Goal: Information Seeking & Learning: Learn about a topic

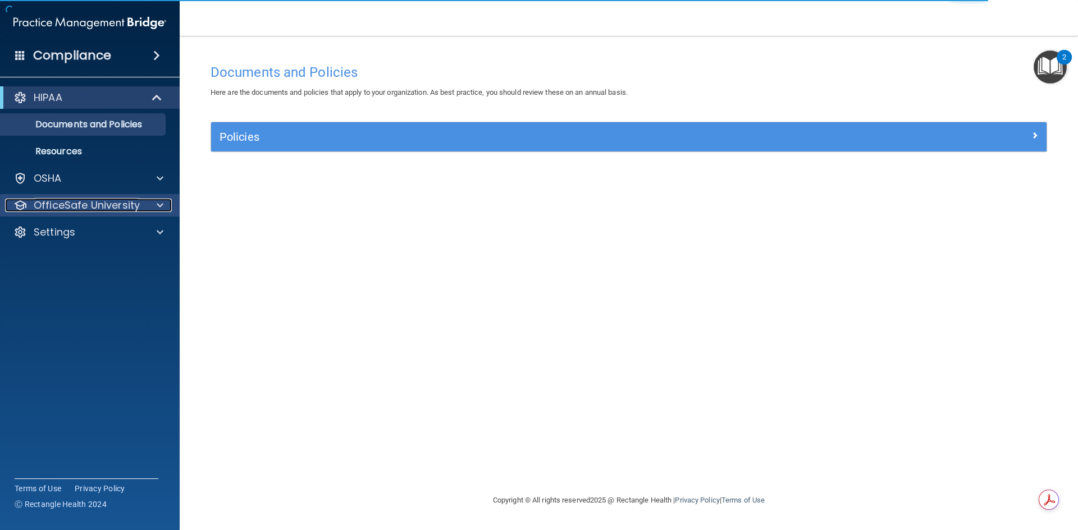
click at [87, 204] on p "OfficeSafe University" at bounding box center [87, 205] width 106 height 13
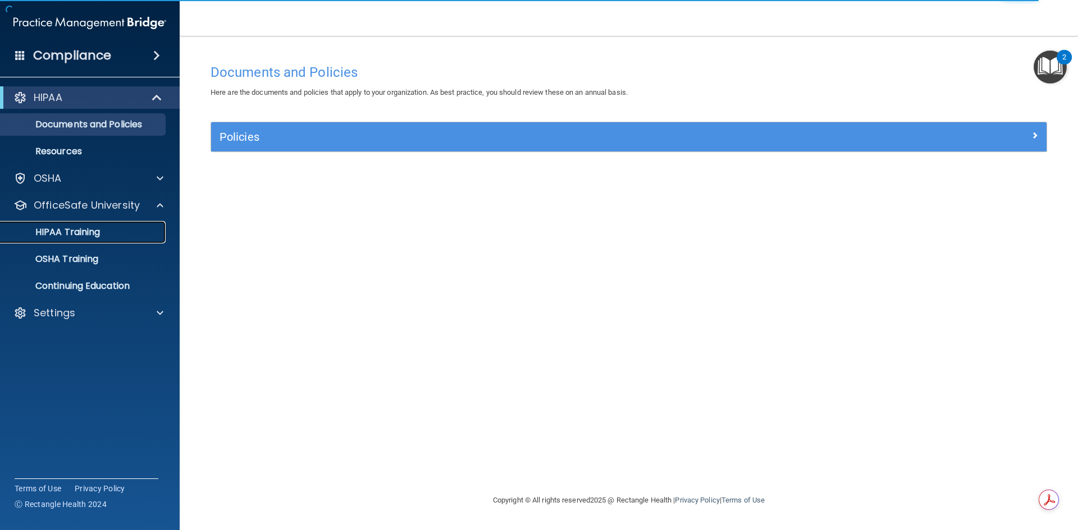
click at [80, 232] on p "HIPAA Training" at bounding box center [53, 232] width 93 height 11
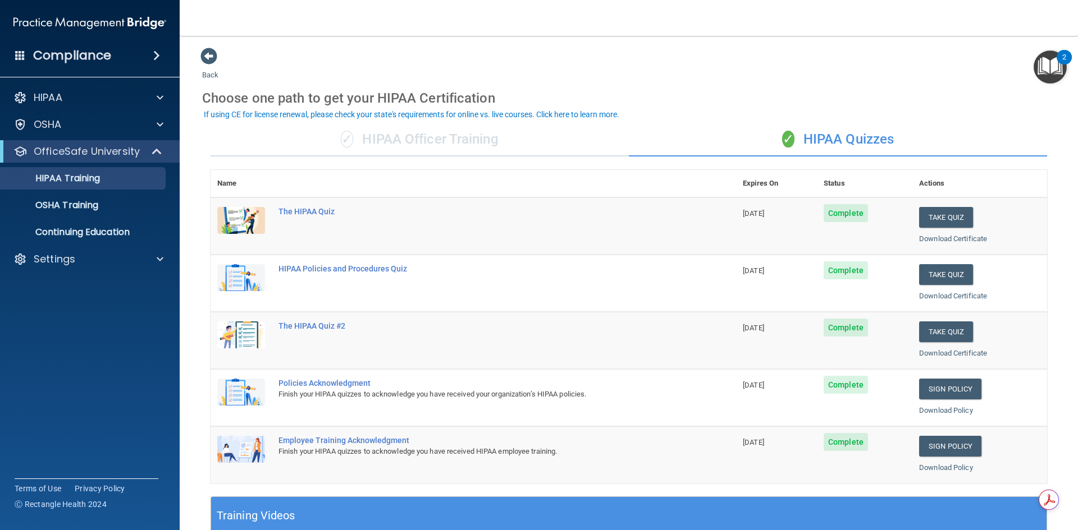
click at [65, 57] on h4 "Compliance" at bounding box center [72, 56] width 78 height 16
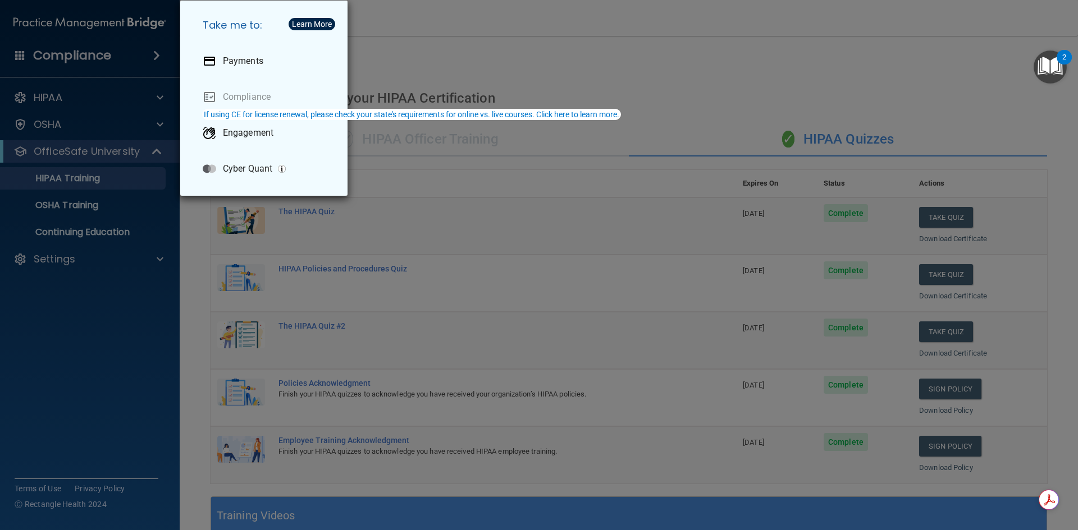
click at [95, 25] on div "Take me to: Payments Compliance Engagement Cyber Quant" at bounding box center [539, 265] width 1078 height 530
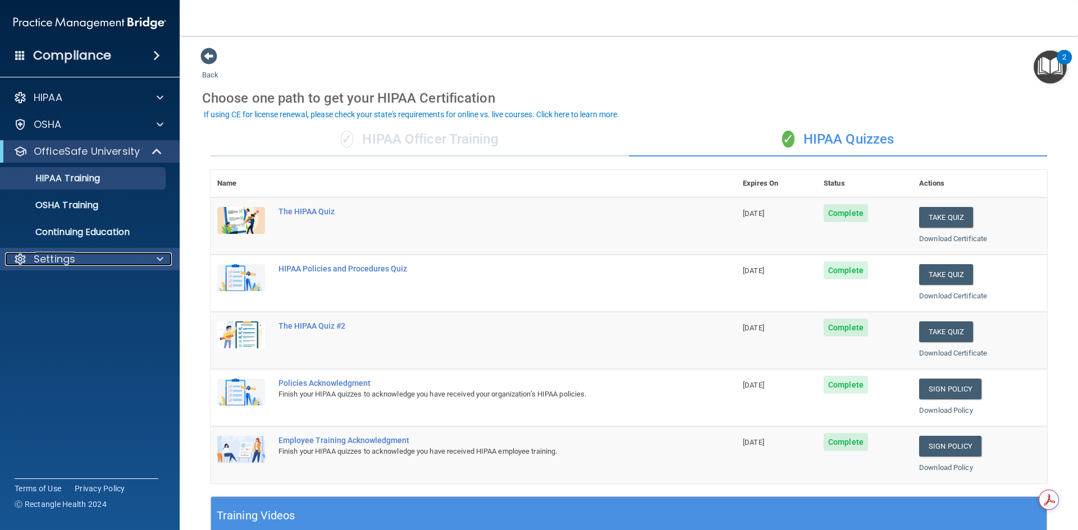
click at [62, 260] on p "Settings" at bounding box center [55, 259] width 42 height 13
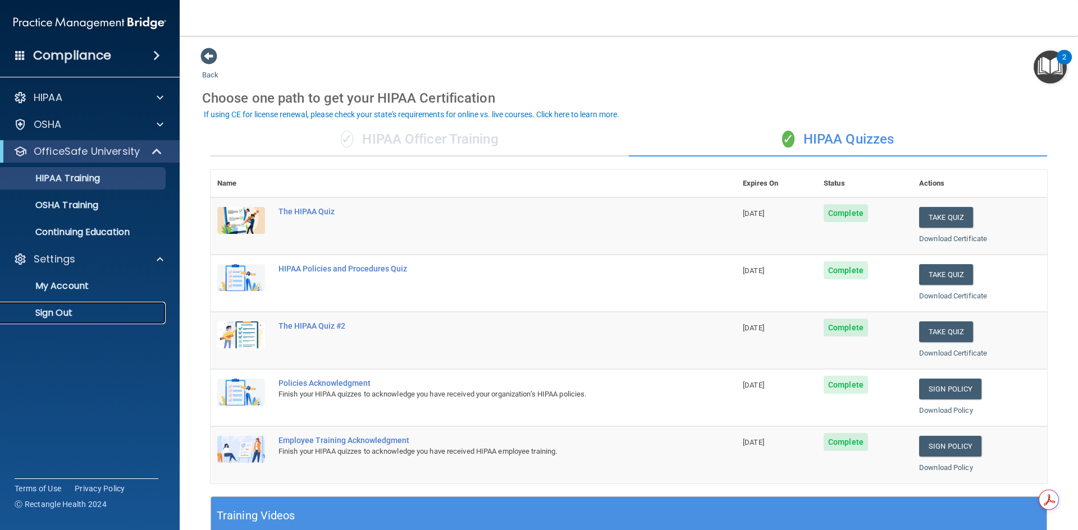
click at [57, 311] on p "Sign Out" at bounding box center [83, 313] width 153 height 11
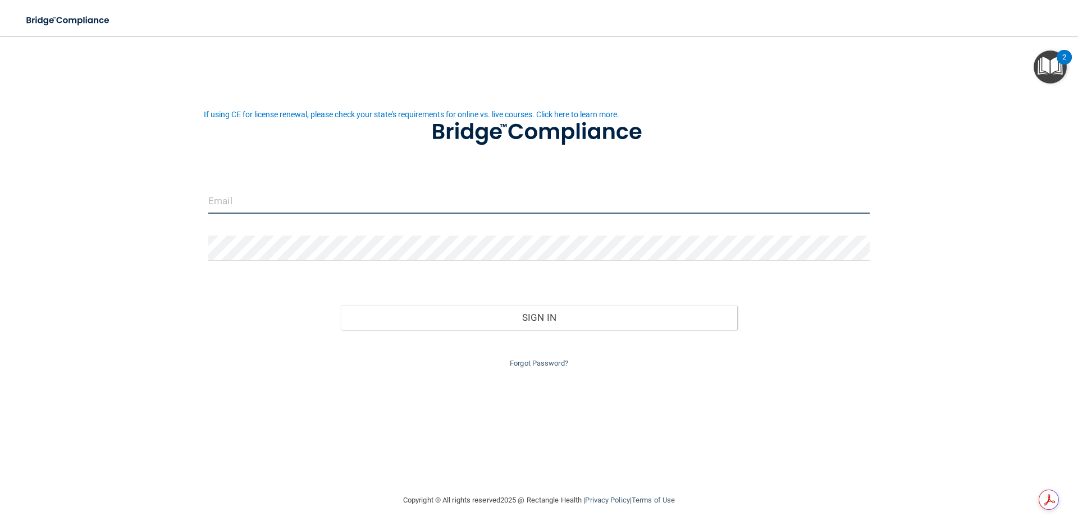
type input "maddison.fletcher03@gmail.com"
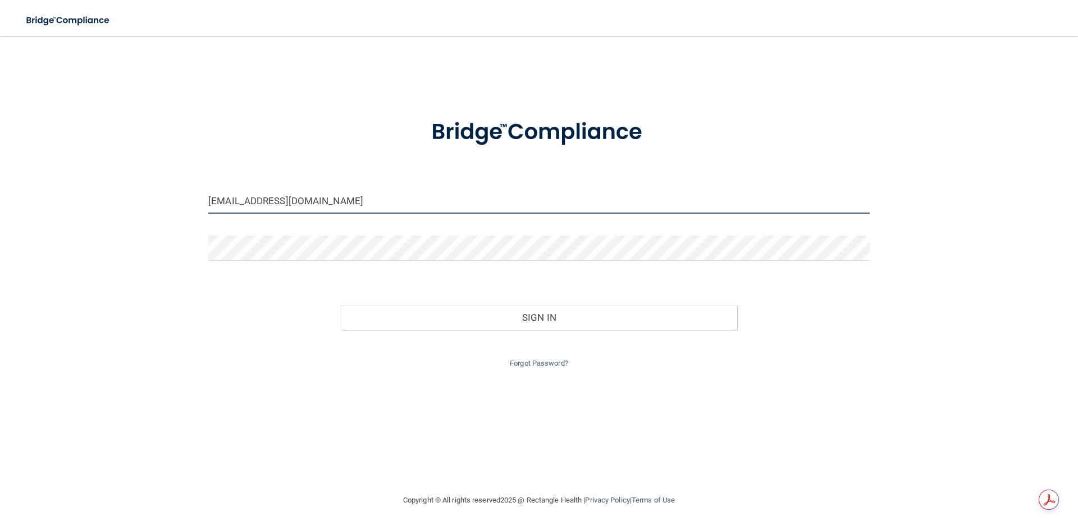
click at [364, 203] on input "maddison.fletcher03@gmail.com" at bounding box center [538, 201] width 661 height 25
drag, startPoint x: 364, startPoint y: 203, endPoint x: 77, endPoint y: 218, distance: 287.8
click at [77, 218] on div "maddison.fletcher03@gmail.com Invalid email/password. You don't have permission…" at bounding box center [538, 265] width 1033 height 436
type input "[EMAIL_ADDRESS][DOMAIN_NAME]"
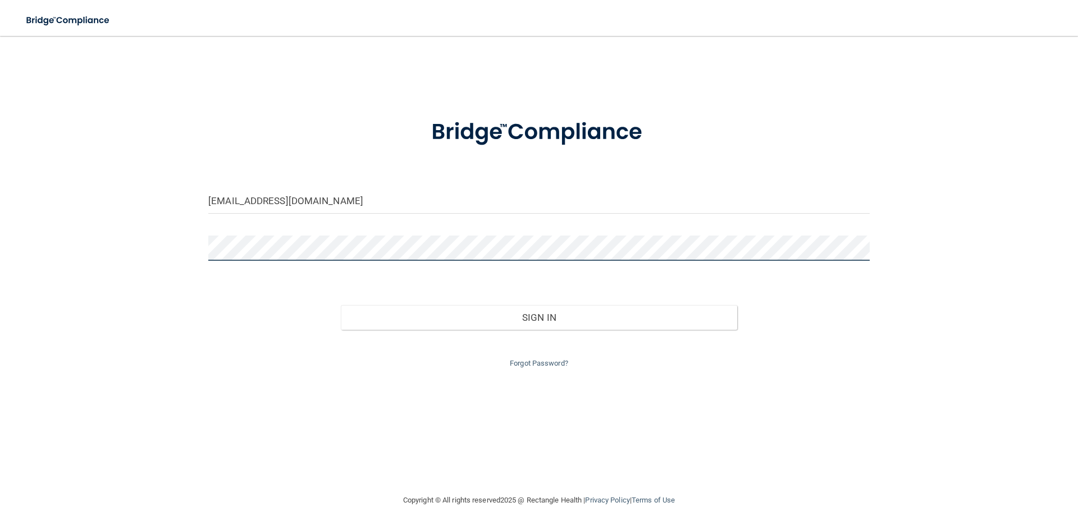
click at [106, 253] on div "brynaemitchell17@gmail.com Invalid email/password. You don't have permission to…" at bounding box center [538, 265] width 1033 height 436
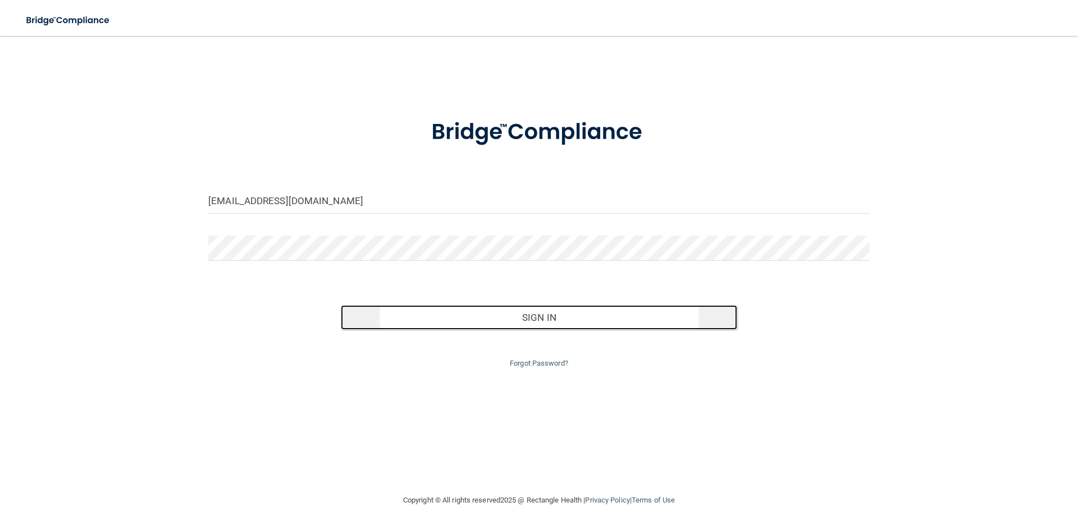
click at [455, 313] on button "Sign In" at bounding box center [539, 317] width 397 height 25
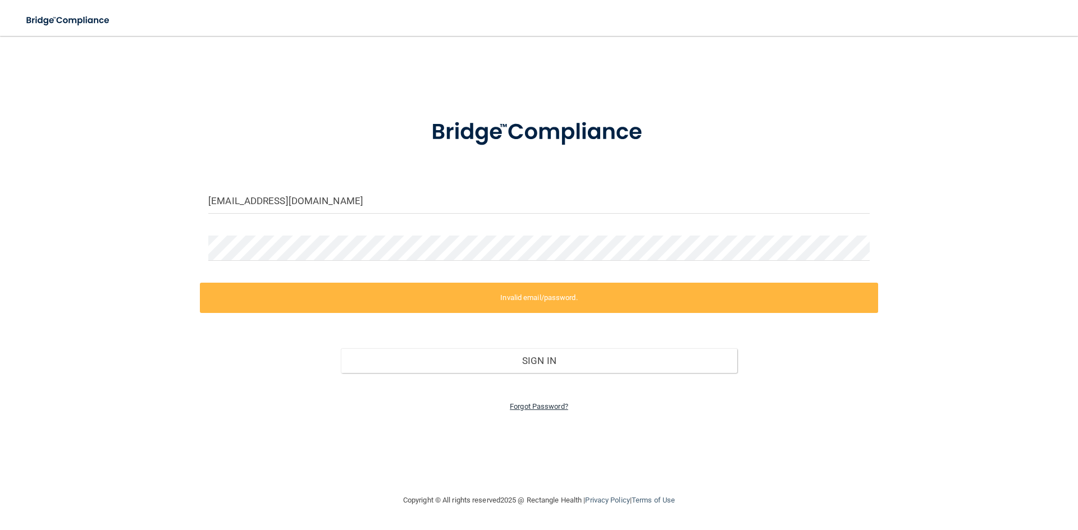
click at [533, 409] on link "Forgot Password?" at bounding box center [539, 406] width 58 height 8
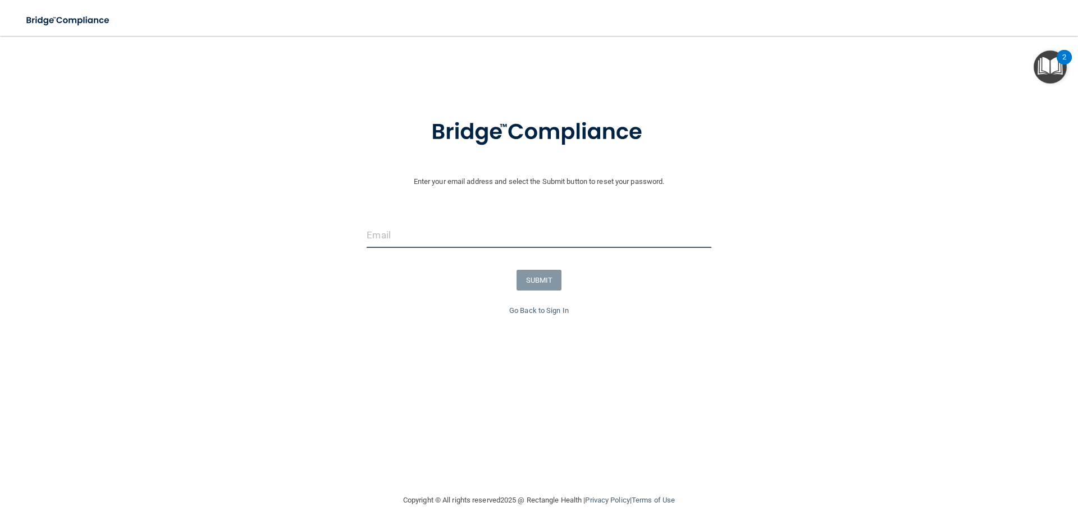
click at [419, 237] on input "email" at bounding box center [539, 235] width 344 height 25
type input "[EMAIL_ADDRESS][DOMAIN_NAME]"
click at [538, 283] on button "SUBMIT" at bounding box center [538, 280] width 45 height 21
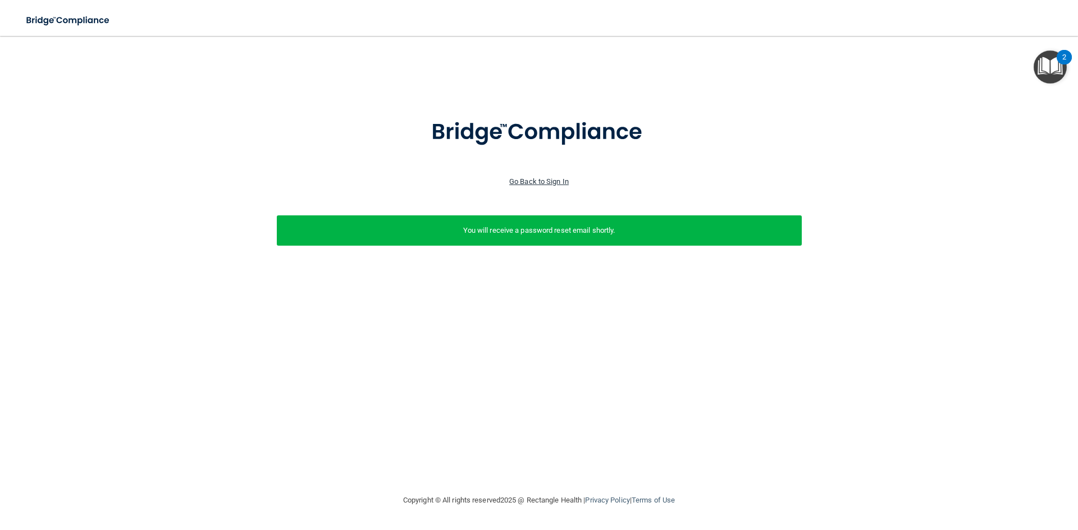
click at [538, 177] on link "Go Back to Sign In" at bounding box center [539, 181] width 60 height 8
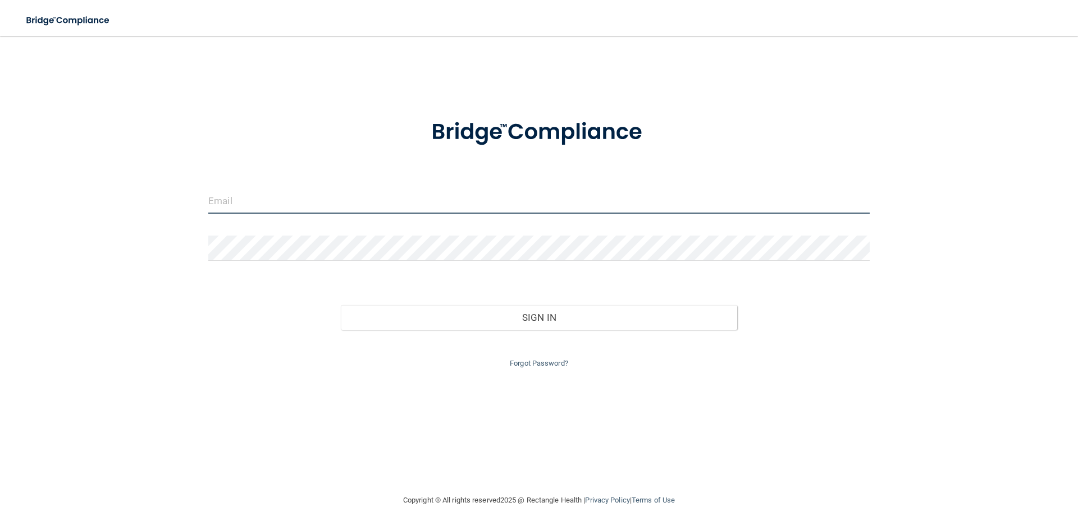
type input "maddison.fletcher03@gmail.com"
drag, startPoint x: 360, startPoint y: 196, endPoint x: 90, endPoint y: 199, distance: 270.0
click at [90, 199] on div "maddison.fletcher03@gmail.com Invalid email/password. You don't have permission…" at bounding box center [538, 265] width 1033 height 436
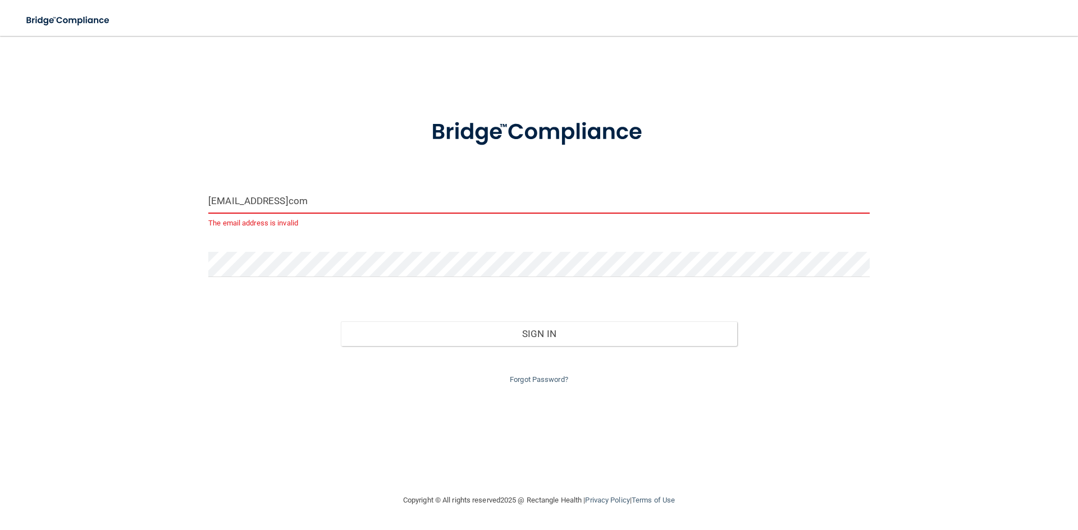
click at [314, 200] on input "brynaemitchell17@gmailcom" at bounding box center [538, 201] width 661 height 25
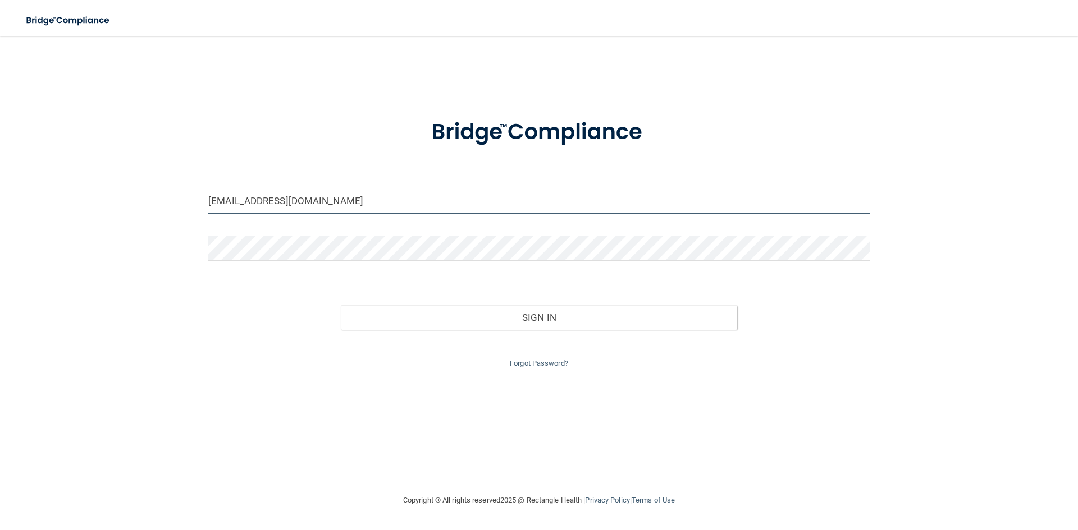
type input "[EMAIL_ADDRESS][DOMAIN_NAME]"
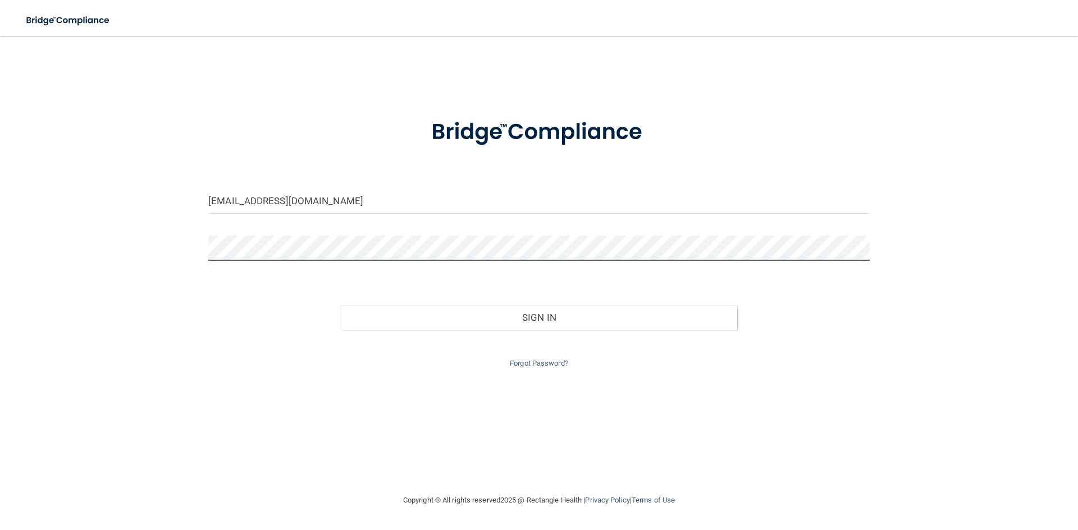
click at [181, 250] on div "brynaemitchell17@gmail.com Invalid email/password. You don't have permission to…" at bounding box center [538, 265] width 1033 height 436
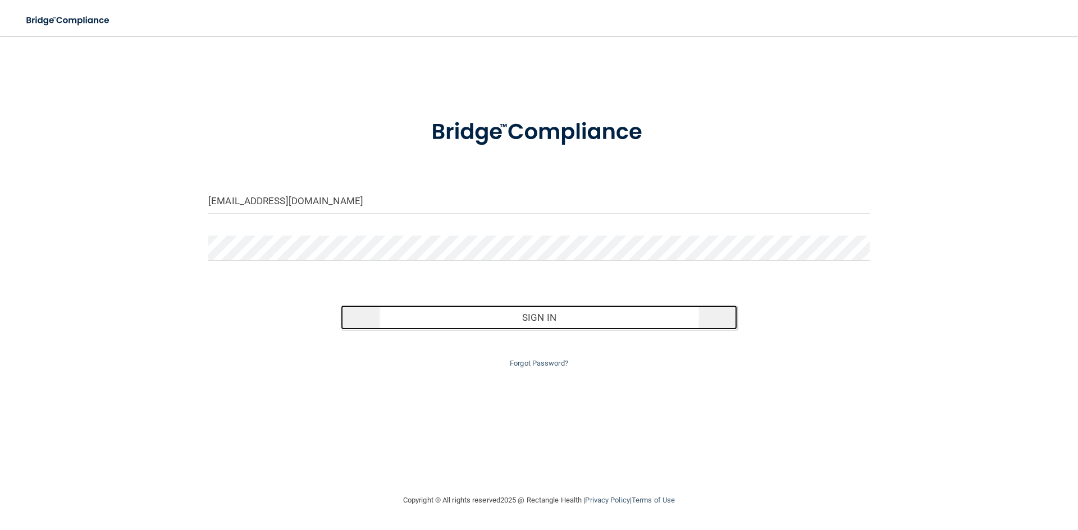
click at [466, 321] on button "Sign In" at bounding box center [539, 317] width 397 height 25
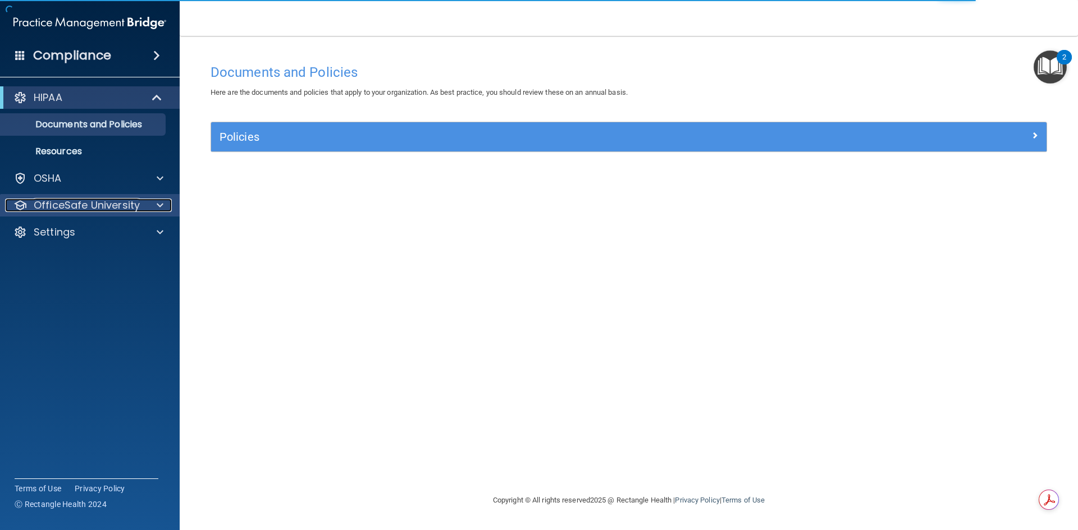
click at [71, 203] on p "OfficeSafe University" at bounding box center [87, 205] width 106 height 13
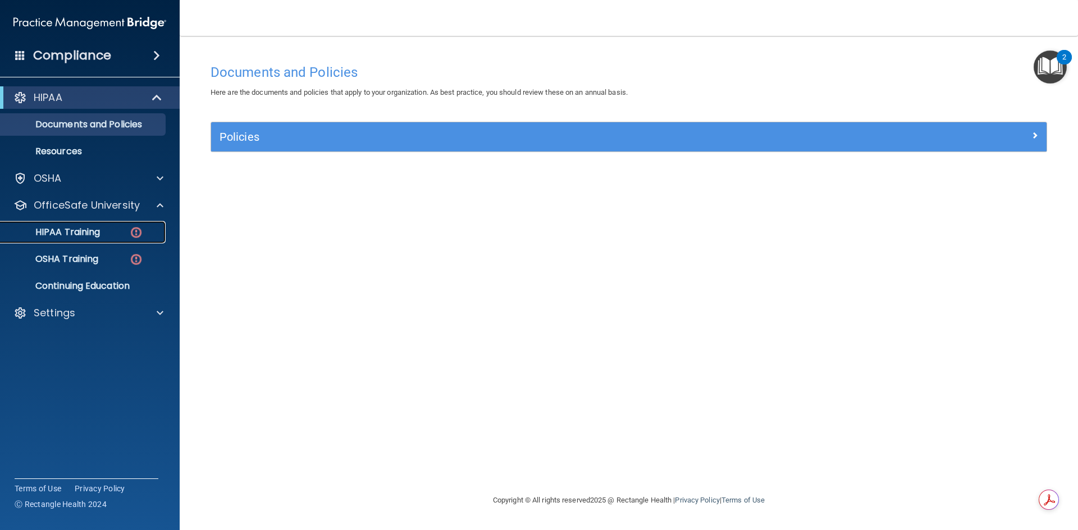
click at [85, 228] on p "HIPAA Training" at bounding box center [53, 232] width 93 height 11
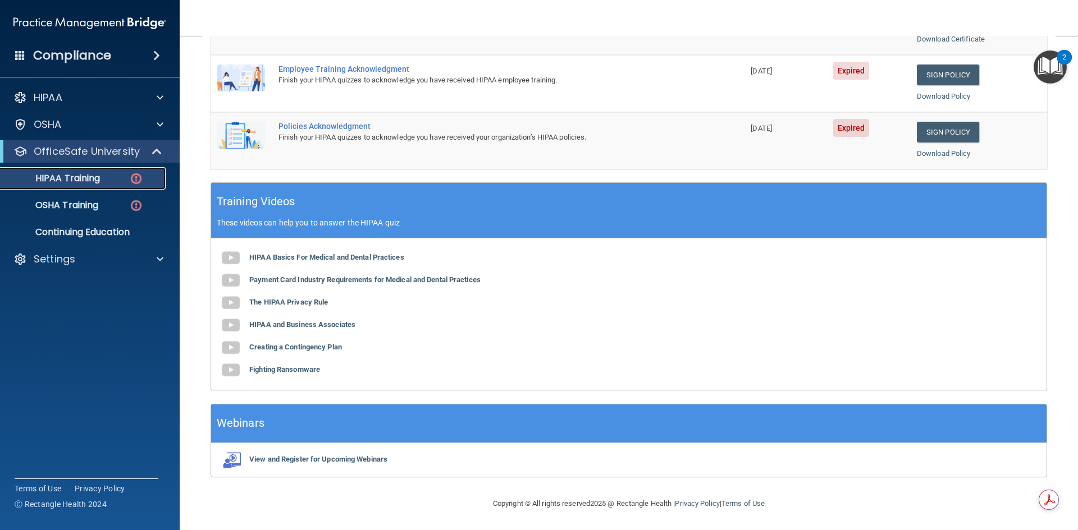
scroll to position [315, 0]
click at [271, 256] on b "HIPAA Basics For Medical and Dental Practices" at bounding box center [326, 257] width 155 height 8
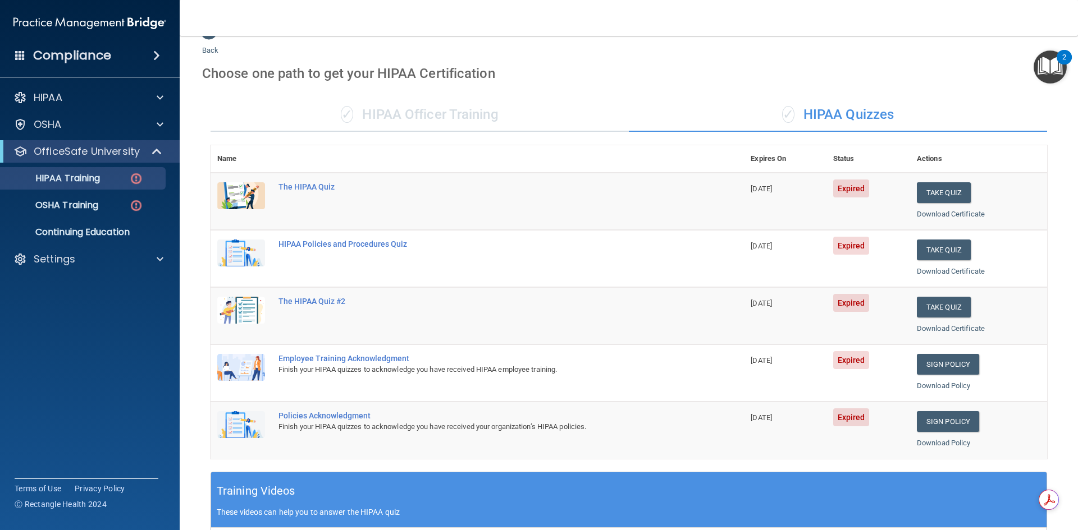
scroll to position [0, 0]
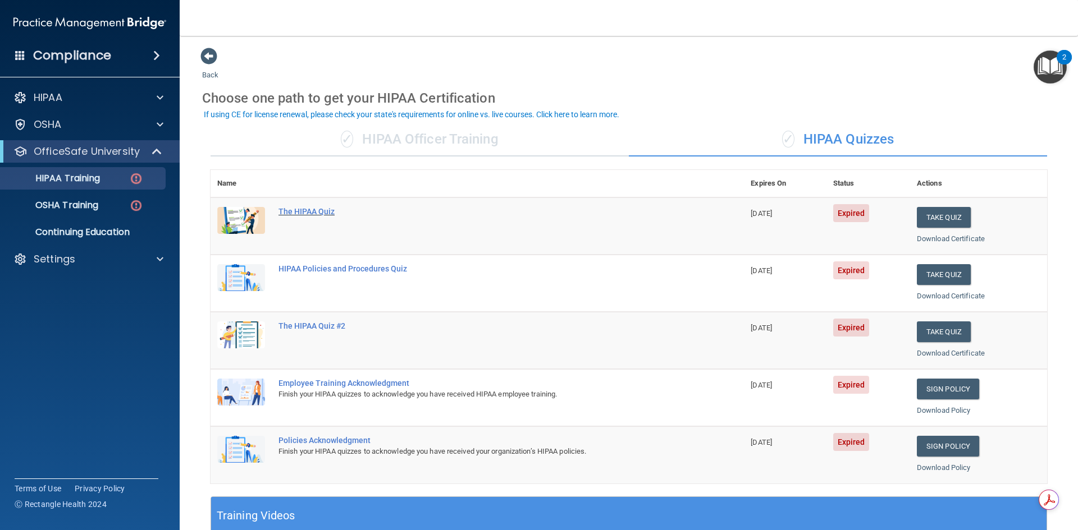
click at [304, 212] on div "The HIPAA Quiz" at bounding box center [482, 211] width 409 height 9
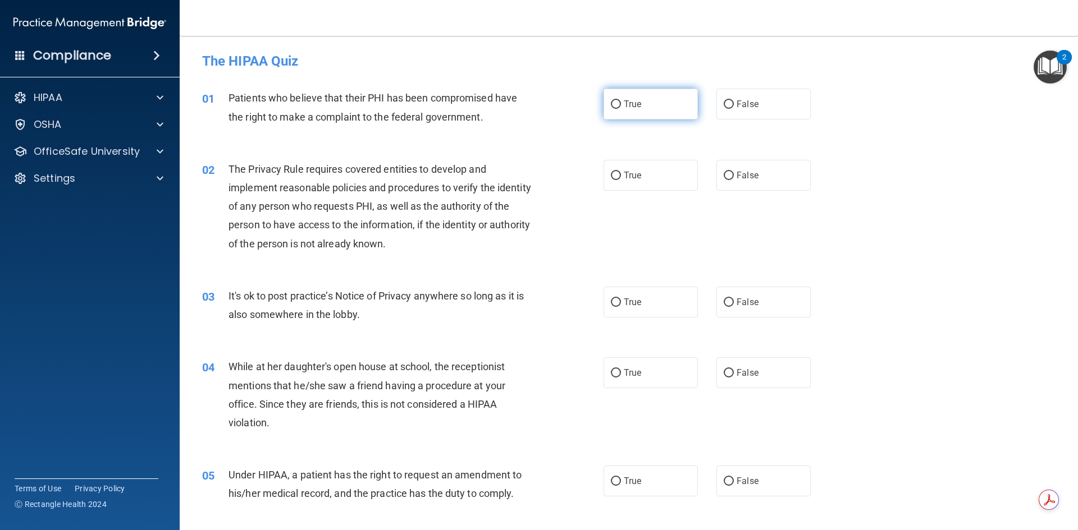
click at [615, 100] on input "True" at bounding box center [616, 104] width 10 height 8
radio input "true"
click at [611, 173] on input "True" at bounding box center [616, 176] width 10 height 8
radio input "true"
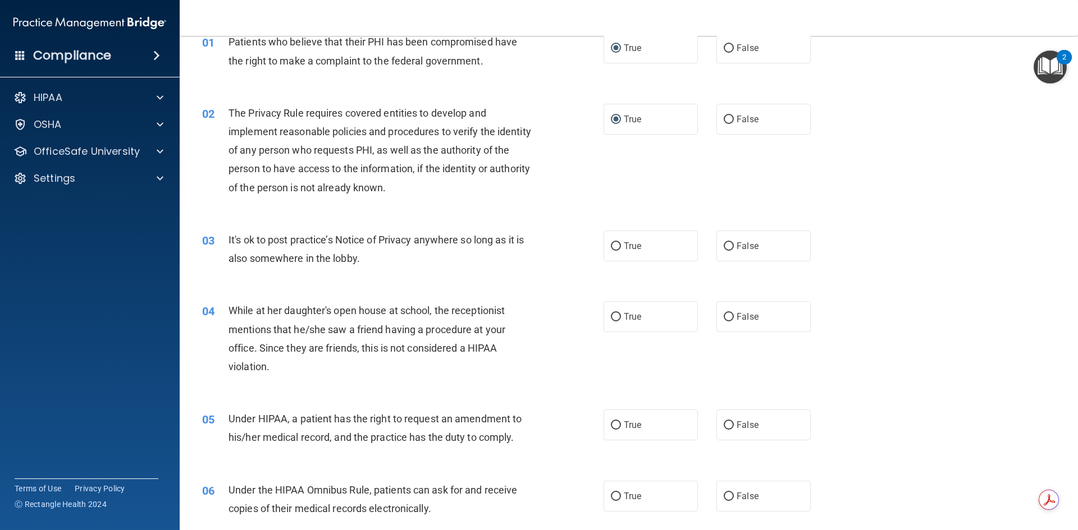
click at [361, 257] on div "It's ok to post practice’s Notice of Privacy anywhere so long as it is also som…" at bounding box center [385, 249] width 314 height 37
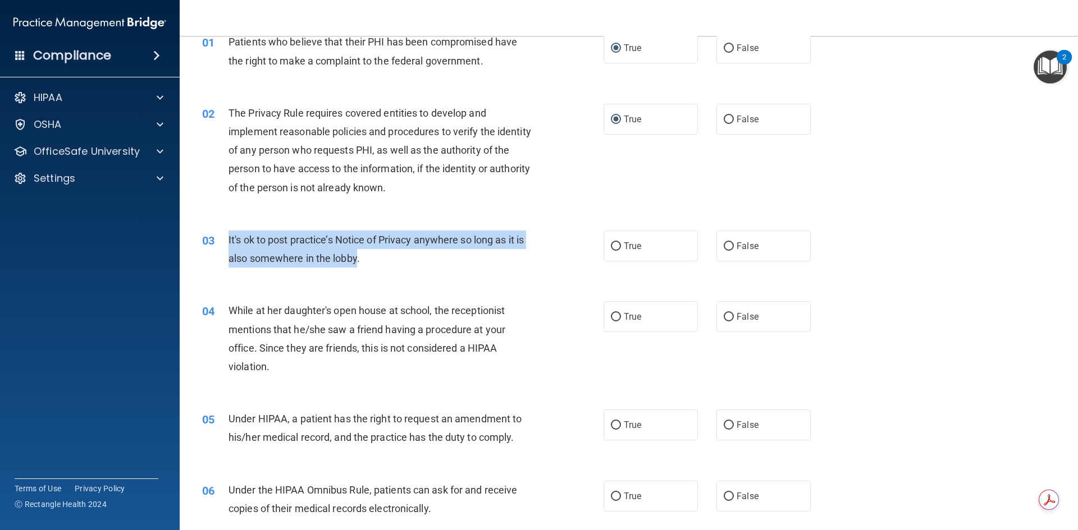
drag, startPoint x: 356, startPoint y: 260, endPoint x: 226, endPoint y: 239, distance: 132.5
click at [226, 239] on div "03 It's ok to post practice’s Notice of Privacy anywhere so long as it is also …" at bounding box center [402, 252] width 435 height 43
copy div "It's ok to post practice’s Notice of Privacy anywhere so long as it is also som…"
click at [614, 248] on input "True" at bounding box center [616, 246] width 10 height 8
radio input "true"
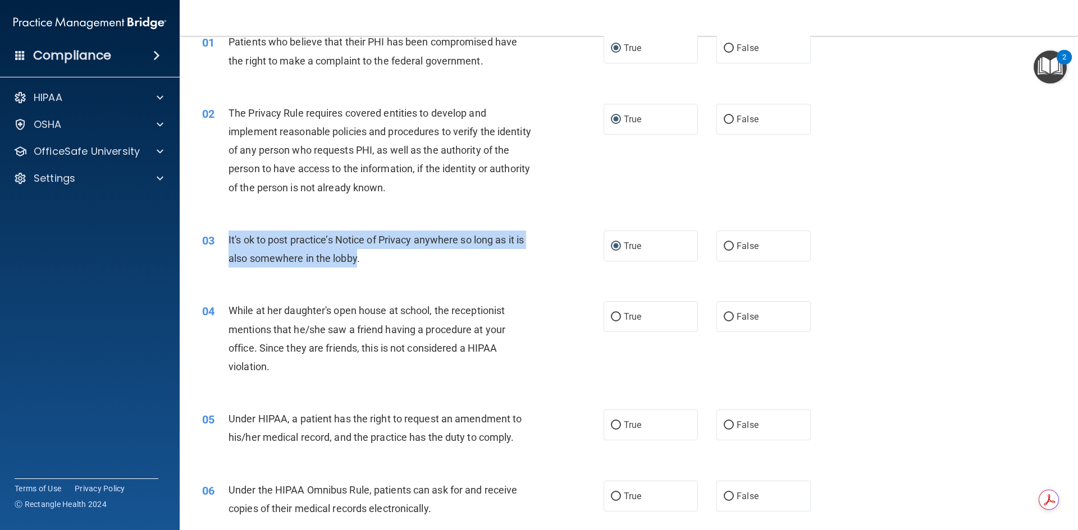
scroll to position [112, 0]
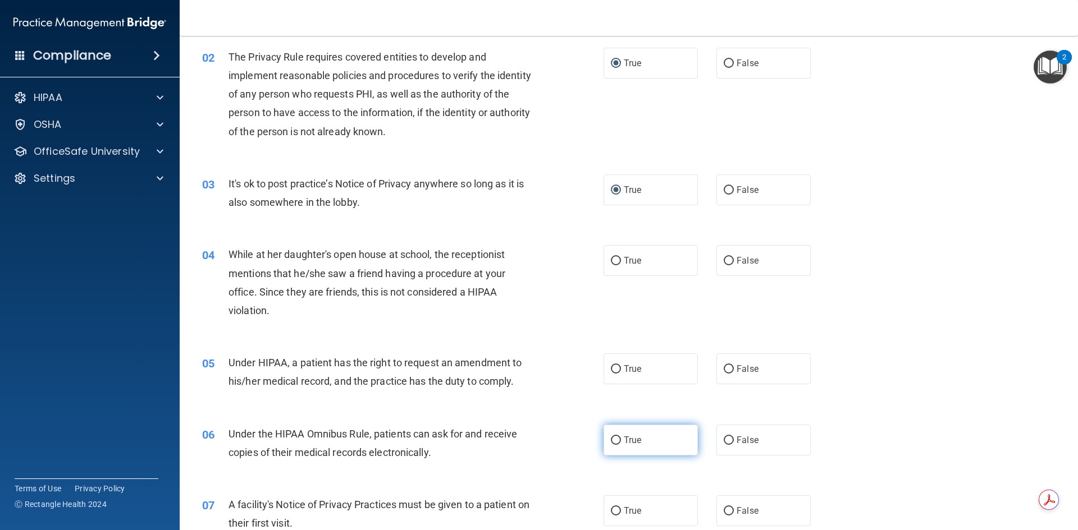
click at [619, 442] on label "True" at bounding box center [650, 440] width 94 height 31
click at [619, 442] on input "True" at bounding box center [616, 441] width 10 height 8
radio input "true"
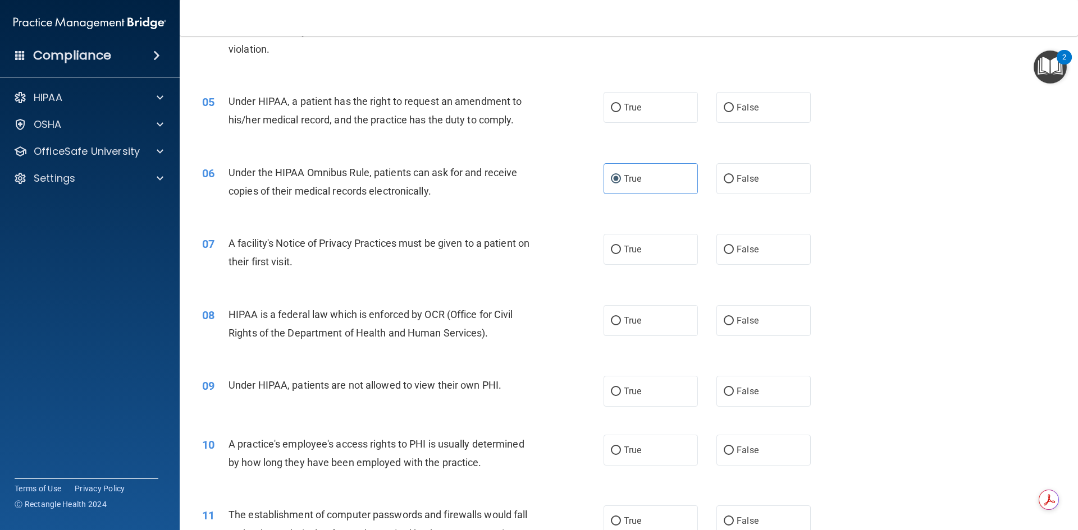
scroll to position [393, 0]
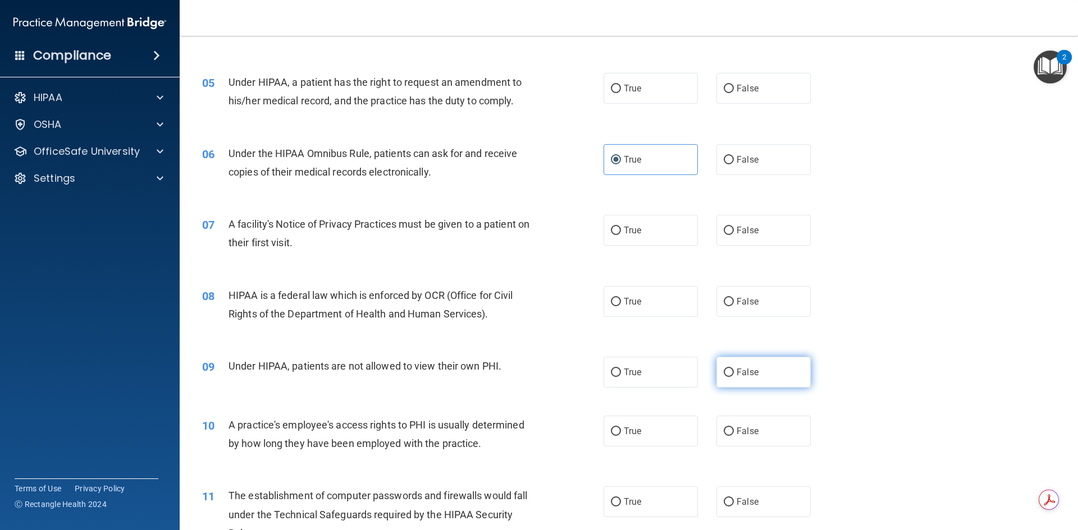
click at [736, 368] on span "False" at bounding box center [747, 372] width 22 height 11
click at [734, 369] on input "False" at bounding box center [729, 373] width 10 height 8
radio input "true"
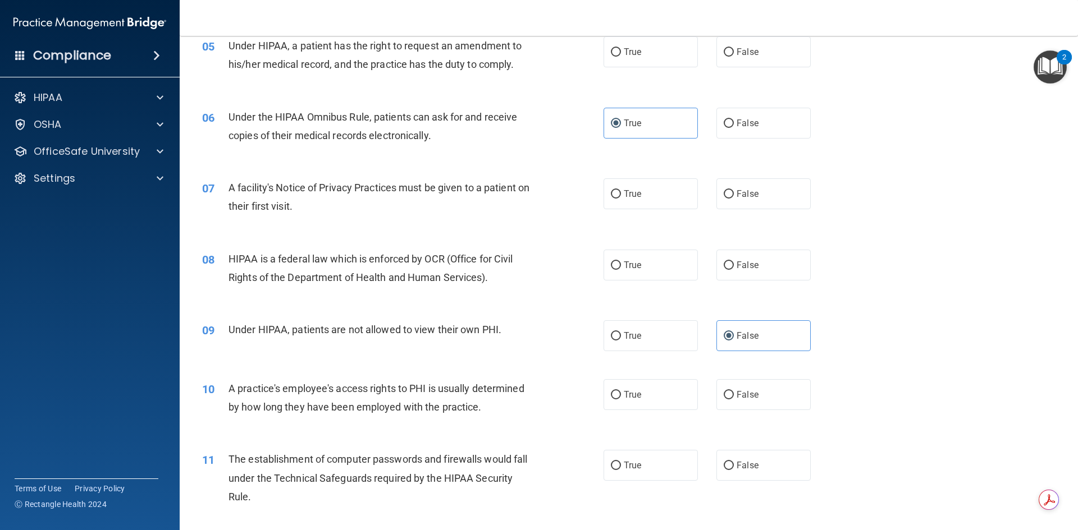
scroll to position [449, 0]
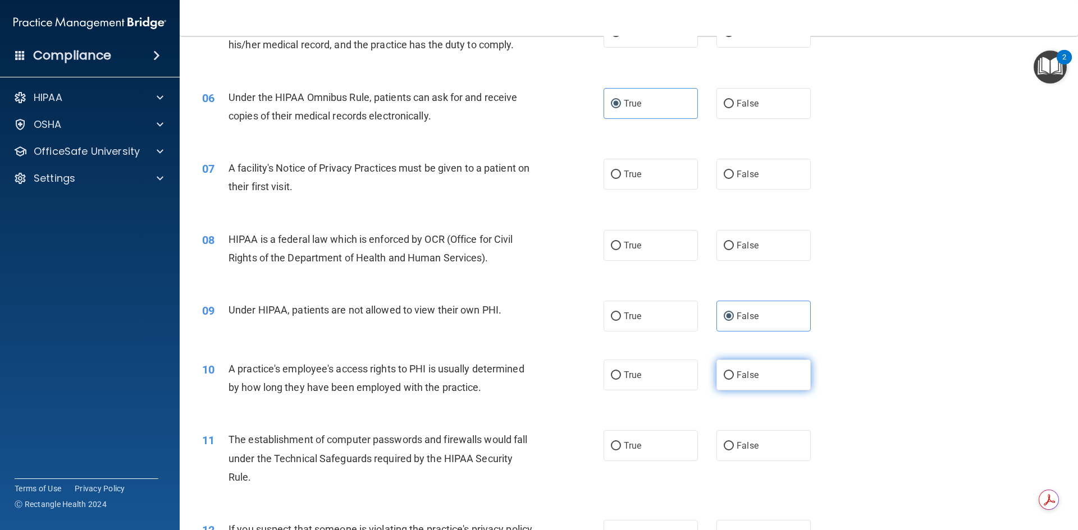
click at [724, 374] on input "False" at bounding box center [729, 376] width 10 height 8
radio input "true"
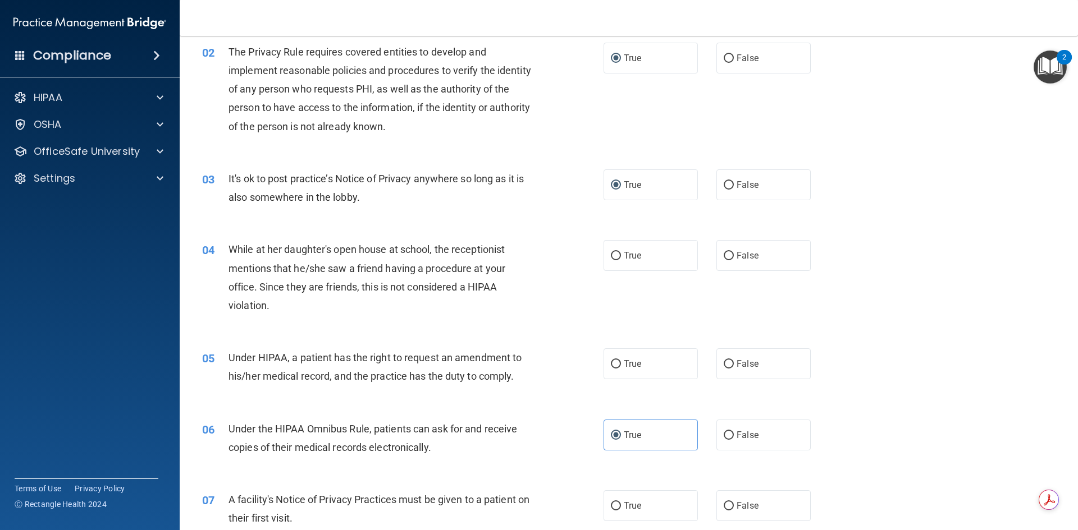
scroll to position [49, 0]
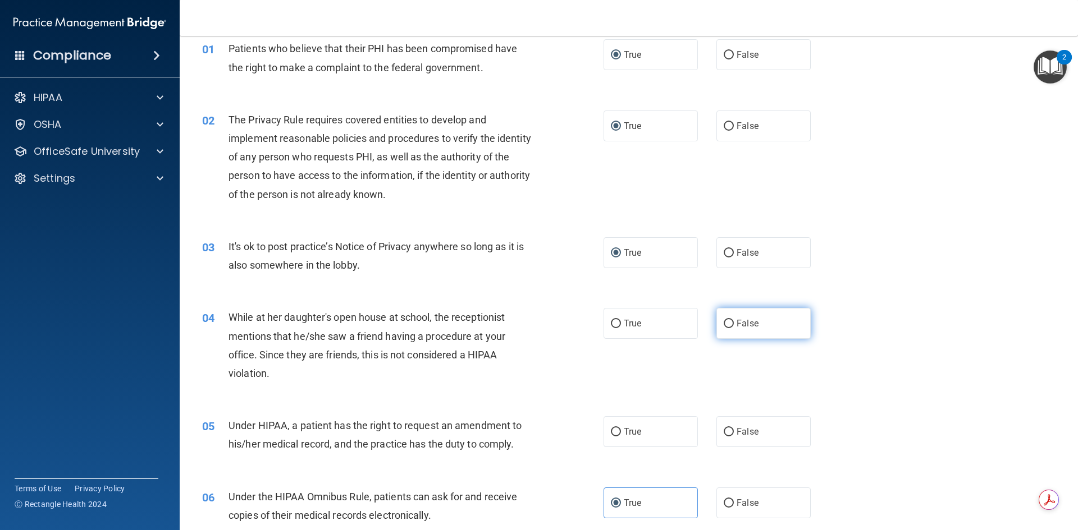
click at [724, 320] on input "False" at bounding box center [729, 324] width 10 height 8
radio input "true"
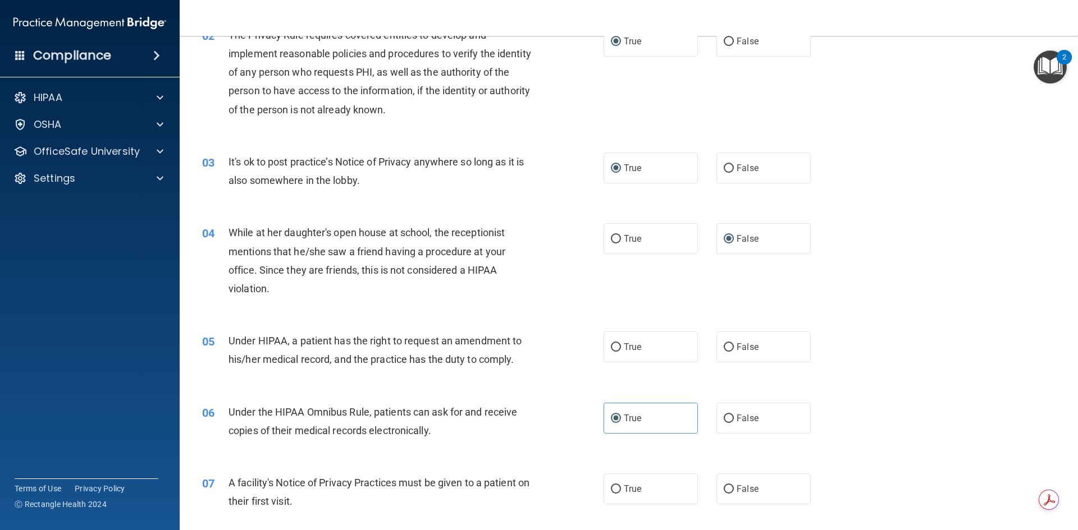
scroll to position [162, 0]
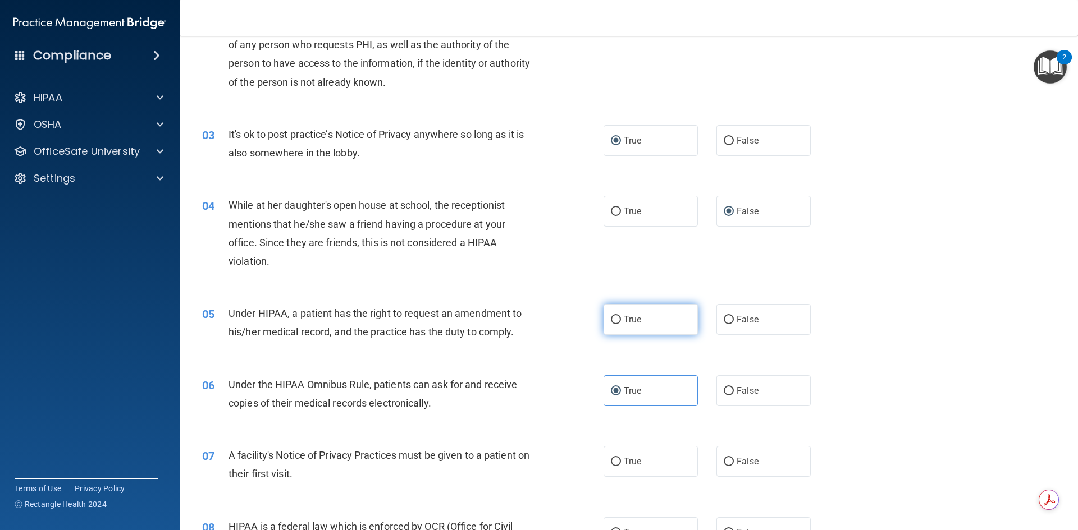
click at [611, 320] on input "True" at bounding box center [616, 320] width 10 height 8
radio input "true"
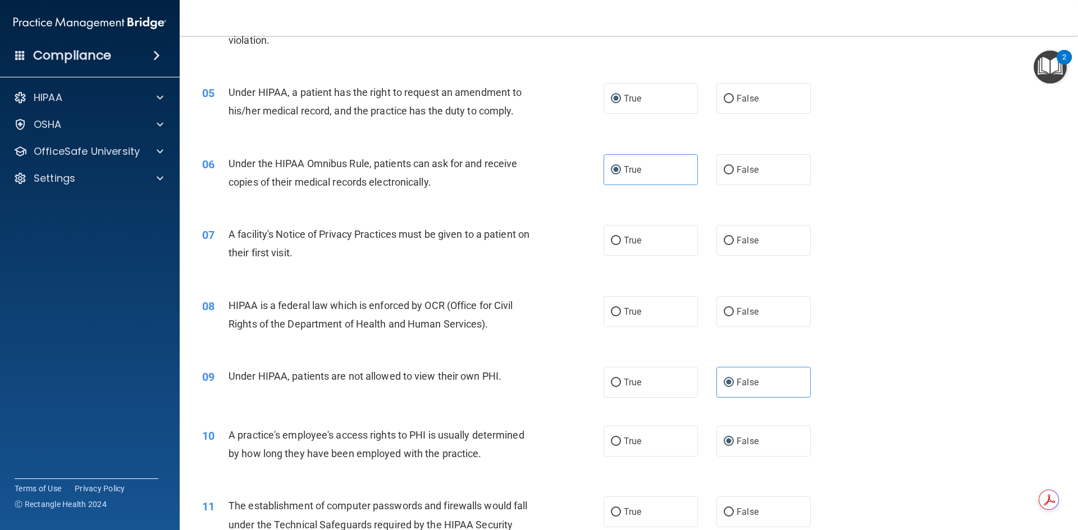
scroll to position [330, 0]
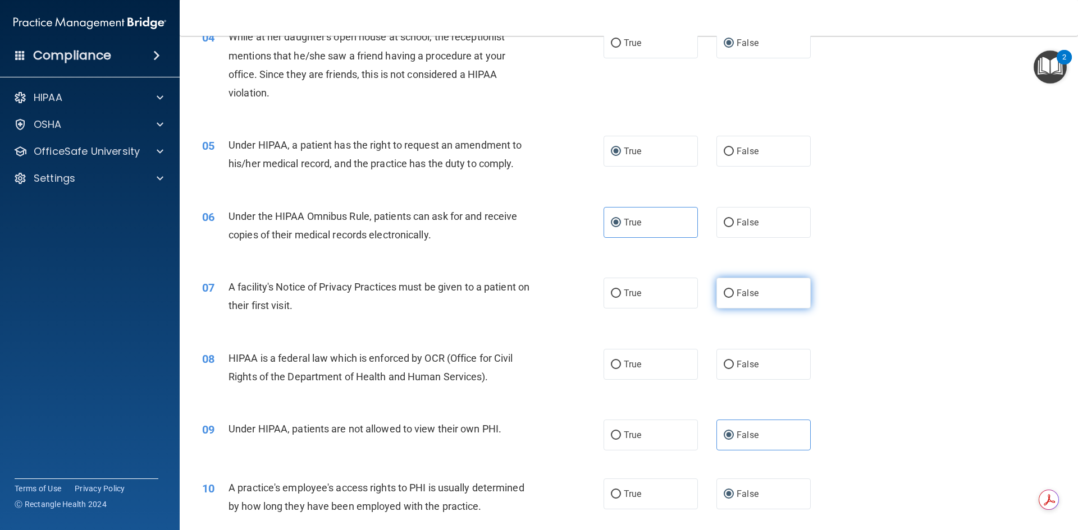
click at [725, 291] on input "False" at bounding box center [729, 294] width 10 height 8
radio input "true"
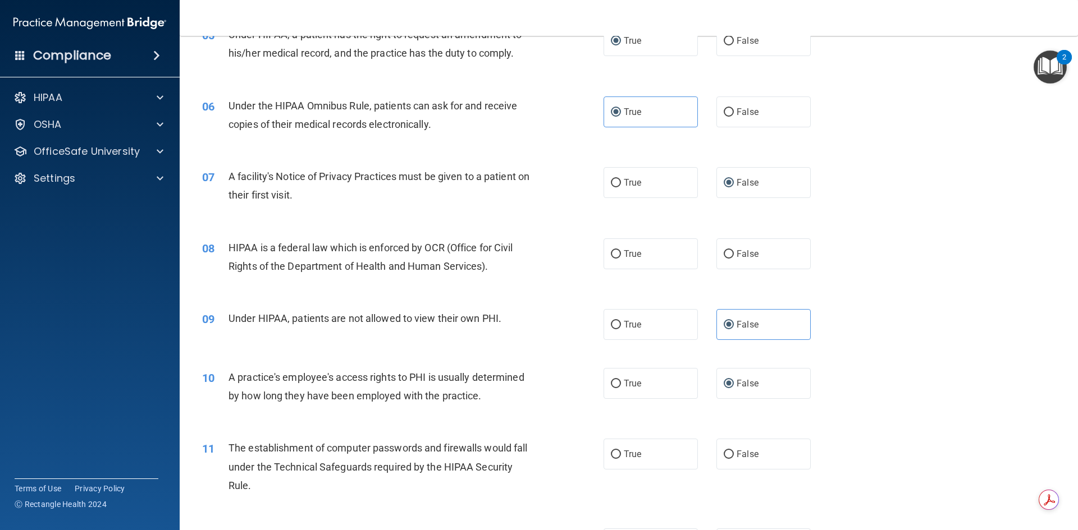
scroll to position [442, 0]
click at [490, 269] on div "HIPAA is a federal law which is enforced by OCR (Office for Civil Rights of the…" at bounding box center [385, 255] width 314 height 37
click at [489, 264] on div "HIPAA is a federal law which is enforced by OCR (Office for Civil Rights of the…" at bounding box center [385, 255] width 314 height 37
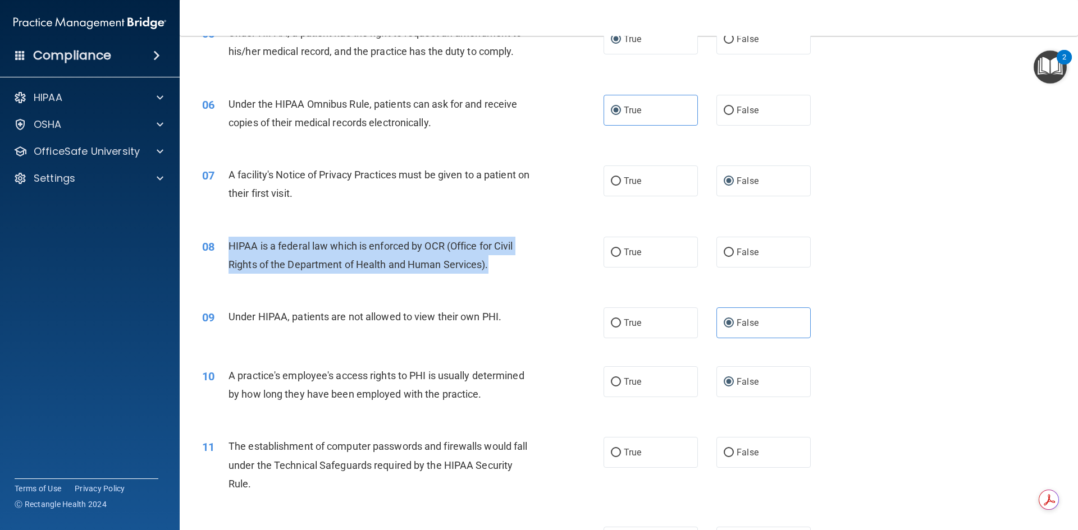
drag, startPoint x: 488, startPoint y: 266, endPoint x: 221, endPoint y: 239, distance: 268.5
click at [221, 239] on div "08 HIPAA is a federal law which is enforced by OCR (Office for Civil Rights of …" at bounding box center [402, 258] width 435 height 43
copy div "HIPAA is a federal law which is enforced by OCR (Office for Civil Rights of the…"
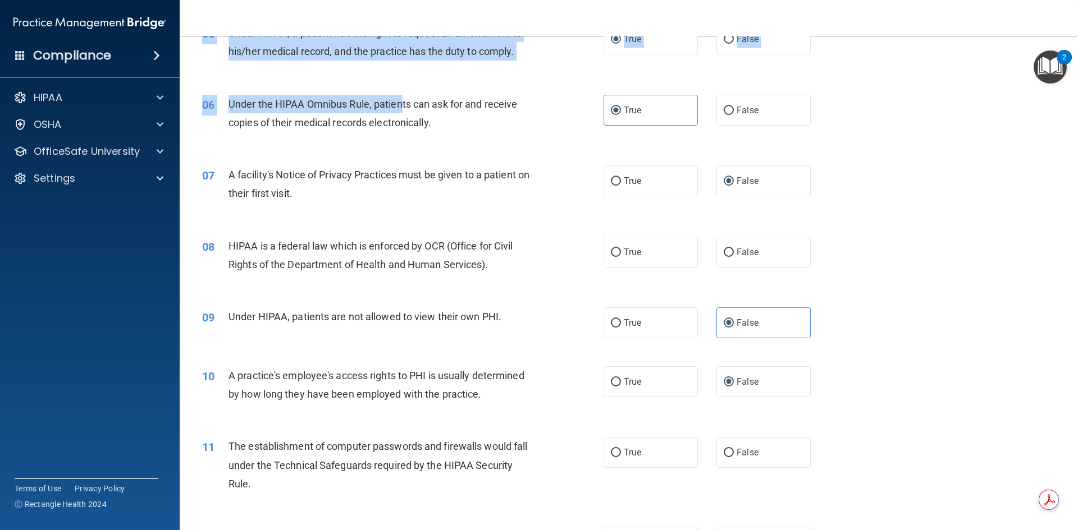
drag, startPoint x: 425, startPoint y: 84, endPoint x: 438, endPoint y: 140, distance: 58.3
click at [452, 91] on div "06 Under the HIPAA Omnibus Rule, patients can ask for and receive copies of the…" at bounding box center [629, 116] width 870 height 71
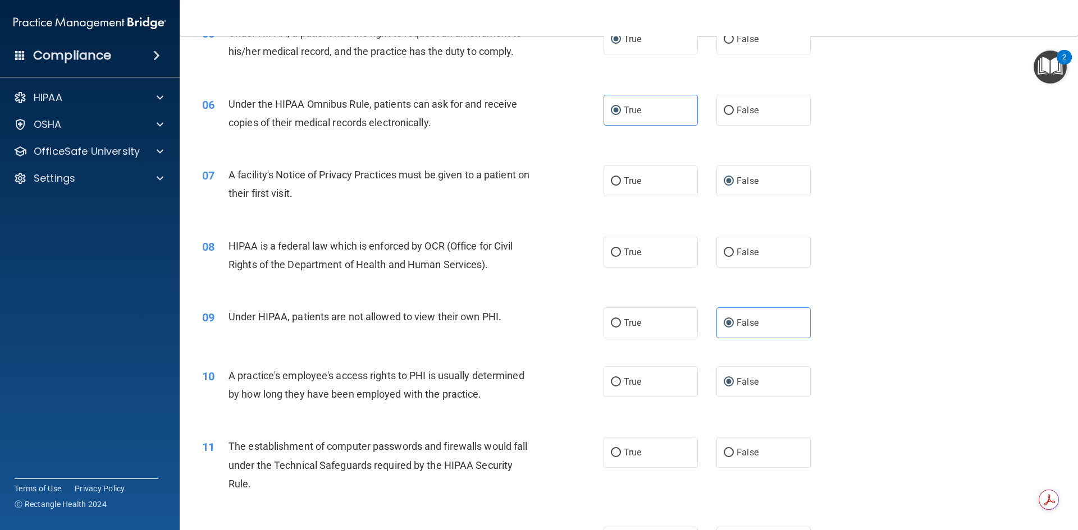
click at [544, 232] on div "08 HIPAA is a federal law which is enforced by OCR (Office for Civil Rights of …" at bounding box center [629, 258] width 870 height 71
click at [611, 249] on input "True" at bounding box center [616, 253] width 10 height 8
radio input "true"
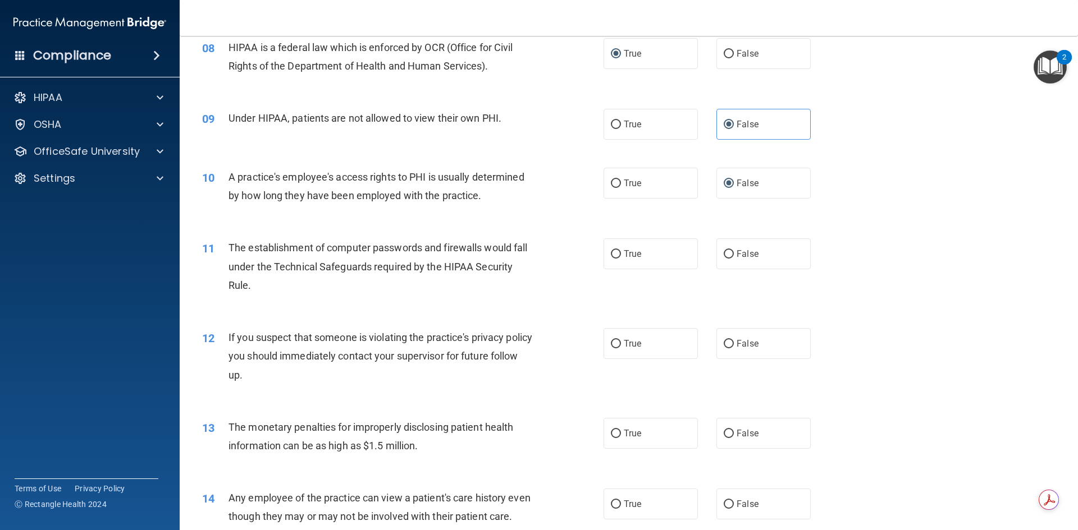
scroll to position [667, 0]
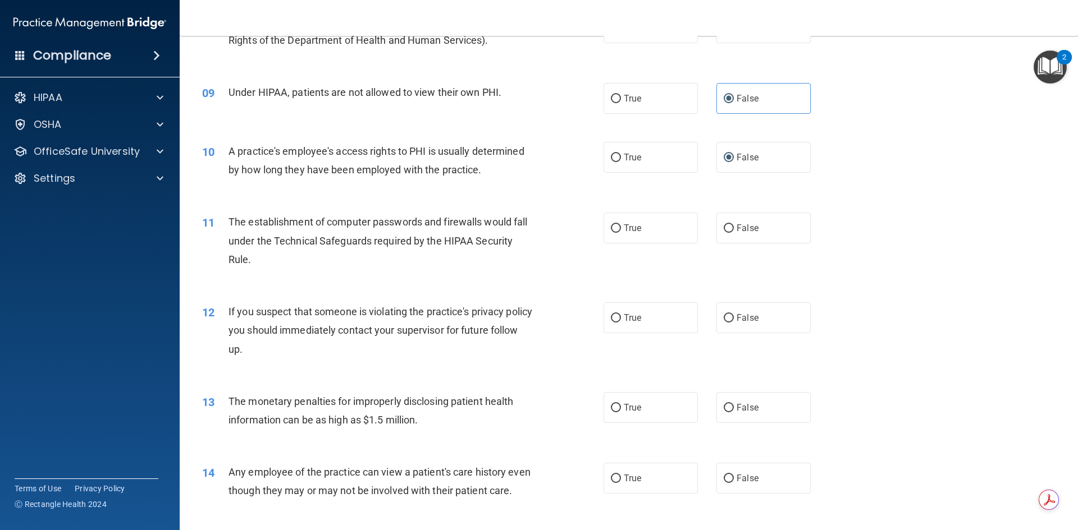
click at [248, 261] on span "The establishment of computer passwords and firewalls would fall under the Tech…" at bounding box center [377, 240] width 299 height 49
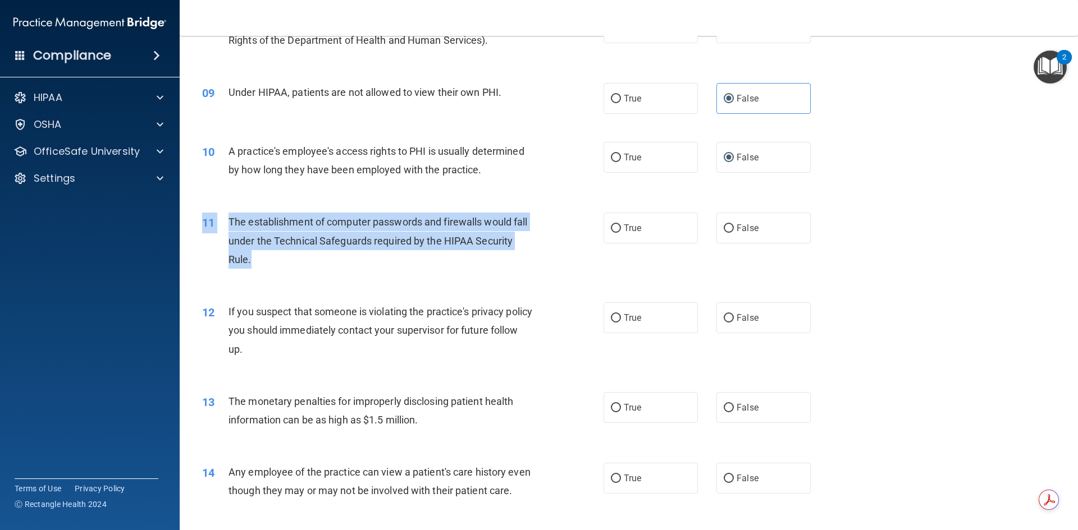
drag, startPoint x: 251, startPoint y: 261, endPoint x: 232, endPoint y: 200, distance: 63.6
click at [232, 200] on div "11 The establishment of computer passwords and firewalls would fall under the T…" at bounding box center [629, 244] width 870 height 90
copy div "11 The establishment of computer passwords and firewalls would fall under the T…"
click at [611, 225] on input "True" at bounding box center [616, 229] width 10 height 8
radio input "true"
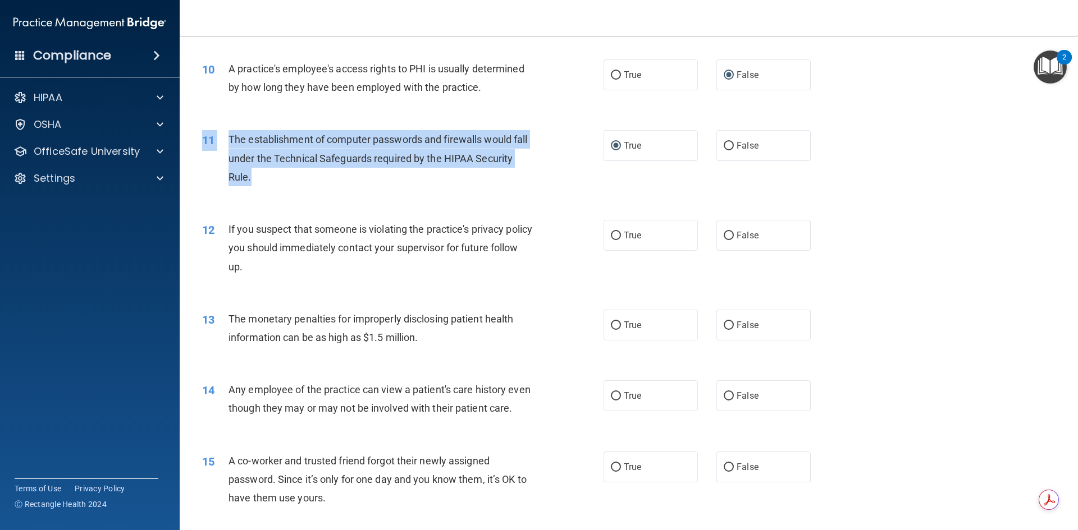
scroll to position [779, 0]
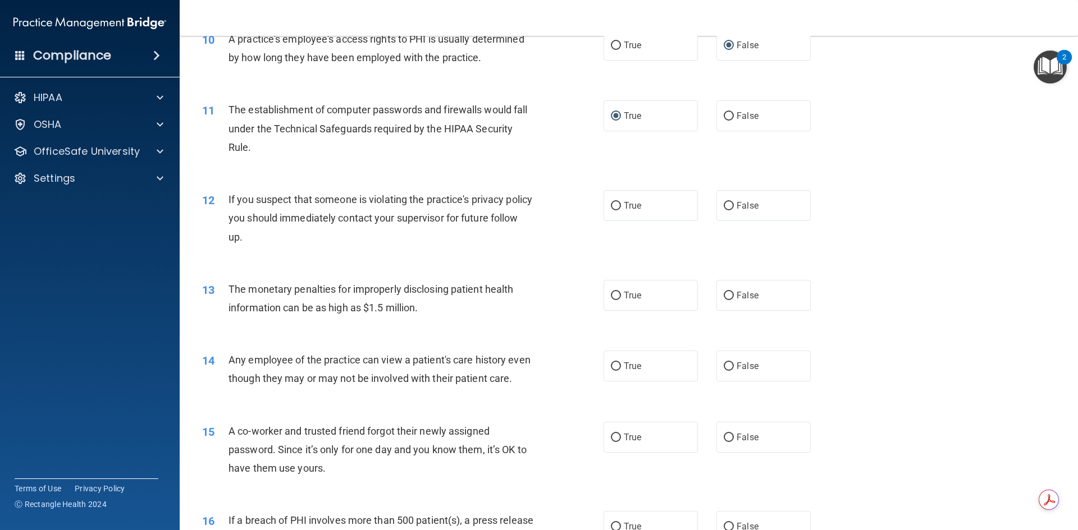
click at [569, 313] on div "13 The monetary penalties for improperly disclosing patient health information …" at bounding box center [402, 301] width 435 height 43
click at [611, 205] on input "True" at bounding box center [616, 206] width 10 height 8
radio input "true"
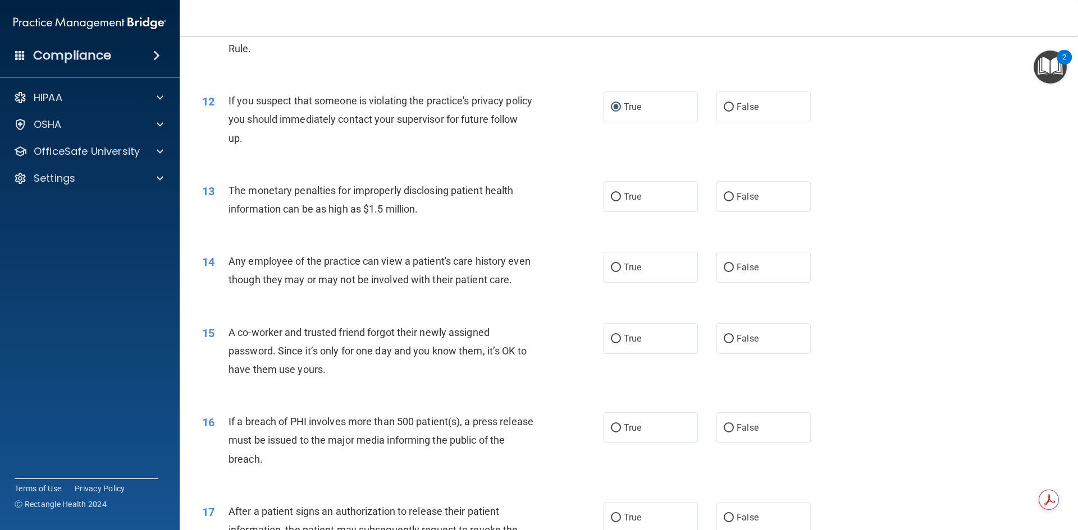
scroll to position [891, 0]
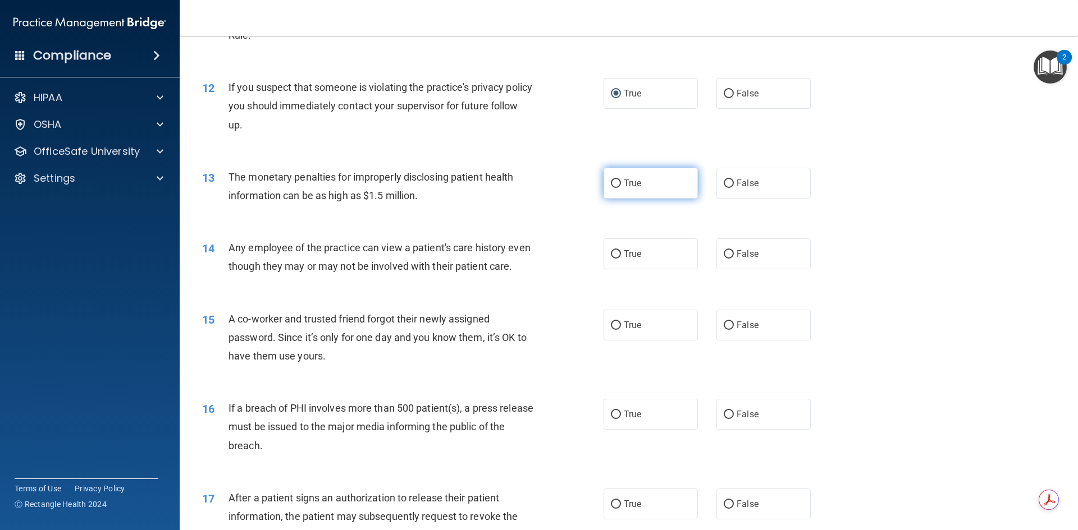
click at [614, 181] on input "True" at bounding box center [616, 184] width 10 height 8
radio input "true"
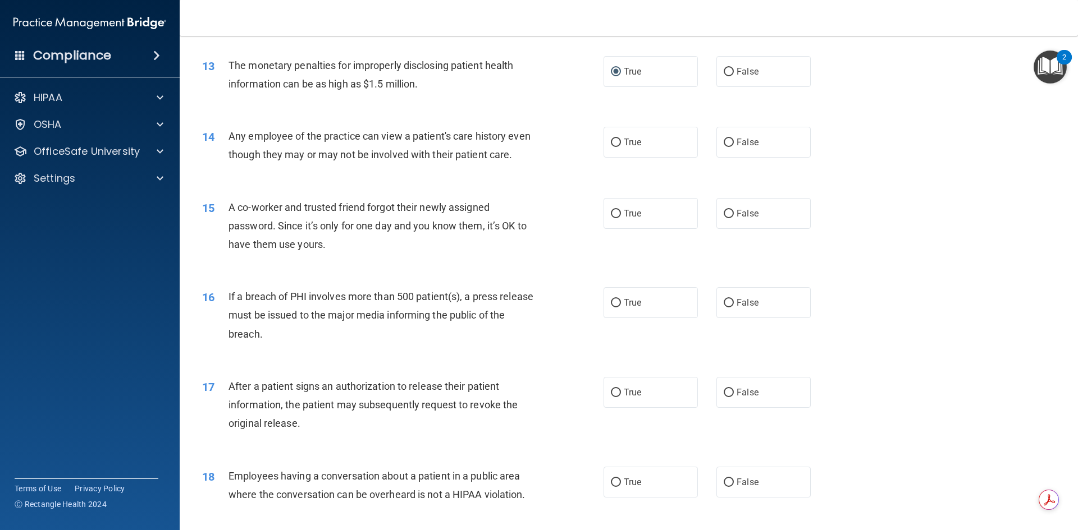
scroll to position [1004, 0]
click at [730, 145] on label "False" at bounding box center [763, 141] width 94 height 31
click at [730, 145] on input "False" at bounding box center [729, 142] width 10 height 8
radio input "true"
click at [724, 218] on input "False" at bounding box center [729, 213] width 10 height 8
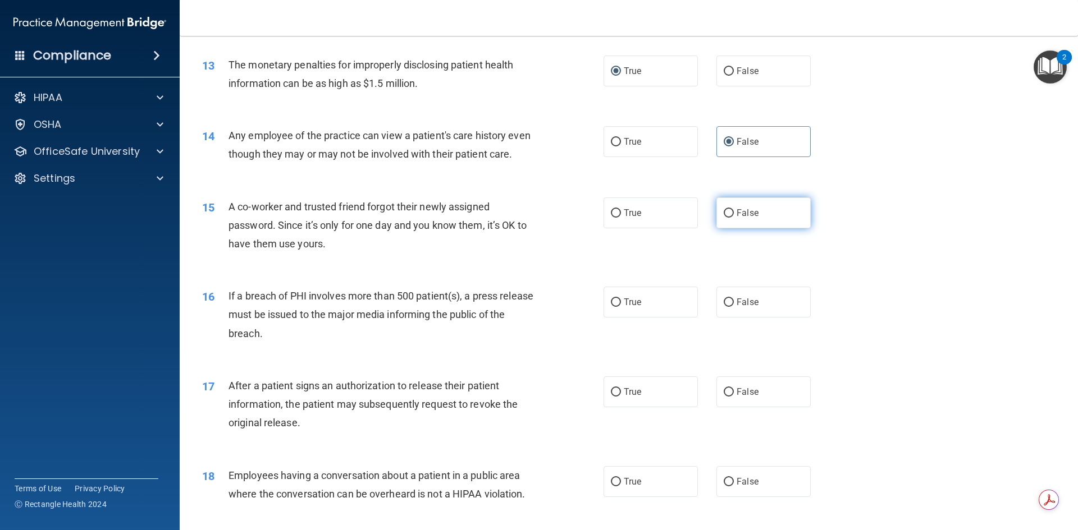
radio input "true"
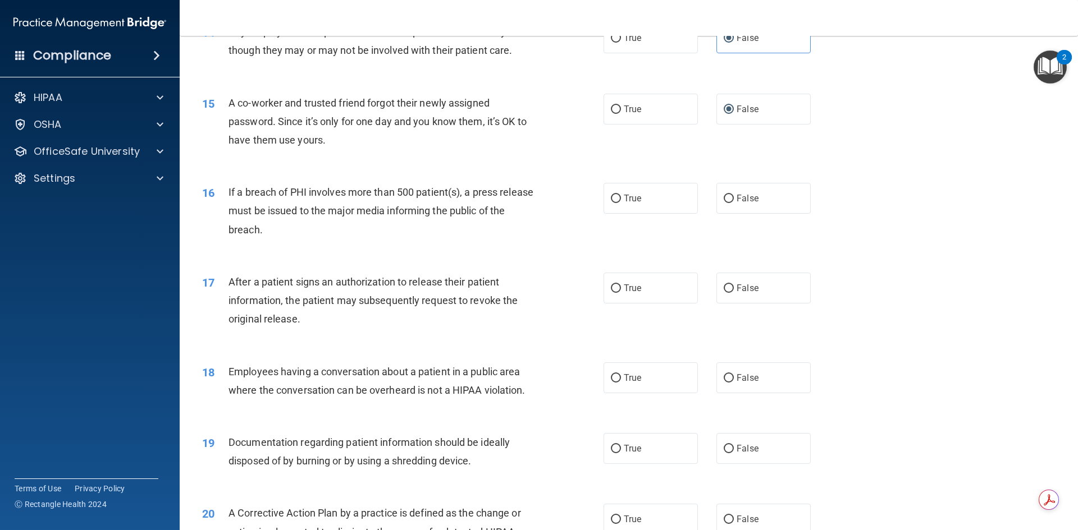
scroll to position [1116, 0]
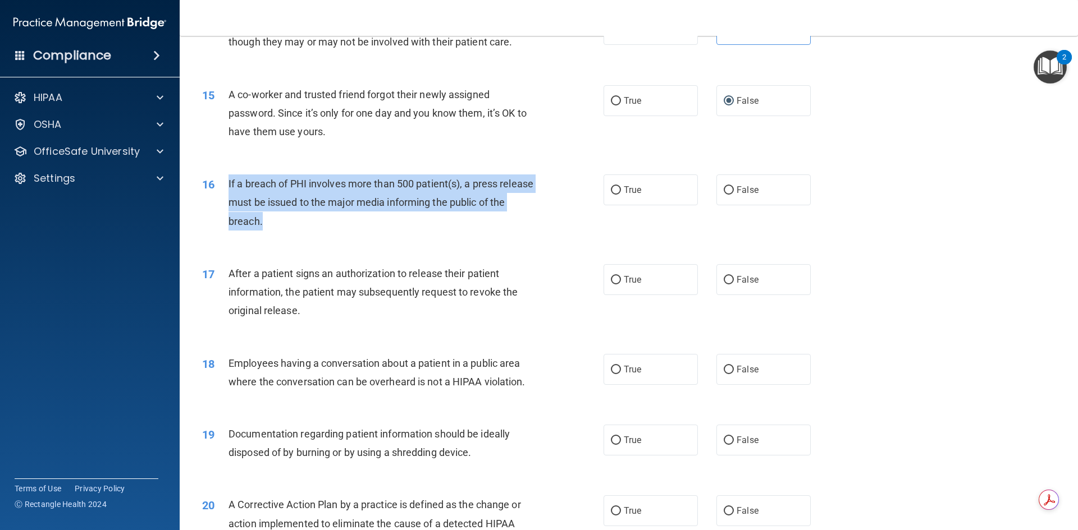
drag, startPoint x: 280, startPoint y: 243, endPoint x: 228, endPoint y: 199, distance: 68.1
click at [228, 199] on div "If a breach of PHI involves more than 500 patient(s), a press release must be i…" at bounding box center [385, 203] width 314 height 56
copy span "If a breach of PHI involves more than 500 patient(s), a press release must be i…"
click at [579, 217] on div "16 If a breach of PHI involves more than 500 patient(s), a press release must b…" at bounding box center [402, 206] width 435 height 62
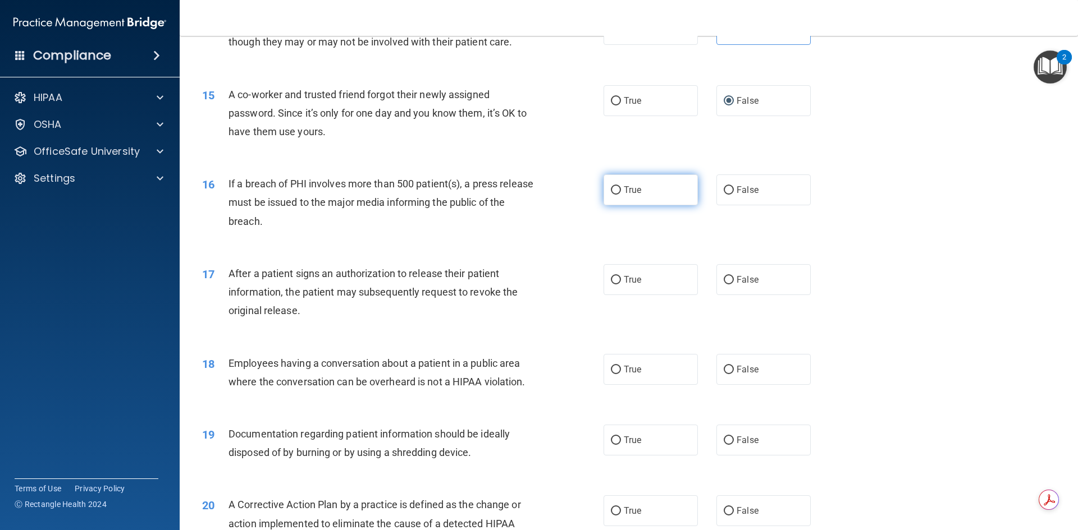
click at [612, 195] on input "True" at bounding box center [616, 190] width 10 height 8
radio input "true"
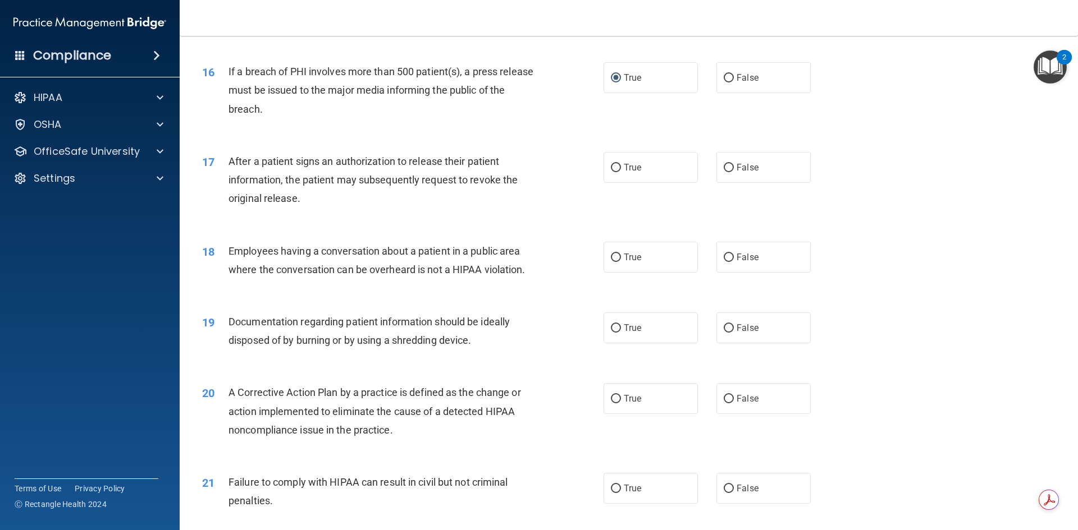
scroll to position [1284, 0]
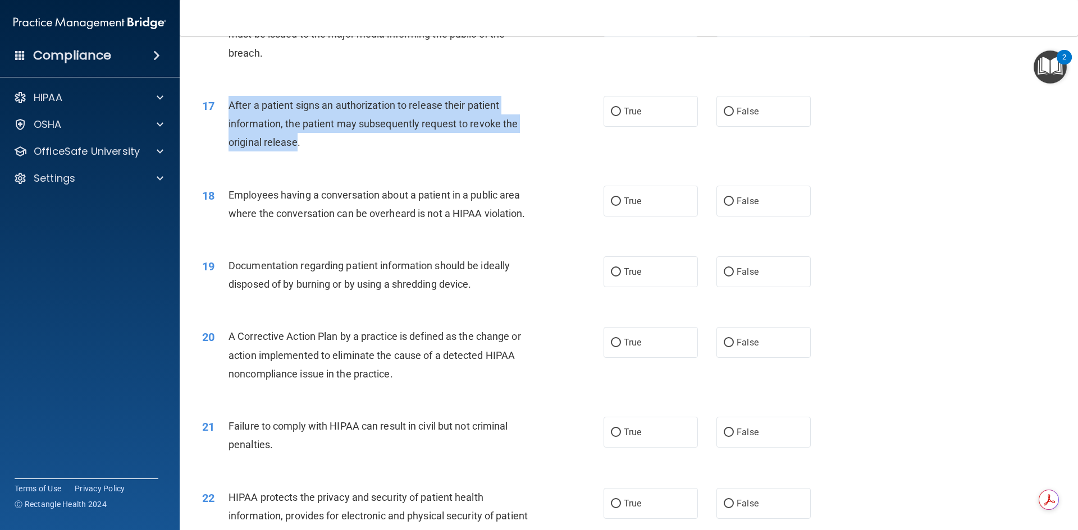
drag, startPoint x: 298, startPoint y: 160, endPoint x: 226, endPoint y: 120, distance: 81.7
click at [226, 120] on div "17 After a patient signs an authorization to release their patient information,…" at bounding box center [402, 127] width 435 height 62
copy div "After a patient signs an authorization to release their patient information, th…"
click at [612, 206] on input "True" at bounding box center [616, 202] width 10 height 8
radio input "true"
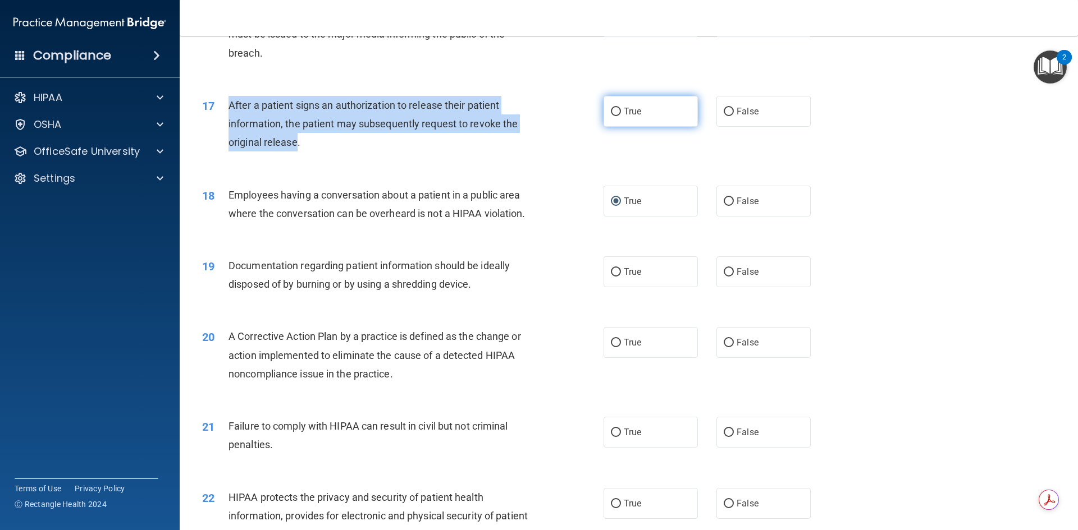
click at [611, 116] on input "True" at bounding box center [616, 112] width 10 height 8
radio input "true"
click at [724, 206] on input "False" at bounding box center [729, 202] width 10 height 8
radio input "true"
radio input "false"
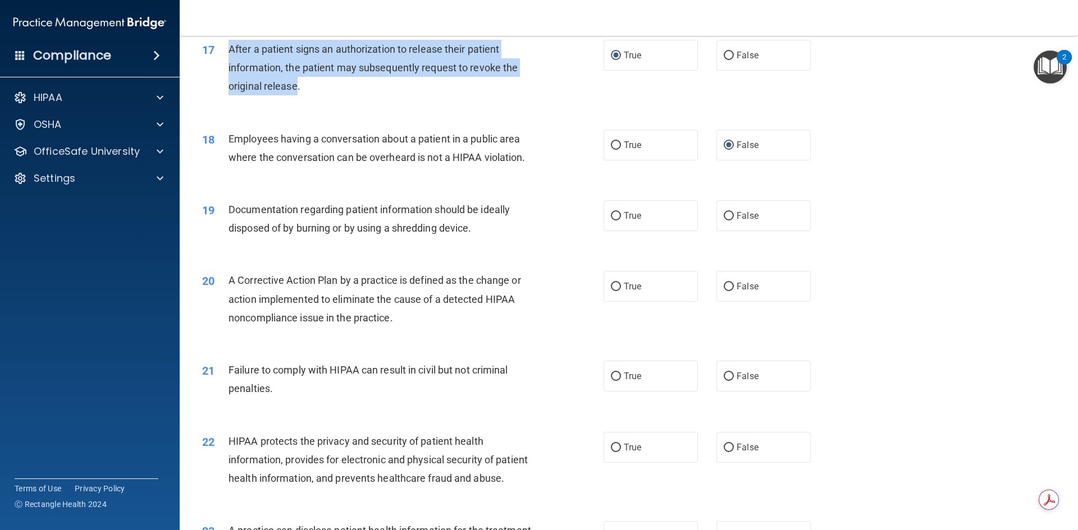
scroll to position [1397, 0]
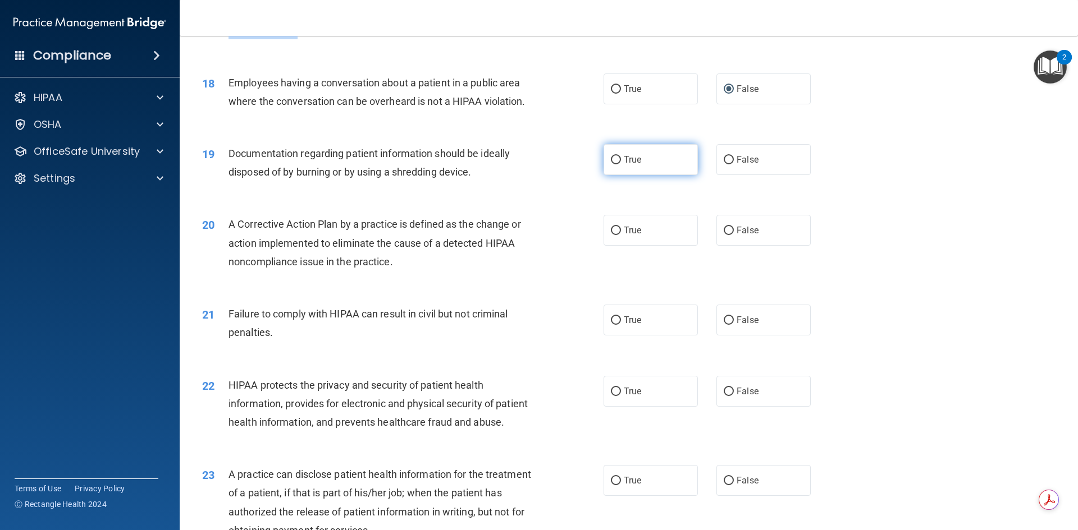
click at [616, 164] on input "True" at bounding box center [616, 160] width 10 height 8
radio input "true"
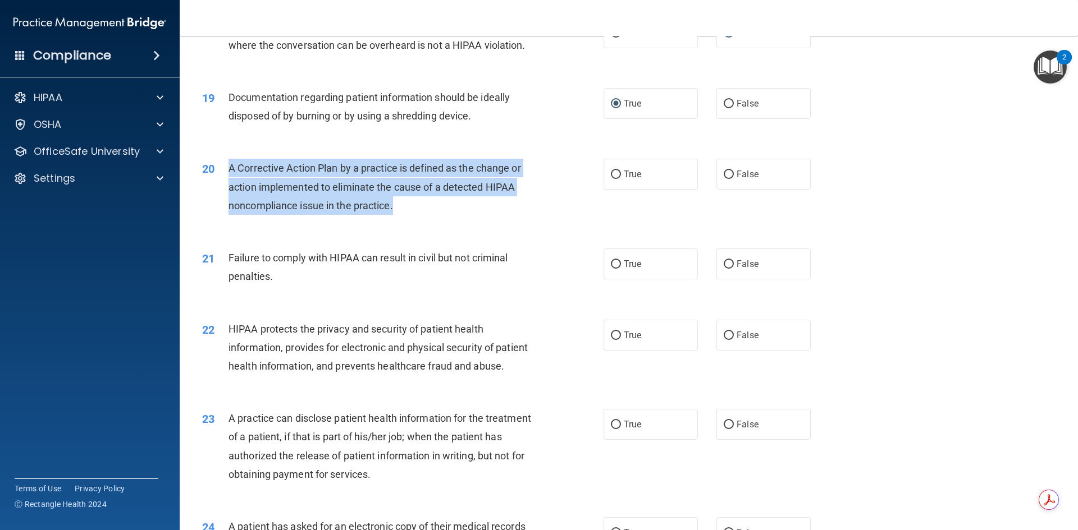
drag, startPoint x: 394, startPoint y: 228, endPoint x: 217, endPoint y: 183, distance: 183.1
click at [217, 183] on div "20 A Corrective Action Plan by a practice is defined as the change or action im…" at bounding box center [402, 190] width 435 height 62
copy div "A Corrective Action Plan by a practice is defined as the change or action imple…"
click at [614, 179] on input "True" at bounding box center [616, 175] width 10 height 8
radio input "true"
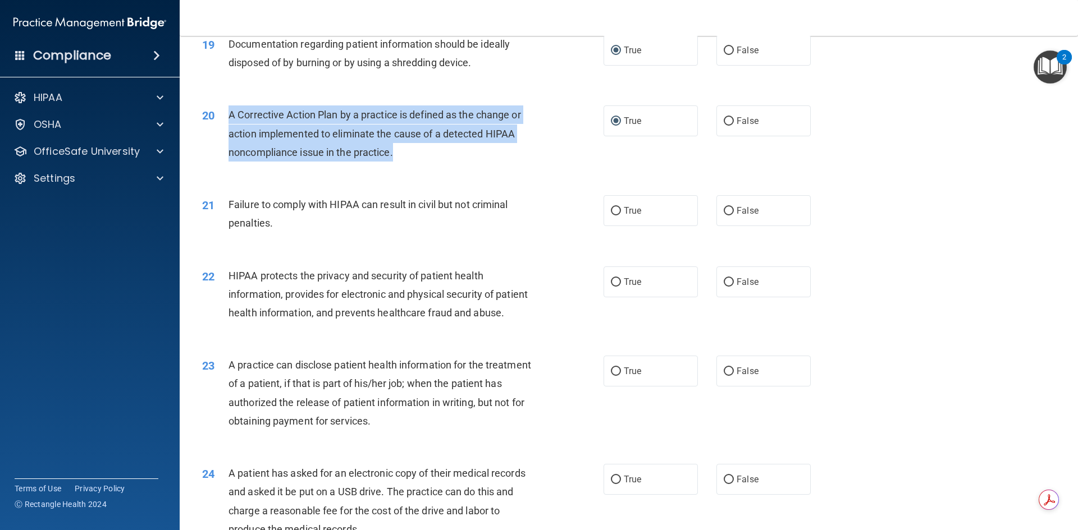
scroll to position [1565, 0]
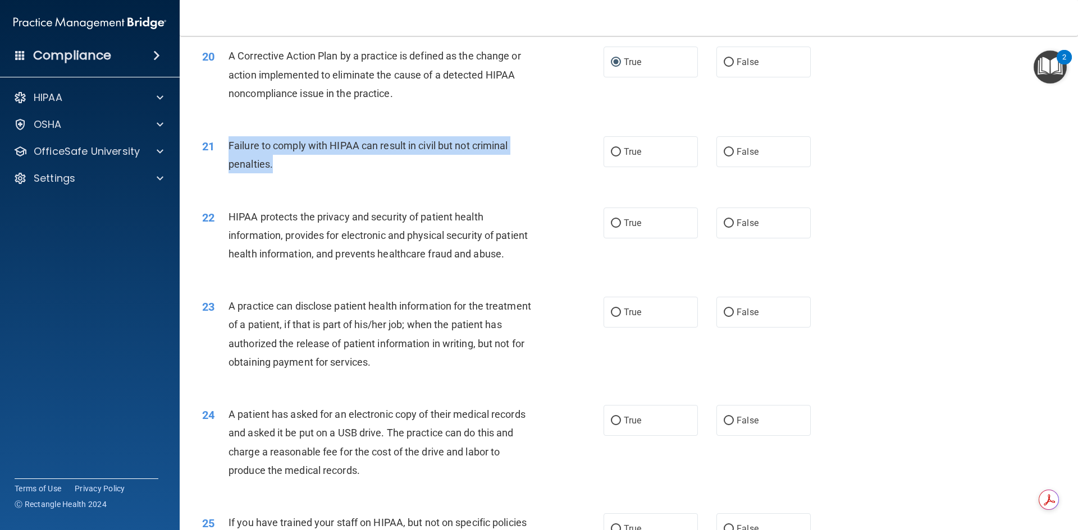
drag, startPoint x: 274, startPoint y: 182, endPoint x: 229, endPoint y: 165, distance: 48.2
click at [229, 165] on div "Failure to comply with HIPAA can result in civil but not criminal penalties." at bounding box center [385, 154] width 314 height 37
copy span "Failure to comply with HIPAA can result in civil but not criminal penalties."
click at [724, 228] on input "False" at bounding box center [729, 223] width 10 height 8
radio input "true"
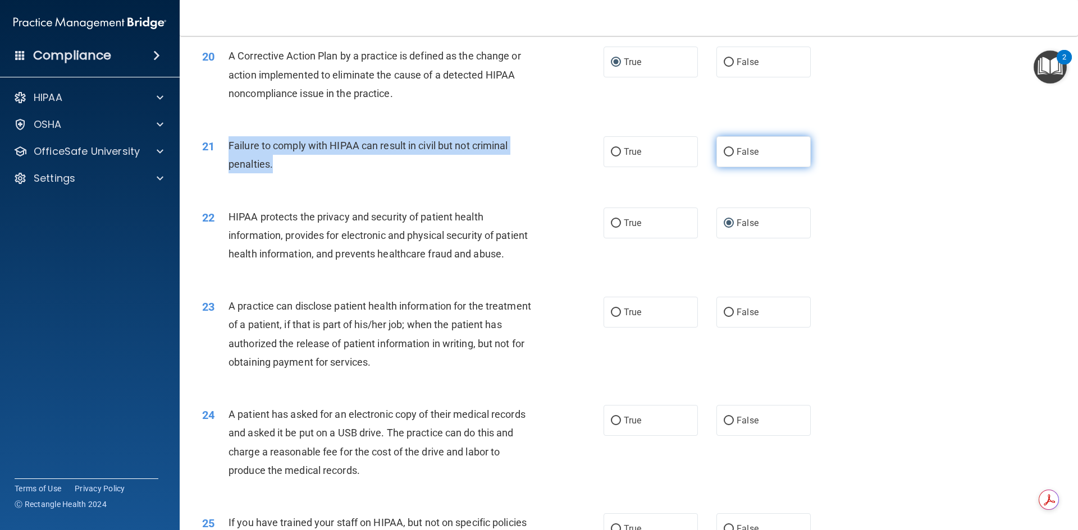
click at [724, 157] on input "False" at bounding box center [729, 152] width 10 height 8
radio input "true"
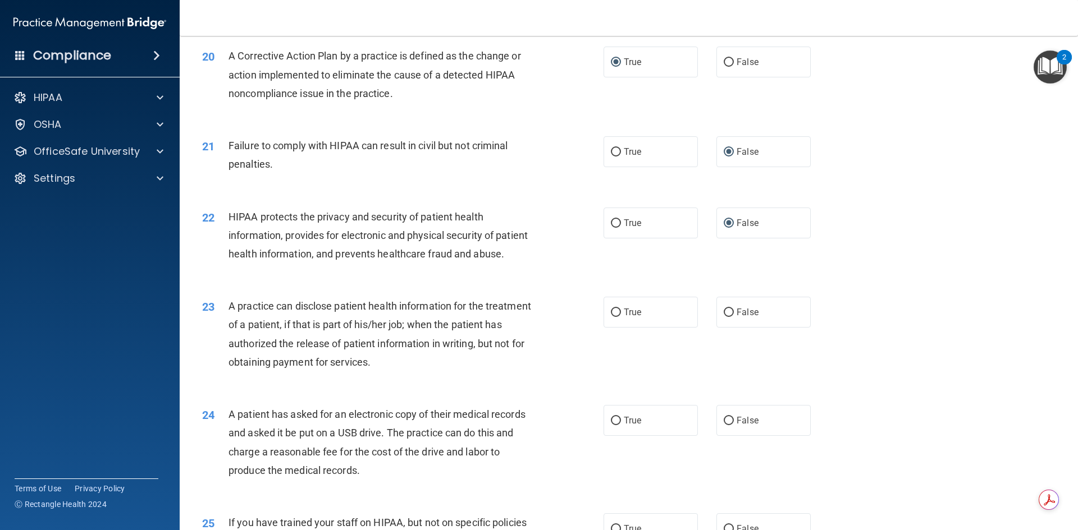
click at [295, 264] on div "HIPAA protects the privacy and security of patient health information, provides…" at bounding box center [385, 236] width 314 height 56
click at [614, 228] on input "True" at bounding box center [616, 223] width 10 height 8
radio input "true"
radio input "false"
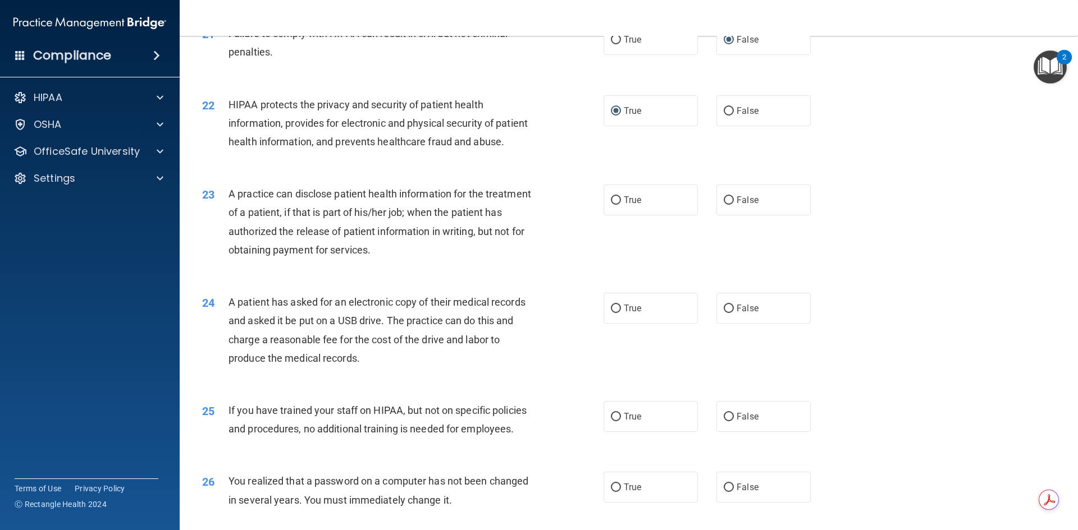
scroll to position [1733, 0]
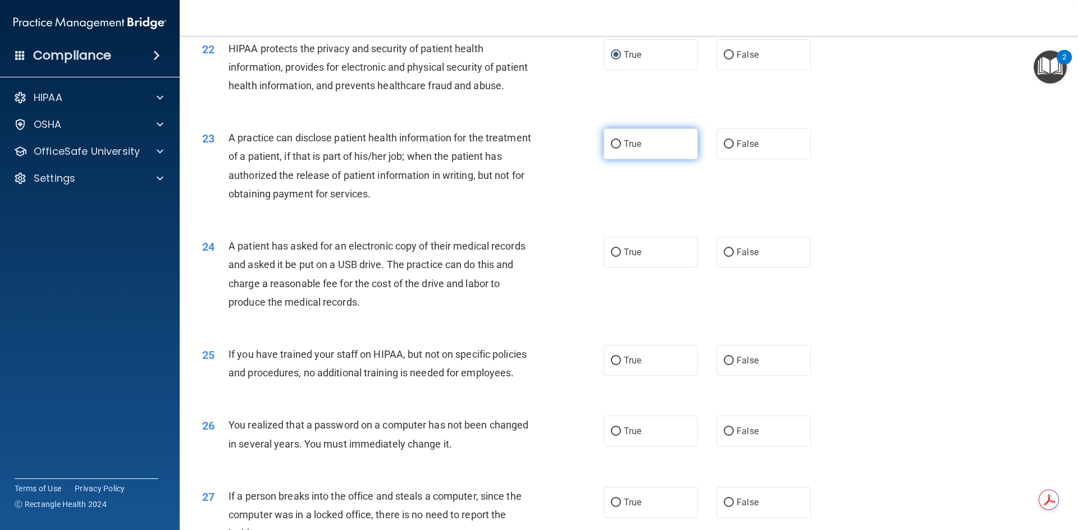
click at [608, 159] on label "True" at bounding box center [650, 144] width 94 height 31
click at [611, 149] on input "True" at bounding box center [616, 144] width 10 height 8
radio input "true"
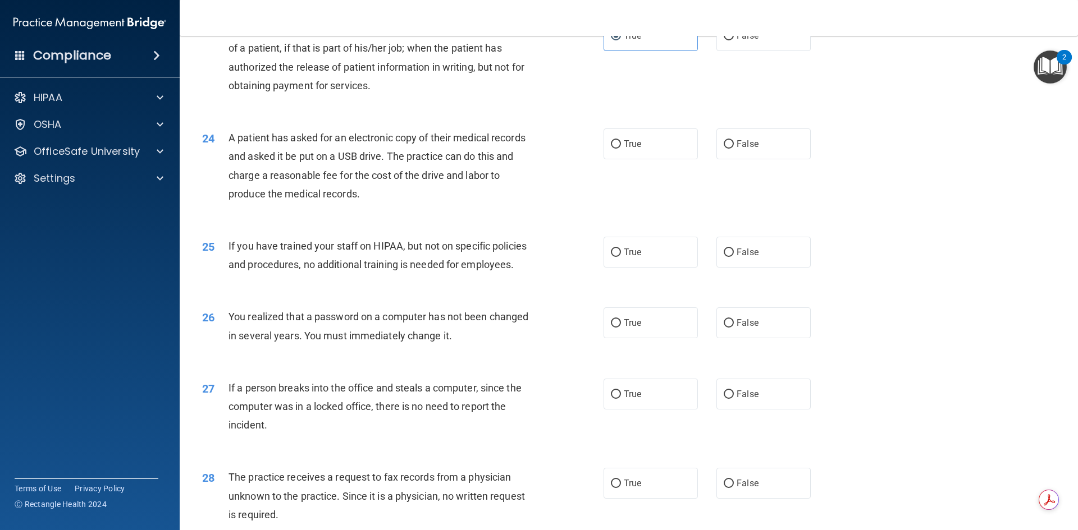
scroll to position [1846, 0]
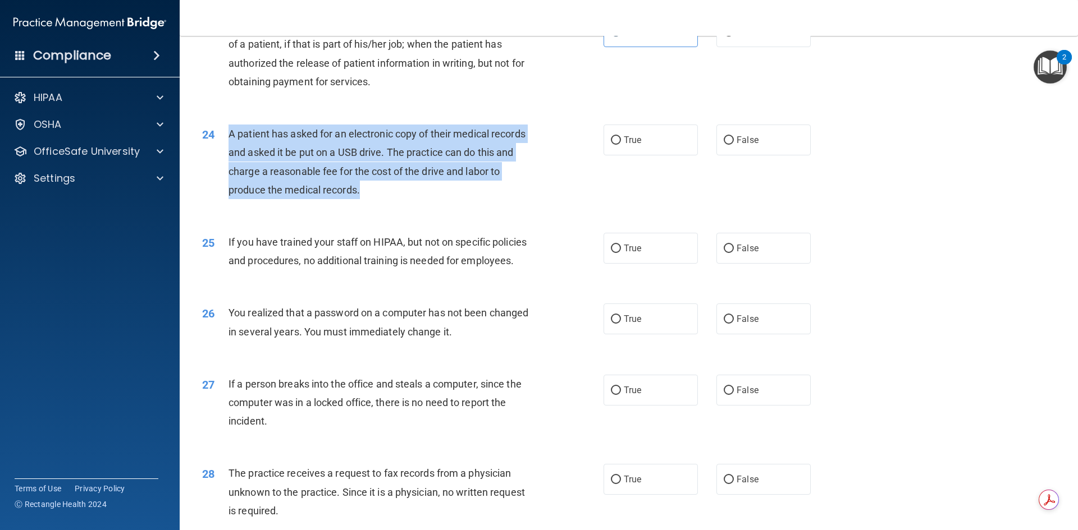
drag, startPoint x: 361, startPoint y: 230, endPoint x: 228, endPoint y: 167, distance: 147.1
click at [228, 167] on div "A patient has asked for an electronic copy of their medical records and asked i…" at bounding box center [385, 162] width 314 height 75
copy span "A patient has asked for an electronic copy of their medical records and asked i…"
click at [611, 145] on input "True" at bounding box center [616, 140] width 10 height 8
radio input "true"
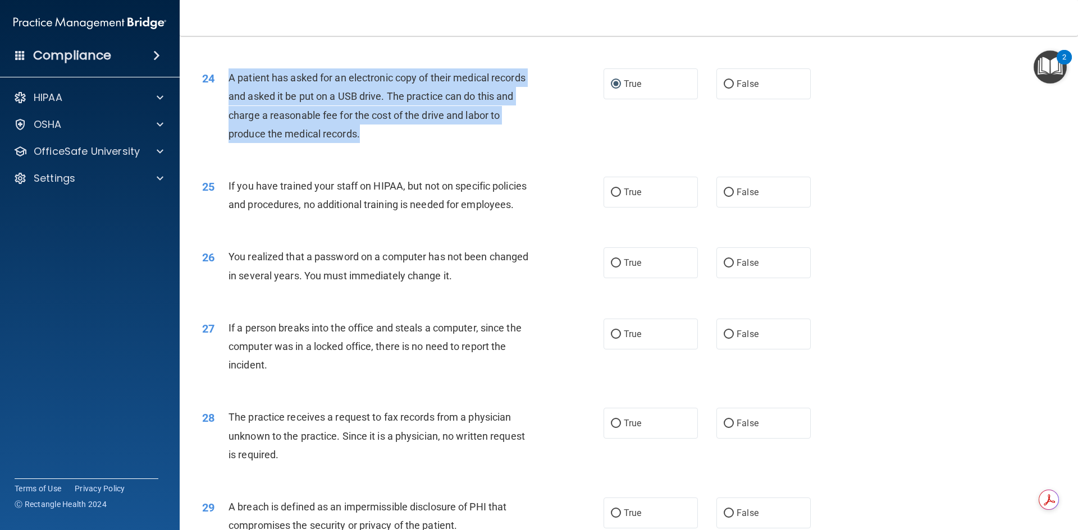
scroll to position [1958, 0]
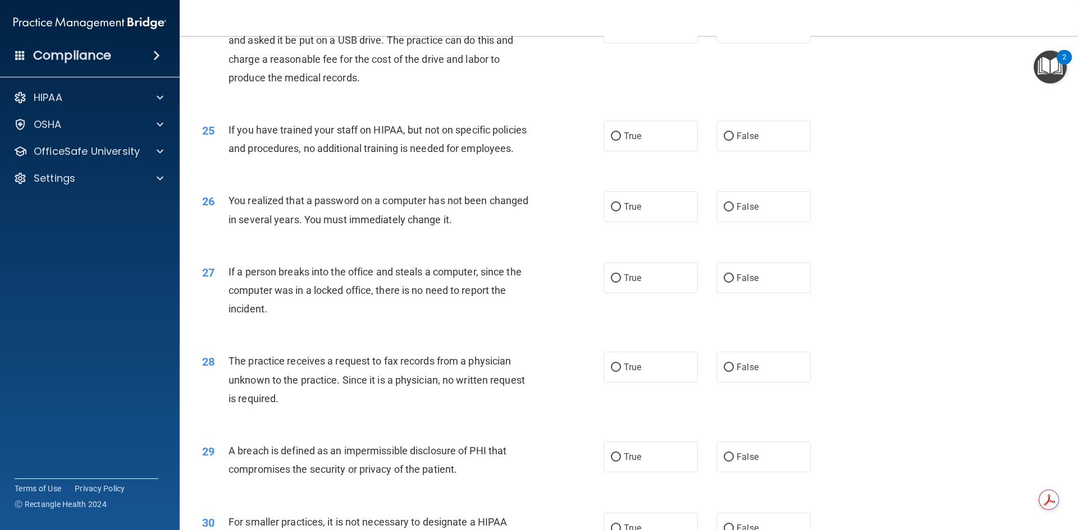
click at [557, 234] on div "26 You realized that a password on a computer has not been changed in several y…" at bounding box center [402, 212] width 435 height 43
click at [725, 152] on label "False" at bounding box center [763, 136] width 94 height 31
click at [725, 141] on input "False" at bounding box center [729, 136] width 10 height 8
radio input "true"
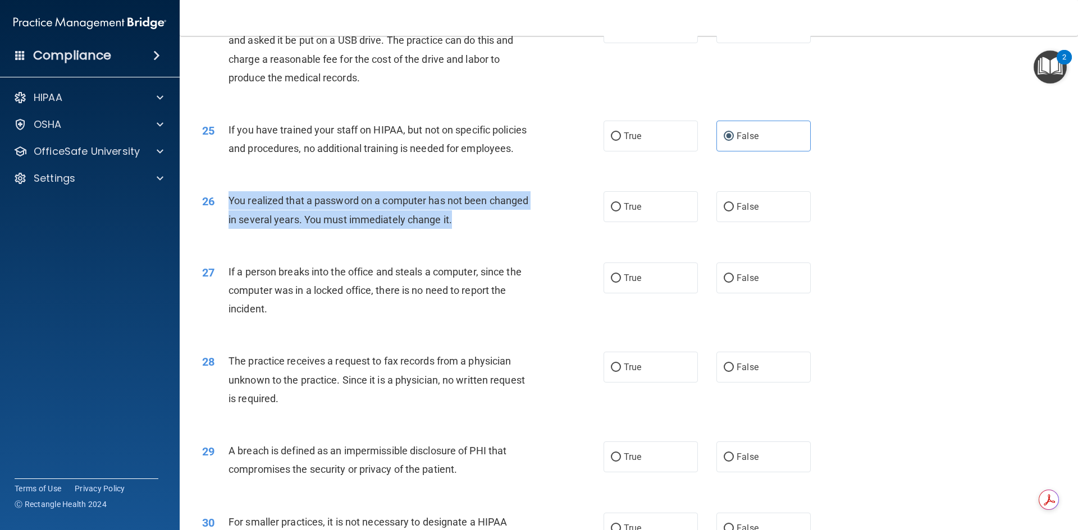
drag, startPoint x: 454, startPoint y: 258, endPoint x: 223, endPoint y: 240, distance: 231.4
click at [223, 234] on div "26 You realized that a password on a computer has not been changed in several y…" at bounding box center [402, 212] width 435 height 43
copy div "You realized that a password on a computer has not been changed in several year…"
click at [611, 212] on input "True" at bounding box center [616, 207] width 10 height 8
radio input "true"
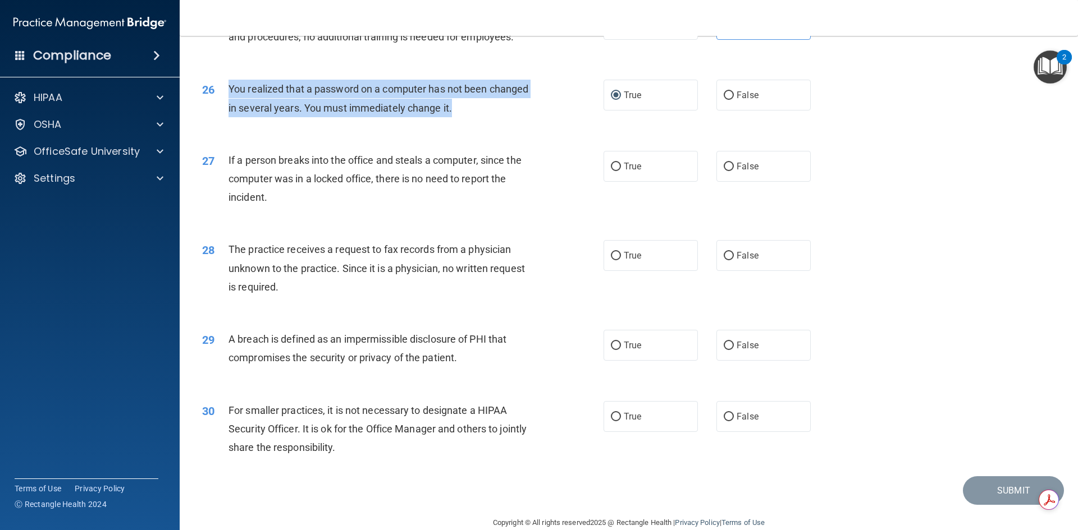
scroll to position [2070, 0]
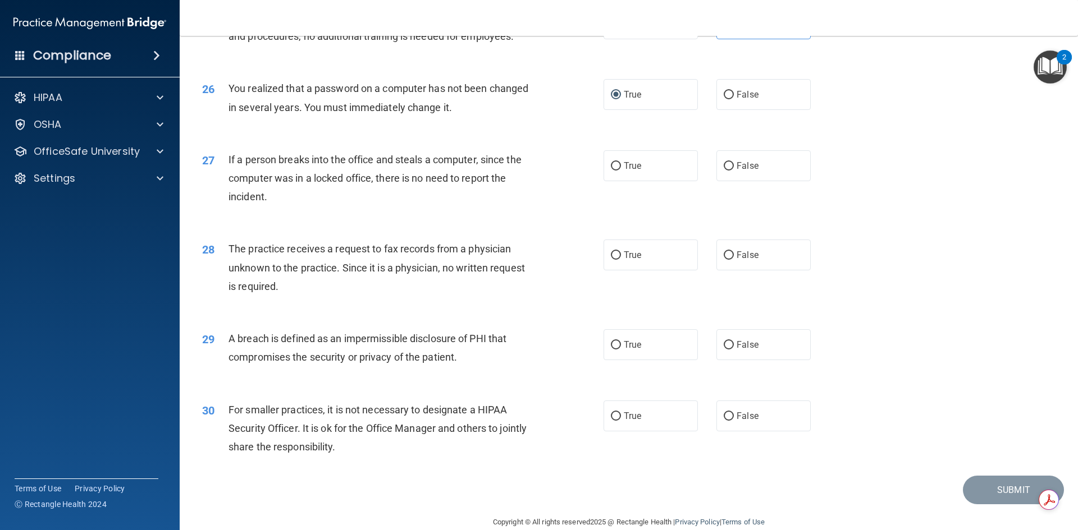
click at [571, 301] on div "28 The practice receives a request to fax records from a physician unknown to t…" at bounding box center [402, 271] width 435 height 62
click at [725, 171] on input "False" at bounding box center [729, 166] width 10 height 8
radio input "true"
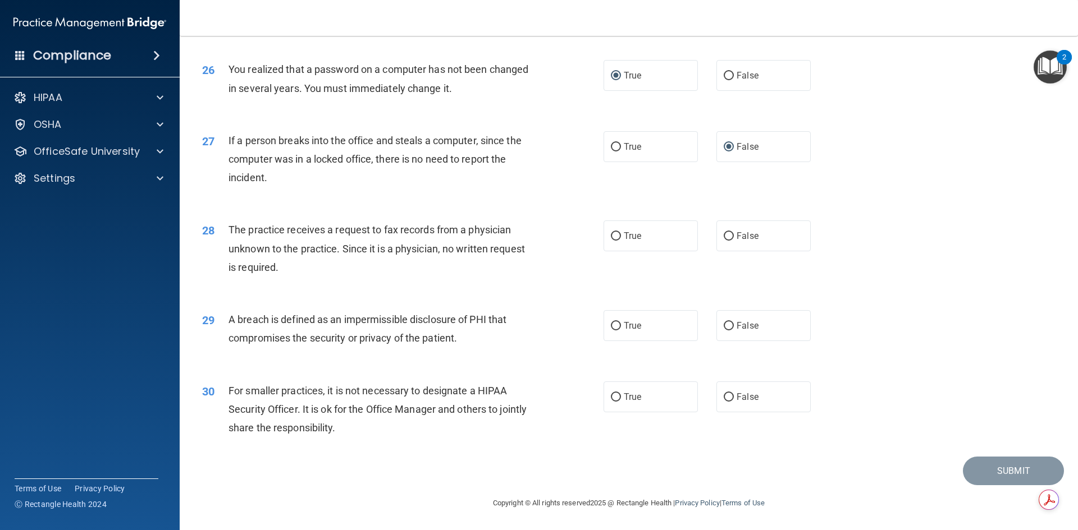
scroll to position [2126, 0]
click at [724, 237] on input "False" at bounding box center [729, 236] width 10 height 8
radio input "true"
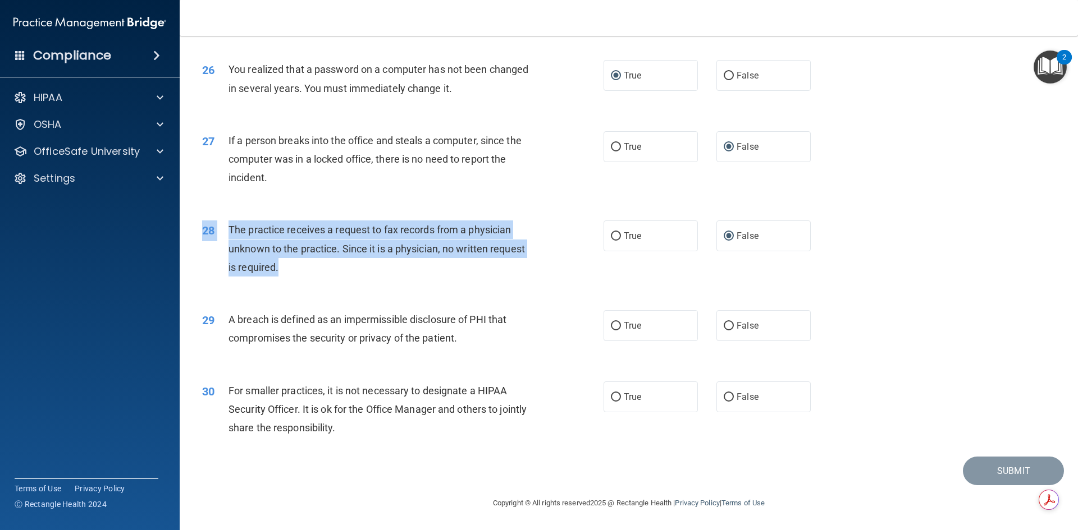
drag, startPoint x: 279, startPoint y: 266, endPoint x: 234, endPoint y: 218, distance: 65.9
click at [234, 218] on div "28 The practice receives a request to fax records from a physician unknown to t…" at bounding box center [629, 252] width 870 height 90
copy div "28 The practice receives a request to fax records from a physician unknown to t…"
click at [552, 278] on div "28 The practice receives a request to fax records from a physician unknown to t…" at bounding box center [402, 252] width 435 height 62
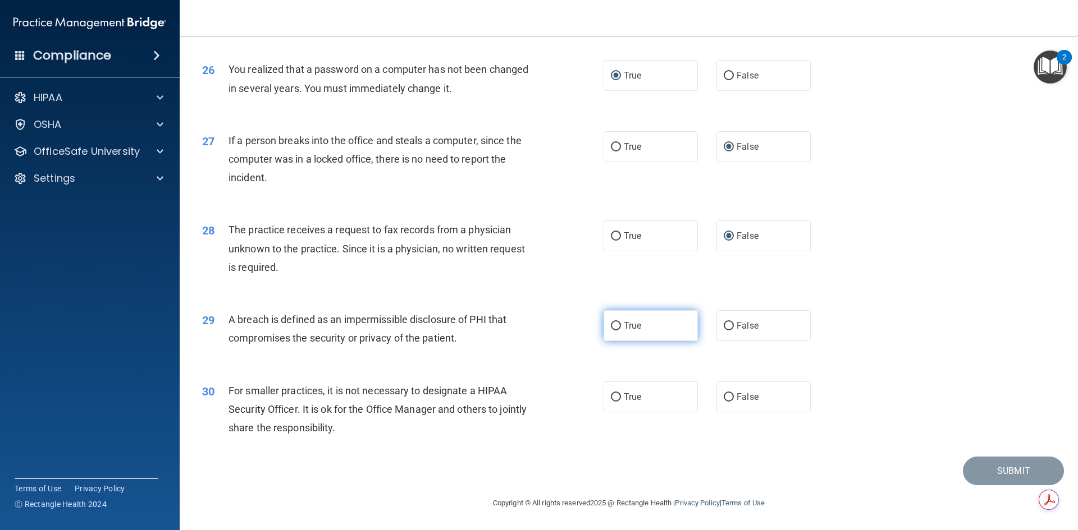
click at [611, 324] on input "True" at bounding box center [616, 326] width 10 height 8
radio input "true"
click at [724, 396] on input "False" at bounding box center [729, 397] width 10 height 8
radio input "true"
click at [992, 473] on button "Submit" at bounding box center [1013, 471] width 101 height 29
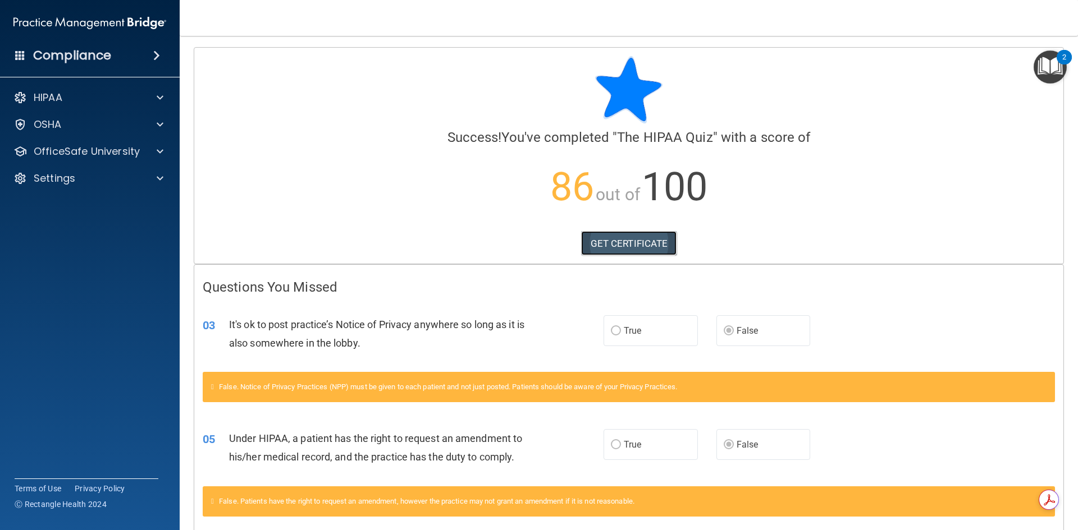
click at [620, 239] on link "GET CERTIFICATE" at bounding box center [629, 243] width 96 height 25
click at [73, 147] on p "OfficeSafe University" at bounding box center [87, 151] width 106 height 13
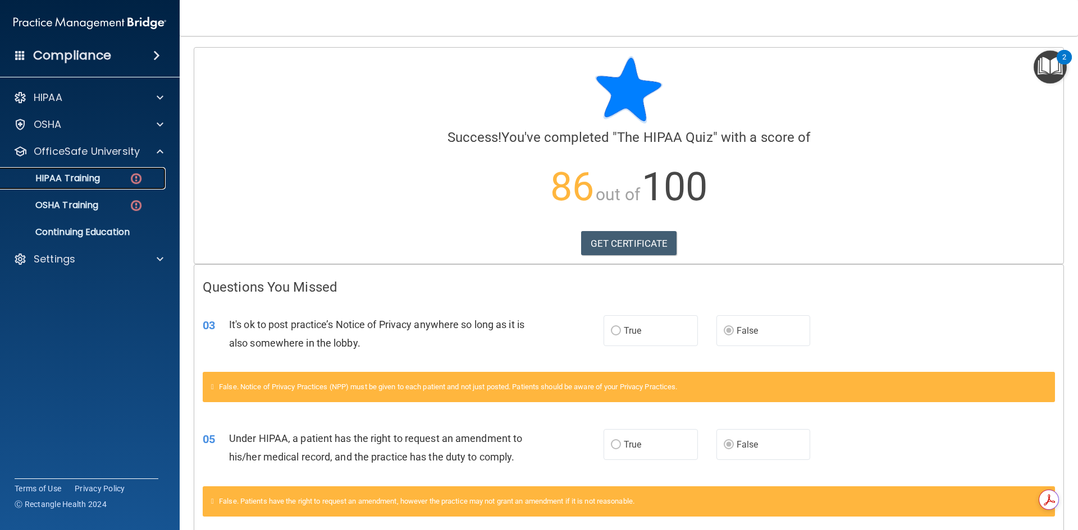
click at [76, 177] on p "HIPAA Training" at bounding box center [53, 178] width 93 height 11
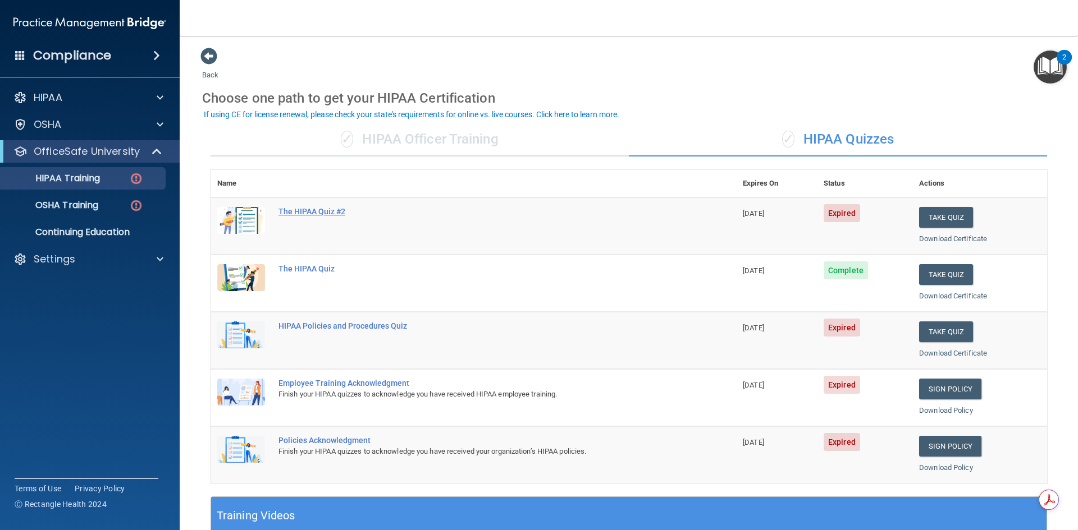
click at [324, 209] on div "The HIPAA Quiz #2" at bounding box center [478, 211] width 401 height 9
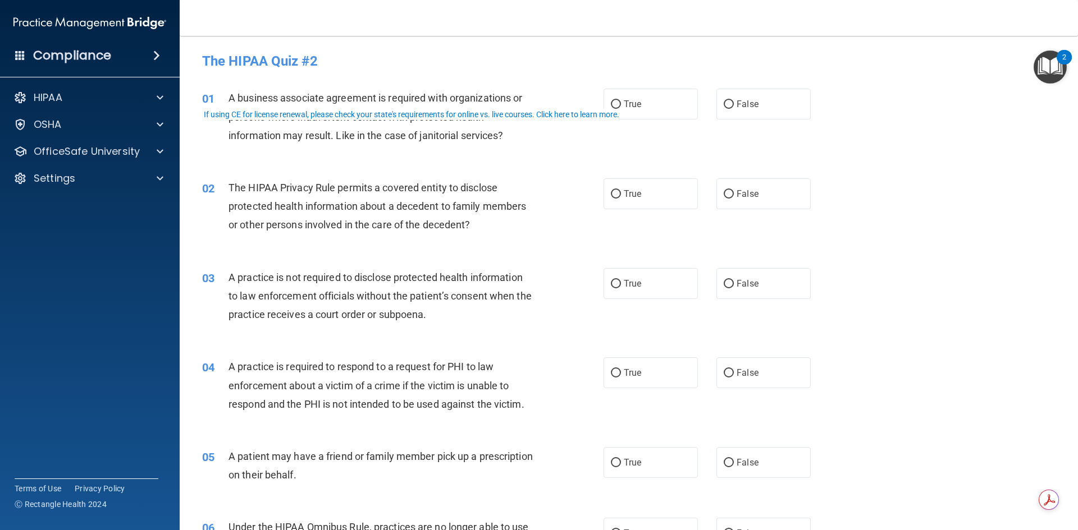
click at [552, 223] on div "02 The HIPAA Privacy Rule permits a covered entity to disclose protected health…" at bounding box center [402, 210] width 435 height 62
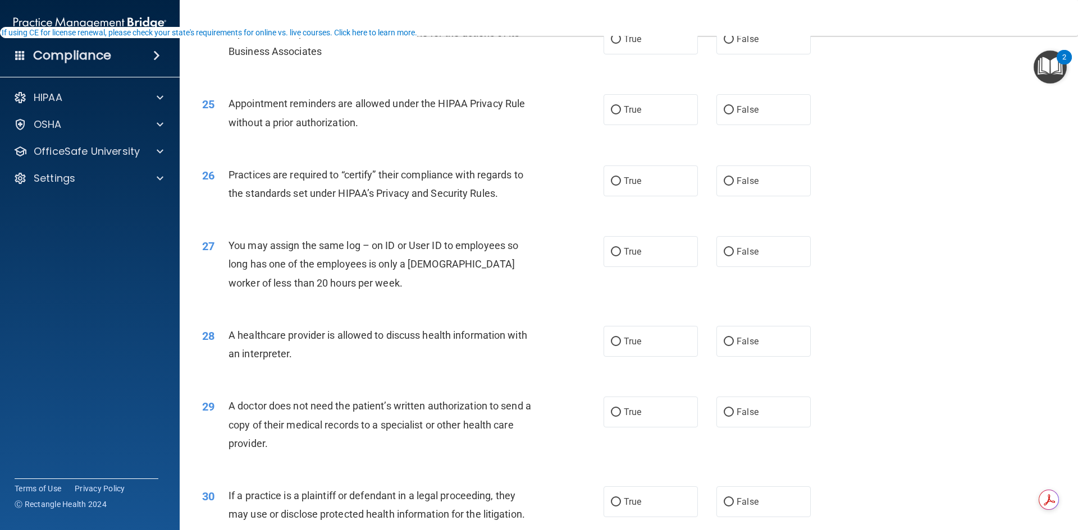
scroll to position [2083, 0]
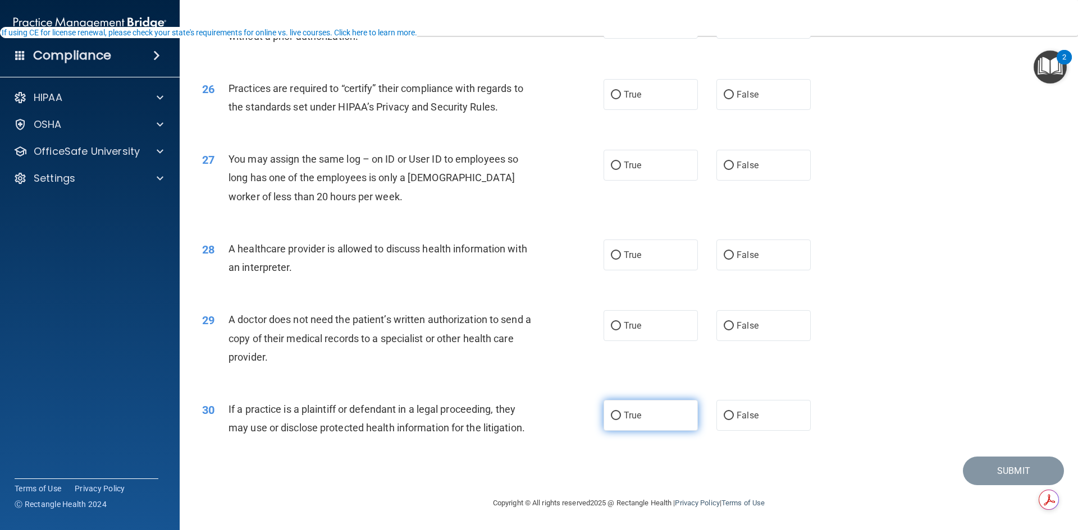
click at [611, 415] on input "True" at bounding box center [616, 416] width 10 height 8
radio input "true"
click at [724, 324] on input "False" at bounding box center [729, 326] width 10 height 8
radio input "true"
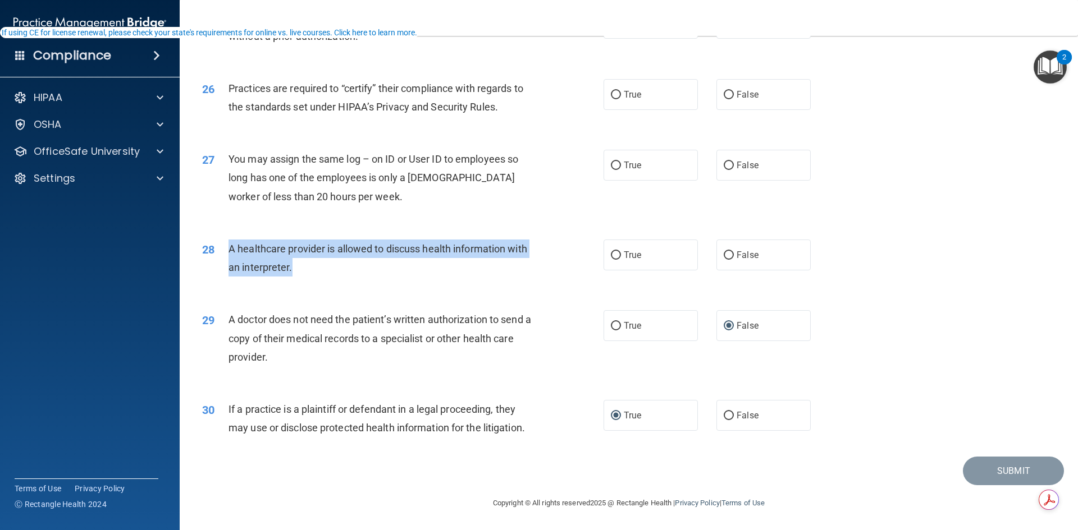
drag, startPoint x: 290, startPoint y: 269, endPoint x: 217, endPoint y: 244, distance: 77.2
click at [217, 244] on div "28 A healthcare provider is allowed to discuss health information with an inter…" at bounding box center [402, 261] width 435 height 43
click at [611, 257] on input "True" at bounding box center [616, 255] width 10 height 8
radio input "true"
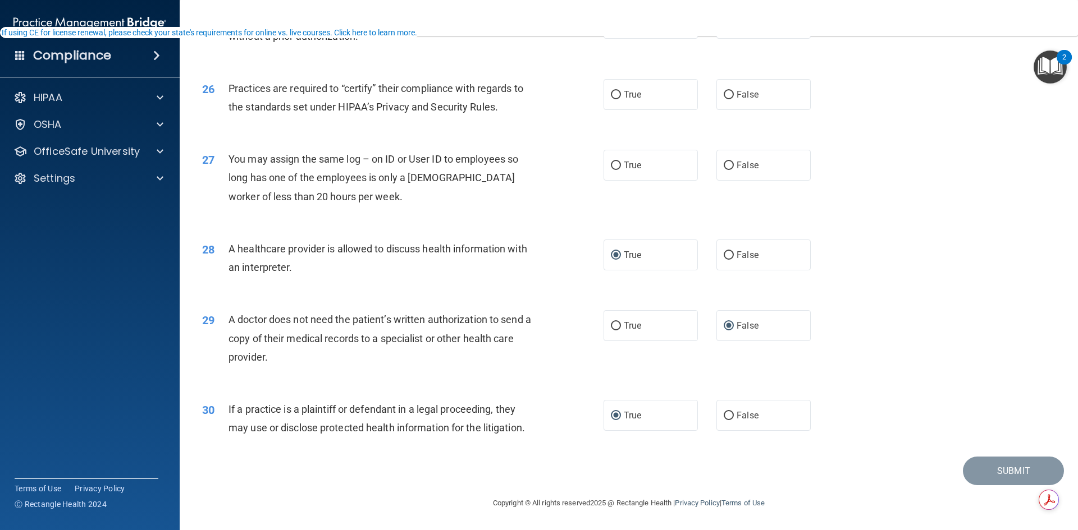
click at [507, 297] on div "29 A doctor does not need the patient’s written authorization to send a copy of…" at bounding box center [629, 341] width 870 height 90
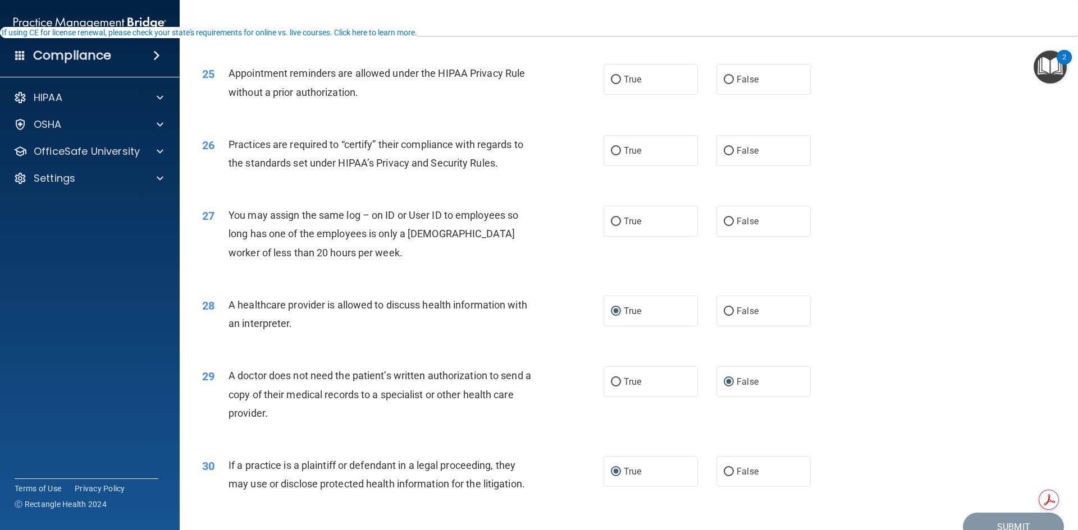
scroll to position [1970, 0]
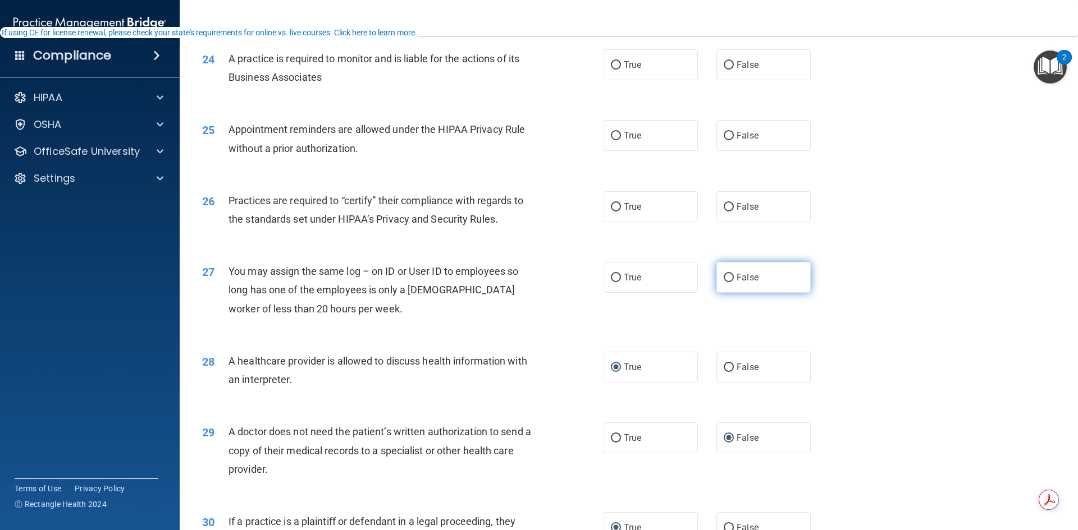
click at [724, 276] on input "False" at bounding box center [729, 278] width 10 height 8
radio input "true"
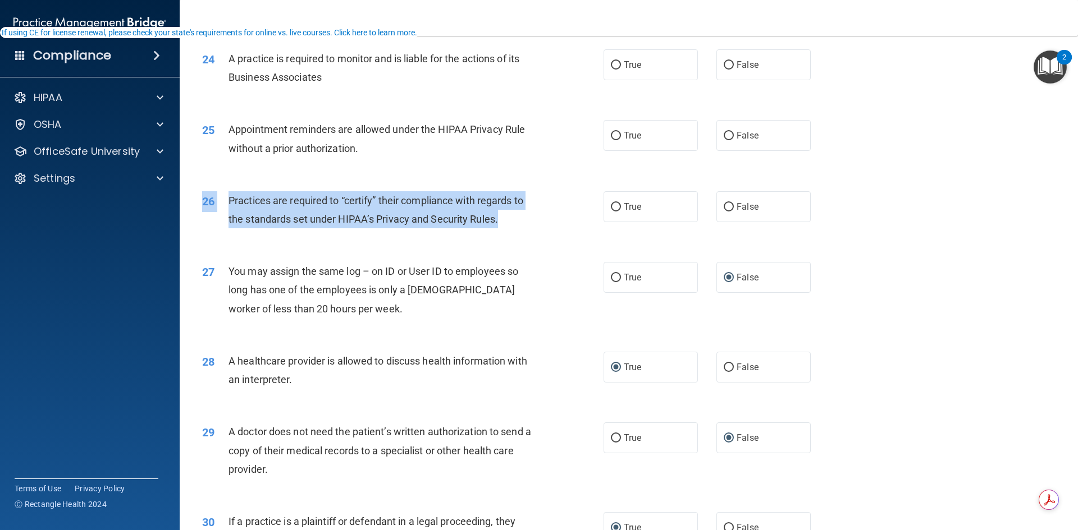
drag, startPoint x: 501, startPoint y: 218, endPoint x: 226, endPoint y: 187, distance: 276.8
click at [226, 187] on div "26 Practices are required to “certify” their compliance with regards to the sta…" at bounding box center [629, 212] width 870 height 71
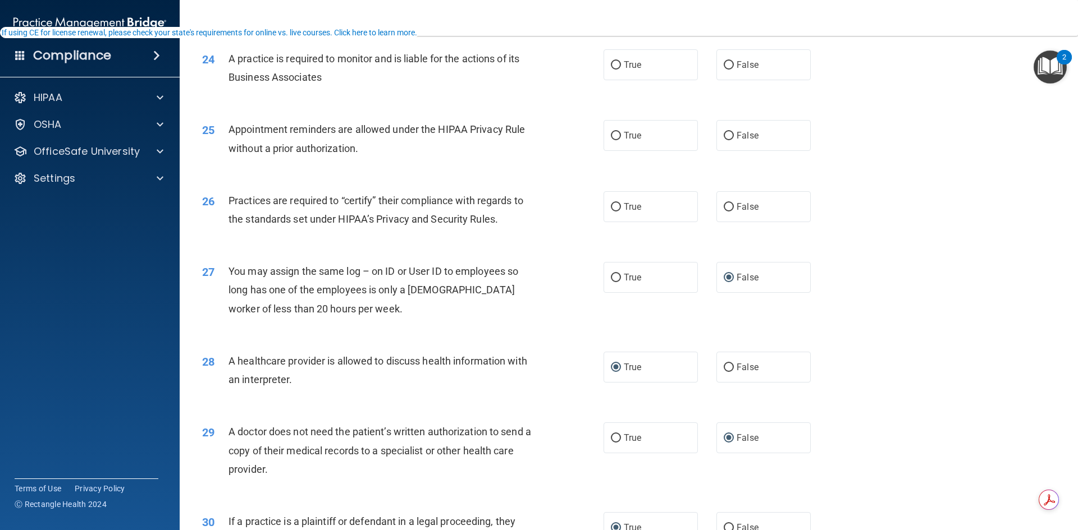
click at [292, 298] on div "You may assign the same log – on ID or User ID to employees so long has one of …" at bounding box center [385, 290] width 314 height 56
click at [724, 209] on input "False" at bounding box center [729, 207] width 10 height 8
radio input "true"
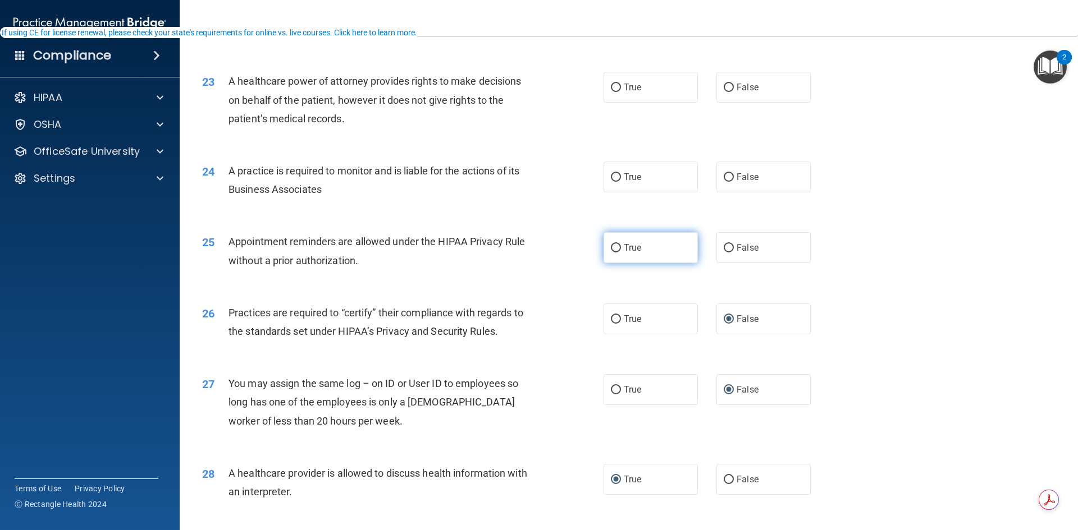
click at [611, 244] on input "True" at bounding box center [616, 248] width 10 height 8
radio input "true"
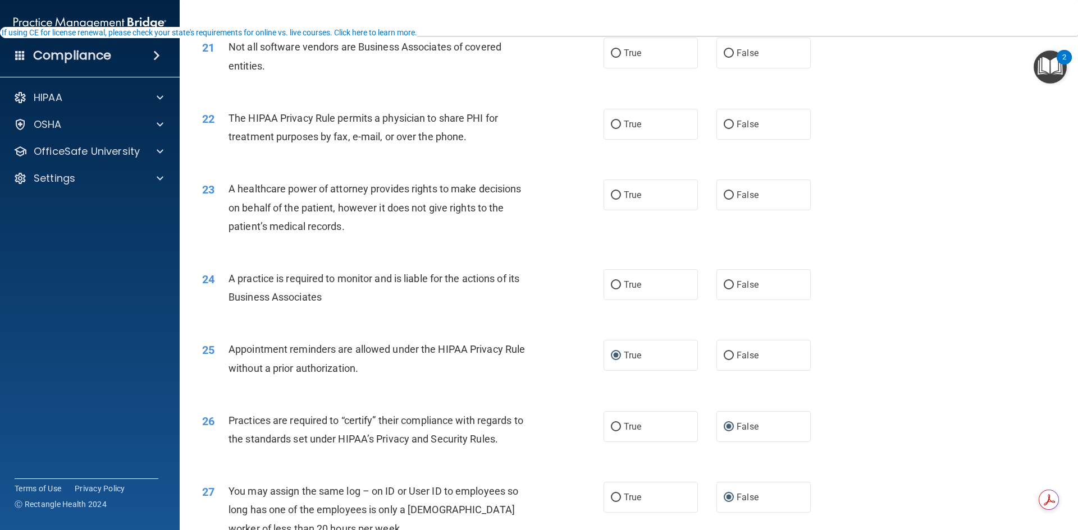
scroll to position [1746, 0]
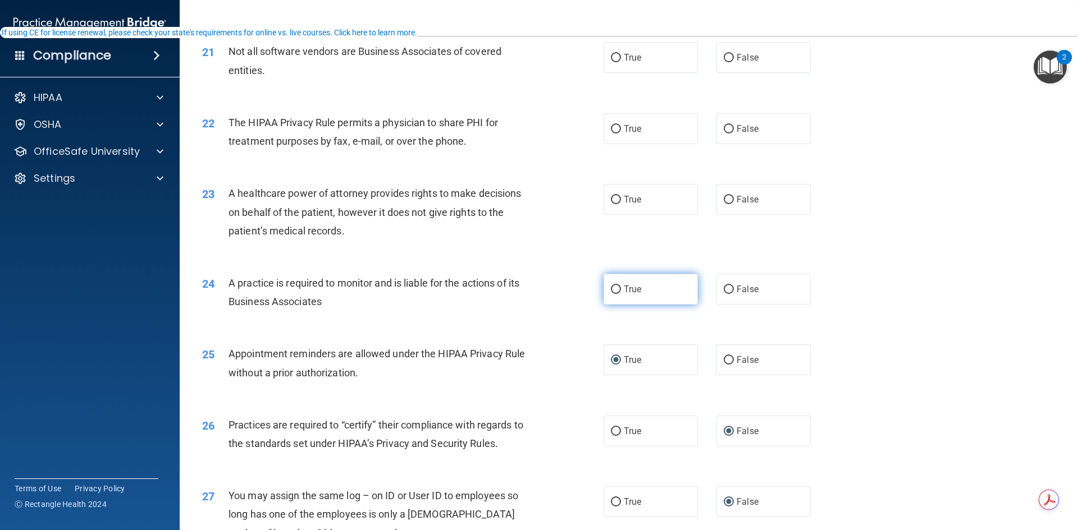
click at [611, 287] on input "True" at bounding box center [616, 290] width 10 height 8
radio input "true"
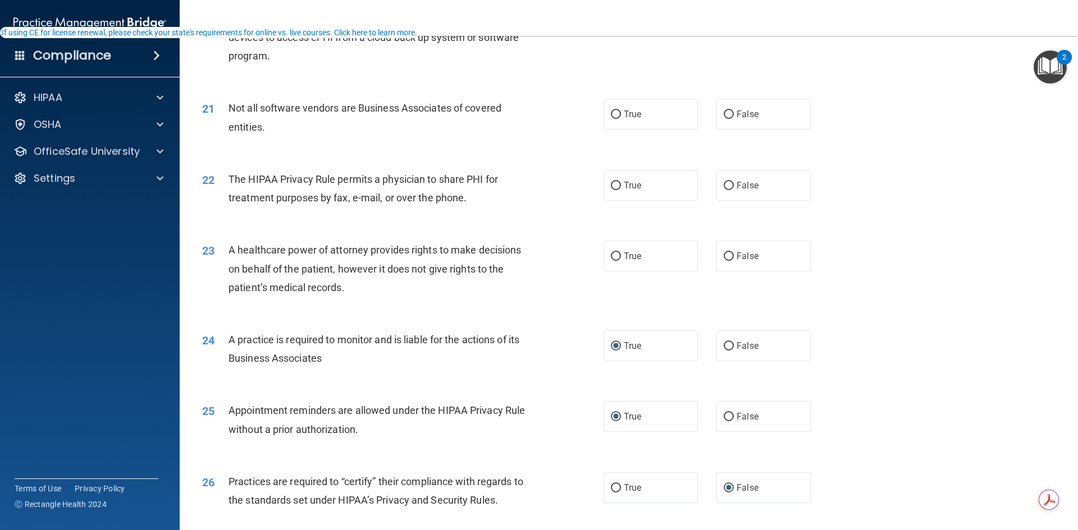
scroll to position [1690, 0]
click at [724, 255] on input "False" at bounding box center [729, 256] width 10 height 8
radio input "true"
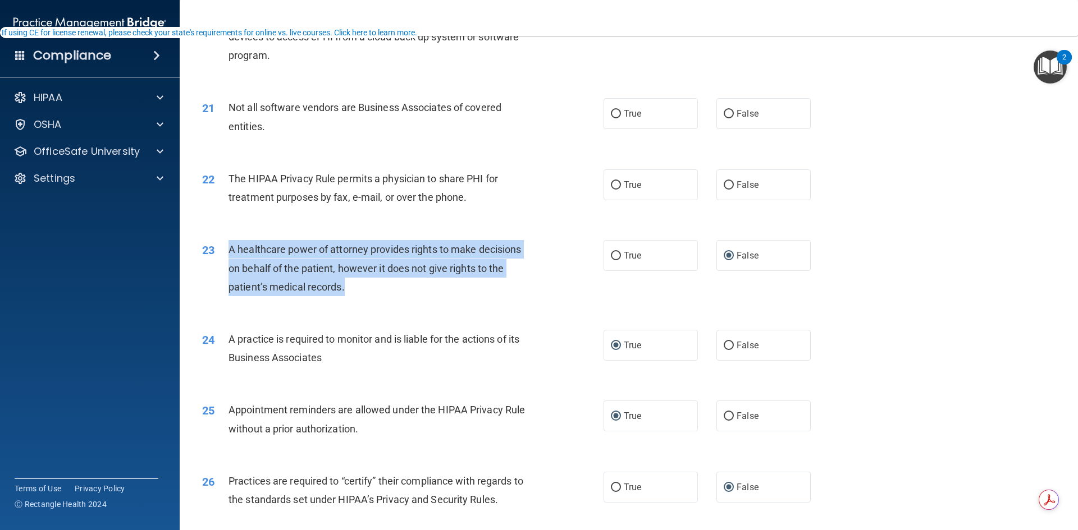
drag, startPoint x: 345, startPoint y: 284, endPoint x: 224, endPoint y: 250, distance: 126.0
click at [224, 250] on div "23 A healthcare power of attorney provides rights to make decisions on behalf o…" at bounding box center [402, 271] width 435 height 62
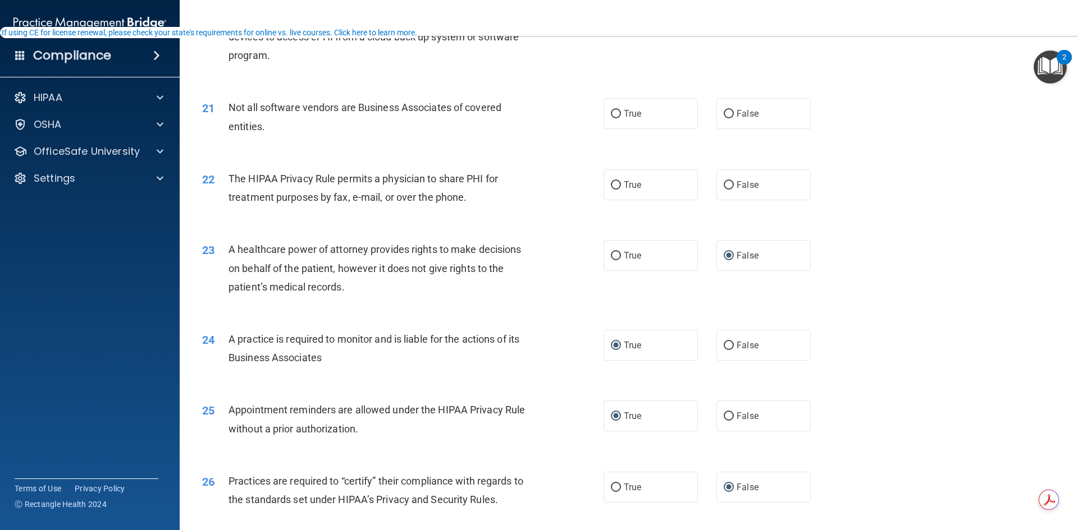
drag, startPoint x: 299, startPoint y: 137, endPoint x: 344, endPoint y: 178, distance: 60.4
click at [611, 181] on input "True" at bounding box center [616, 185] width 10 height 8
radio input "true"
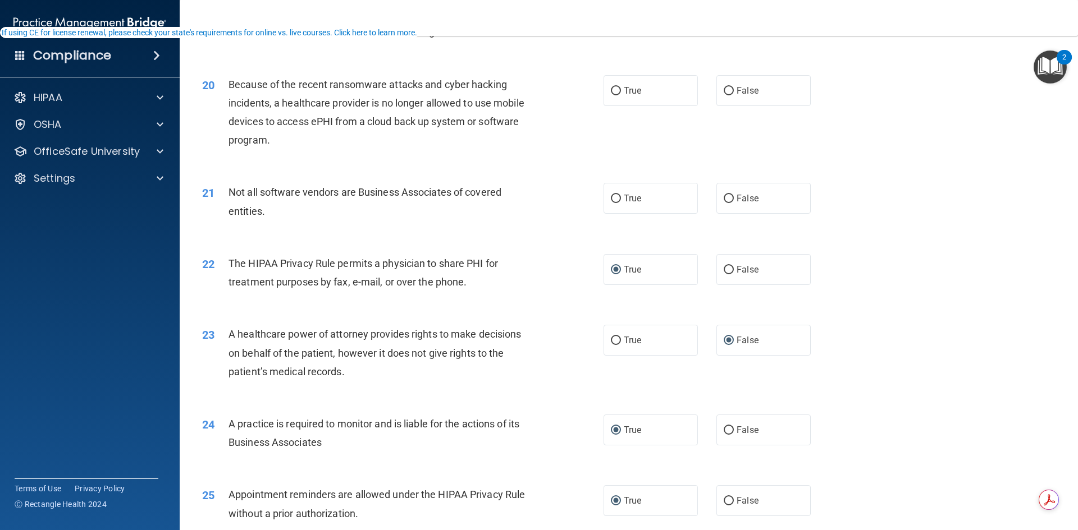
scroll to position [1577, 0]
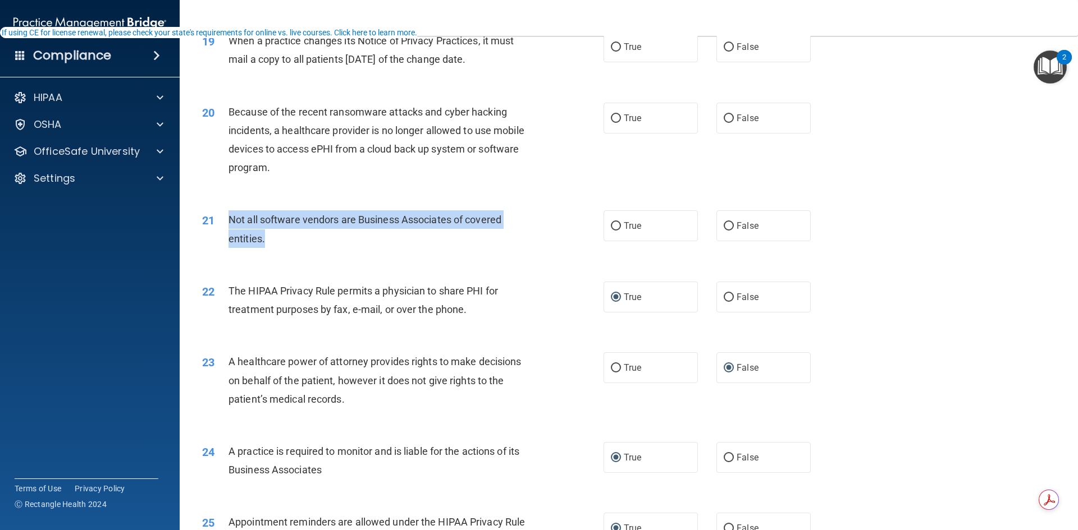
drag, startPoint x: 266, startPoint y: 239, endPoint x: 230, endPoint y: 213, distance: 44.4
click at [230, 213] on div "Not all software vendors are Business Associates of covered entities." at bounding box center [385, 228] width 314 height 37
click at [611, 225] on input "True" at bounding box center [616, 226] width 10 height 8
radio input "true"
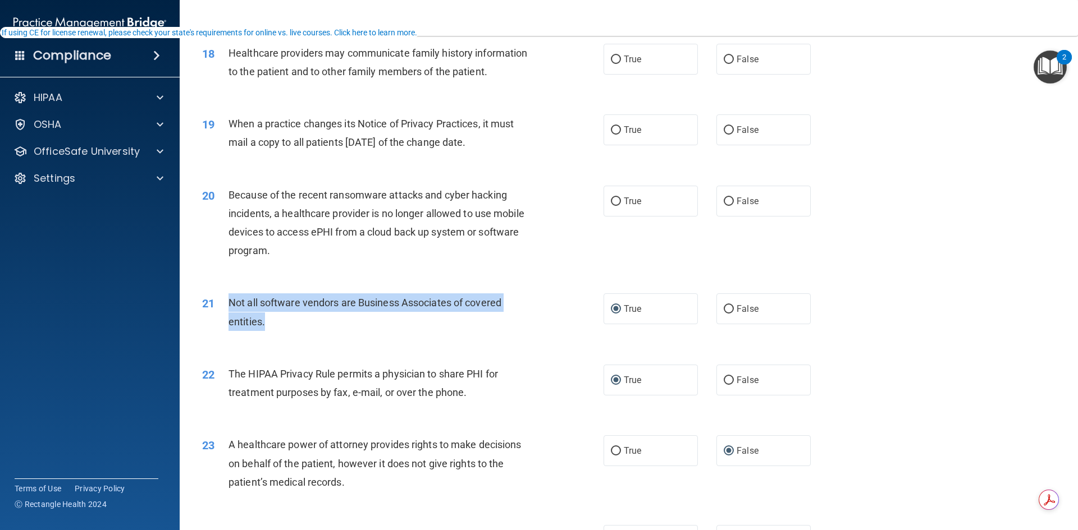
scroll to position [1465, 0]
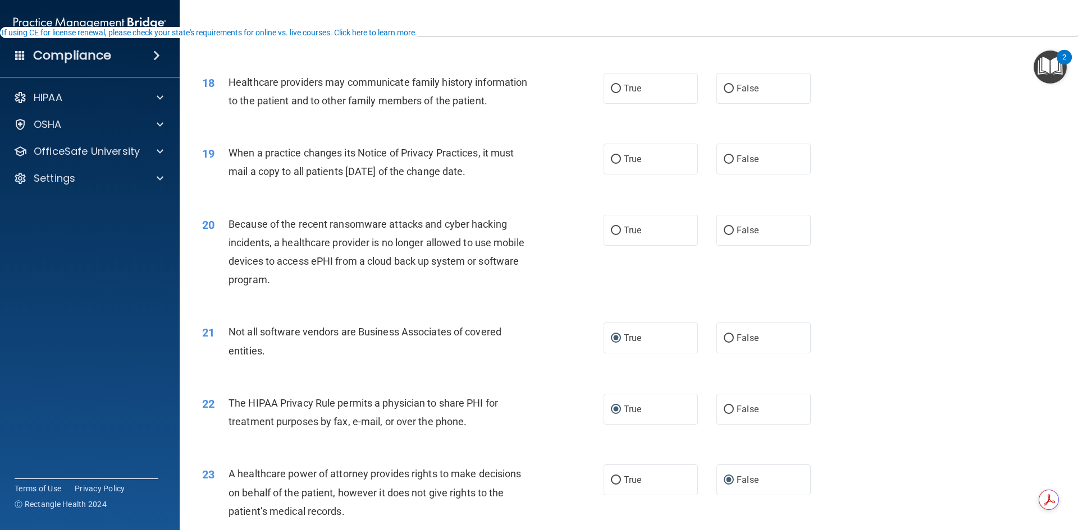
click at [466, 267] on div "Because of the recent ransomware attacks and cyber hacking incidents, a healthc…" at bounding box center [385, 252] width 314 height 75
click at [717, 234] on label "False" at bounding box center [763, 230] width 94 height 31
click at [724, 234] on input "False" at bounding box center [729, 231] width 10 height 8
radio input "true"
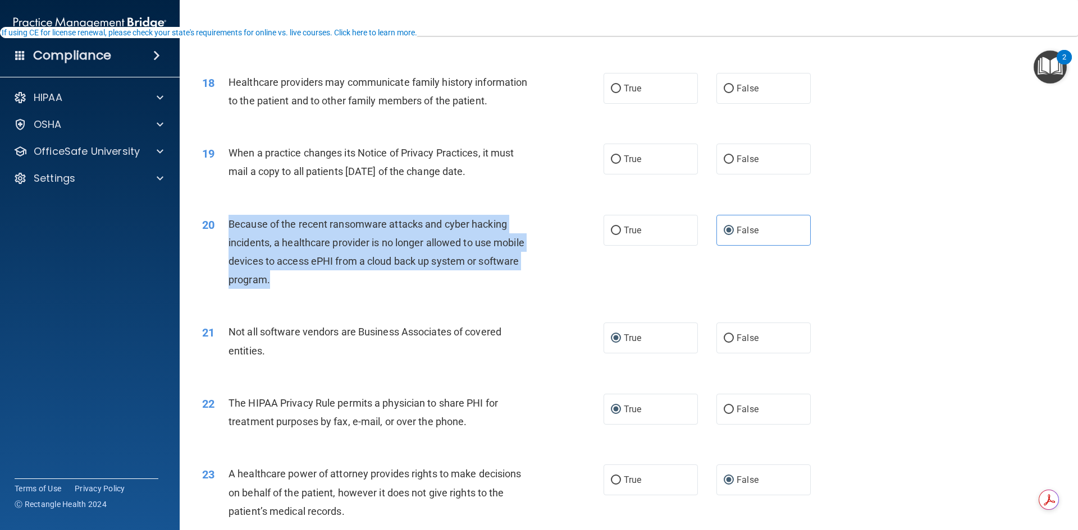
drag, startPoint x: 283, startPoint y: 282, endPoint x: 227, endPoint y: 225, distance: 79.4
click at [227, 225] on div "20 Because of the recent ransomware attacks and cyber hacking incidents, a heal…" at bounding box center [402, 255] width 435 height 80
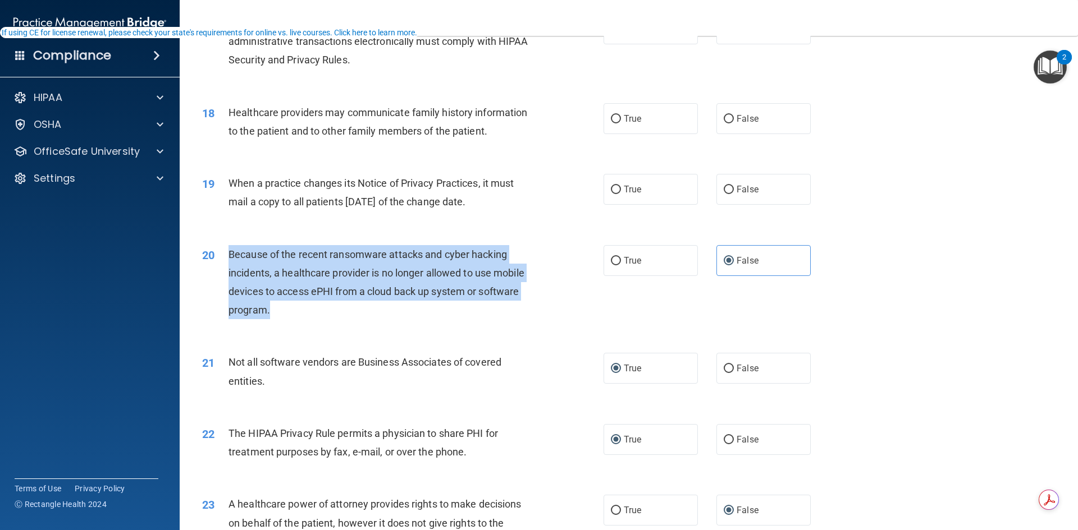
scroll to position [1409, 0]
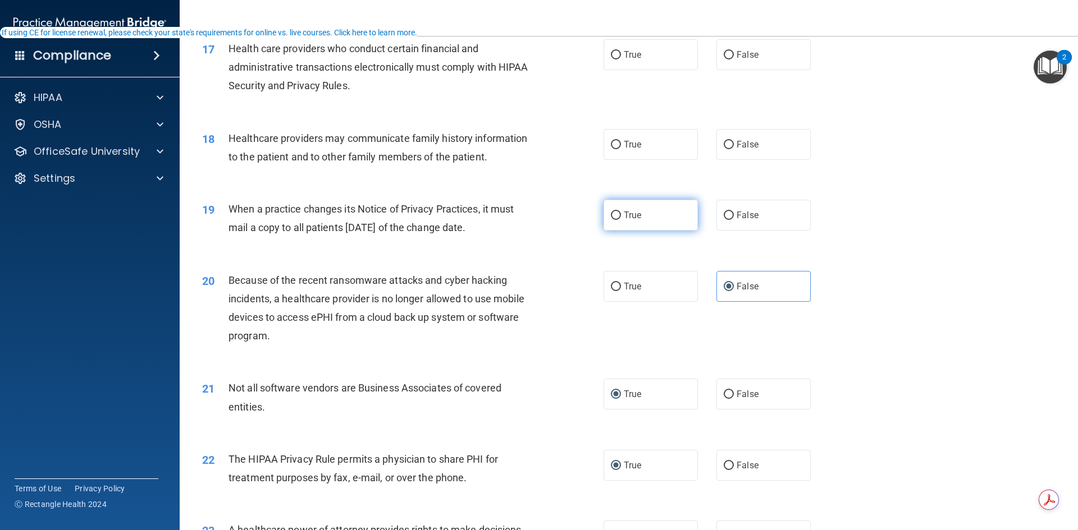
click at [608, 210] on label "True" at bounding box center [650, 215] width 94 height 31
click at [611, 212] on input "True" at bounding box center [616, 216] width 10 height 8
radio input "true"
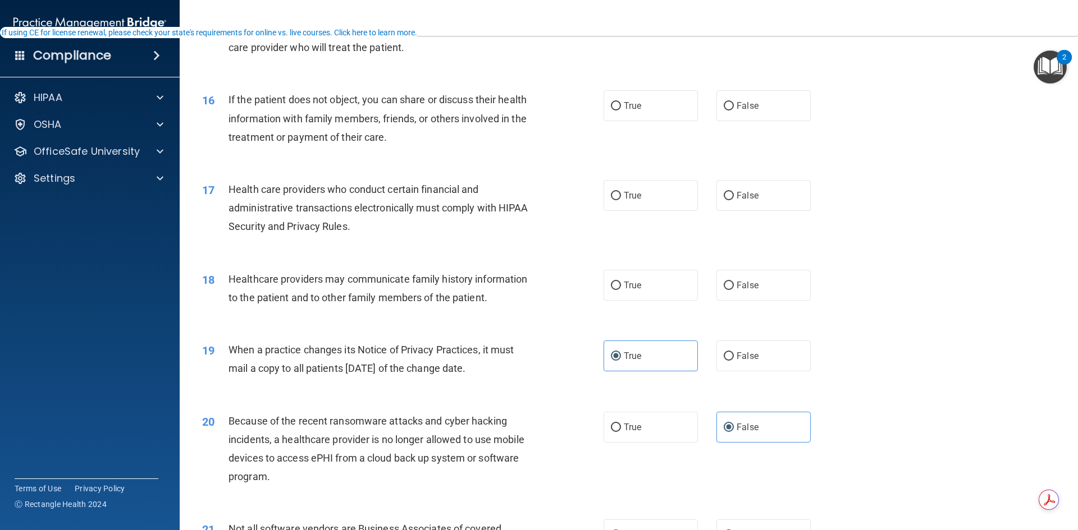
scroll to position [1241, 0]
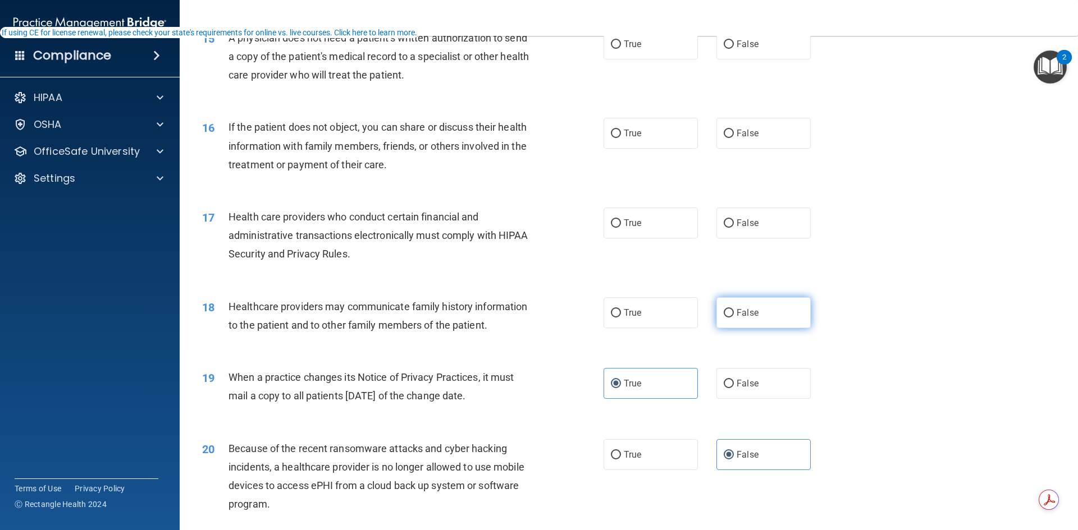
click at [725, 314] on input "False" at bounding box center [729, 313] width 10 height 8
radio input "true"
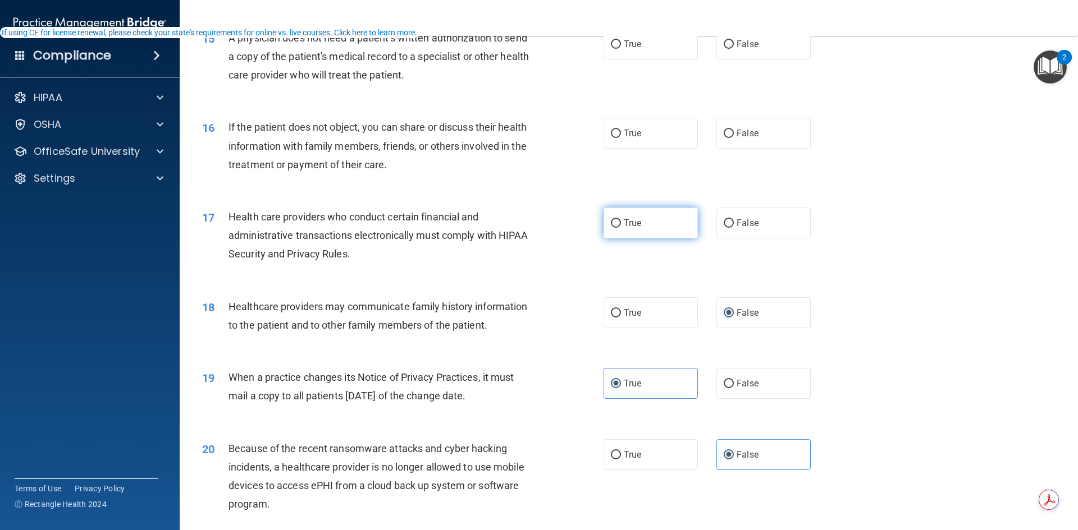
click at [612, 225] on input "True" at bounding box center [616, 223] width 10 height 8
radio input "true"
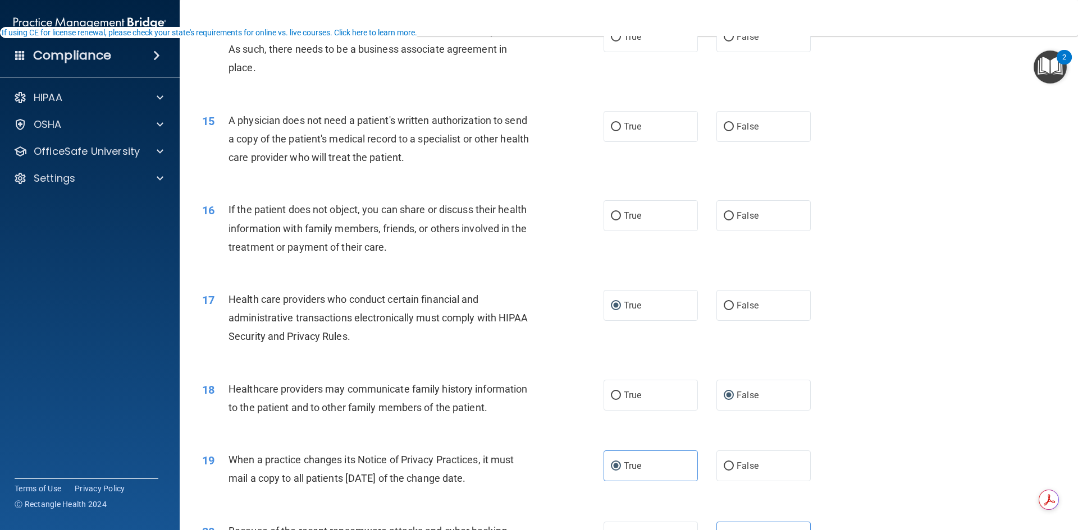
scroll to position [1128, 0]
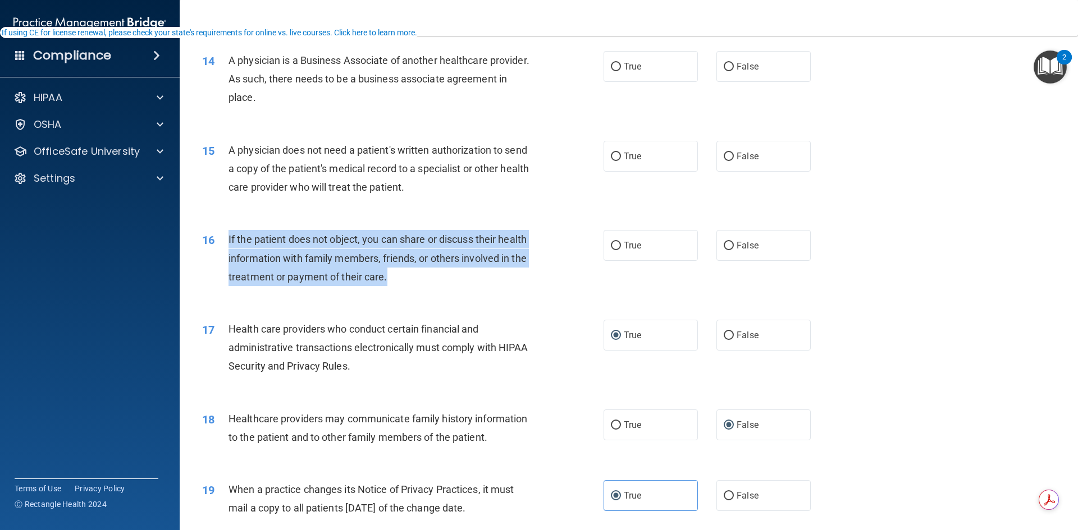
drag, startPoint x: 387, startPoint y: 278, endPoint x: 228, endPoint y: 237, distance: 163.9
click at [228, 237] on div "If the patient does not object, you can share or discuss their health informati…" at bounding box center [385, 258] width 314 height 56
click at [614, 242] on input "True" at bounding box center [616, 246] width 10 height 8
radio input "true"
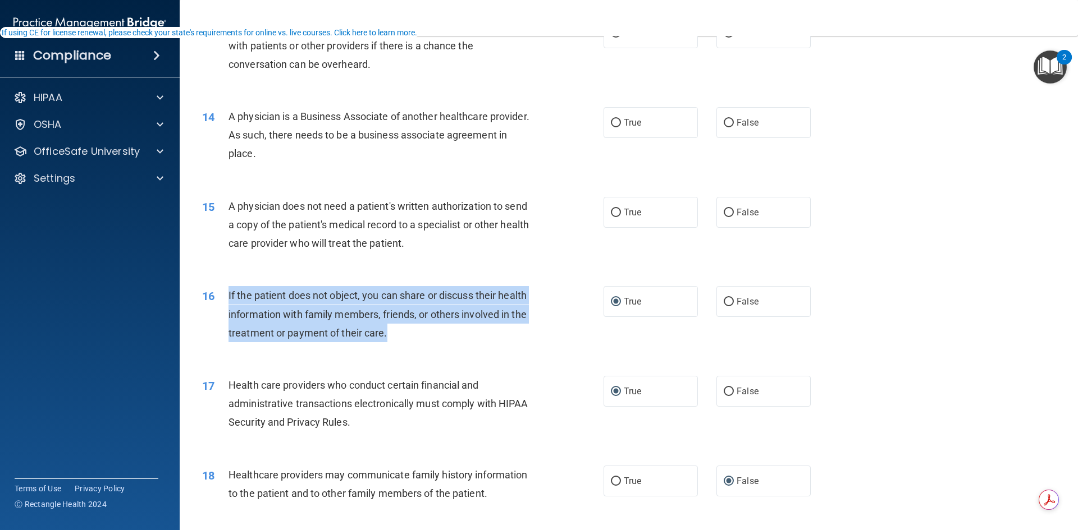
scroll to position [1016, 0]
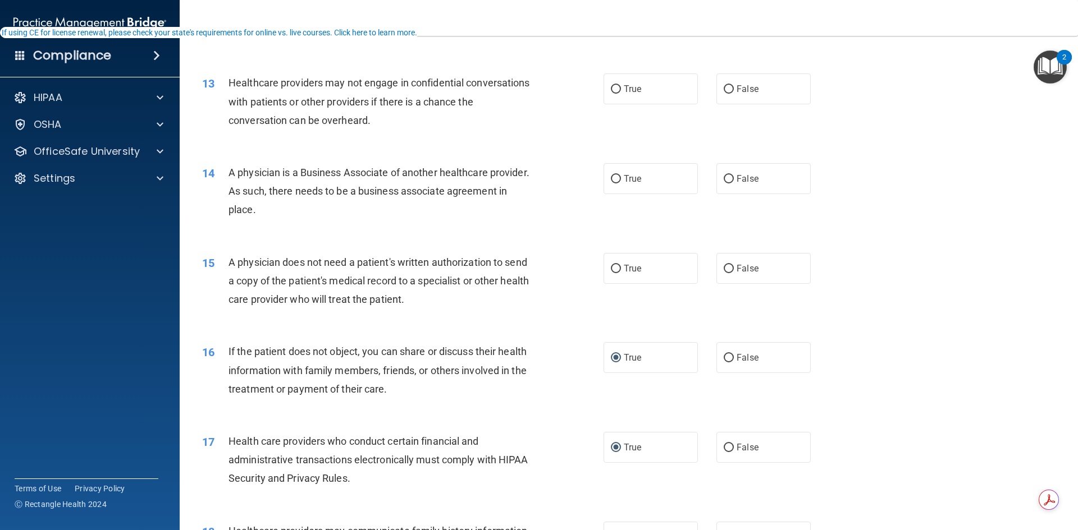
click at [443, 300] on div "A physician does not need a patient's written authorization to send a copy of t…" at bounding box center [385, 281] width 314 height 56
click at [614, 269] on input "True" at bounding box center [616, 269] width 10 height 8
radio input "true"
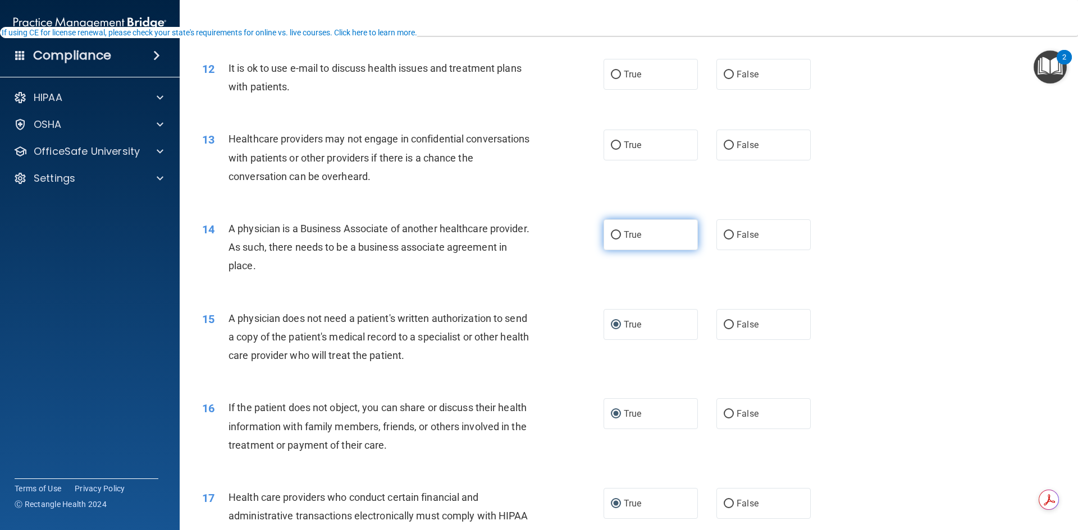
click at [614, 234] on input "True" at bounding box center [616, 235] width 10 height 8
radio input "true"
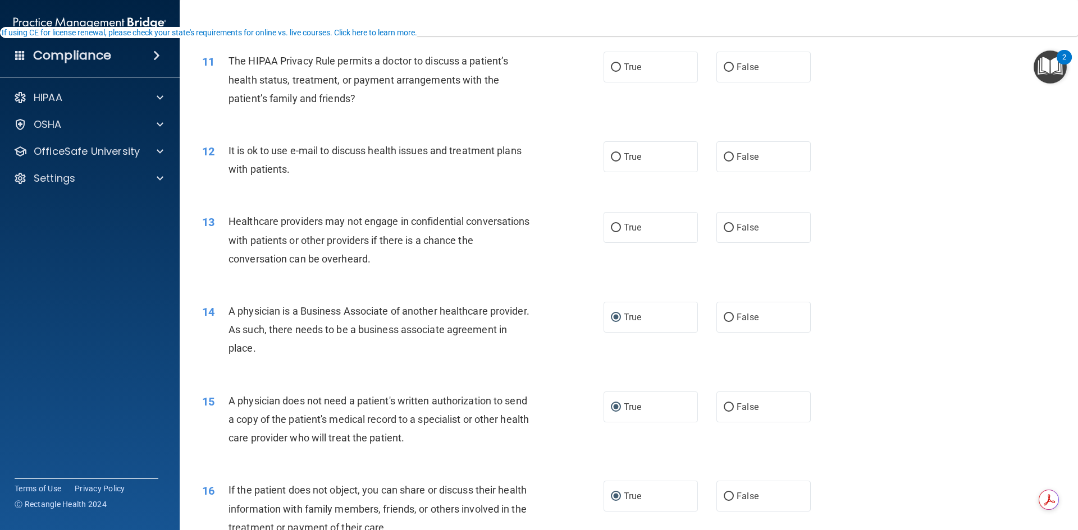
scroll to position [848, 0]
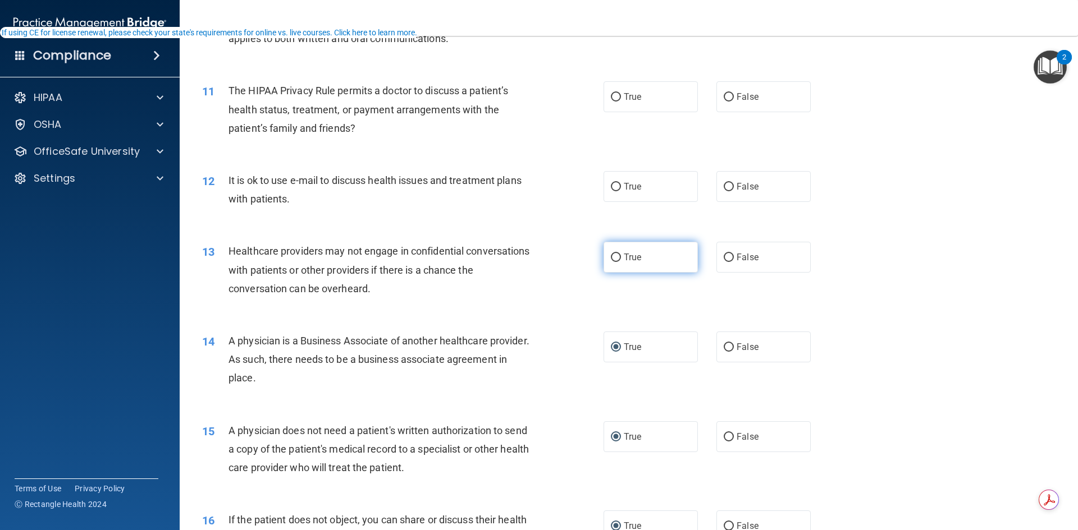
click at [611, 257] on input "True" at bounding box center [616, 258] width 10 height 8
radio input "true"
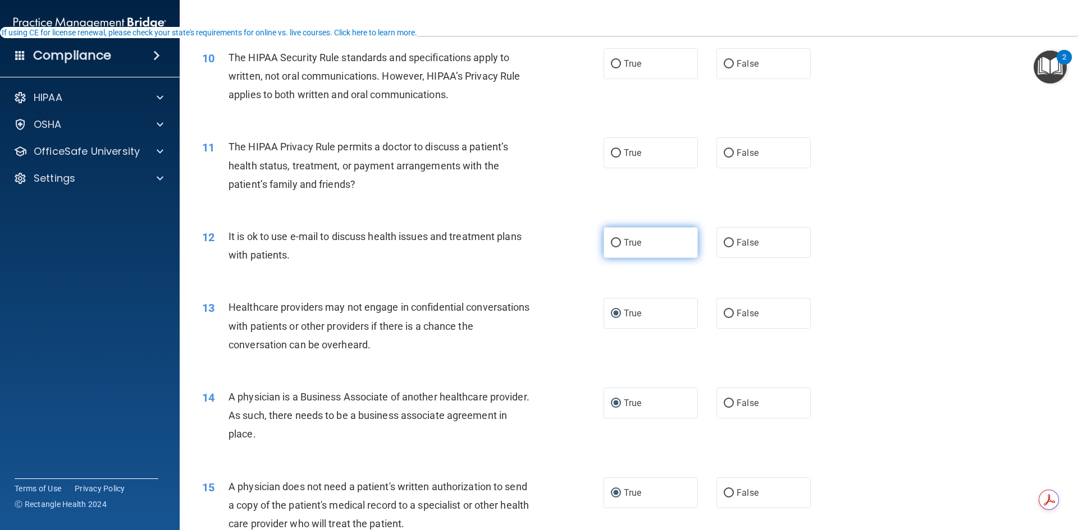
click at [611, 239] on input "True" at bounding box center [616, 243] width 10 height 8
radio input "true"
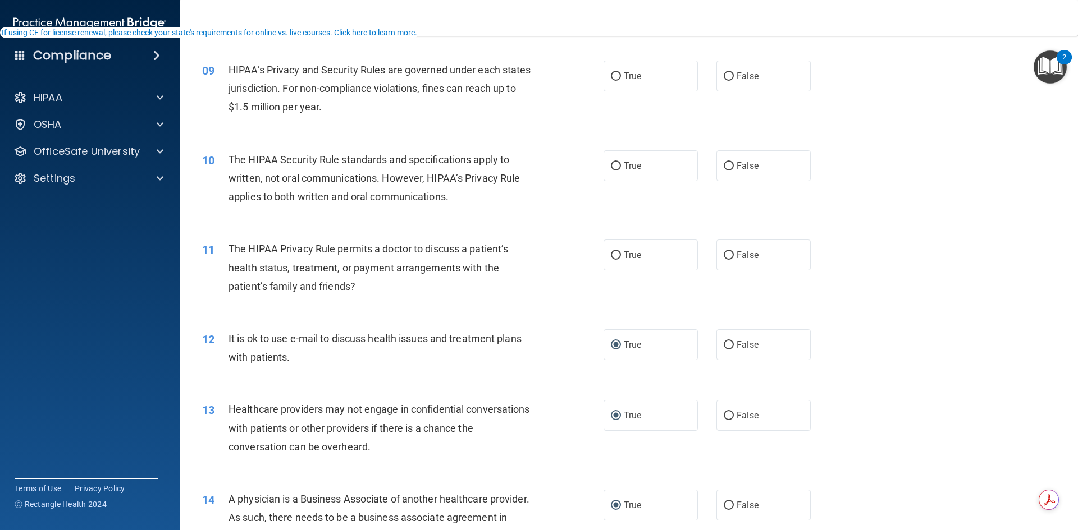
scroll to position [679, 0]
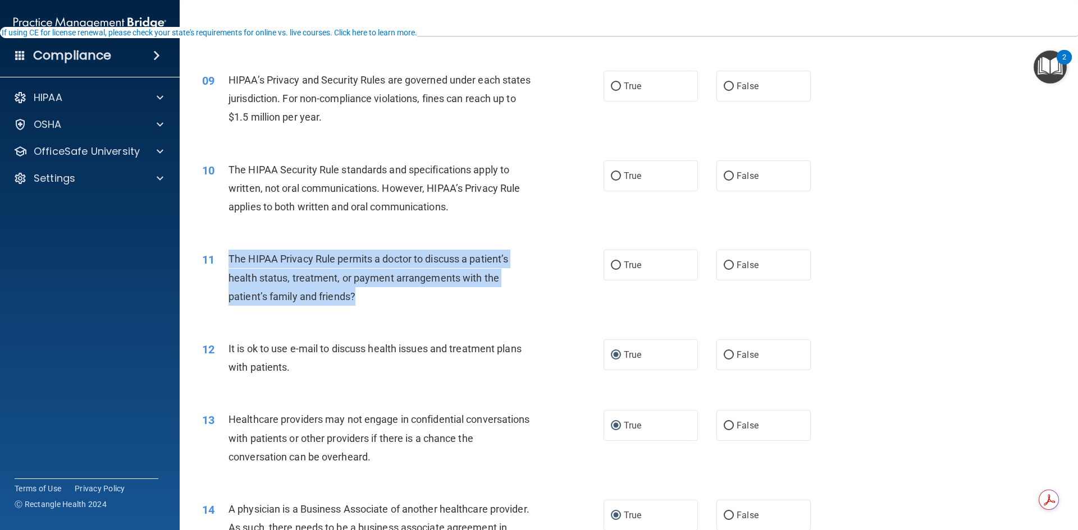
drag, startPoint x: 374, startPoint y: 292, endPoint x: 222, endPoint y: 258, distance: 156.6
click at [222, 258] on div "11 The HIPAA Privacy Rule permits a doctor to discuss a patient’s health status…" at bounding box center [402, 281] width 435 height 62
click at [611, 264] on input "True" at bounding box center [616, 266] width 10 height 8
radio input "true"
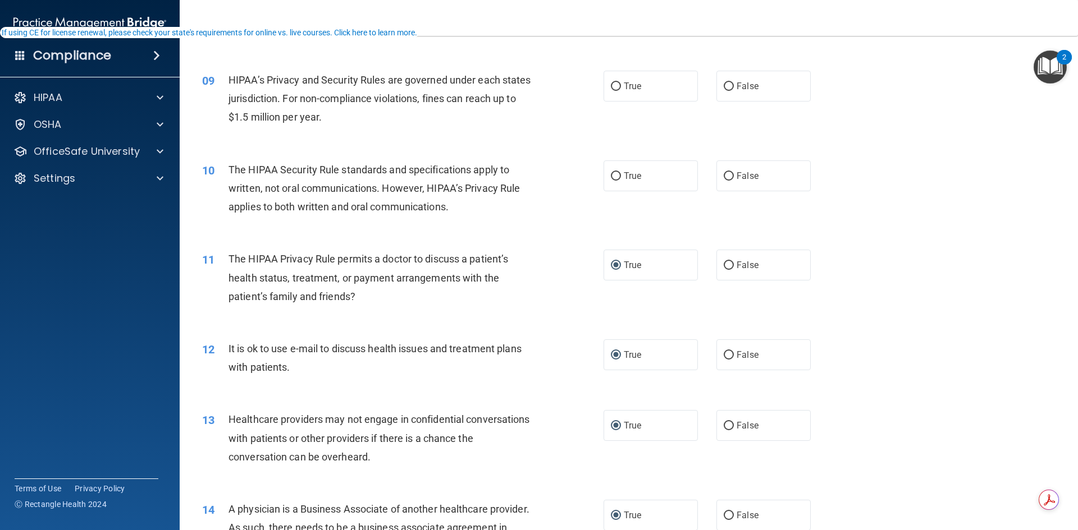
click at [573, 242] on div "11 The HIPAA Privacy Rule permits a doctor to discuss a patient’s health status…" at bounding box center [629, 281] width 870 height 90
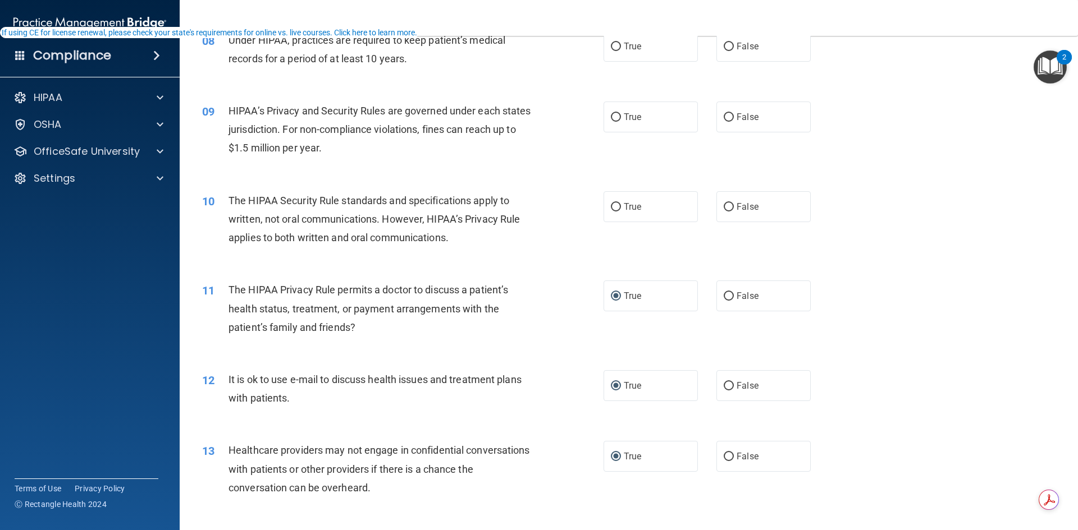
scroll to position [623, 0]
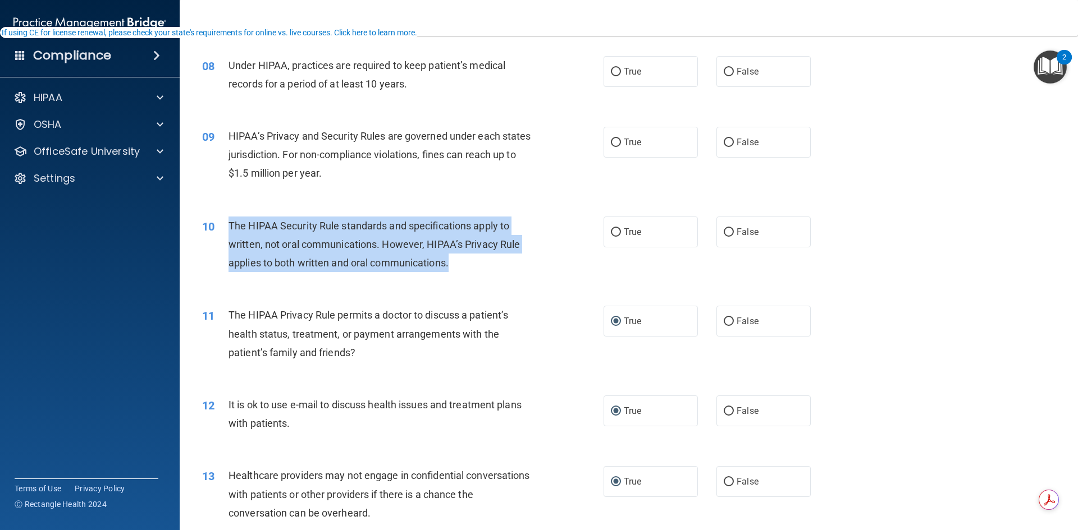
drag, startPoint x: 460, startPoint y: 261, endPoint x: 225, endPoint y: 221, distance: 238.1
click at [225, 221] on div "10 The HIPAA Security Rule standards and specifications apply to written, not o…" at bounding box center [402, 248] width 435 height 62
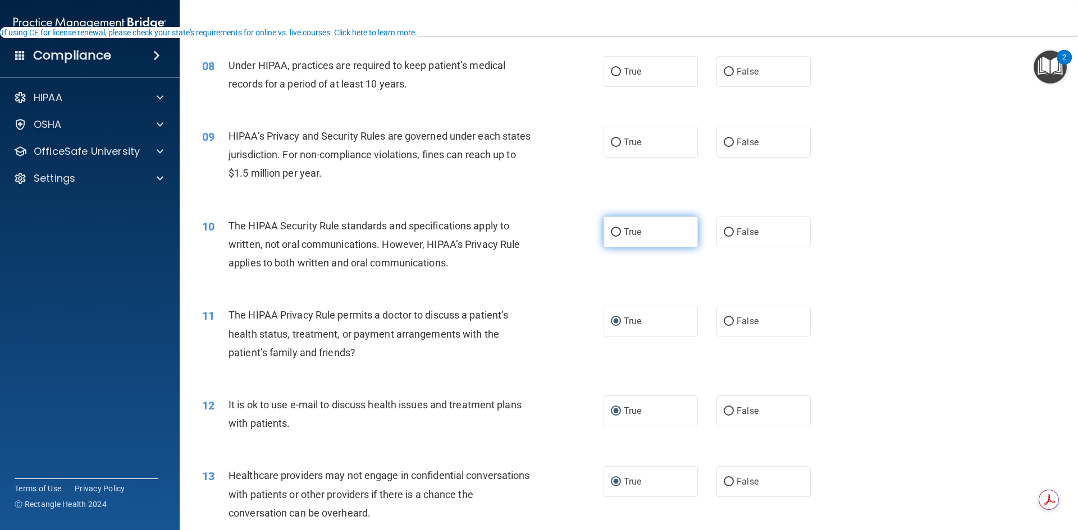
click at [606, 231] on label "True" at bounding box center [650, 232] width 94 height 31
click at [612, 230] on input "True" at bounding box center [616, 232] width 10 height 8
radio input "true"
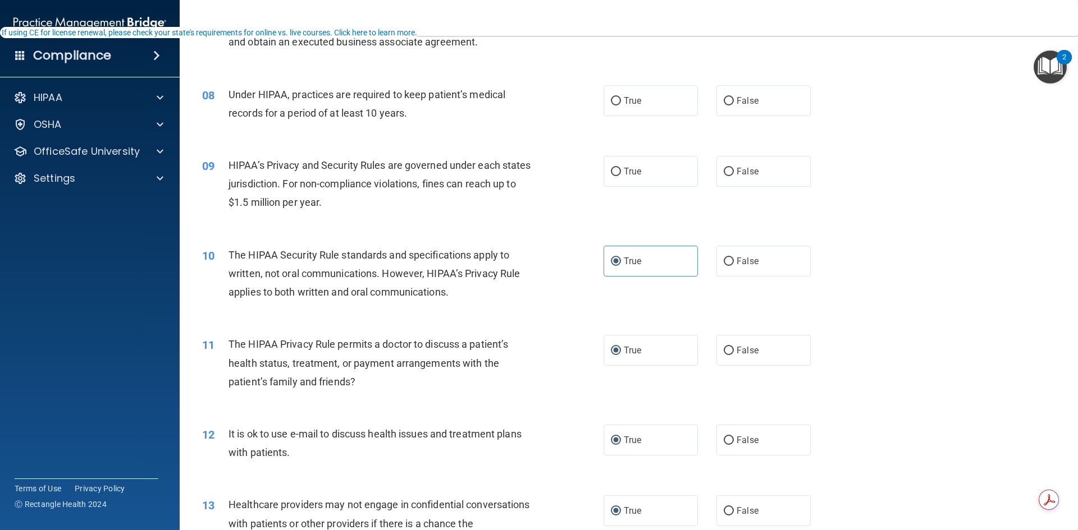
scroll to position [567, 0]
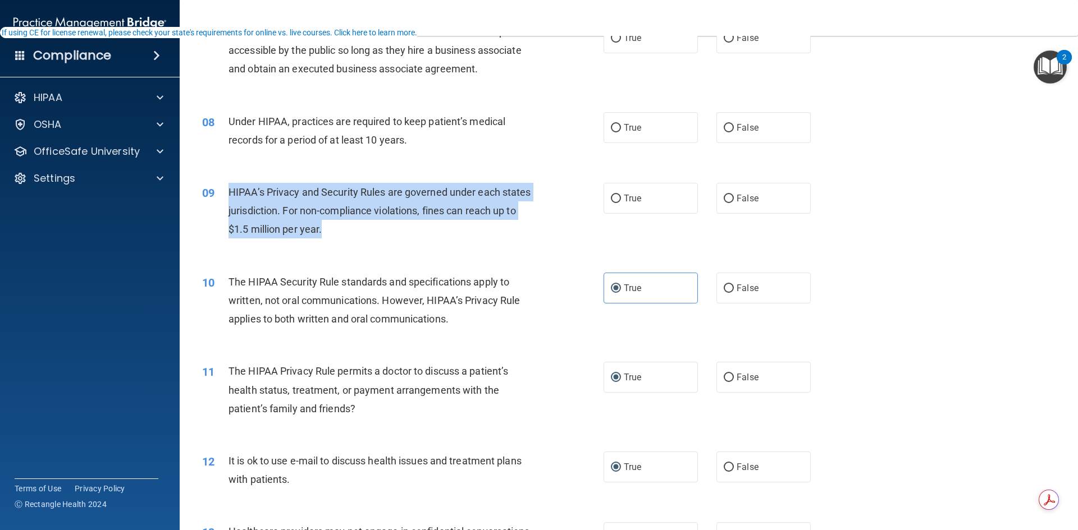
drag, startPoint x: 358, startPoint y: 231, endPoint x: 226, endPoint y: 195, distance: 136.6
click at [226, 195] on div "09 HIPAA’s Privacy and Security Rules are governed under each states jurisdicti…" at bounding box center [402, 214] width 435 height 62
click at [611, 197] on input "True" at bounding box center [616, 199] width 10 height 8
radio input "true"
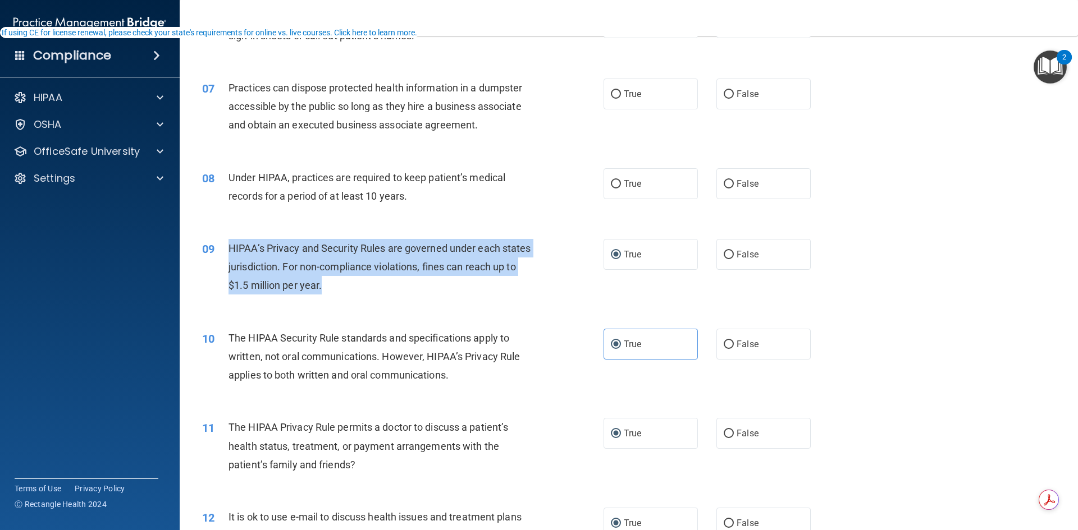
click at [584, 248] on div "09 HIPAA’s Privacy and Security Rules are governed under each states jurisdicti…" at bounding box center [402, 270] width 435 height 62
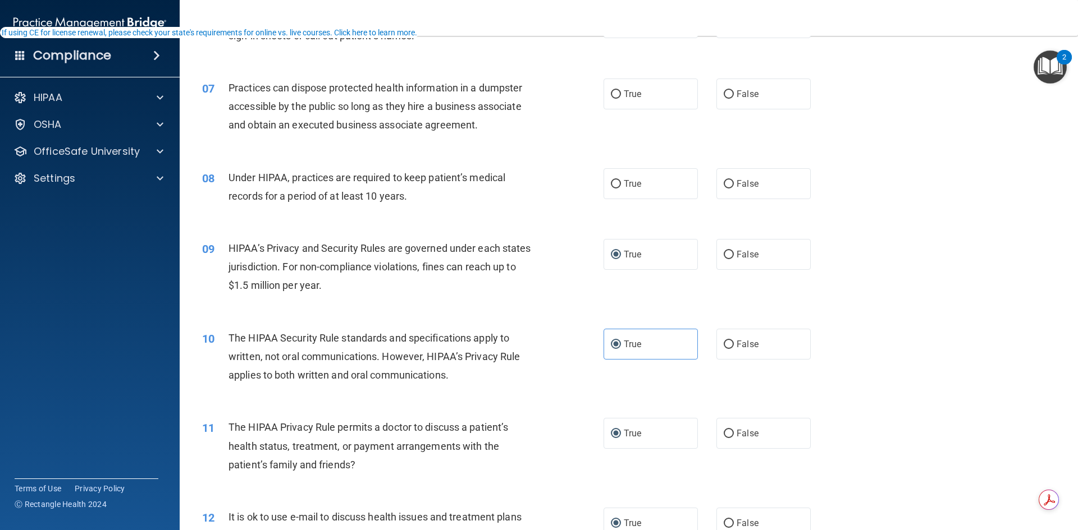
scroll to position [455, 0]
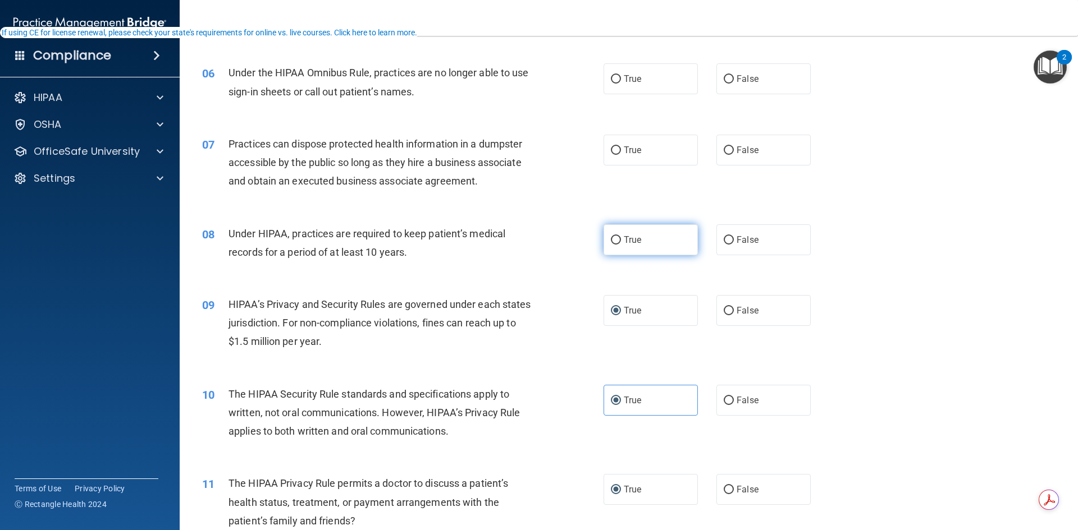
click at [611, 238] on input "True" at bounding box center [616, 240] width 10 height 8
radio input "true"
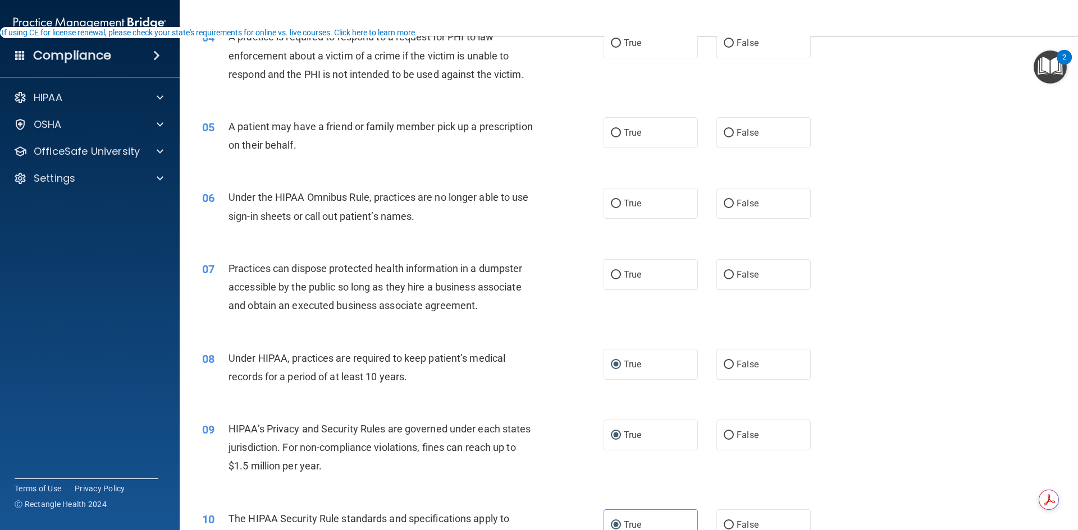
scroll to position [399, 0]
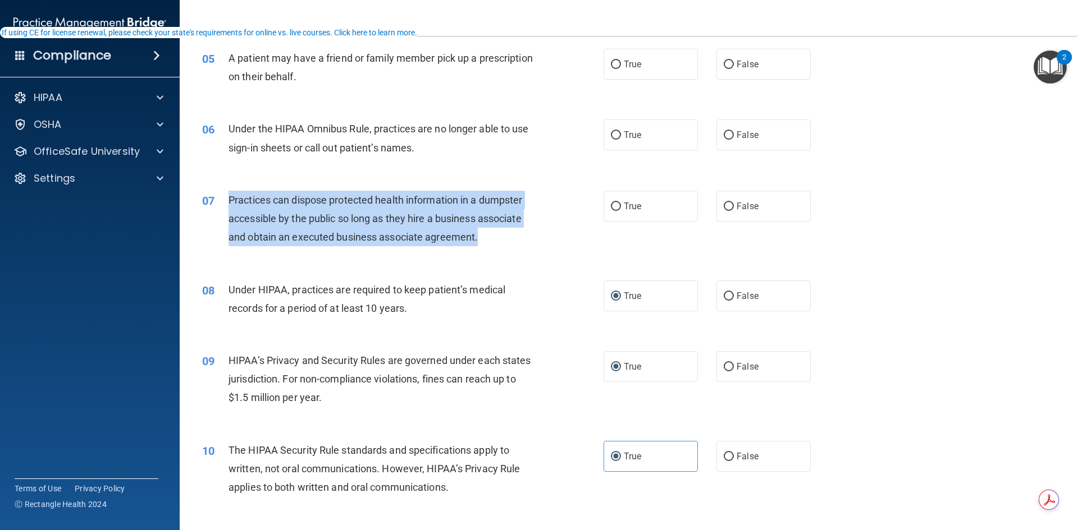
drag, startPoint x: 480, startPoint y: 238, endPoint x: 225, endPoint y: 195, distance: 258.9
click at [225, 195] on div "07 Practices can dispose protected health information in a dumpster accessible …" at bounding box center [402, 222] width 435 height 62
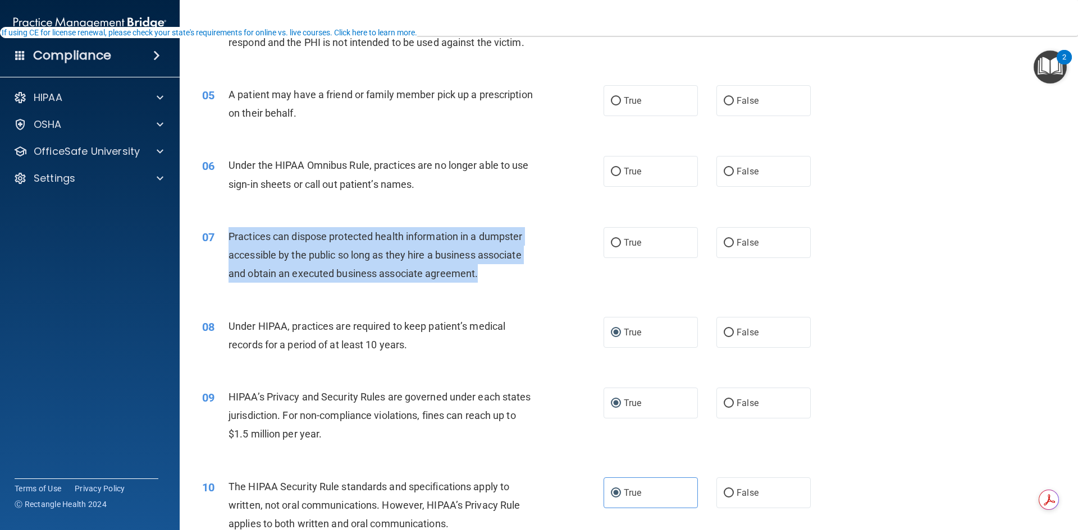
scroll to position [342, 0]
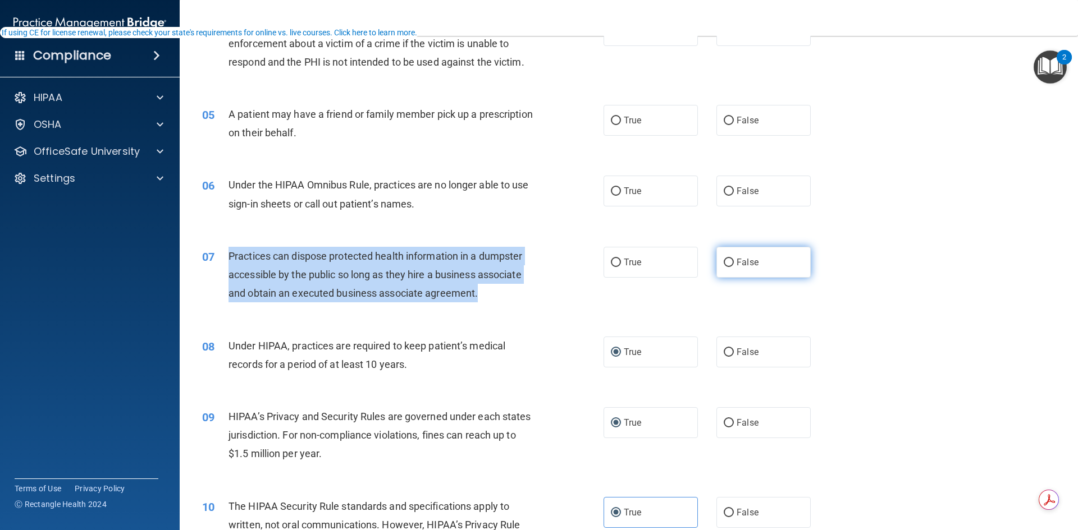
click at [724, 259] on input "False" at bounding box center [729, 263] width 10 height 8
radio input "true"
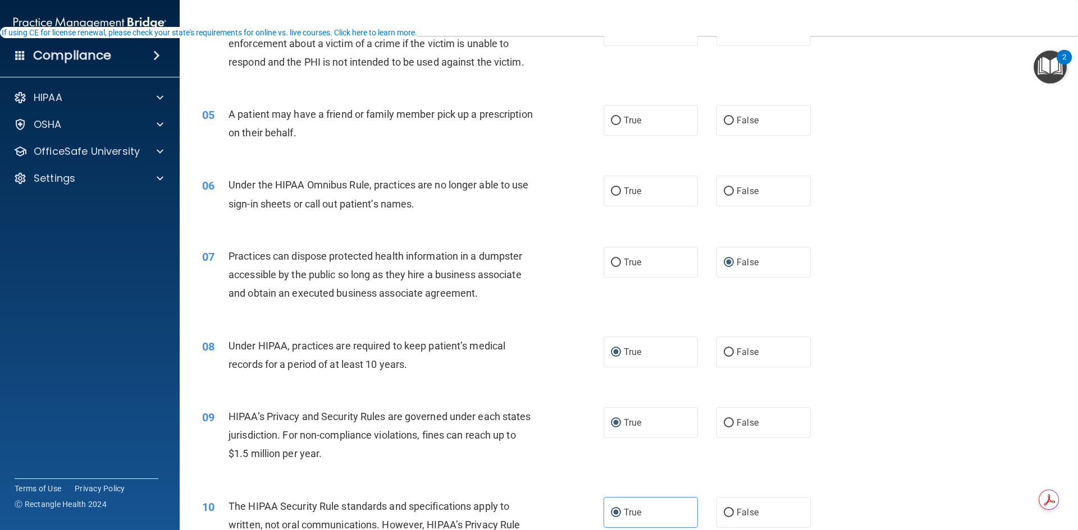
click at [574, 237] on div "07 Practices can dispose protected health information in a dumpster accessible …" at bounding box center [629, 278] width 870 height 90
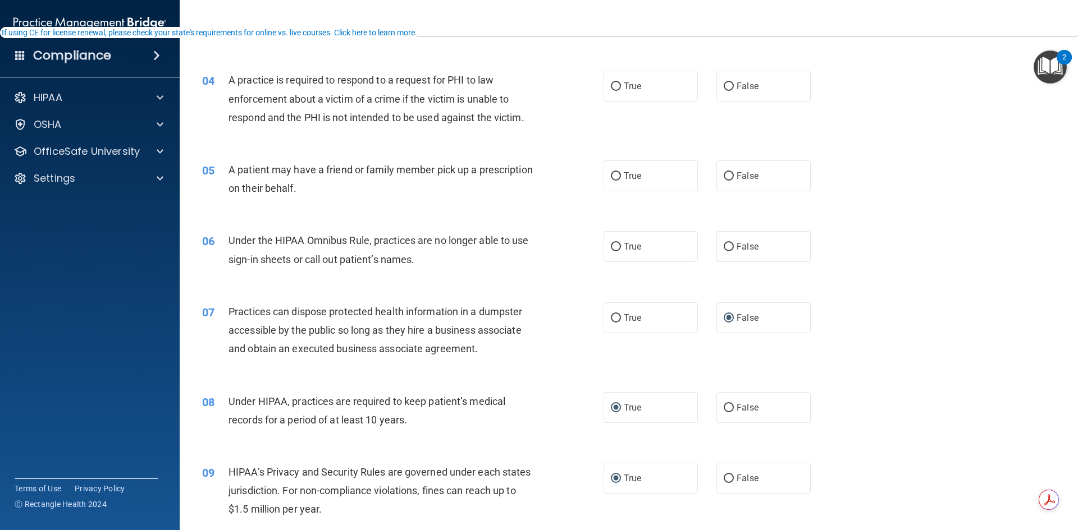
scroll to position [286, 0]
click at [724, 244] on input "False" at bounding box center [729, 248] width 10 height 8
radio input "true"
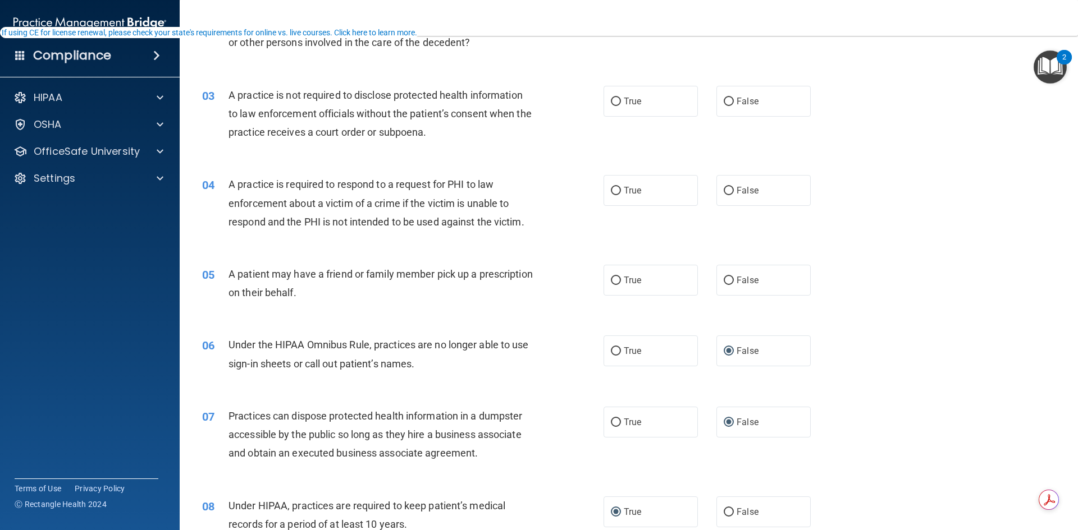
scroll to position [174, 0]
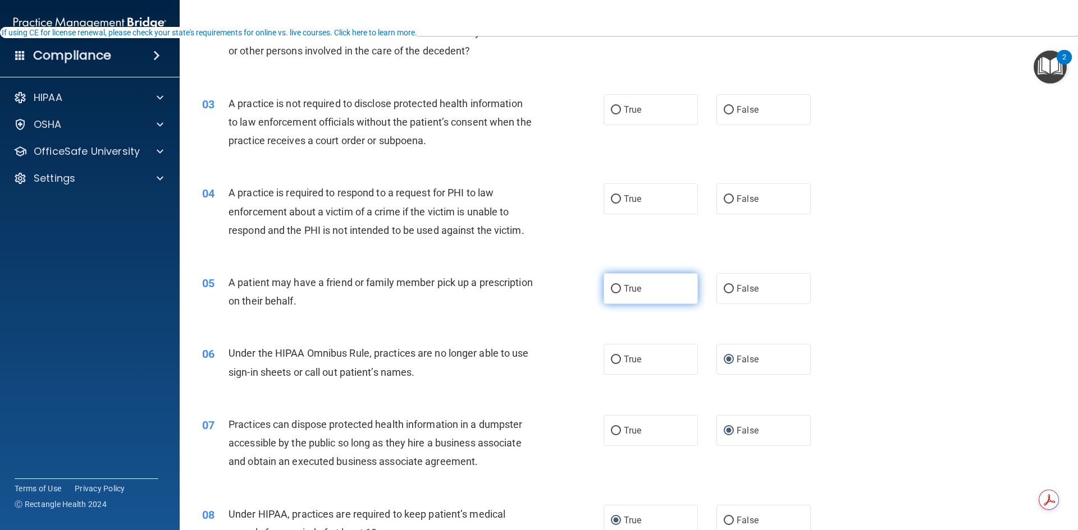
click at [611, 290] on input "True" at bounding box center [616, 289] width 10 height 8
radio input "true"
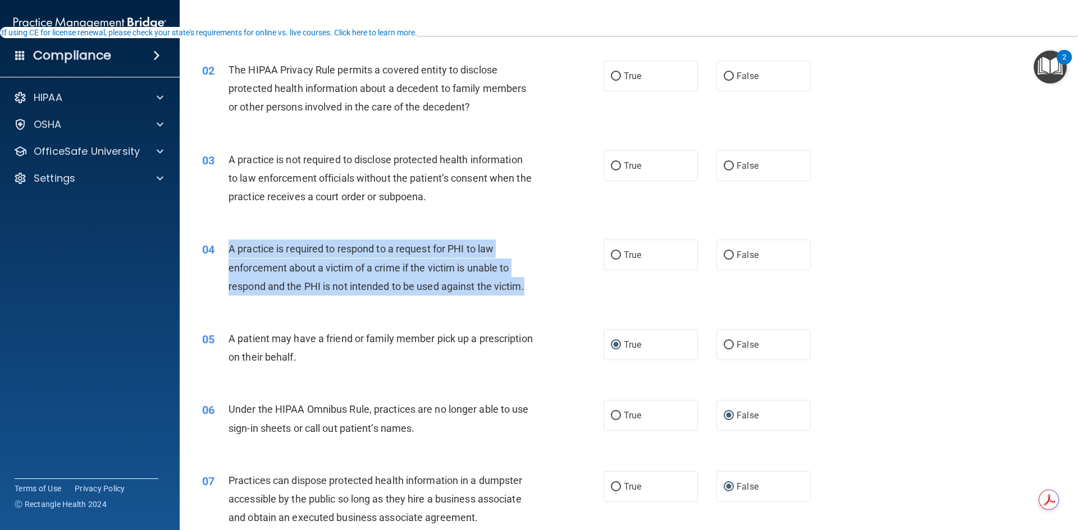
drag, startPoint x: 529, startPoint y: 287, endPoint x: 227, endPoint y: 248, distance: 303.9
click at [227, 248] on div "04 A practice is required to respond to a request for PHI to law enforcement ab…" at bounding box center [402, 271] width 435 height 62
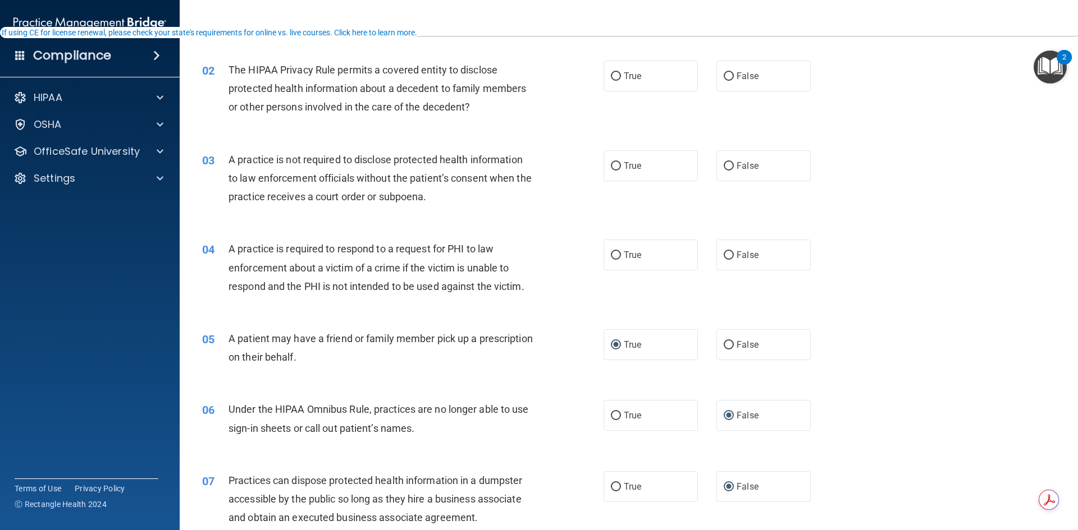
click at [384, 209] on div "03 A practice is not required to disclose protected health information to law e…" at bounding box center [402, 181] width 435 height 62
click at [612, 254] on input "True" at bounding box center [616, 255] width 10 height 8
radio input "true"
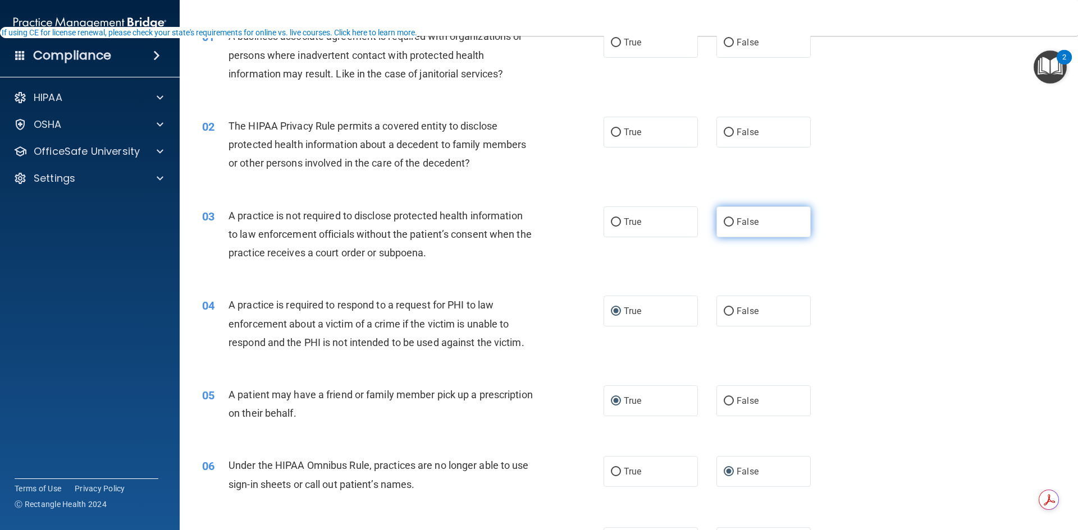
click at [725, 221] on input "False" at bounding box center [729, 222] width 10 height 8
radio input "true"
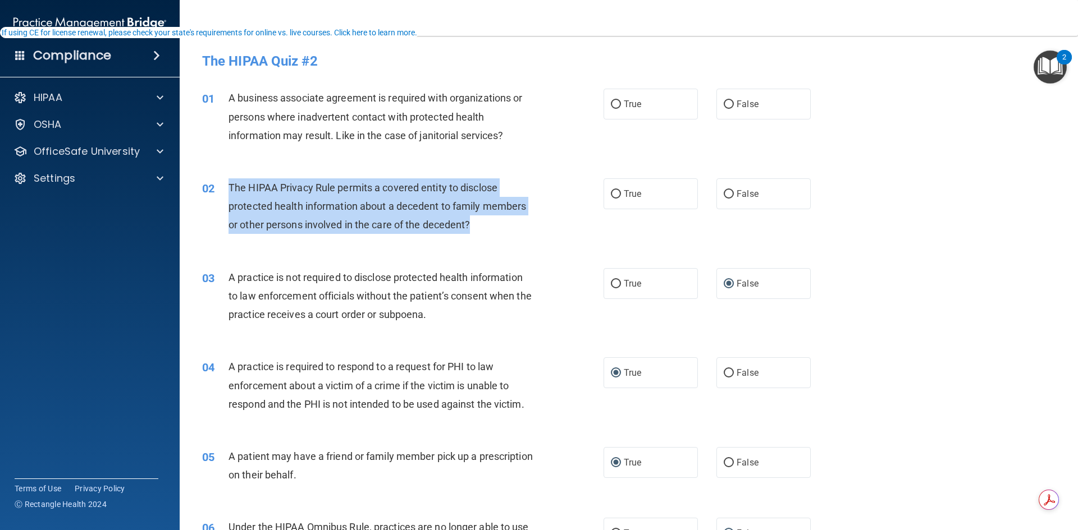
drag, startPoint x: 479, startPoint y: 225, endPoint x: 228, endPoint y: 190, distance: 253.3
click at [228, 190] on div "The HIPAA Privacy Rule permits a covered entity to disclose protected health in…" at bounding box center [385, 207] width 314 height 56
click at [611, 191] on input "True" at bounding box center [616, 194] width 10 height 8
radio input "true"
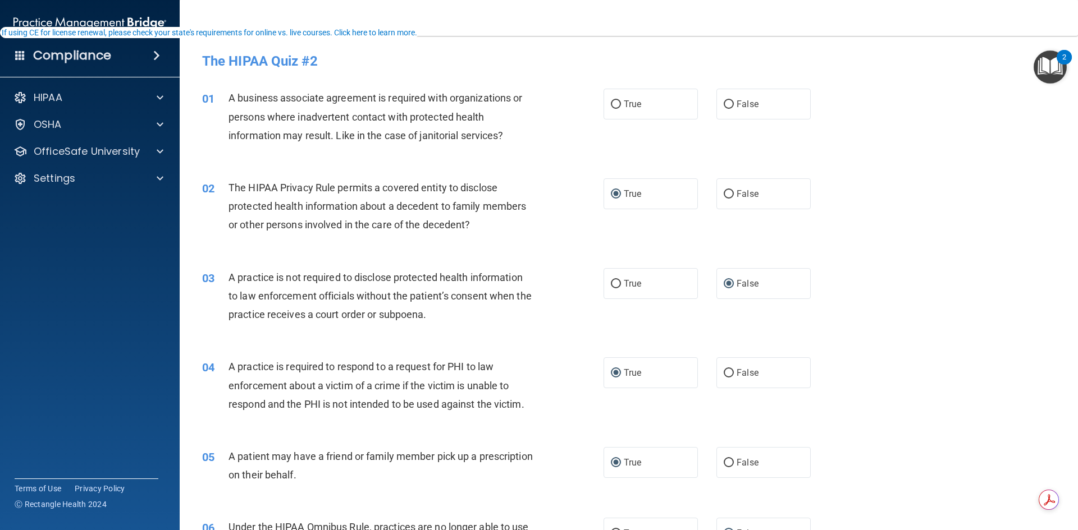
click at [567, 255] on div "03 A practice is not required to disclose protected health information to law e…" at bounding box center [629, 299] width 870 height 90
click at [612, 98] on label "True" at bounding box center [650, 104] width 94 height 31
click at [612, 100] on input "True" at bounding box center [616, 104] width 10 height 8
radio input "true"
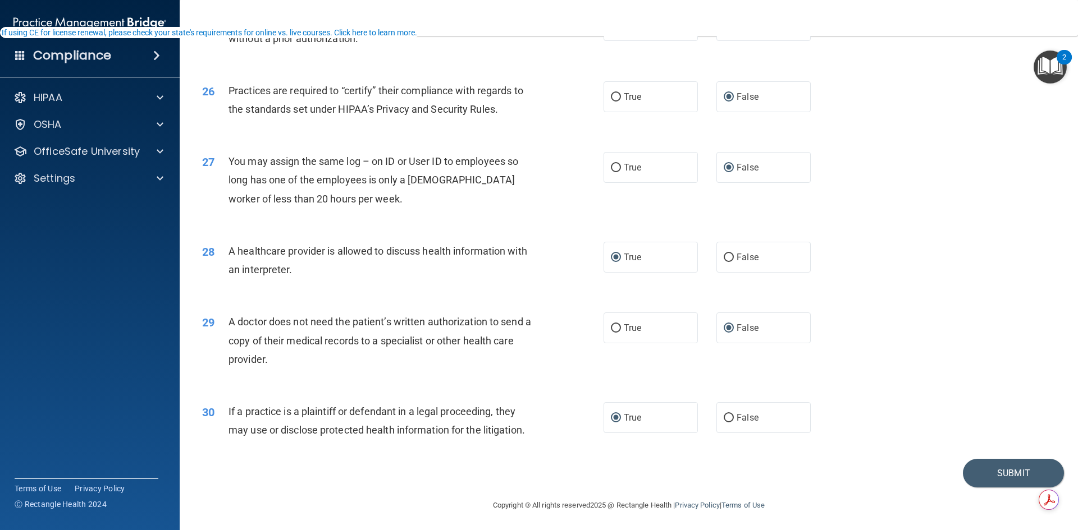
scroll to position [2083, 0]
click at [977, 467] on button "Submit" at bounding box center [1013, 471] width 101 height 29
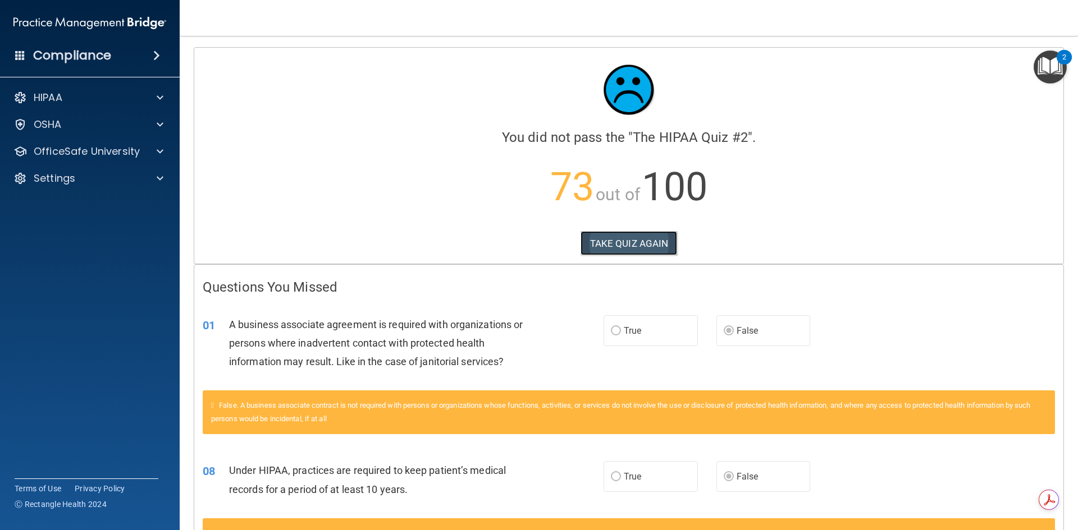
click at [629, 245] on button "TAKE QUIZ AGAIN" at bounding box center [628, 243] width 97 height 25
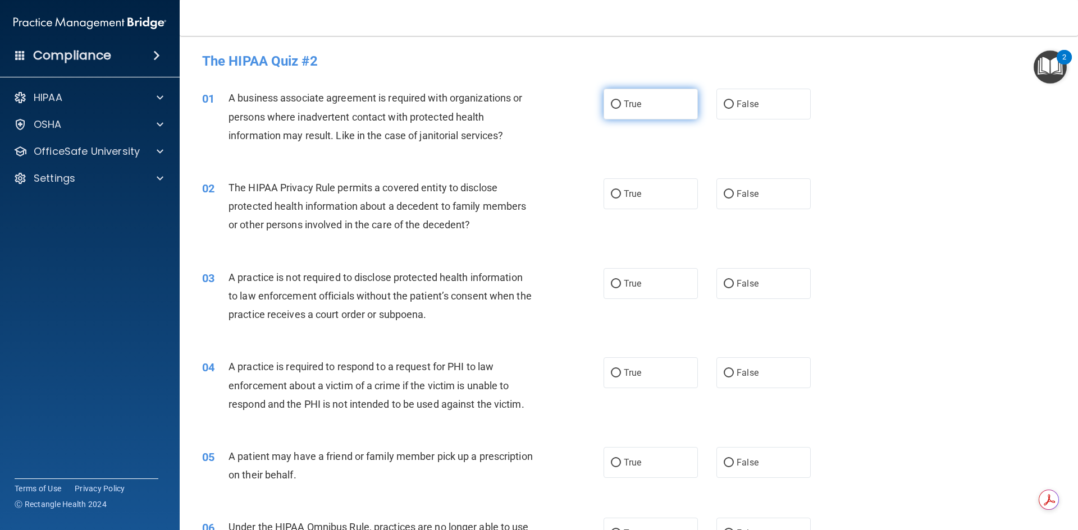
click at [611, 102] on input "True" at bounding box center [616, 104] width 10 height 8
radio input "true"
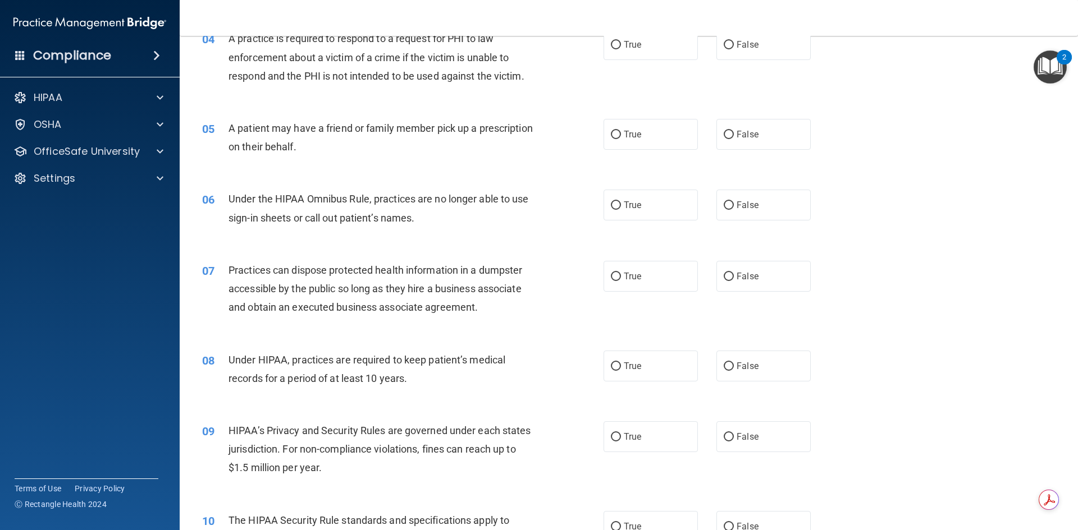
scroll to position [337, 0]
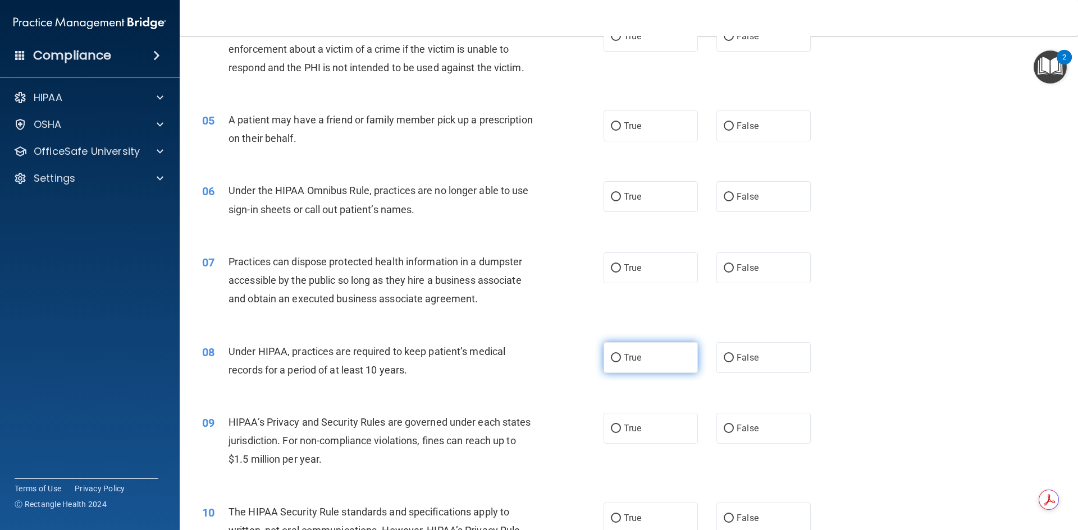
click at [611, 358] on input "True" at bounding box center [616, 358] width 10 height 8
radio input "true"
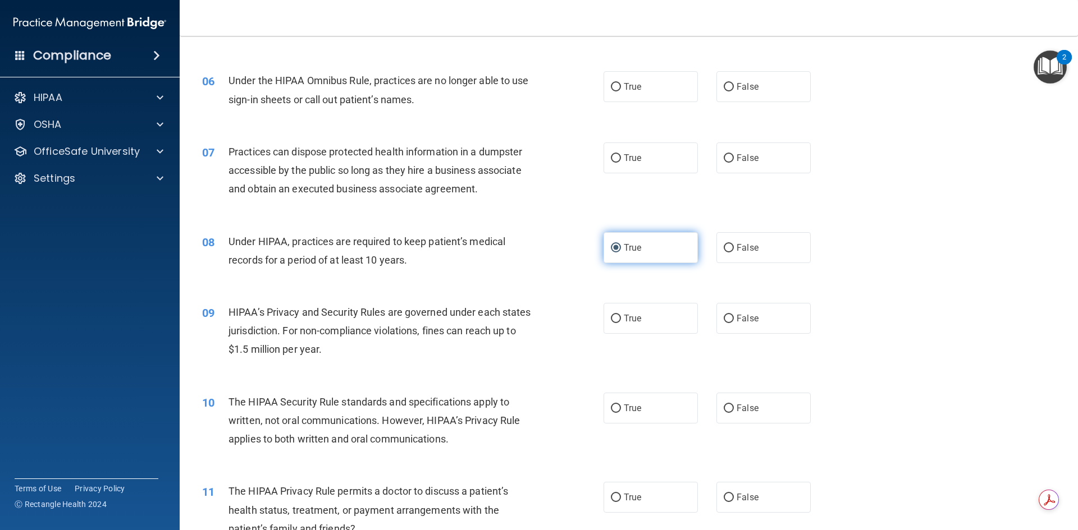
scroll to position [449, 0]
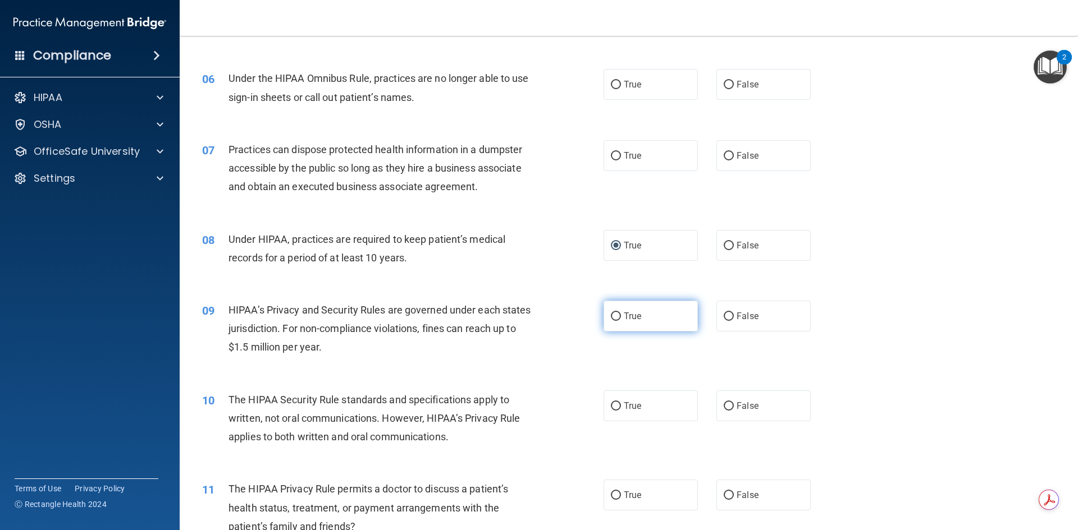
click at [612, 314] on input "True" at bounding box center [616, 317] width 10 height 8
radio input "true"
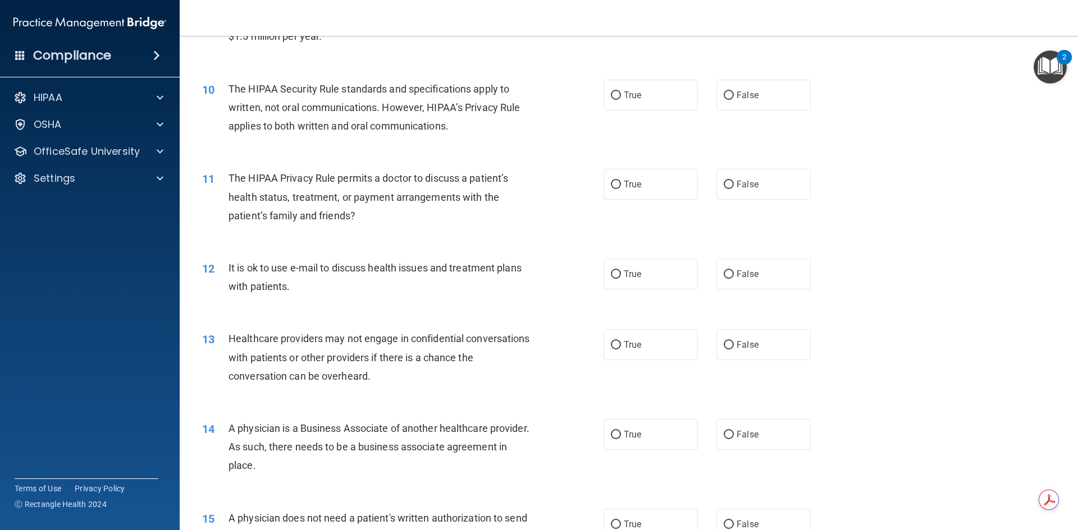
scroll to position [786, 0]
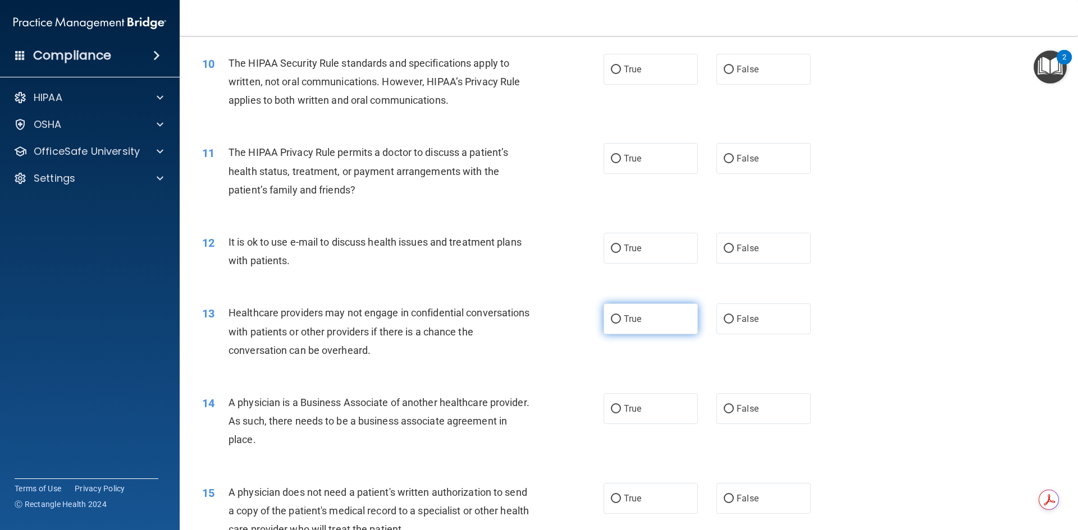
click at [611, 320] on input "True" at bounding box center [616, 319] width 10 height 8
radio input "true"
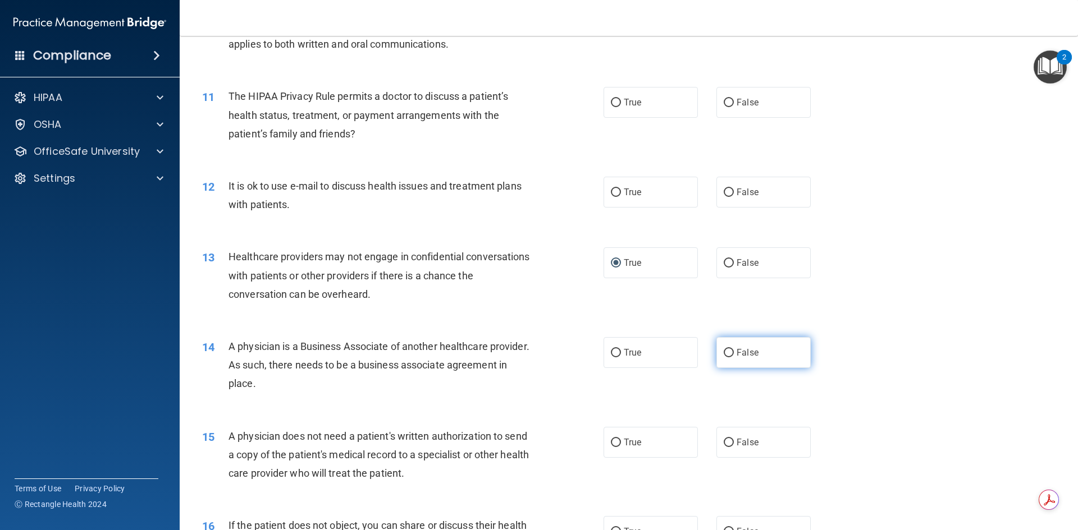
click at [724, 351] on input "False" at bounding box center [729, 353] width 10 height 8
radio input "true"
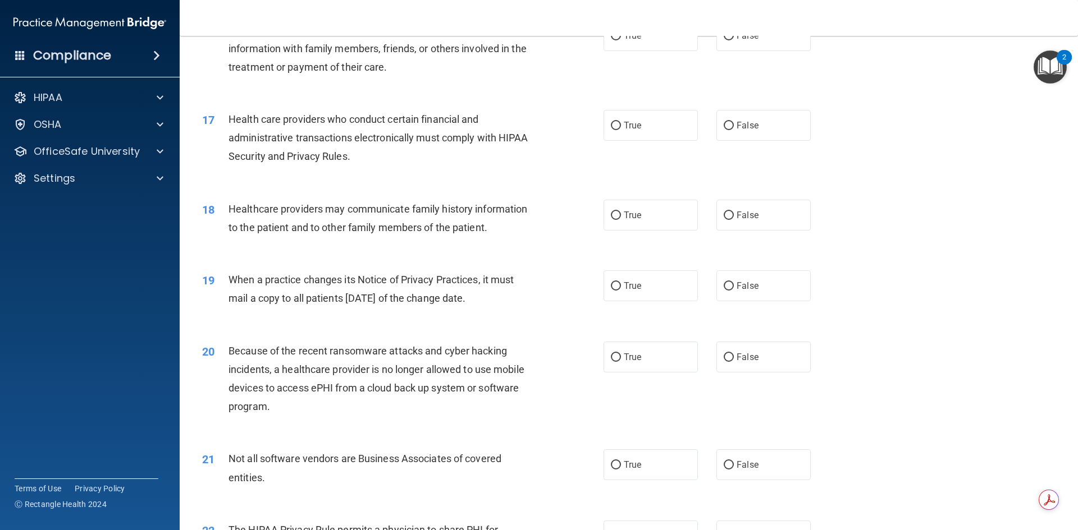
scroll to position [1347, 0]
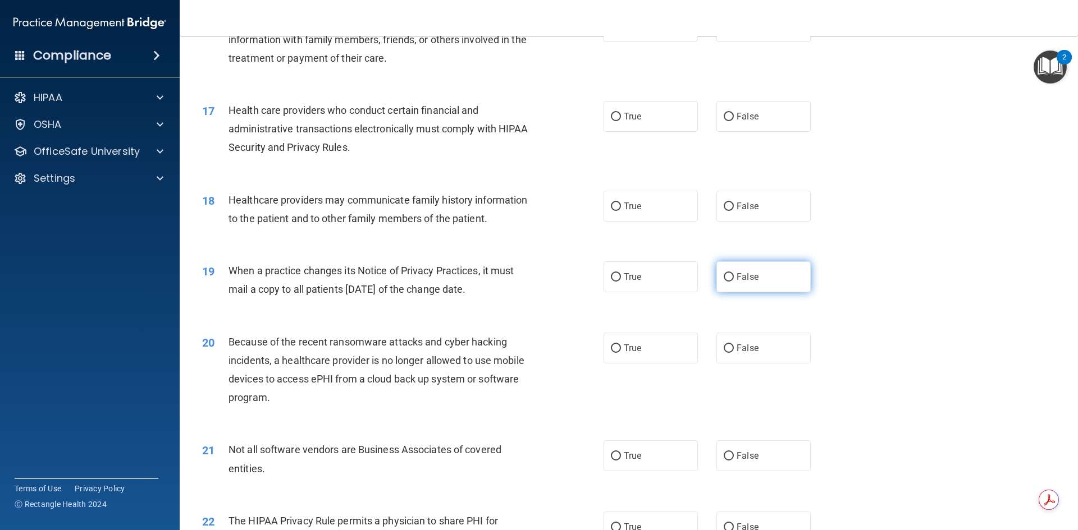
click at [725, 273] on input "False" at bounding box center [729, 277] width 10 height 8
radio input "true"
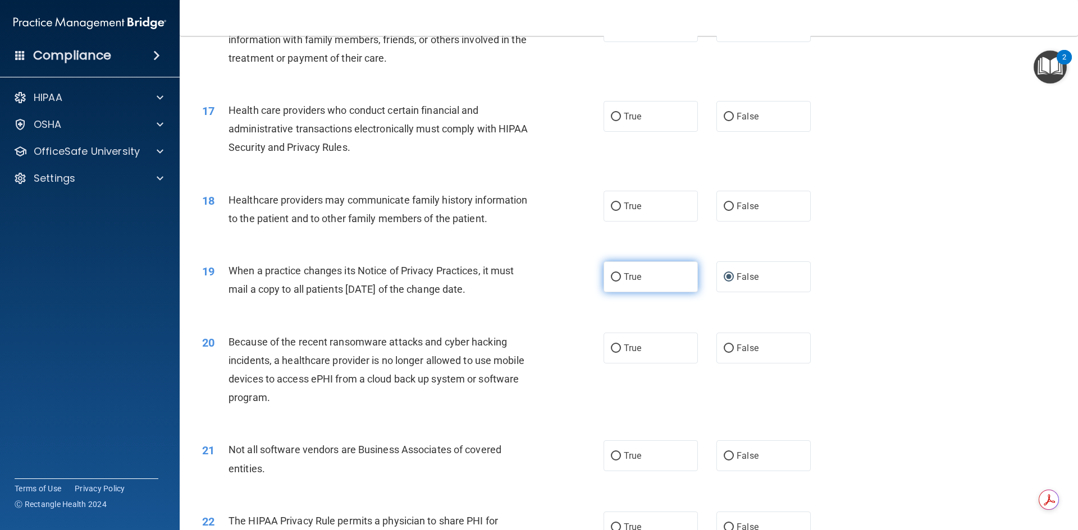
click at [613, 276] on input "True" at bounding box center [616, 277] width 10 height 8
radio input "true"
radio input "false"
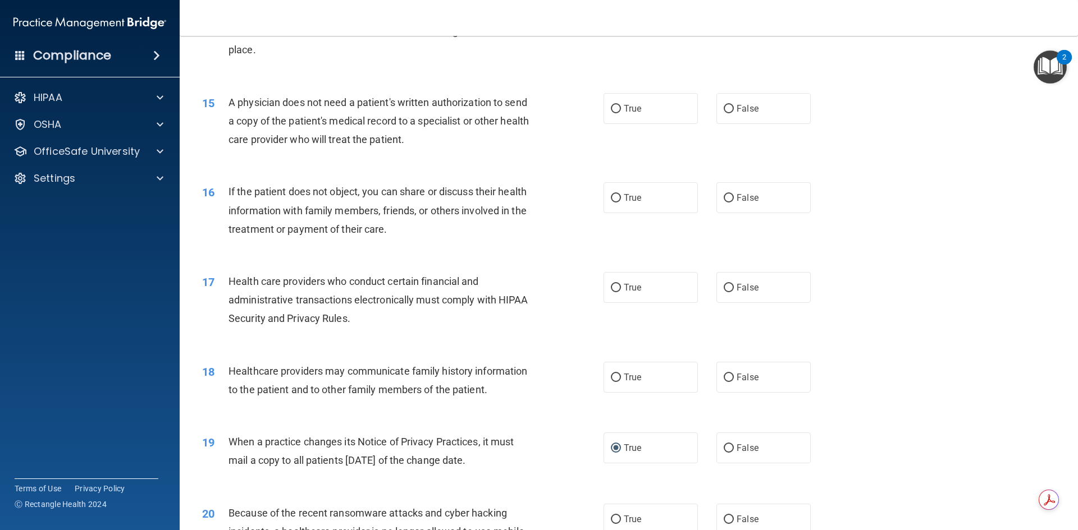
scroll to position [1123, 0]
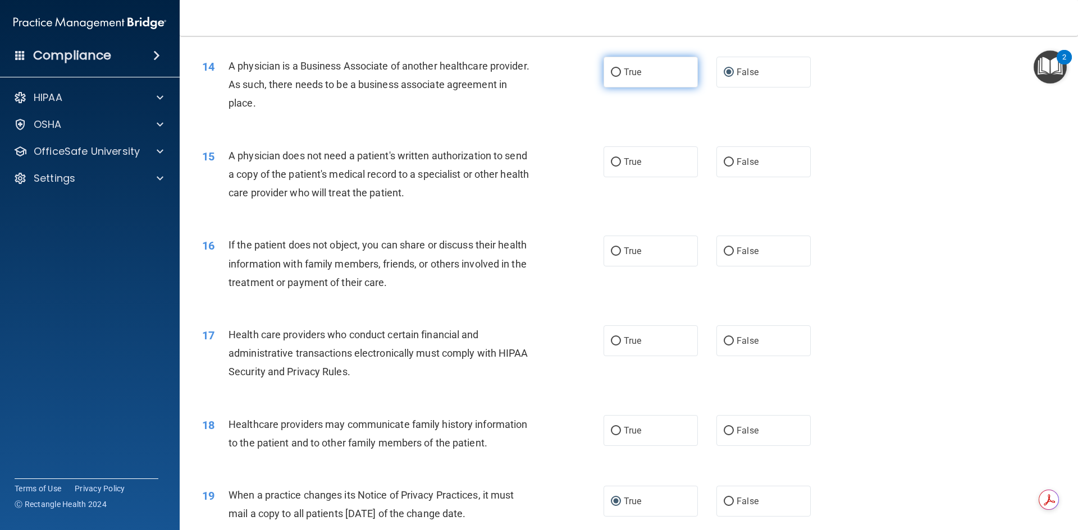
click at [611, 74] on input "True" at bounding box center [616, 72] width 10 height 8
radio input "true"
radio input "false"
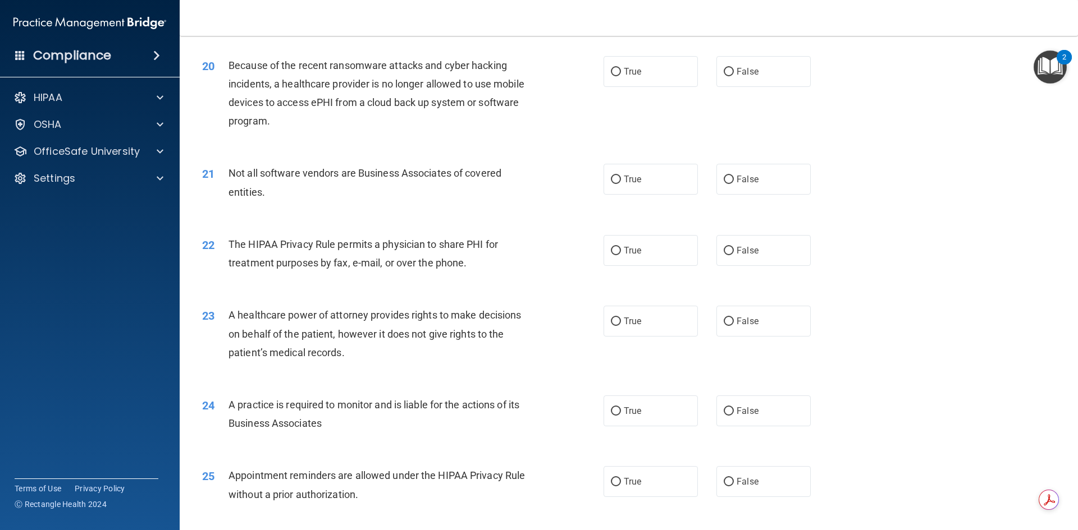
scroll to position [1628, 0]
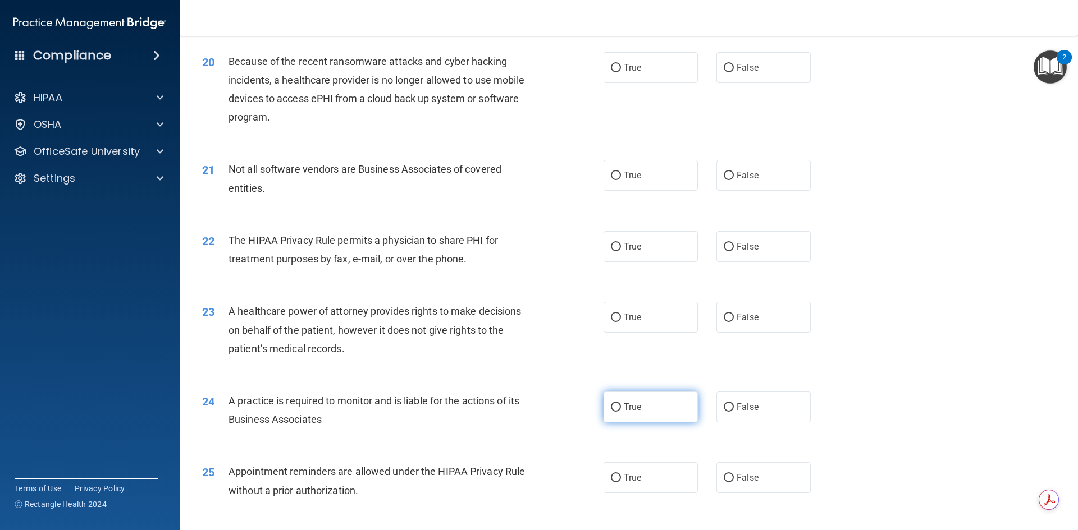
click at [611, 410] on input "True" at bounding box center [616, 408] width 10 height 8
radio input "true"
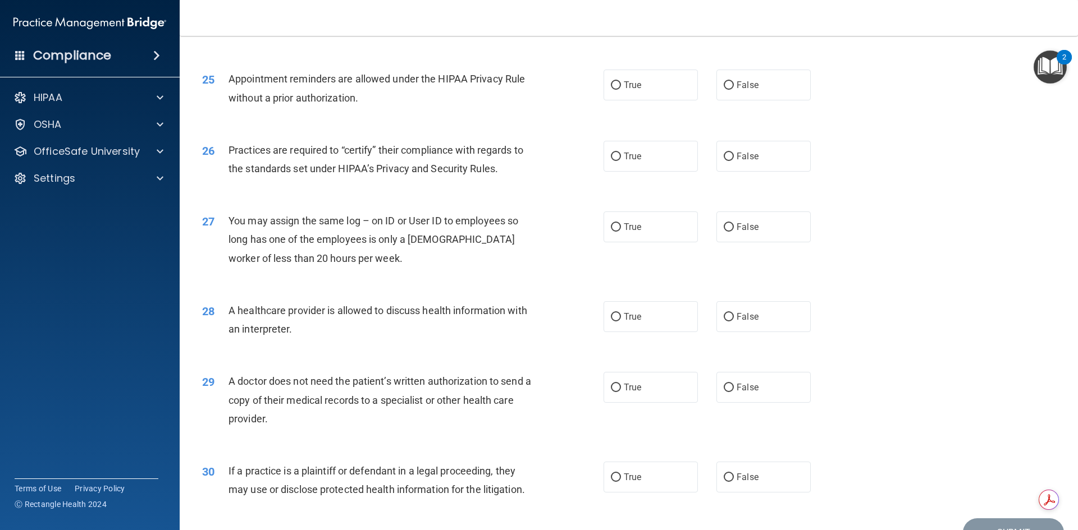
scroll to position [2083, 0]
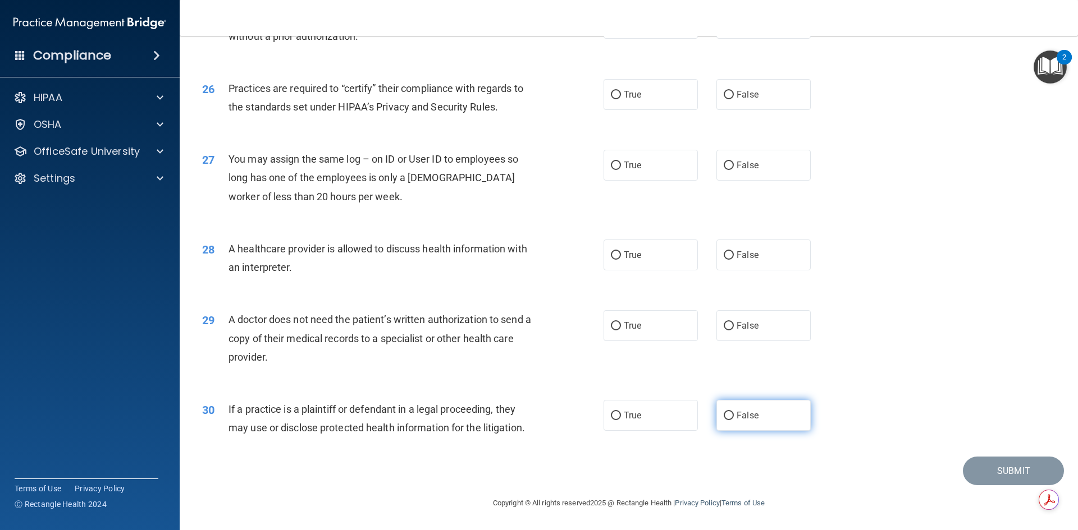
click at [727, 416] on input "False" at bounding box center [729, 416] width 10 height 8
radio input "true"
click at [720, 320] on label "False" at bounding box center [763, 325] width 94 height 31
click at [724, 322] on input "False" at bounding box center [729, 326] width 10 height 8
radio input "true"
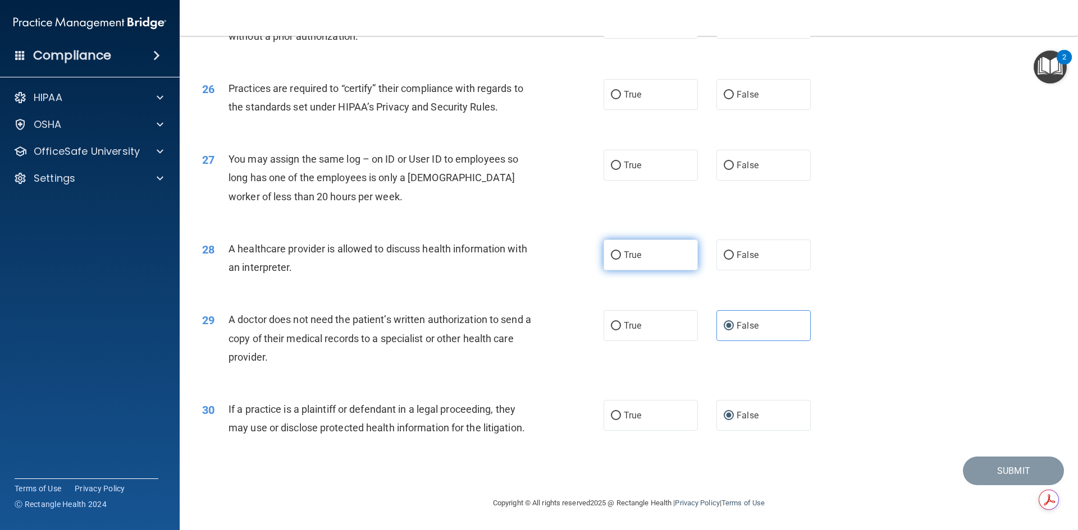
click at [612, 254] on input "True" at bounding box center [616, 255] width 10 height 8
radio input "true"
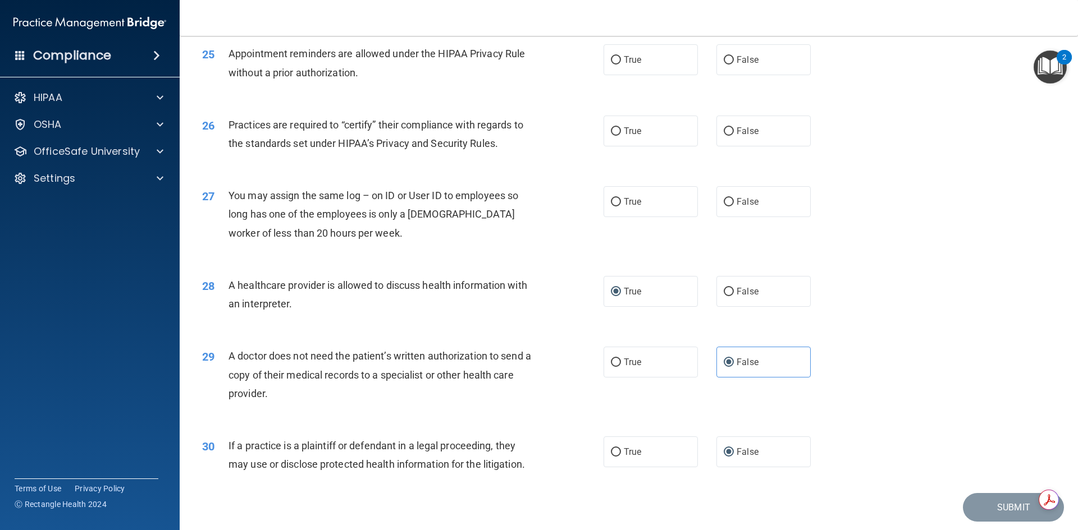
scroll to position [2026, 0]
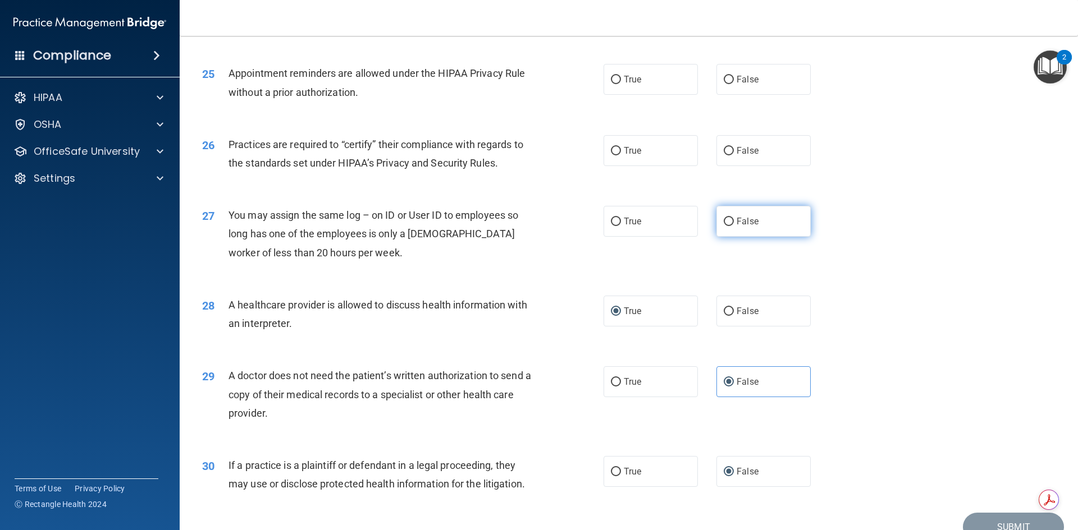
click at [724, 222] on input "False" at bounding box center [729, 222] width 10 height 8
radio input "true"
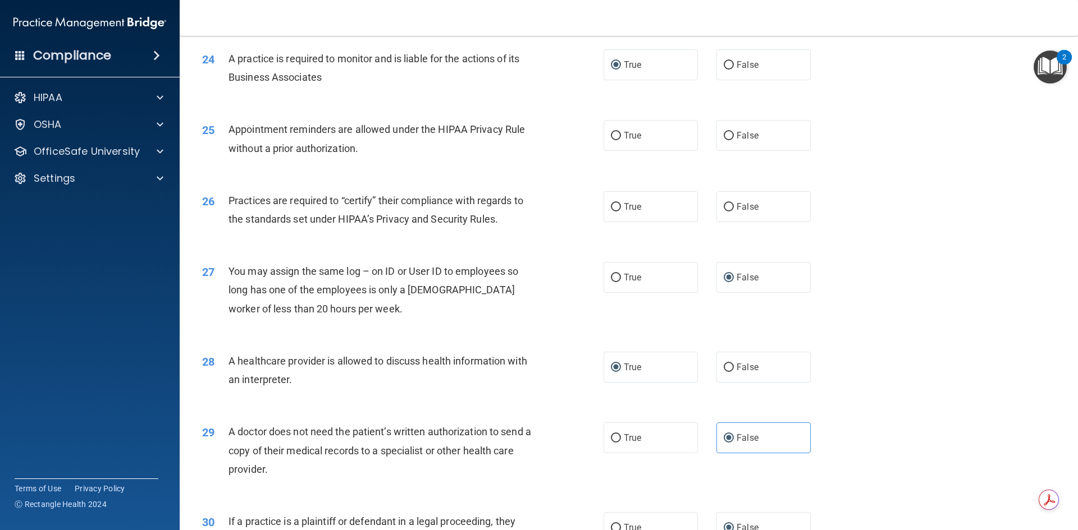
scroll to position [1914, 0]
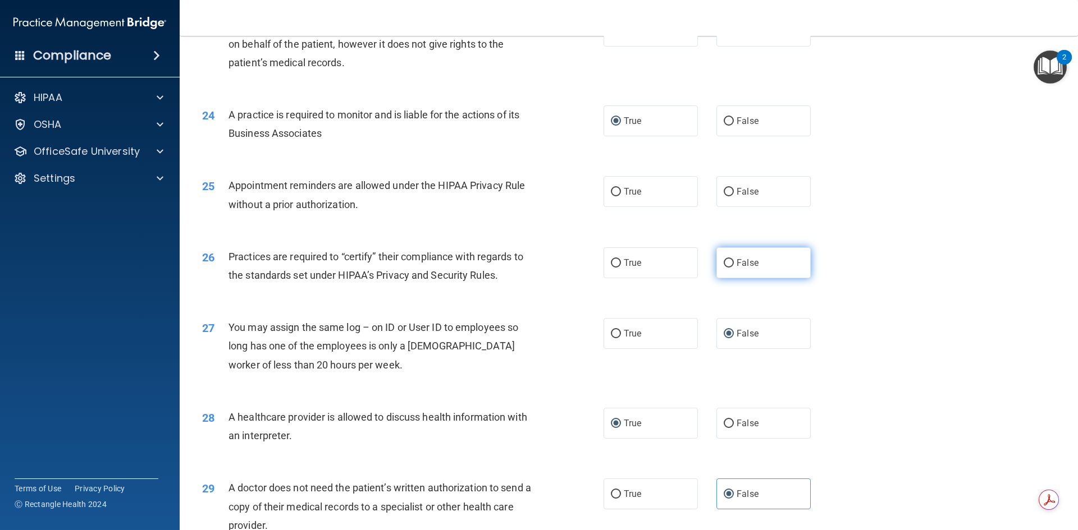
click at [725, 262] on input "False" at bounding box center [729, 263] width 10 height 8
radio input "true"
click at [611, 196] on input "True" at bounding box center [616, 192] width 10 height 8
radio input "true"
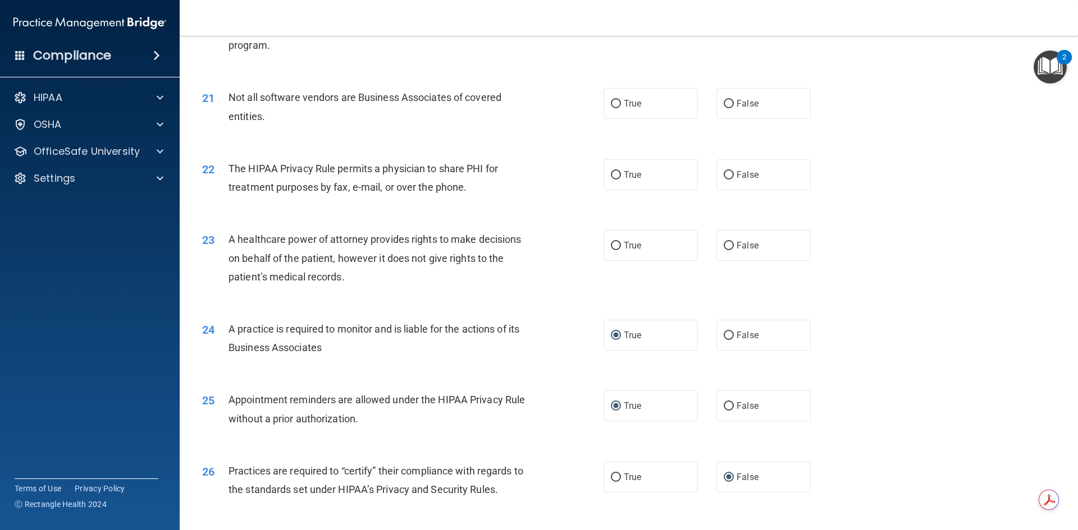
scroll to position [1690, 0]
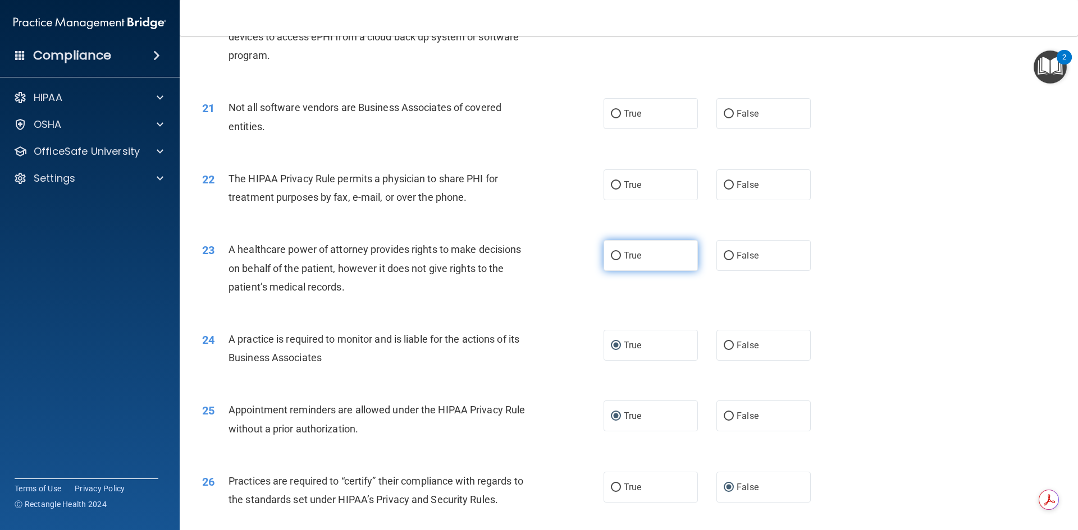
click at [613, 256] on input "True" at bounding box center [616, 256] width 10 height 8
radio input "true"
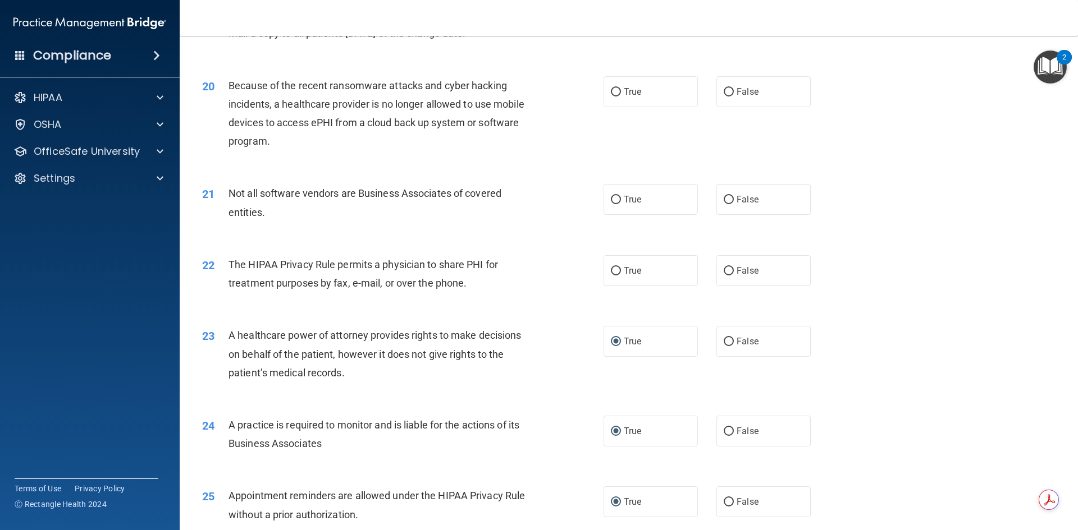
scroll to position [1577, 0]
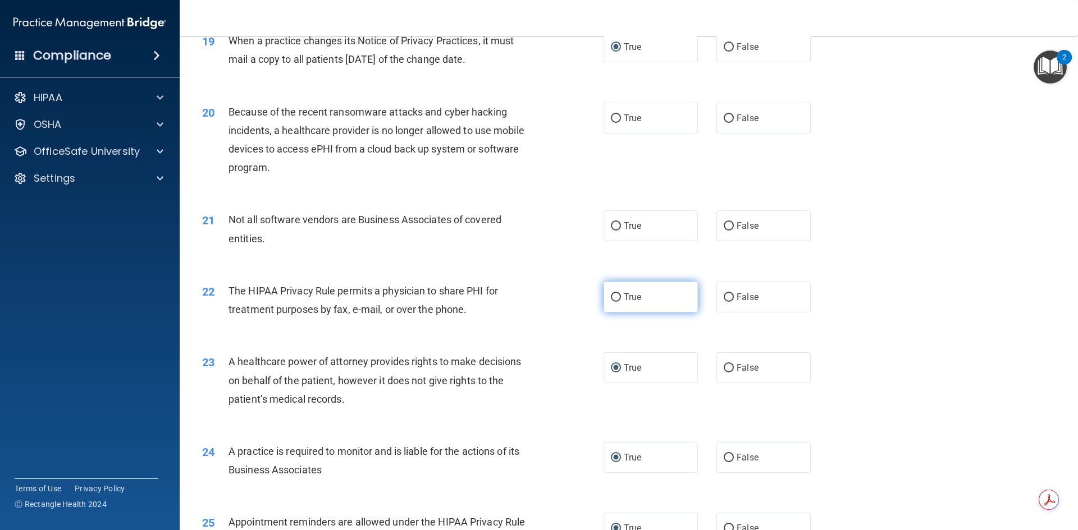
click at [611, 295] on input "True" at bounding box center [616, 298] width 10 height 8
radio input "true"
click at [611, 227] on input "True" at bounding box center [616, 226] width 10 height 8
radio input "true"
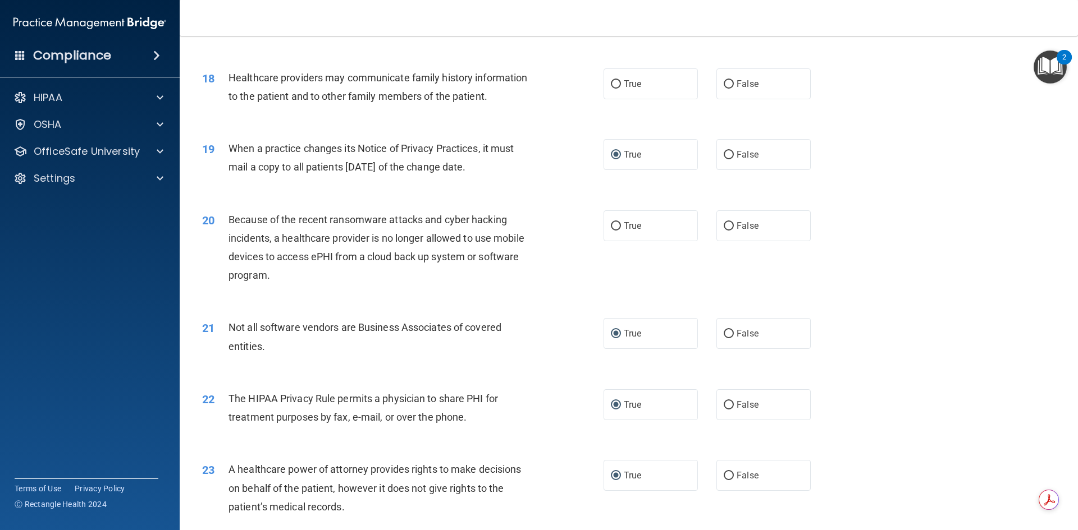
scroll to position [1465, 0]
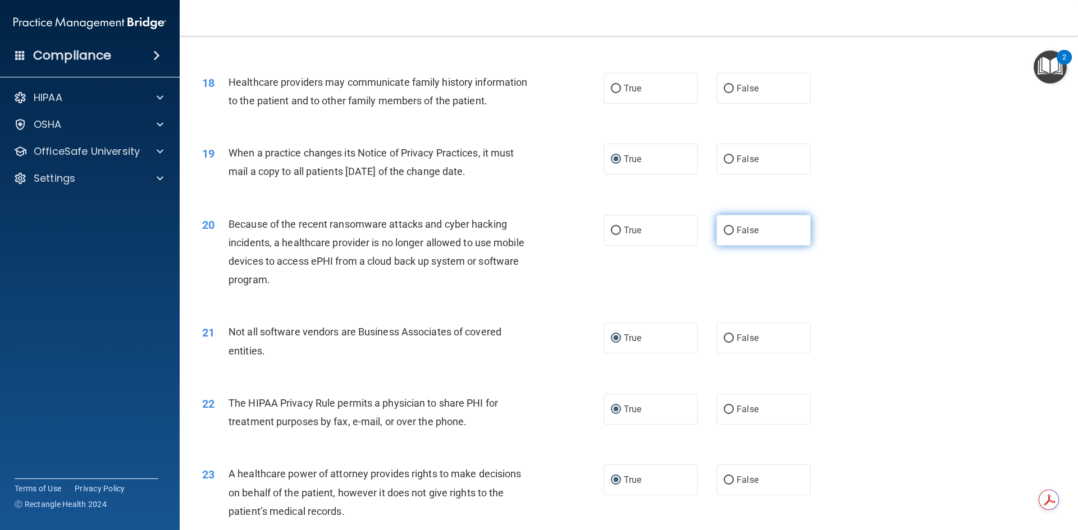
click at [724, 230] on input "False" at bounding box center [729, 231] width 10 height 8
radio input "true"
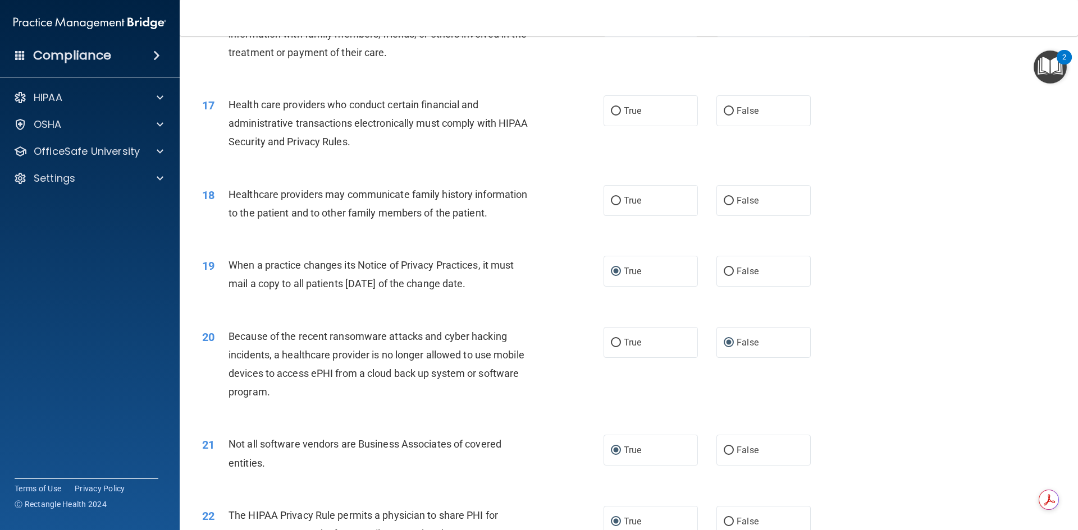
scroll to position [1297, 0]
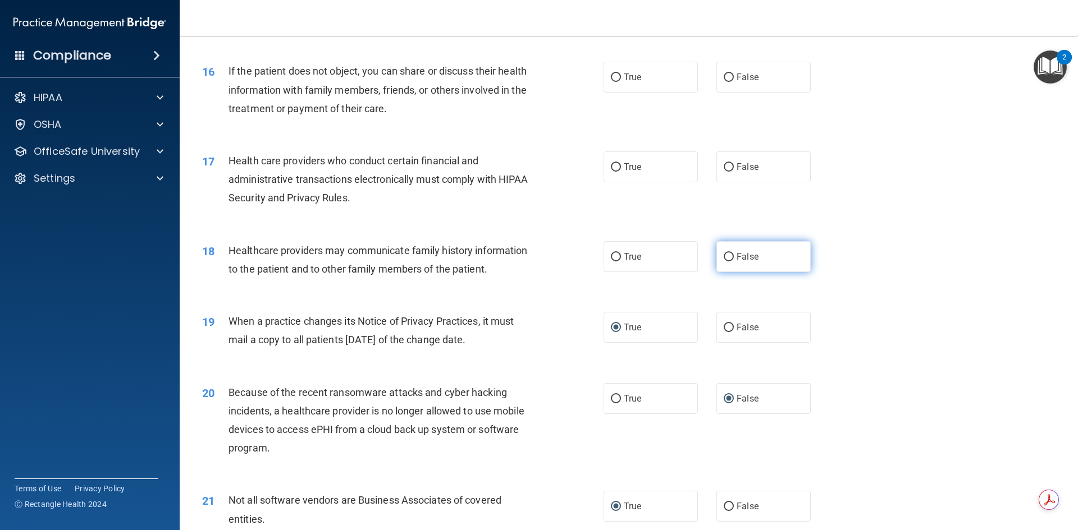
click at [724, 254] on input "False" at bounding box center [729, 257] width 10 height 8
radio input "true"
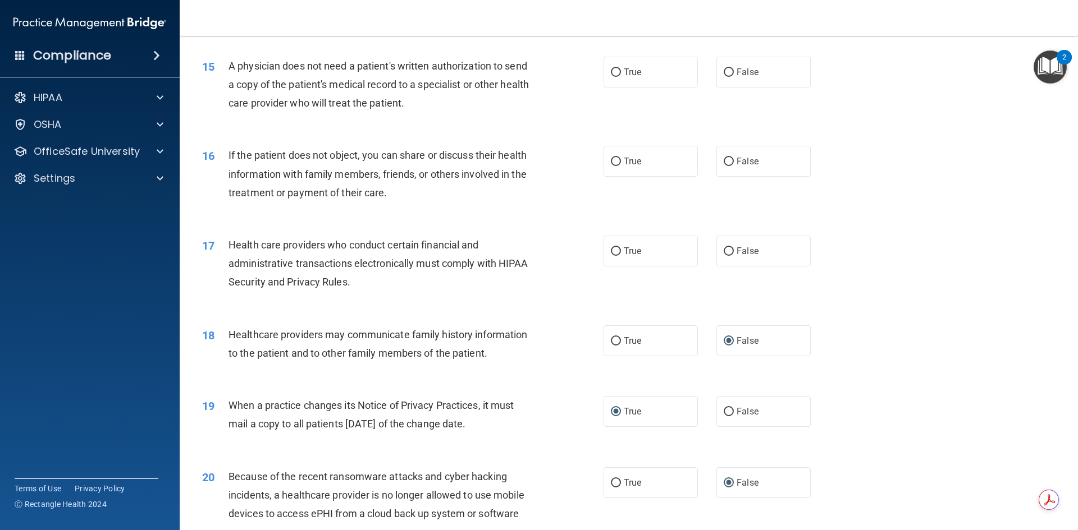
scroll to position [1184, 0]
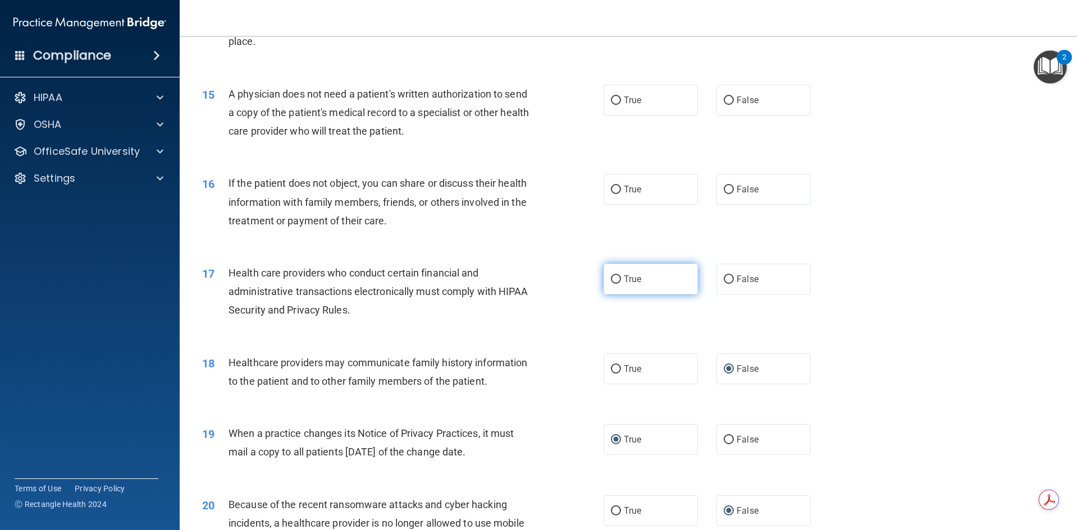
click at [614, 278] on input "True" at bounding box center [616, 280] width 10 height 8
radio input "true"
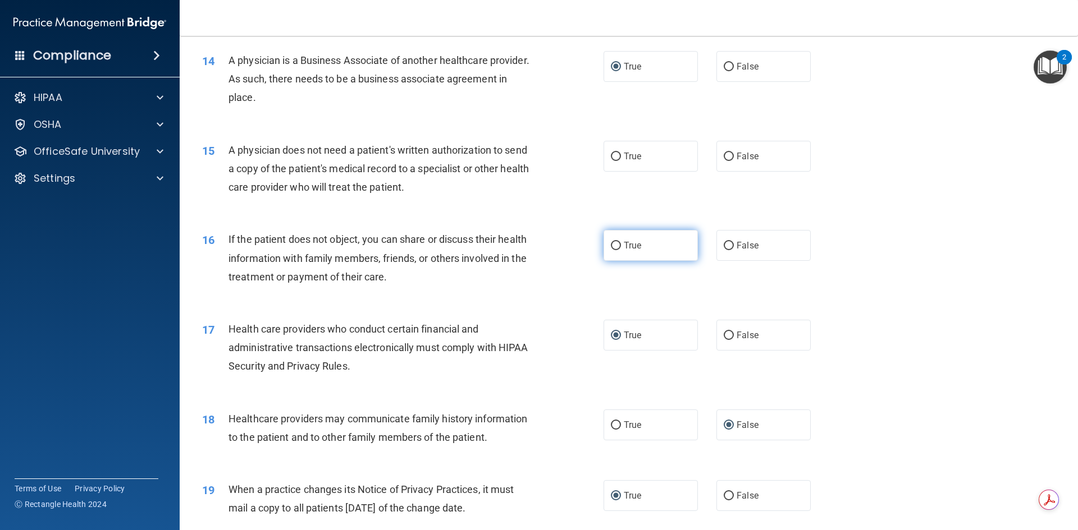
click at [611, 244] on input "True" at bounding box center [616, 246] width 10 height 8
radio input "true"
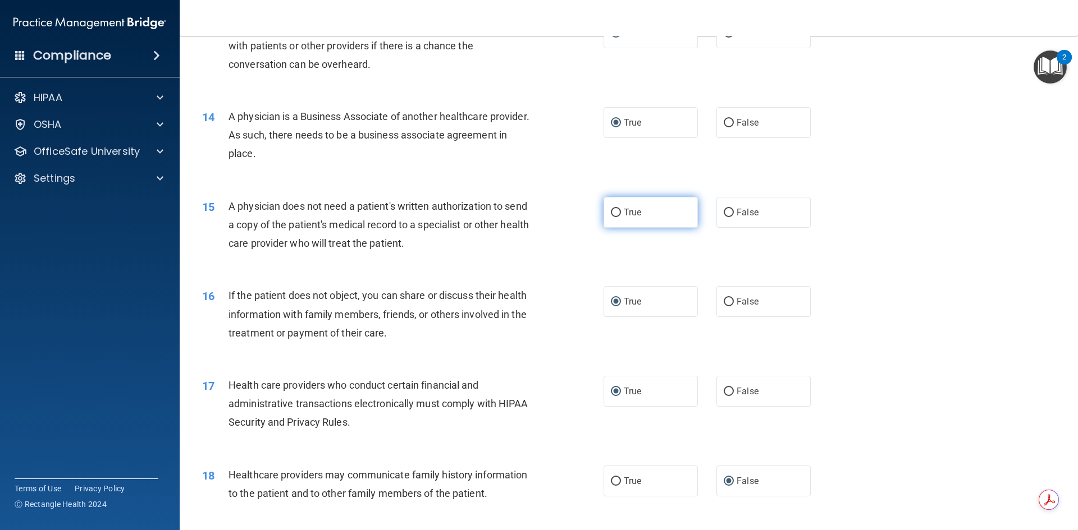
click at [611, 210] on input "True" at bounding box center [616, 213] width 10 height 8
radio input "true"
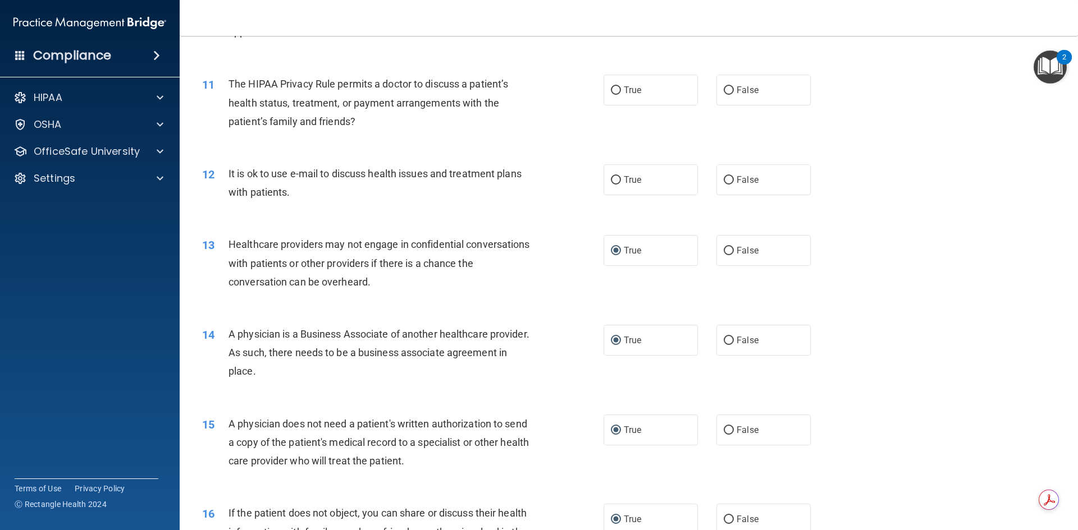
scroll to position [848, 0]
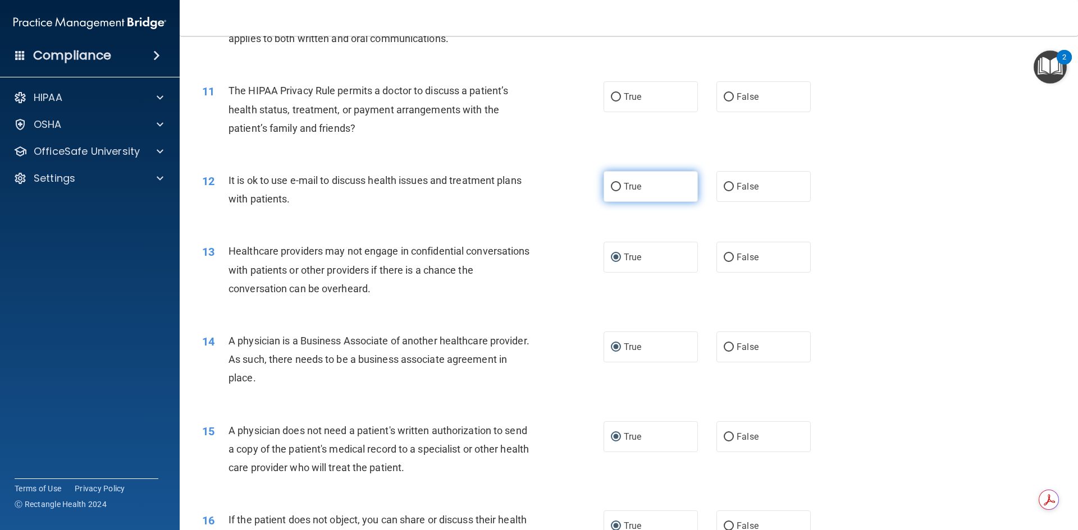
click at [611, 186] on input "True" at bounding box center [616, 187] width 10 height 8
radio input "true"
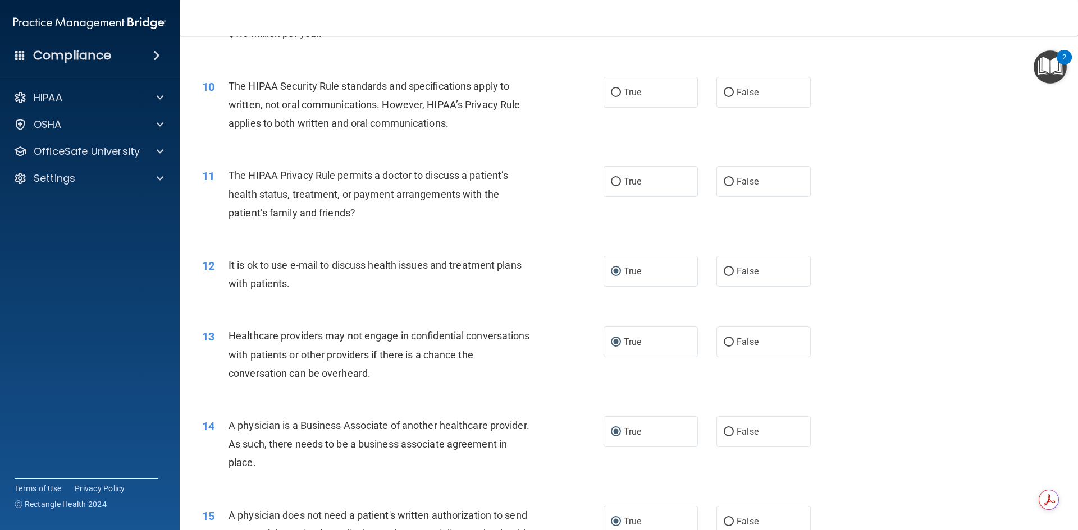
scroll to position [735, 0]
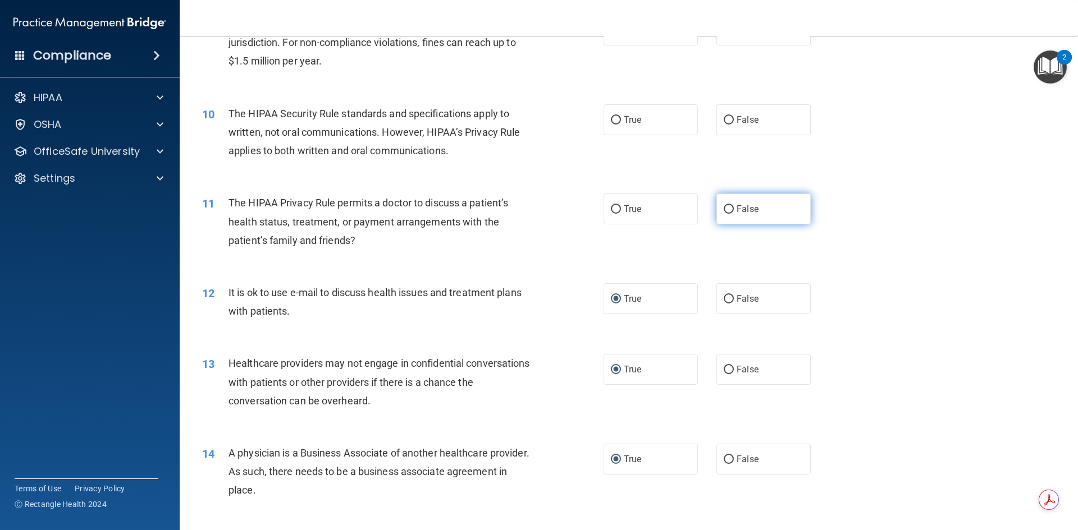
click at [724, 202] on label "False" at bounding box center [763, 209] width 94 height 31
click at [724, 205] on input "False" at bounding box center [729, 209] width 10 height 8
radio input "true"
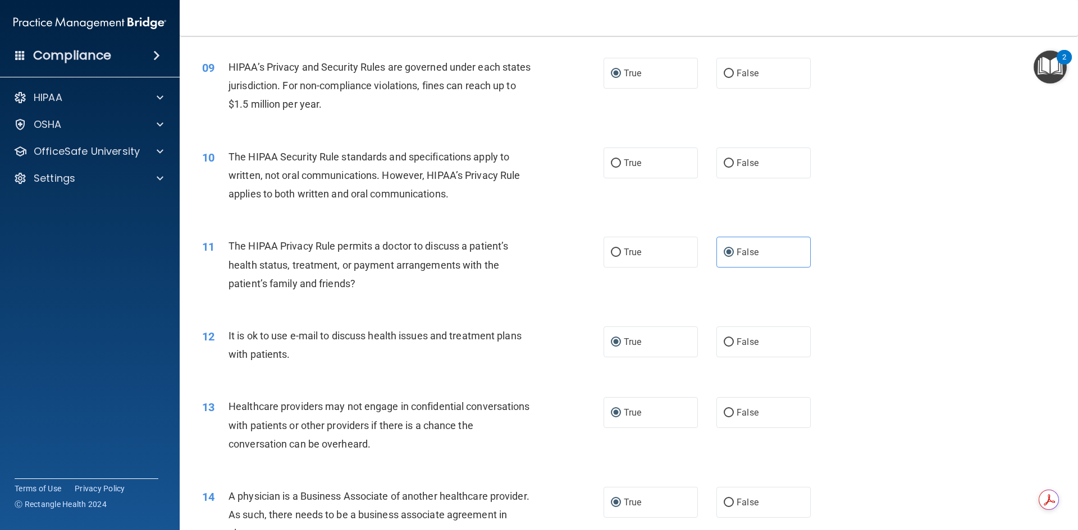
scroll to position [623, 0]
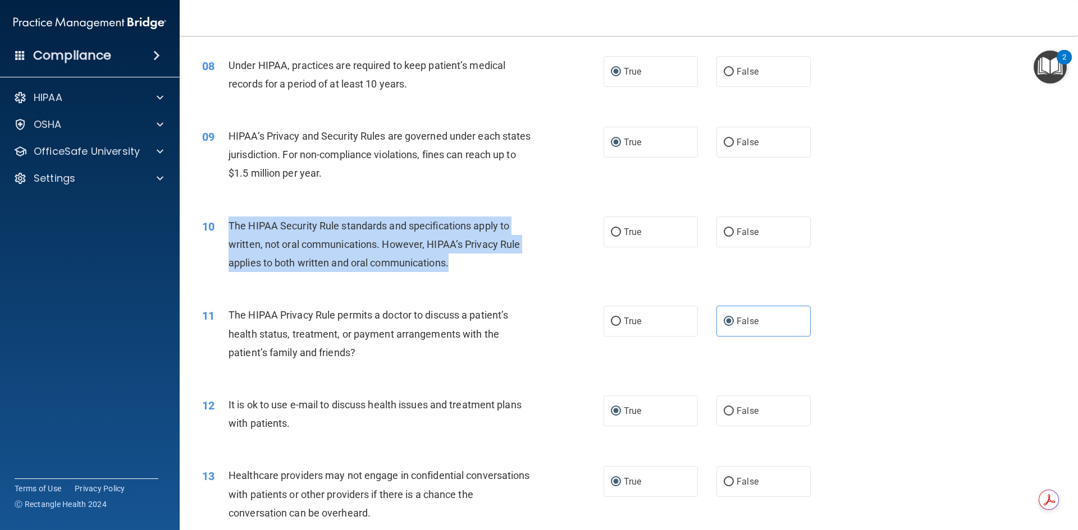
drag, startPoint x: 451, startPoint y: 265, endPoint x: 223, endPoint y: 225, distance: 231.4
click at [223, 225] on div "10 The HIPAA Security Rule standards and specifications apply to written, not o…" at bounding box center [402, 248] width 435 height 62
click at [611, 232] on input "True" at bounding box center [616, 232] width 10 height 8
radio input "true"
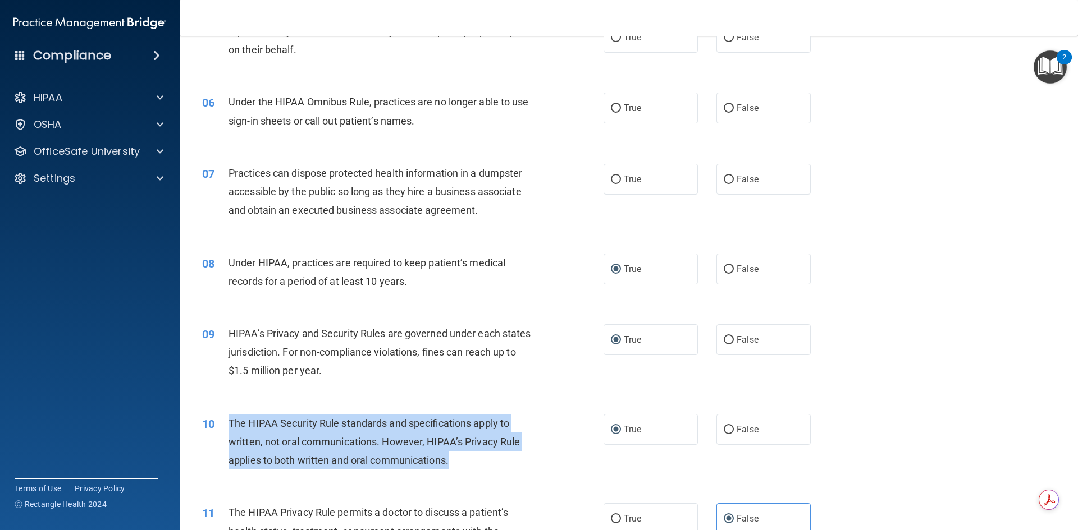
scroll to position [399, 0]
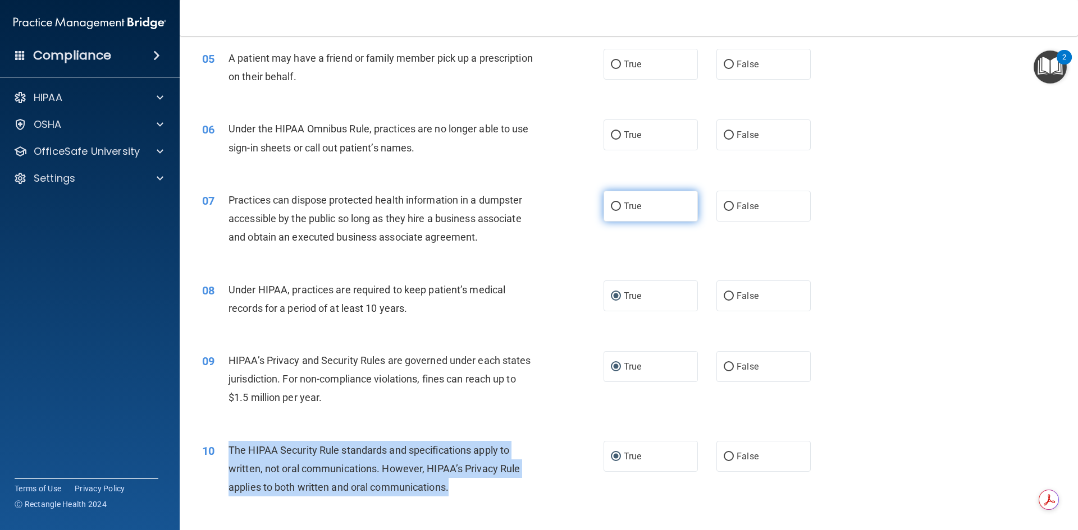
click at [611, 203] on input "True" at bounding box center [616, 207] width 10 height 8
radio input "true"
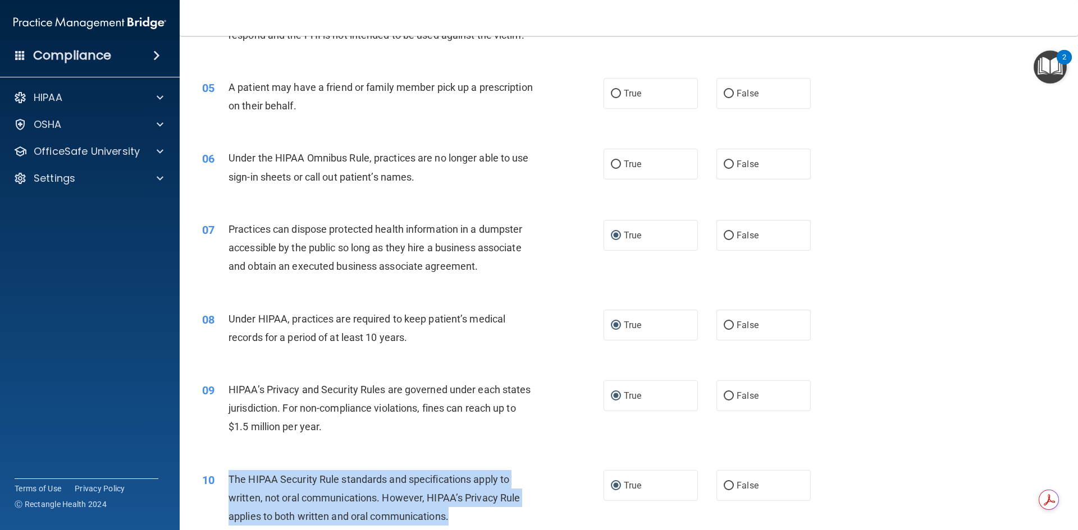
scroll to position [342, 0]
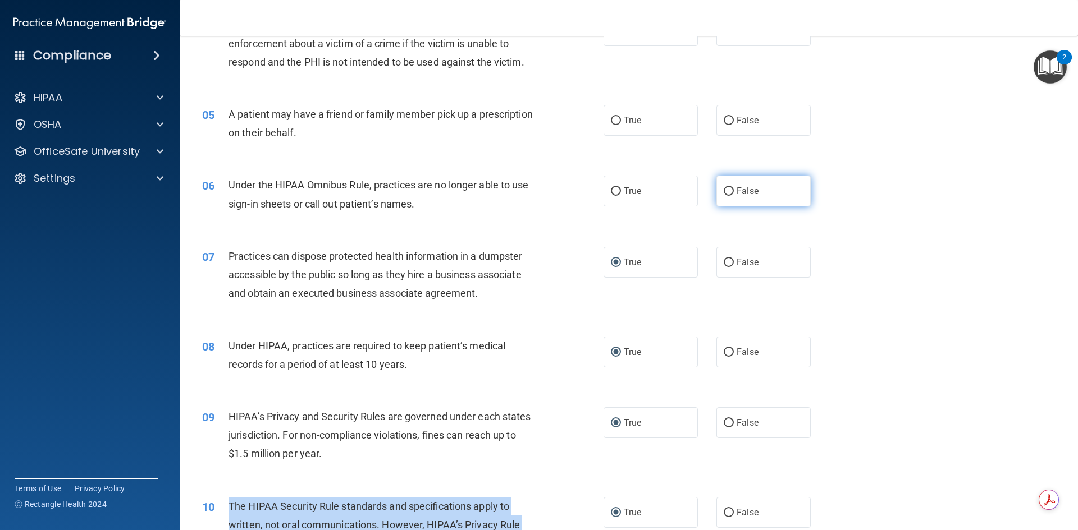
click at [728, 190] on input "False" at bounding box center [729, 191] width 10 height 8
radio input "true"
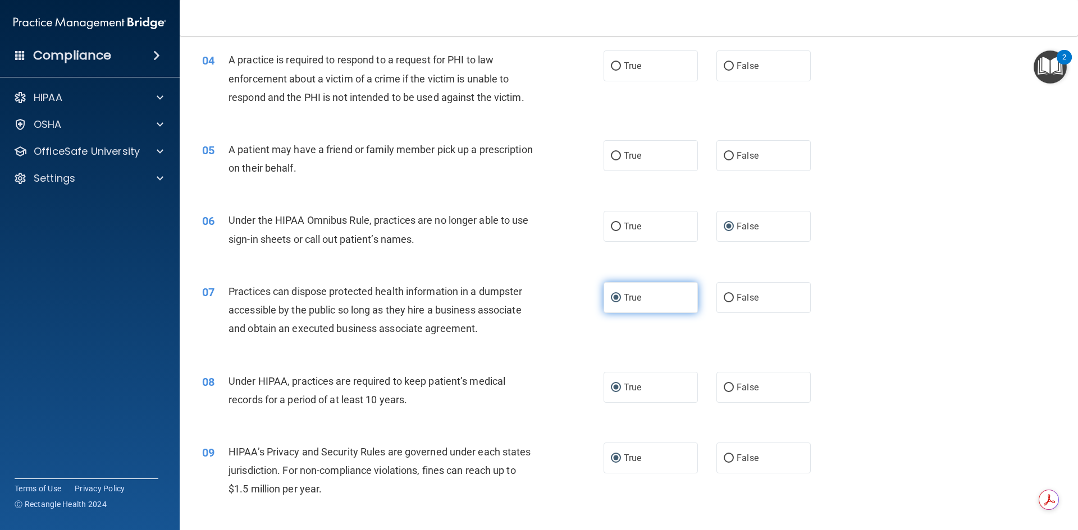
scroll to position [230, 0]
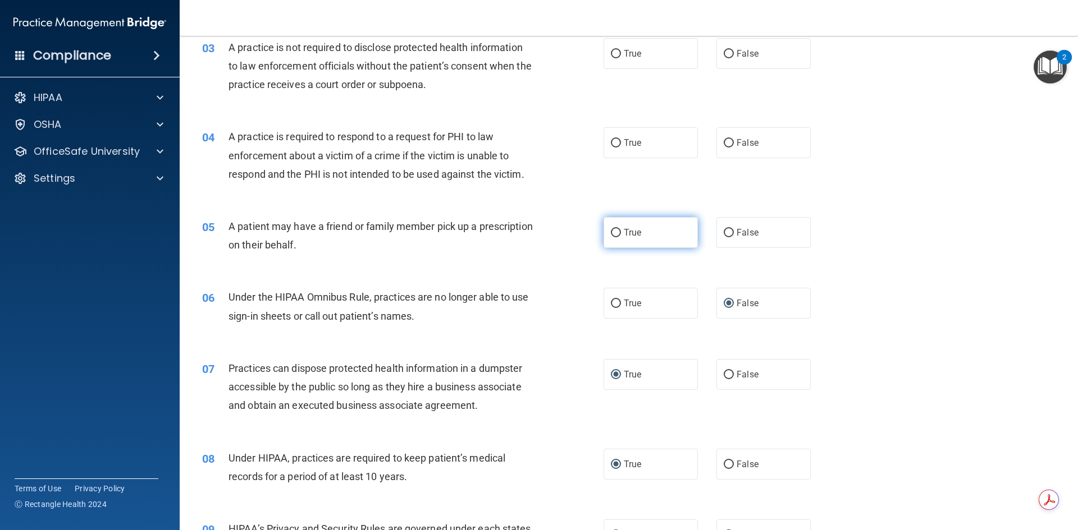
click at [612, 231] on input "True" at bounding box center [616, 233] width 10 height 8
radio input "true"
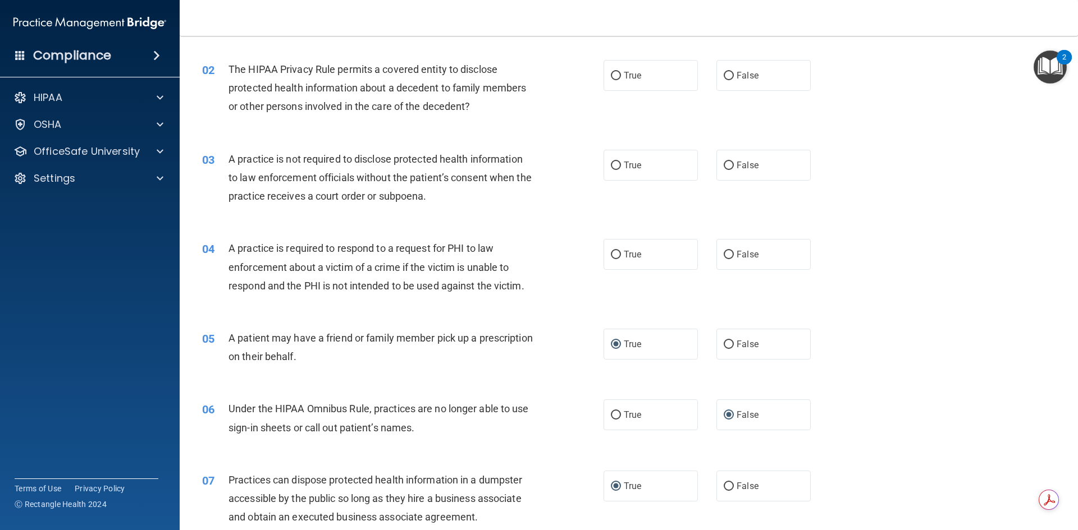
scroll to position [118, 0]
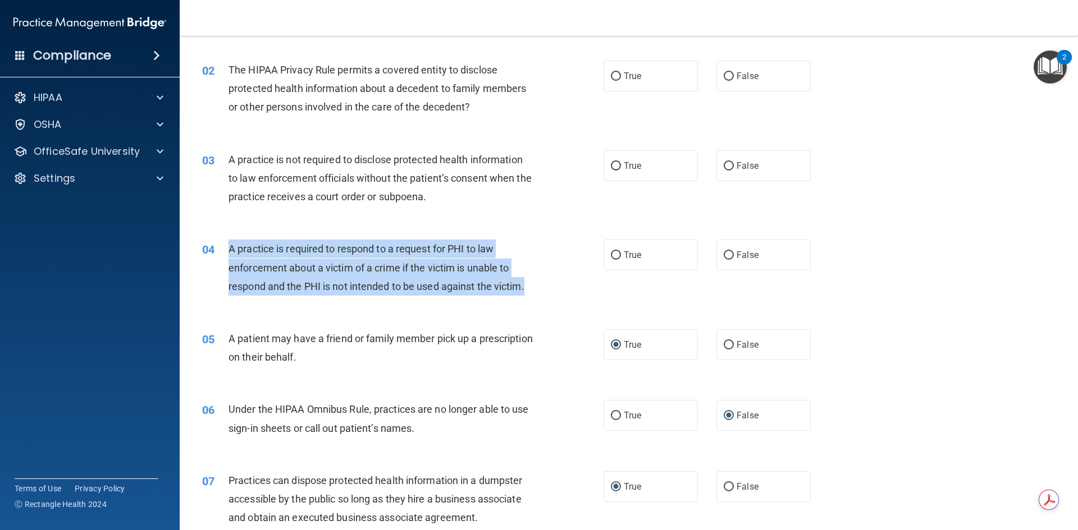
drag, startPoint x: 526, startPoint y: 286, endPoint x: 230, endPoint y: 245, distance: 299.2
click at [230, 245] on span "A practice is required to respond to a request for PHI to law enforcement about…" at bounding box center [376, 267] width 296 height 49
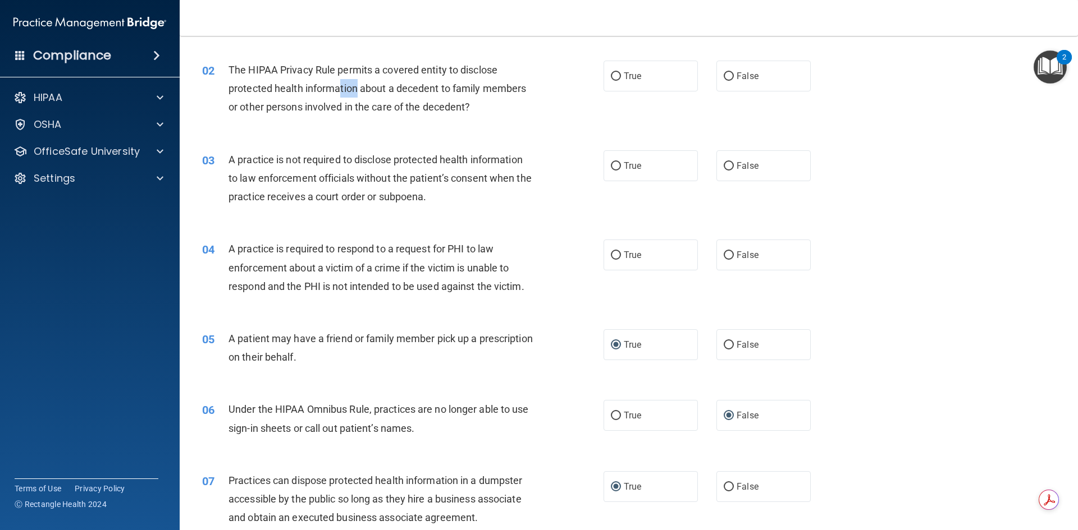
drag, startPoint x: 341, startPoint y: 96, endPoint x: 364, endPoint y: 130, distance: 41.1
click at [363, 117] on div "02 The HIPAA Privacy Rule permits a covered entity to disclose protected health…" at bounding box center [402, 92] width 435 height 62
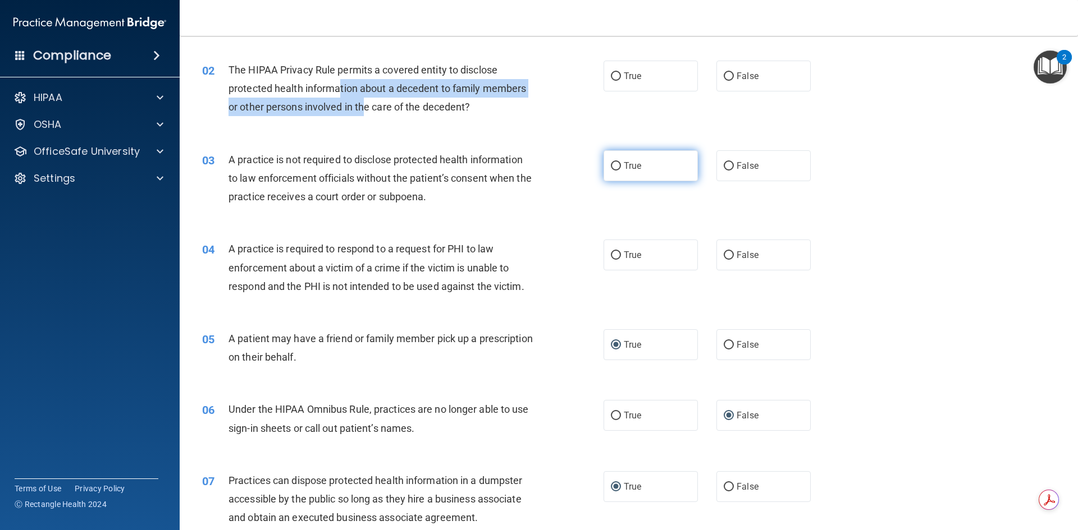
click at [614, 166] on input "True" at bounding box center [616, 166] width 10 height 8
radio input "true"
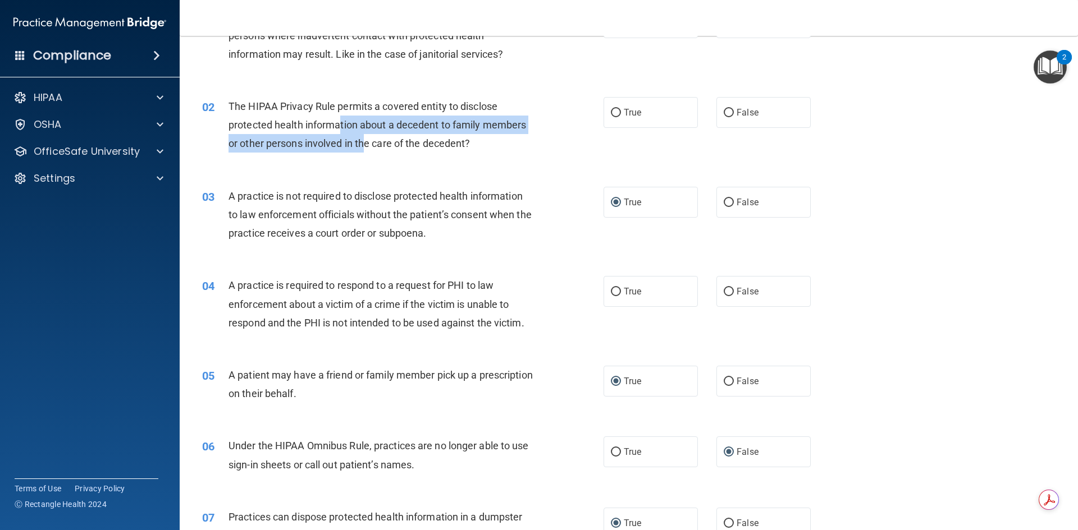
scroll to position [62, 0]
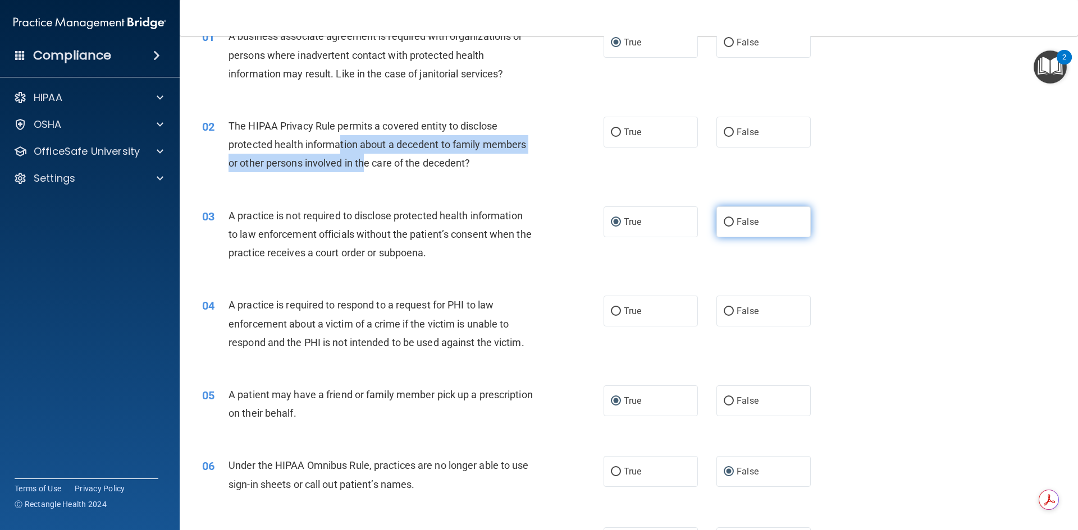
click at [725, 220] on input "False" at bounding box center [729, 222] width 10 height 8
radio input "true"
radio input "false"
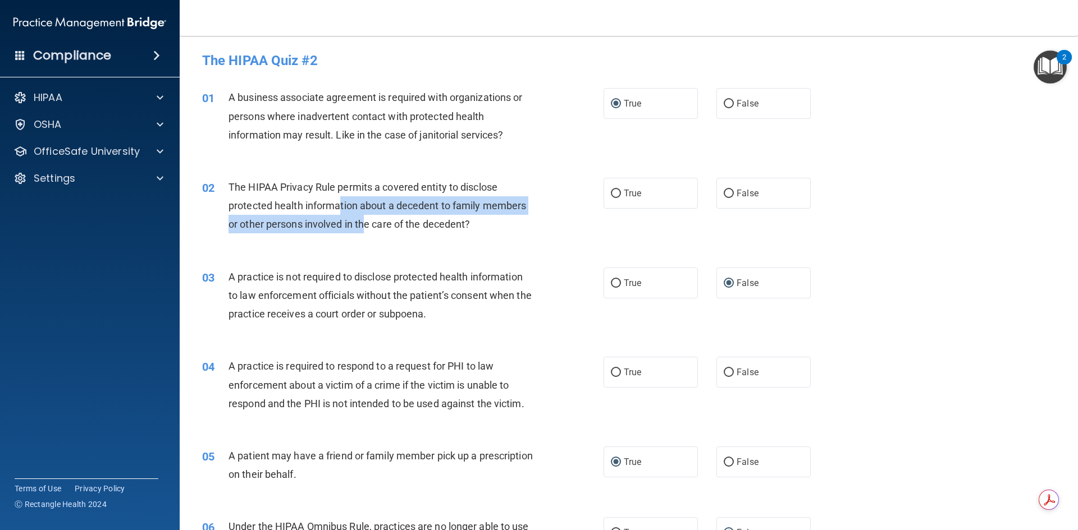
scroll to position [0, 0]
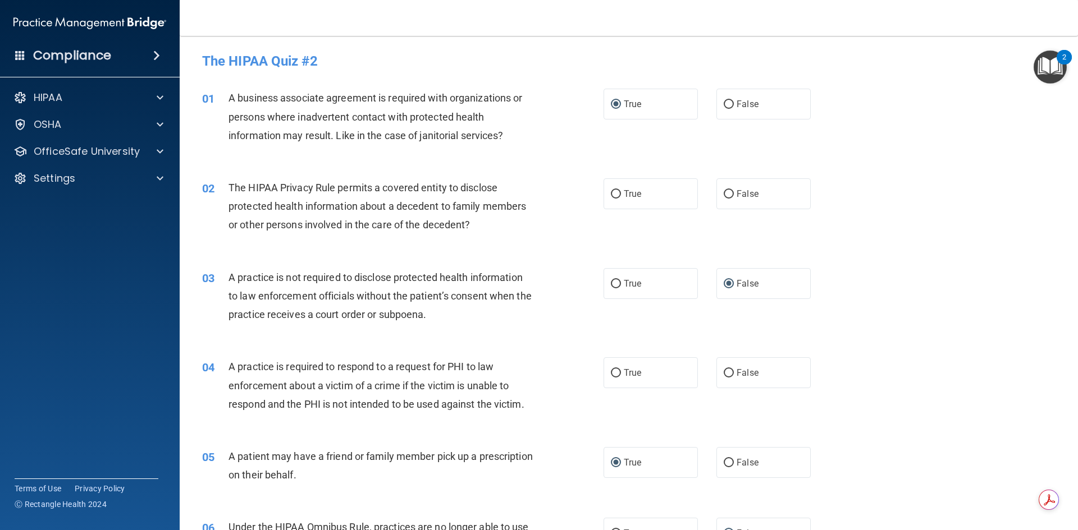
click at [560, 240] on div "02 The HIPAA Privacy Rule permits a covered entity to disclose protected health…" at bounding box center [629, 209] width 870 height 90
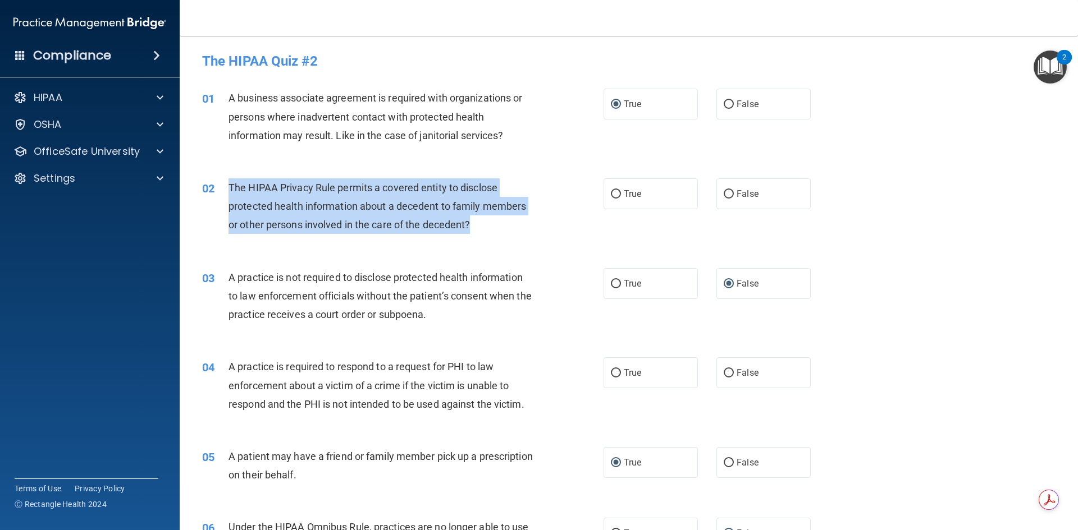
drag, startPoint x: 474, startPoint y: 219, endPoint x: 227, endPoint y: 189, distance: 249.4
click at [227, 189] on div "02 The HIPAA Privacy Rule permits a covered entity to disclose protected health…" at bounding box center [402, 210] width 435 height 62
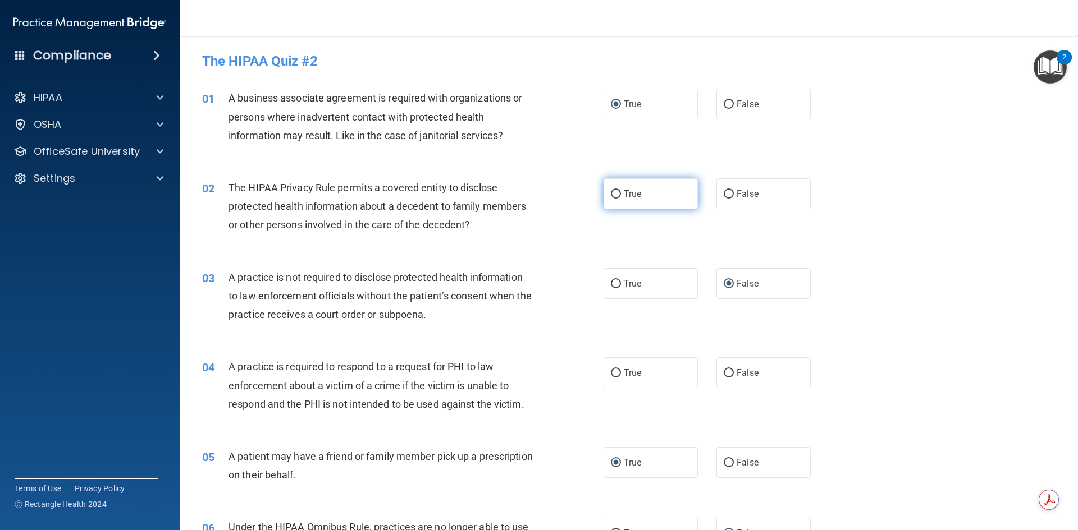
click at [608, 189] on label "True" at bounding box center [650, 194] width 94 height 31
click at [611, 190] on input "True" at bounding box center [616, 194] width 10 height 8
radio input "true"
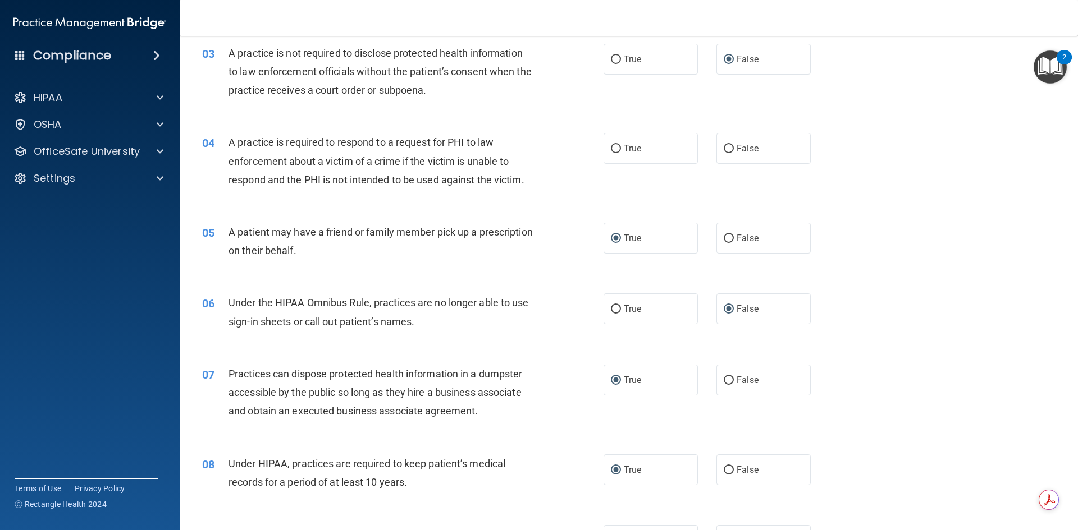
scroll to position [168, 0]
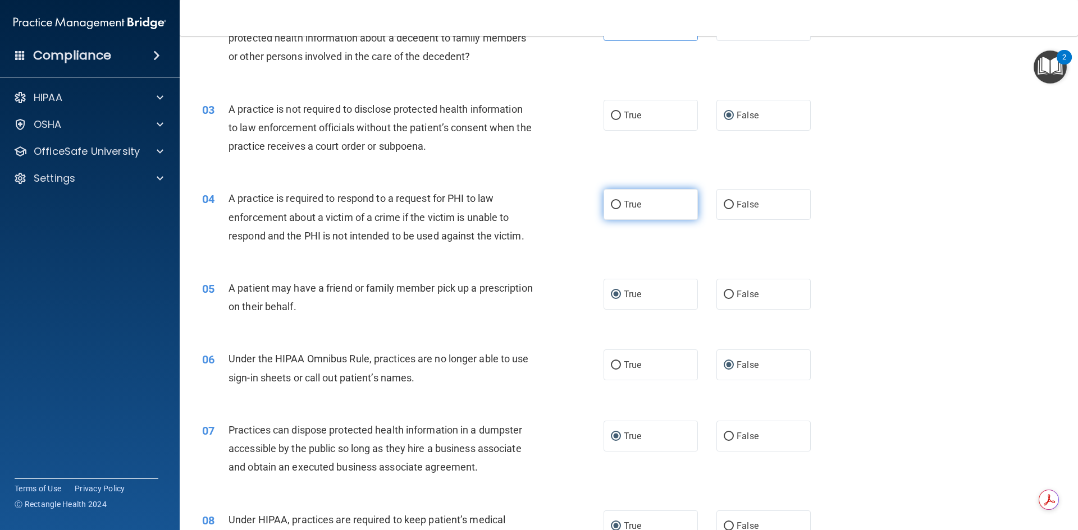
click at [611, 208] on input "True" at bounding box center [616, 205] width 10 height 8
radio input "true"
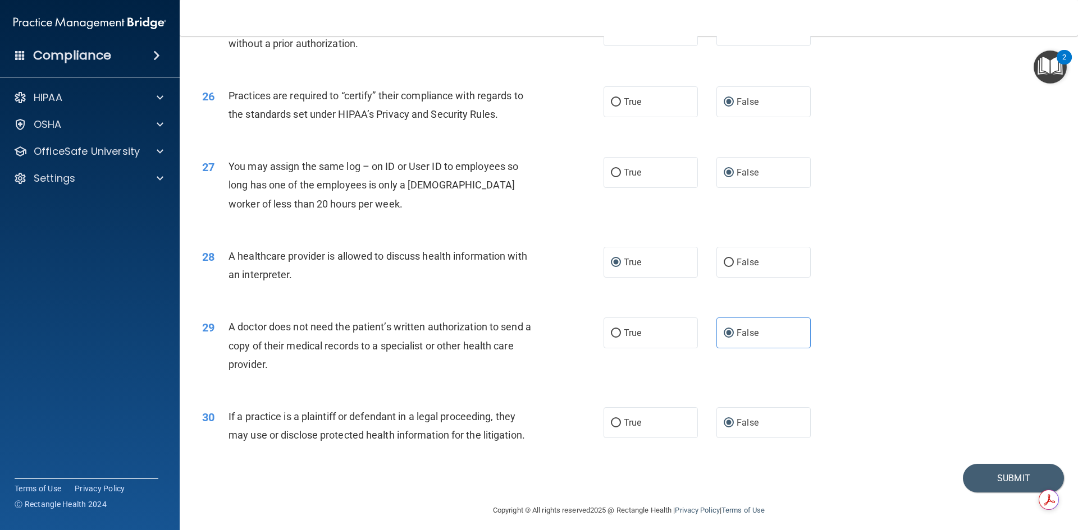
scroll to position [2083, 0]
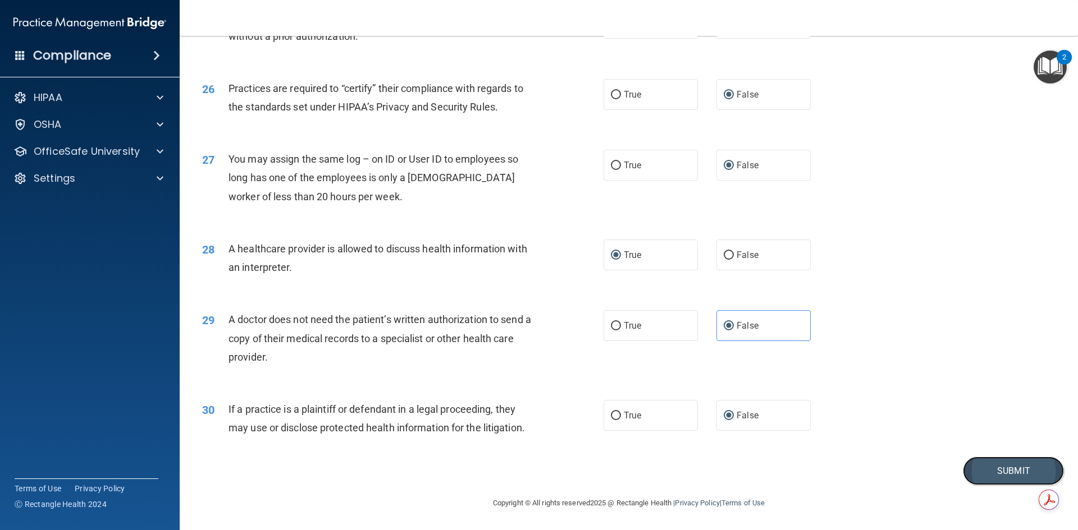
click at [997, 465] on button "Submit" at bounding box center [1013, 471] width 101 height 29
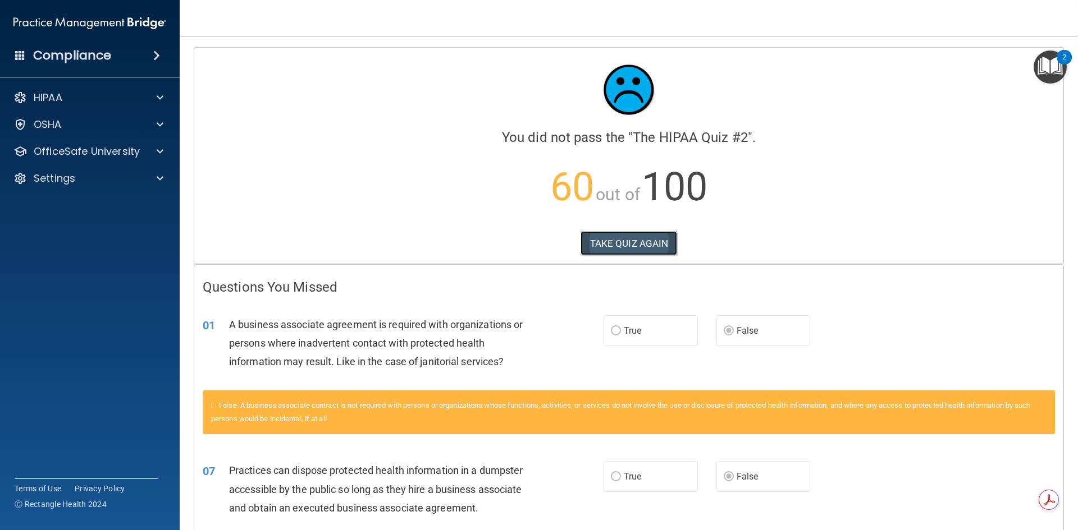
click at [614, 237] on button "TAKE QUIZ AGAIN" at bounding box center [628, 243] width 97 height 25
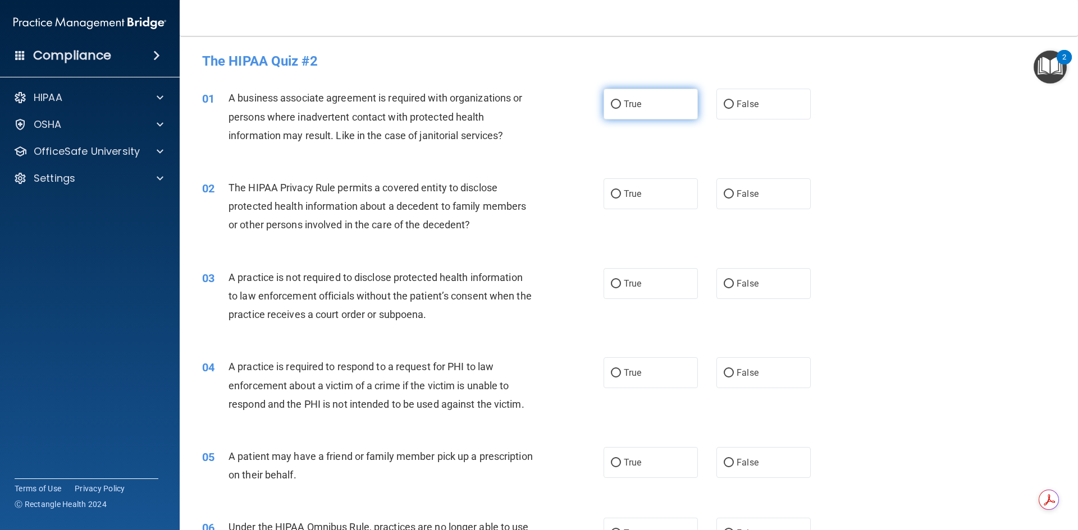
click at [611, 101] on input "True" at bounding box center [616, 104] width 10 height 8
radio input "true"
click at [611, 192] on input "True" at bounding box center [616, 194] width 10 height 8
radio input "true"
click at [726, 280] on input "False" at bounding box center [729, 284] width 10 height 8
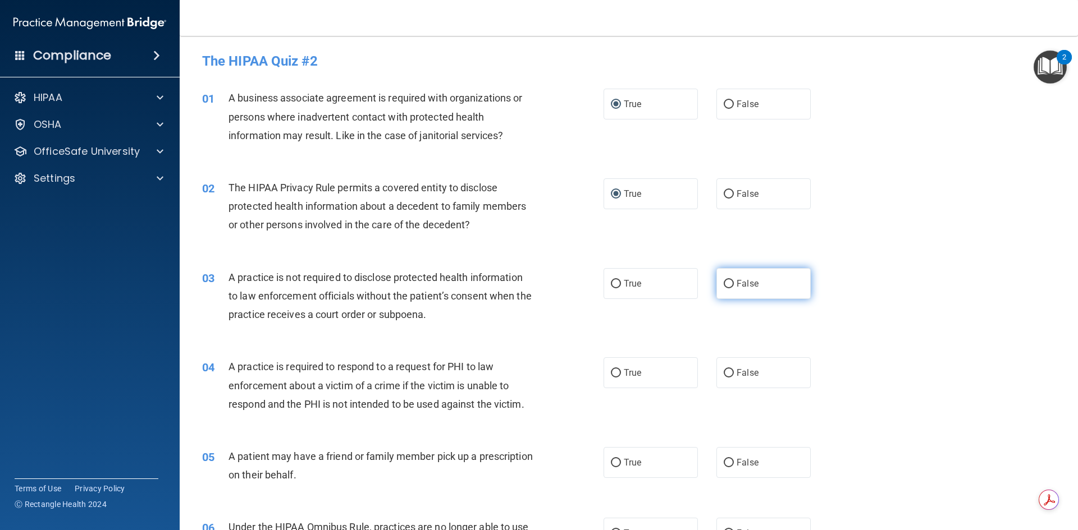
radio input "true"
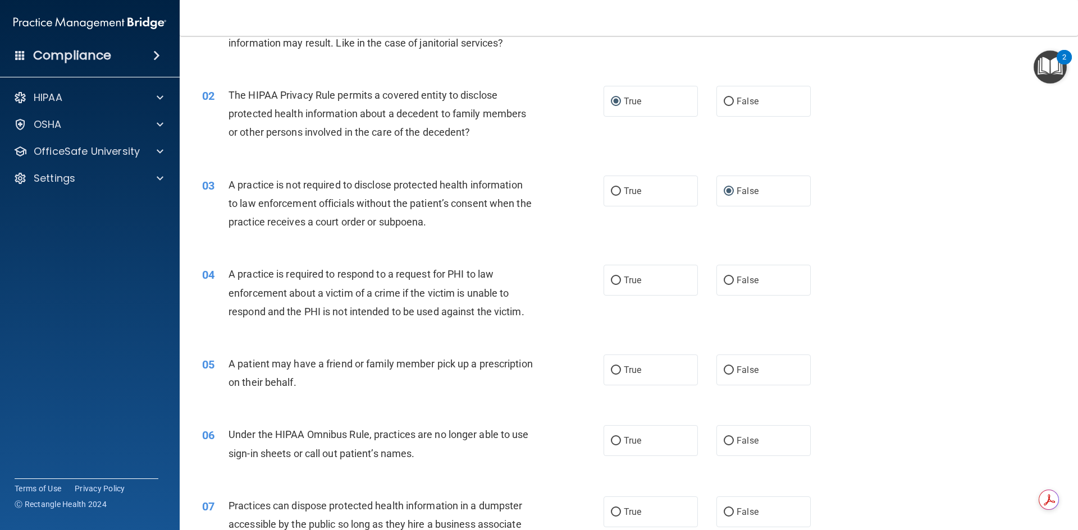
scroll to position [112, 0]
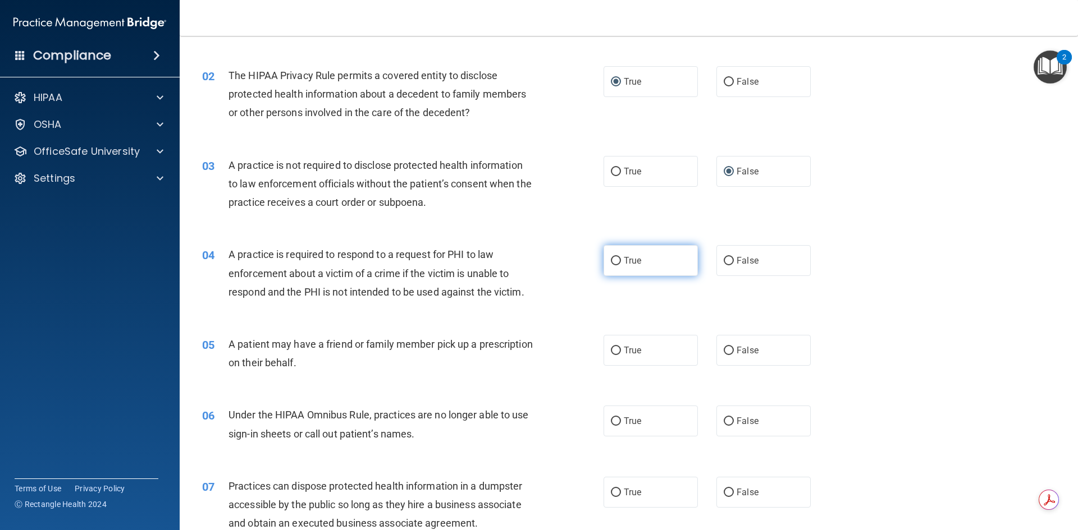
click at [611, 259] on input "True" at bounding box center [616, 261] width 10 height 8
radio input "true"
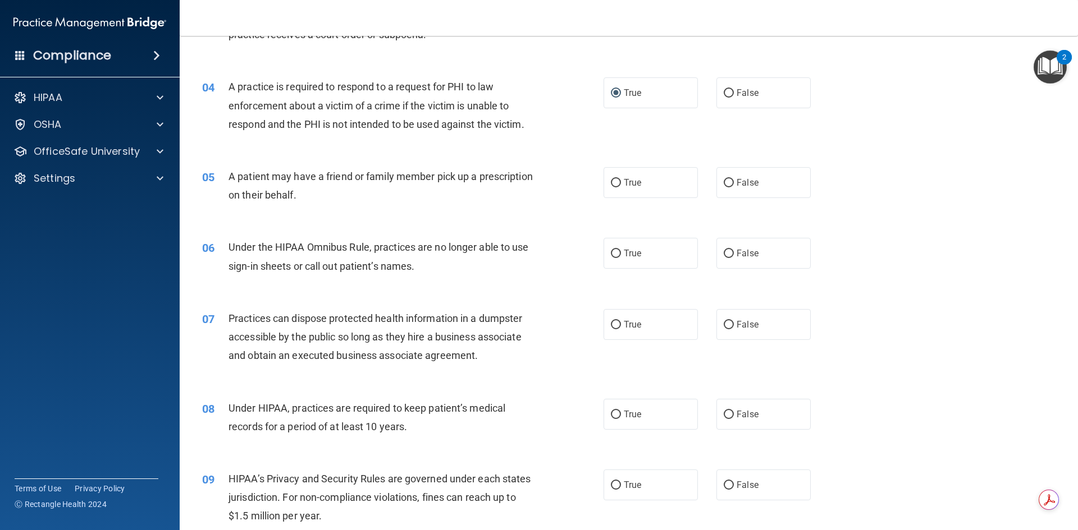
scroll to position [281, 0]
click at [611, 179] on input "True" at bounding box center [616, 183] width 10 height 8
radio input "true"
click at [724, 255] on input "False" at bounding box center [729, 253] width 10 height 8
radio input "true"
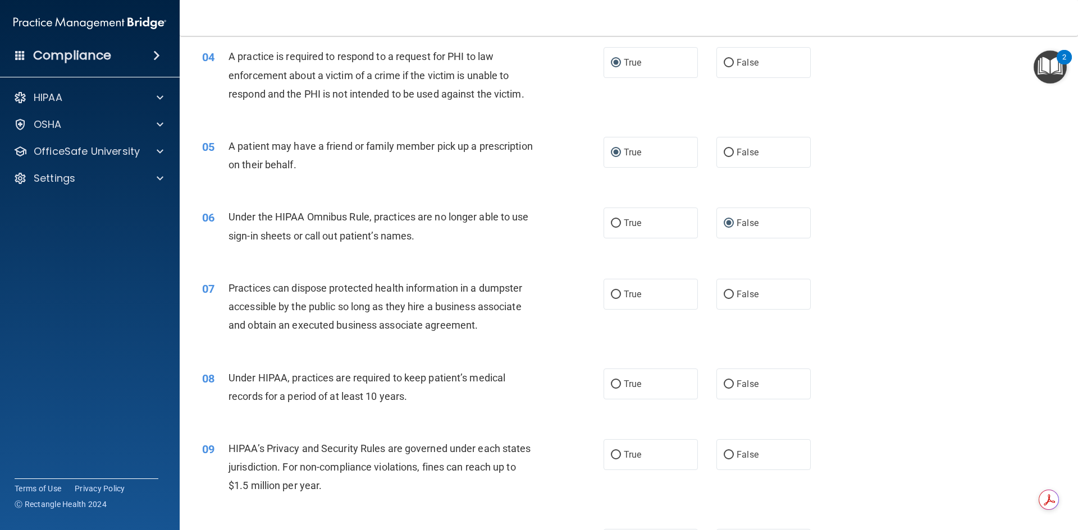
scroll to position [337, 0]
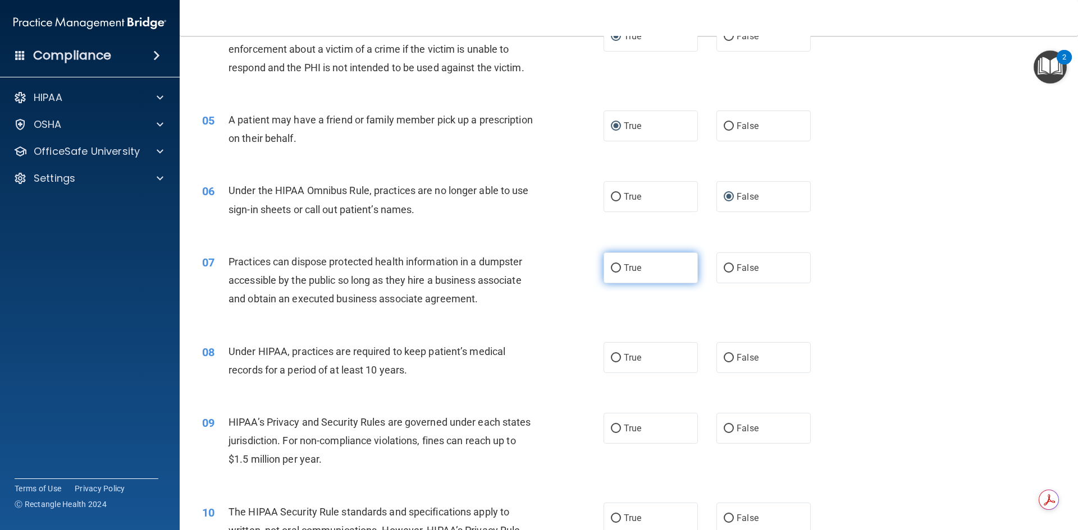
click at [611, 269] on input "True" at bounding box center [616, 268] width 10 height 8
radio input "true"
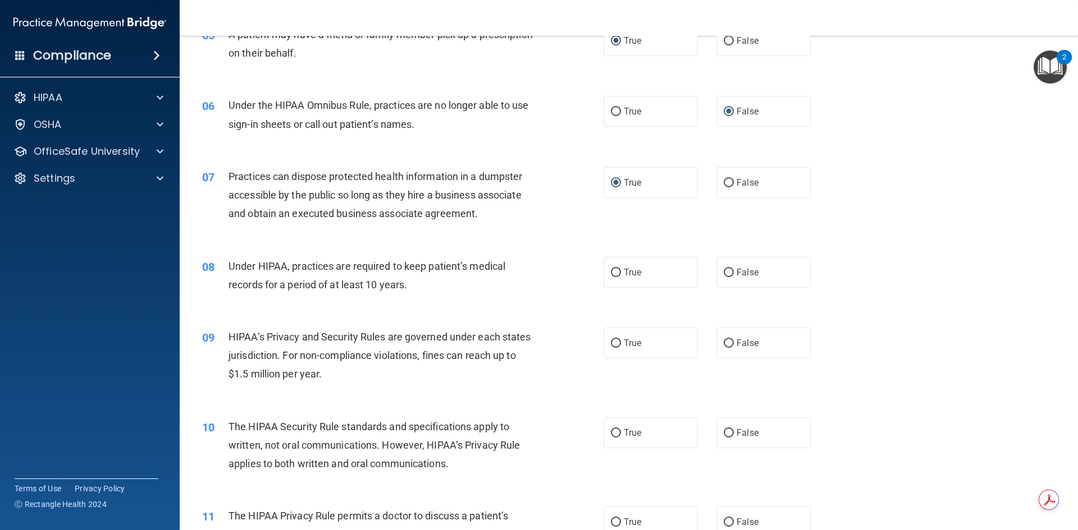
scroll to position [449, 0]
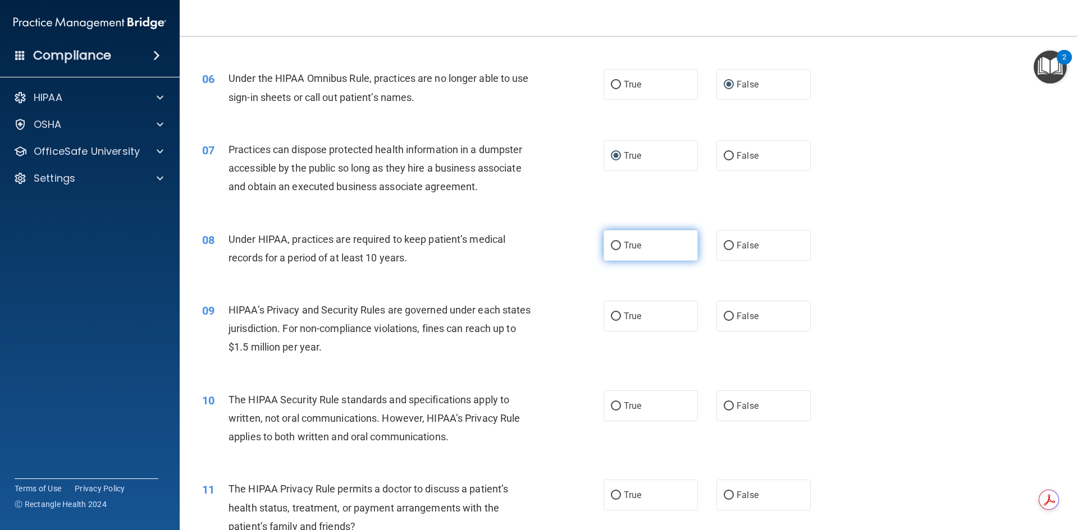
click at [611, 246] on input "True" at bounding box center [616, 246] width 10 height 8
radio input "true"
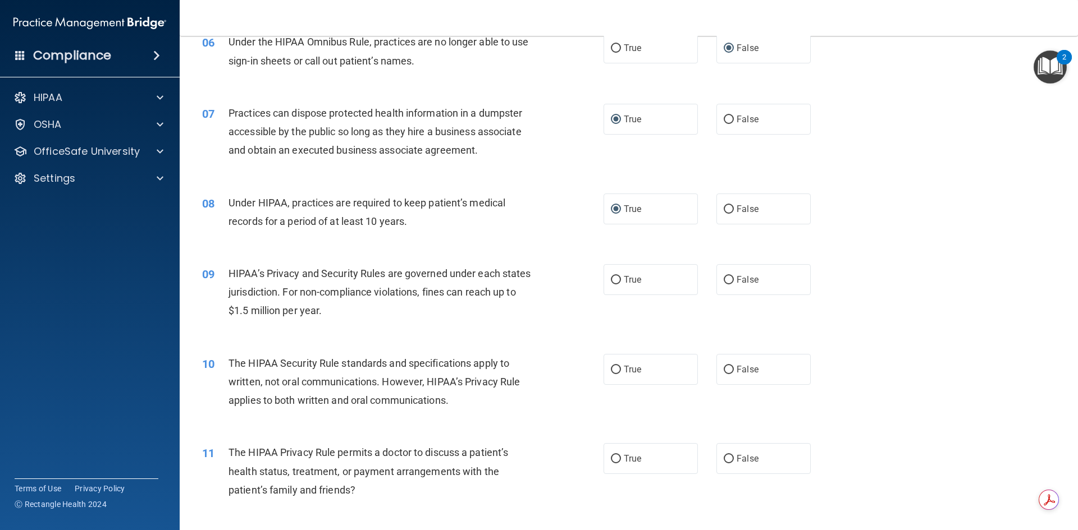
scroll to position [505, 0]
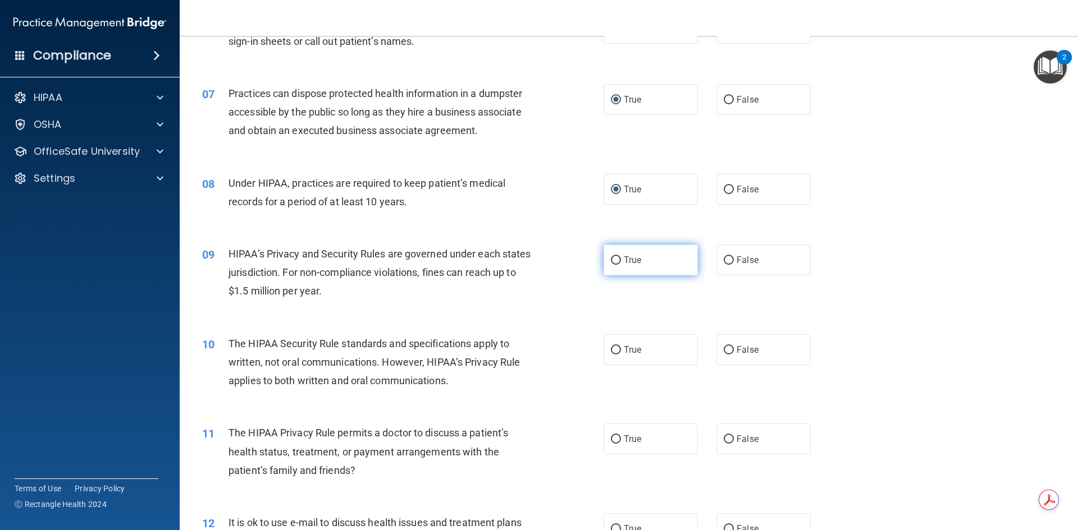
click at [611, 262] on input "True" at bounding box center [616, 261] width 10 height 8
radio input "true"
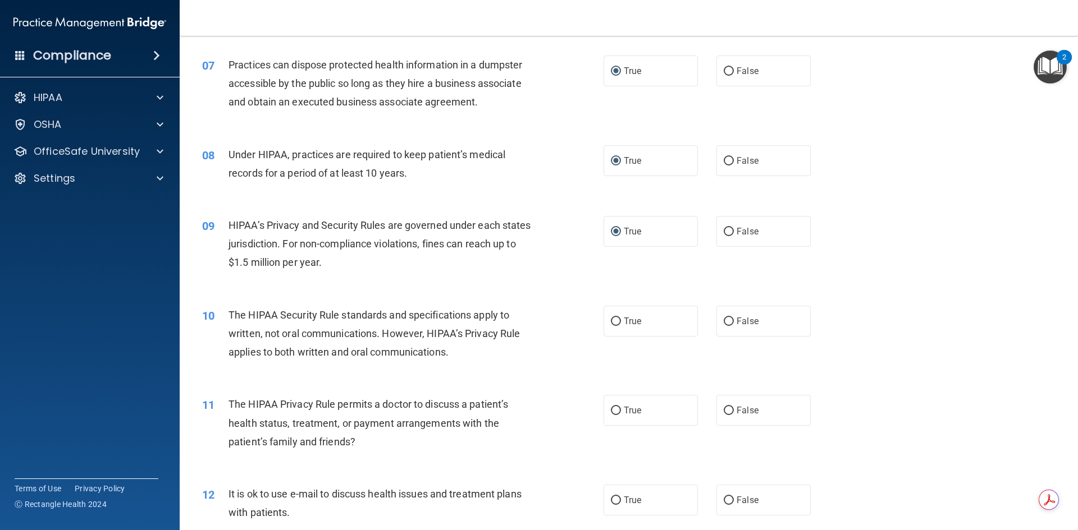
scroll to position [561, 0]
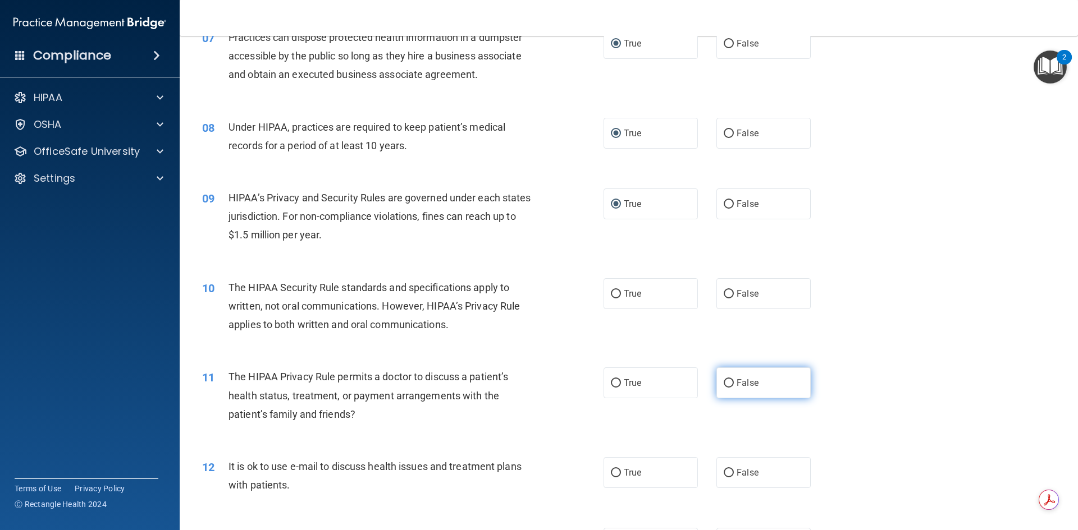
click at [724, 381] on input "False" at bounding box center [729, 383] width 10 height 8
radio input "true"
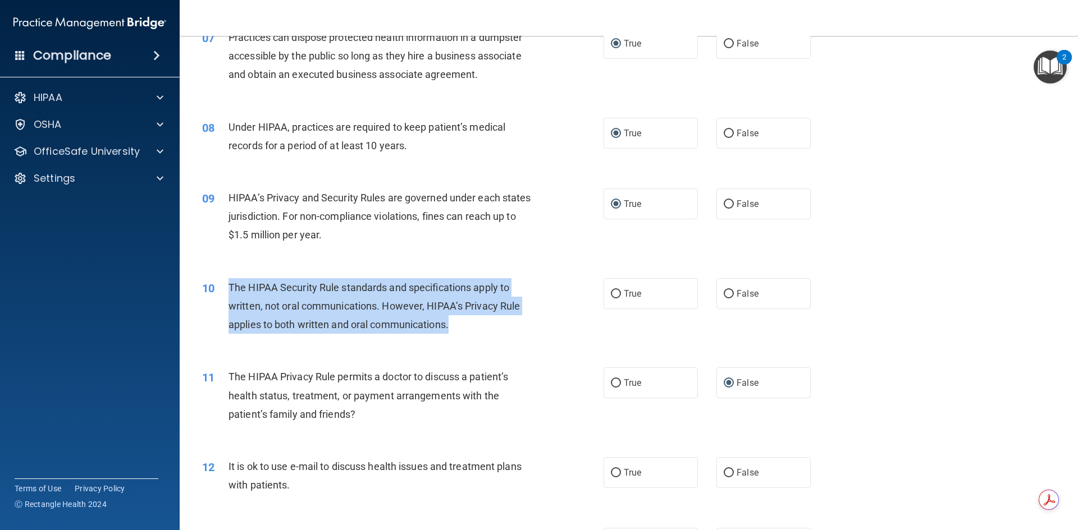
drag, startPoint x: 465, startPoint y: 323, endPoint x: 217, endPoint y: 282, distance: 250.9
click at [217, 282] on div "10 The HIPAA Security Rule standards and specifications apply to written, not o…" at bounding box center [402, 309] width 435 height 62
click at [612, 293] on input "True" at bounding box center [616, 294] width 10 height 8
radio input "true"
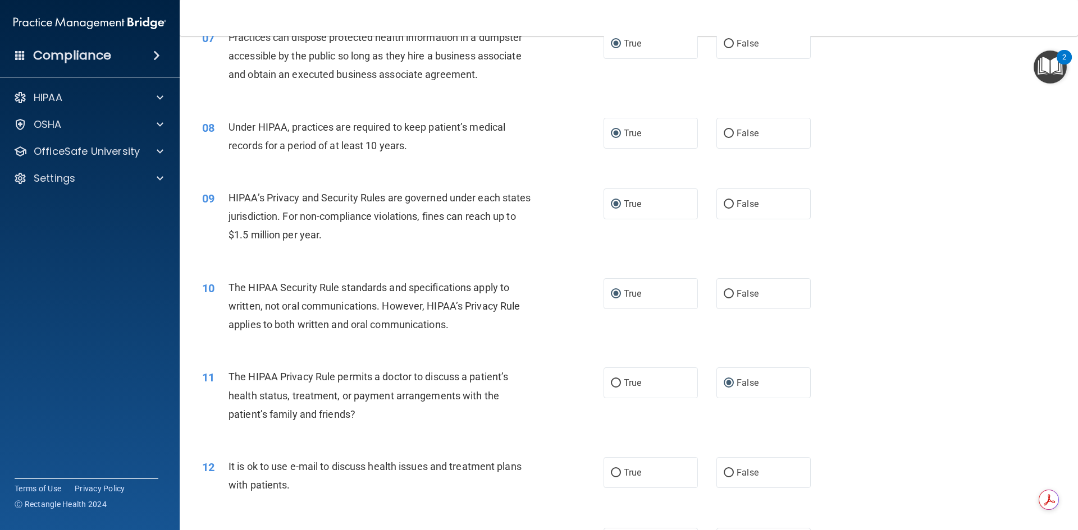
click at [934, 273] on div "10 The HIPAA Security Rule standards and specifications apply to written, not o…" at bounding box center [629, 309] width 870 height 90
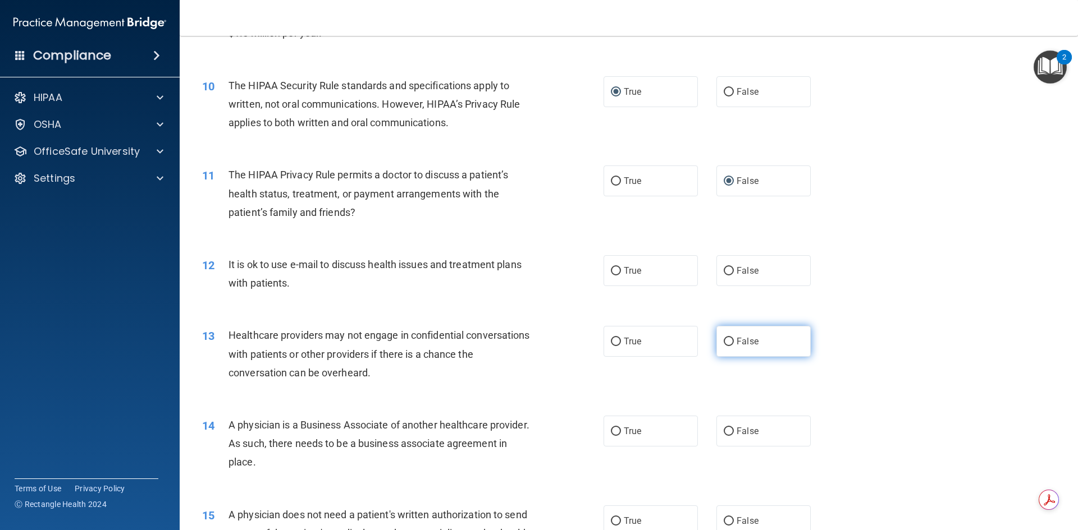
scroll to position [786, 0]
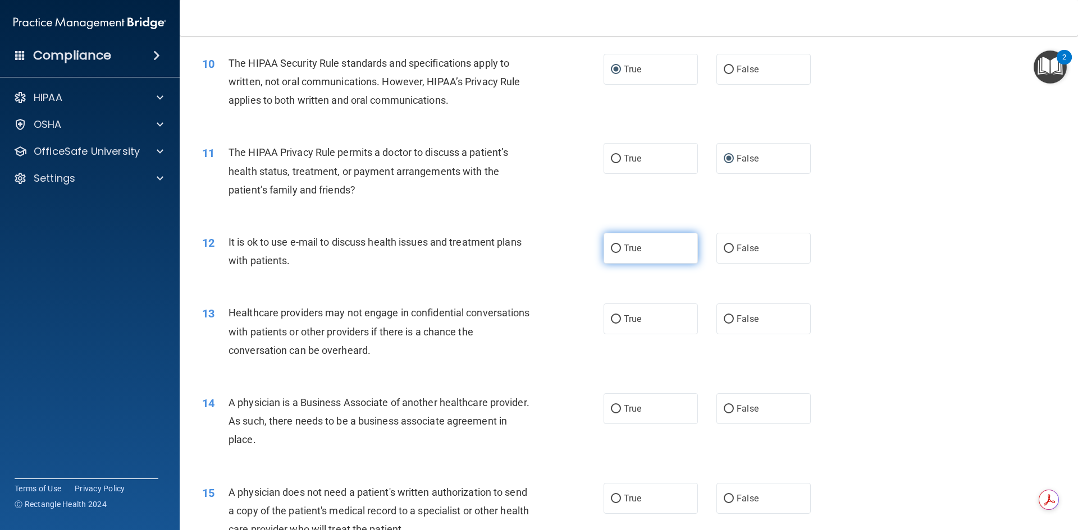
click at [612, 246] on input "True" at bounding box center [616, 249] width 10 height 8
radio input "true"
click at [611, 320] on input "True" at bounding box center [616, 319] width 10 height 8
radio input "true"
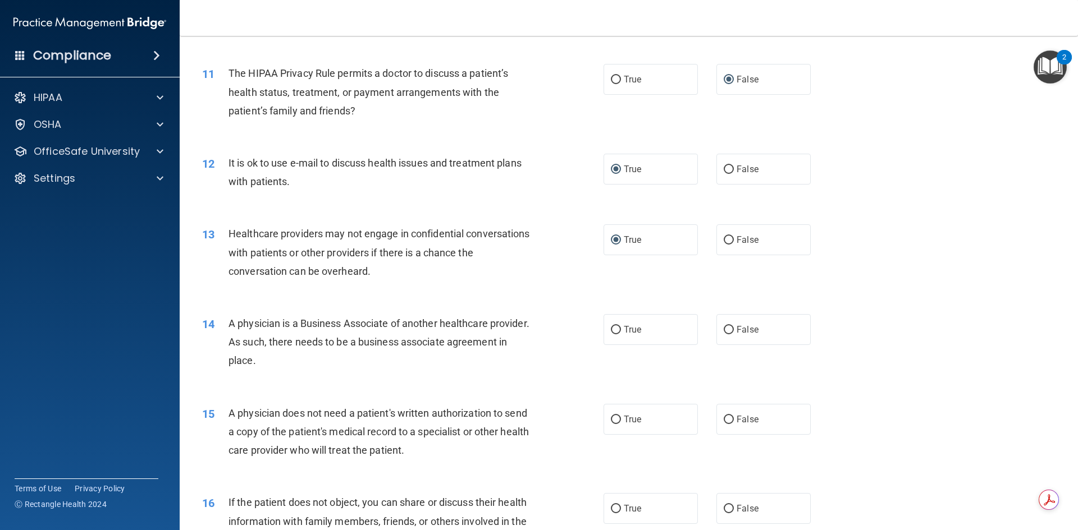
scroll to position [954, 0]
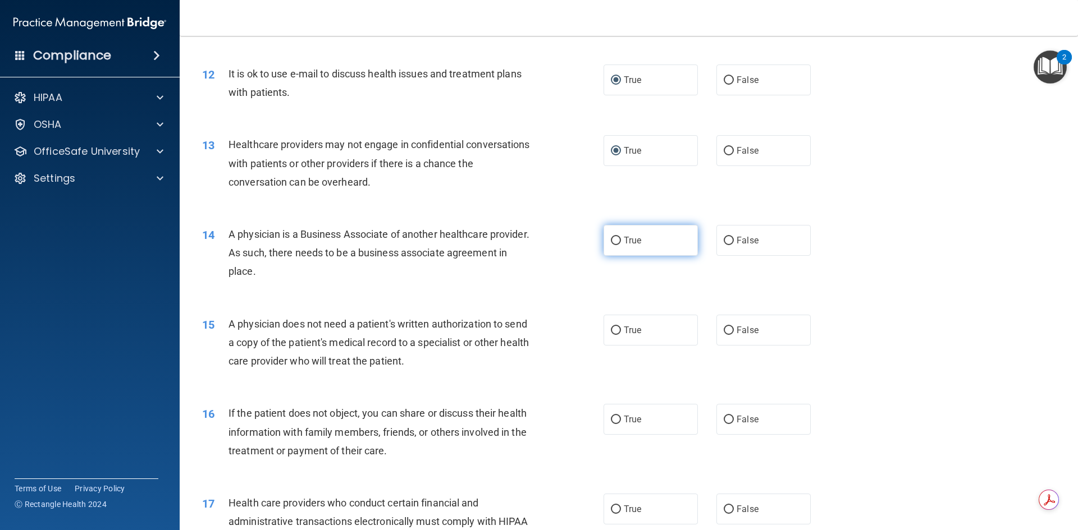
click at [611, 240] on input "True" at bounding box center [616, 241] width 10 height 8
radio input "true"
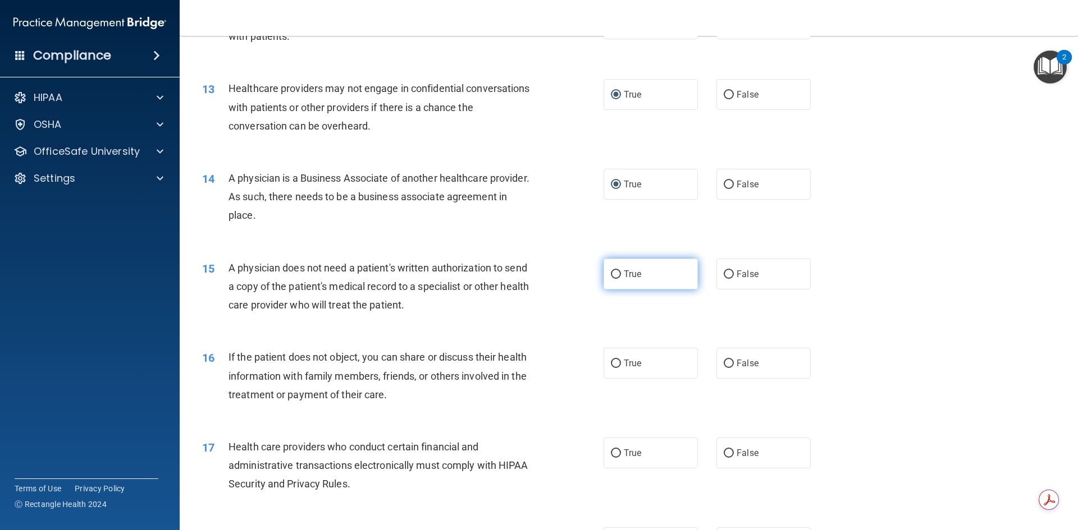
click at [611, 271] on input "True" at bounding box center [616, 275] width 10 height 8
radio input "true"
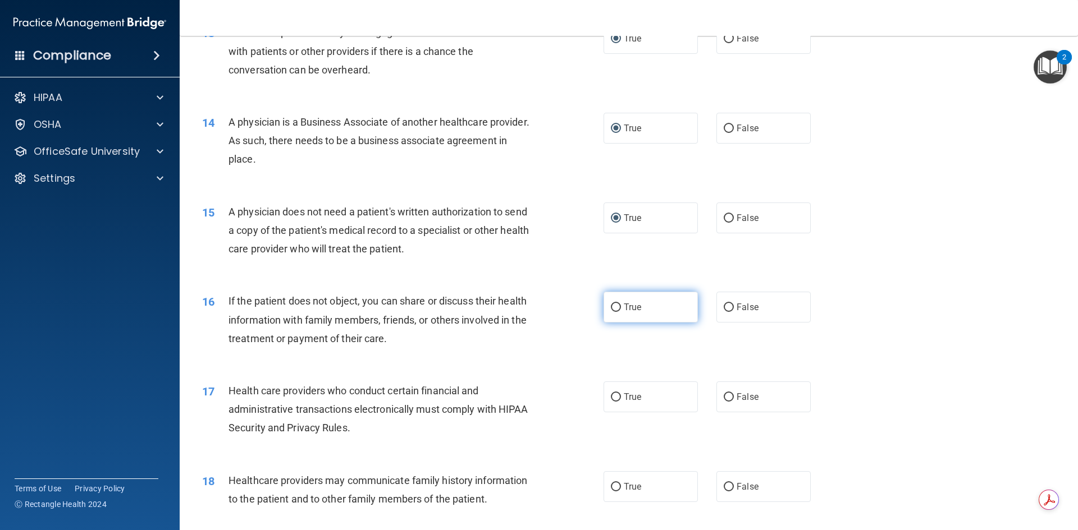
click at [611, 306] on input "True" at bounding box center [616, 308] width 10 height 8
radio input "true"
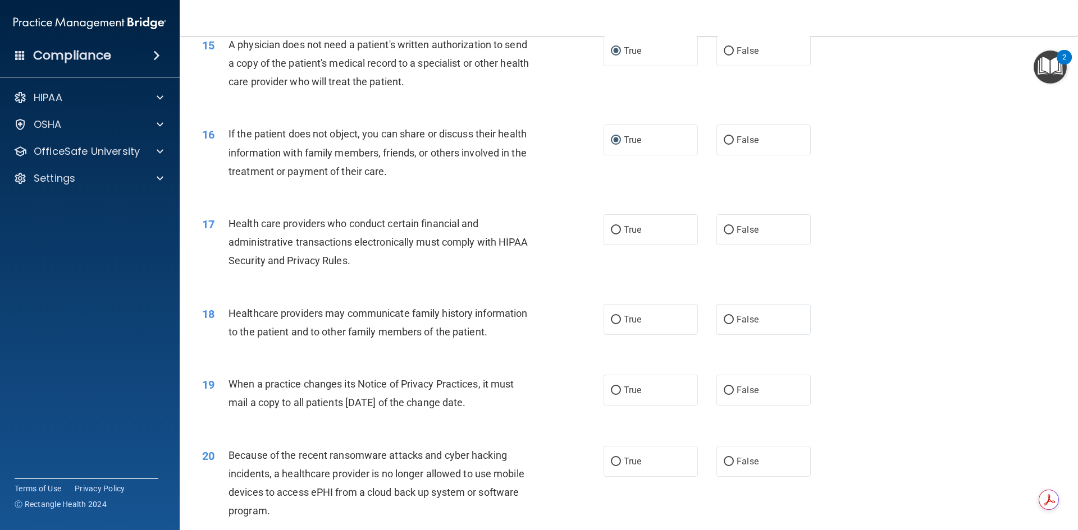
scroll to position [1235, 0]
click at [611, 231] on input "True" at bounding box center [616, 229] width 10 height 8
radio input "true"
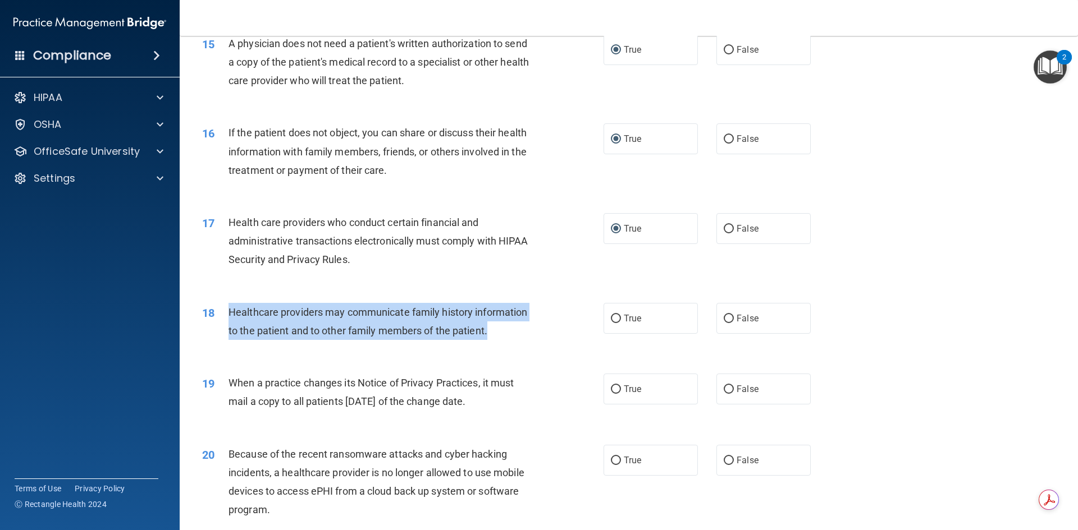
drag, startPoint x: 493, startPoint y: 327, endPoint x: 217, endPoint y: 306, distance: 276.4
click at [217, 306] on div "18 Healthcare providers may communicate family history information to the patie…" at bounding box center [402, 324] width 435 height 43
click at [613, 321] on input "True" at bounding box center [616, 319] width 10 height 8
radio input "true"
click at [611, 388] on input "True" at bounding box center [616, 390] width 10 height 8
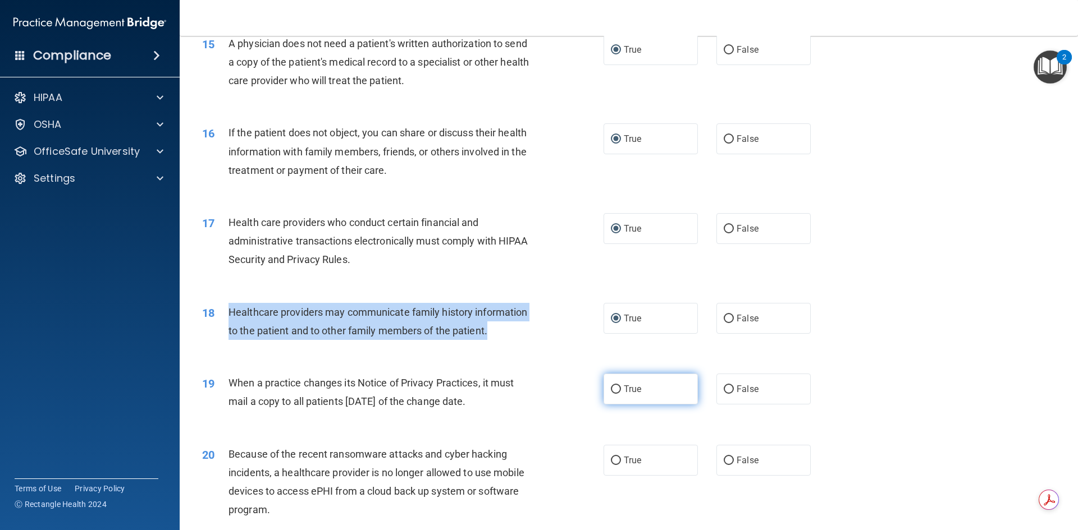
radio input "true"
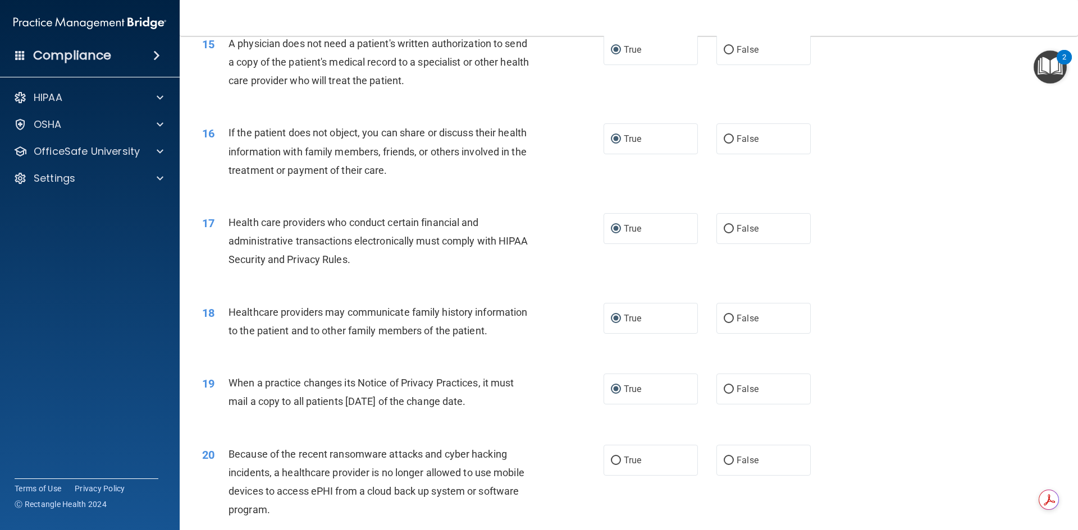
click at [550, 400] on div "19 When a practice changes its Notice of Privacy Practices, it must mail a copy…" at bounding box center [402, 395] width 435 height 43
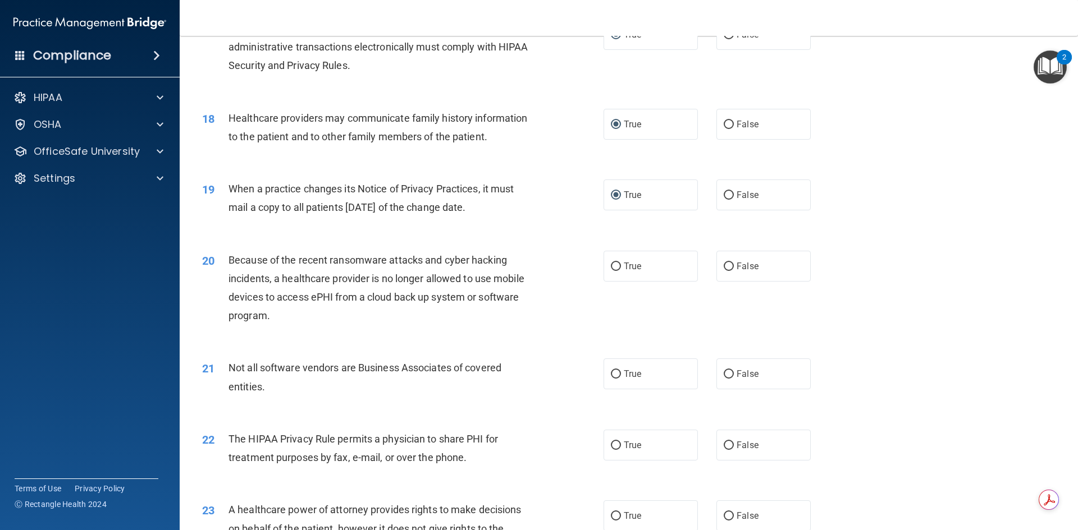
scroll to position [1459, 0]
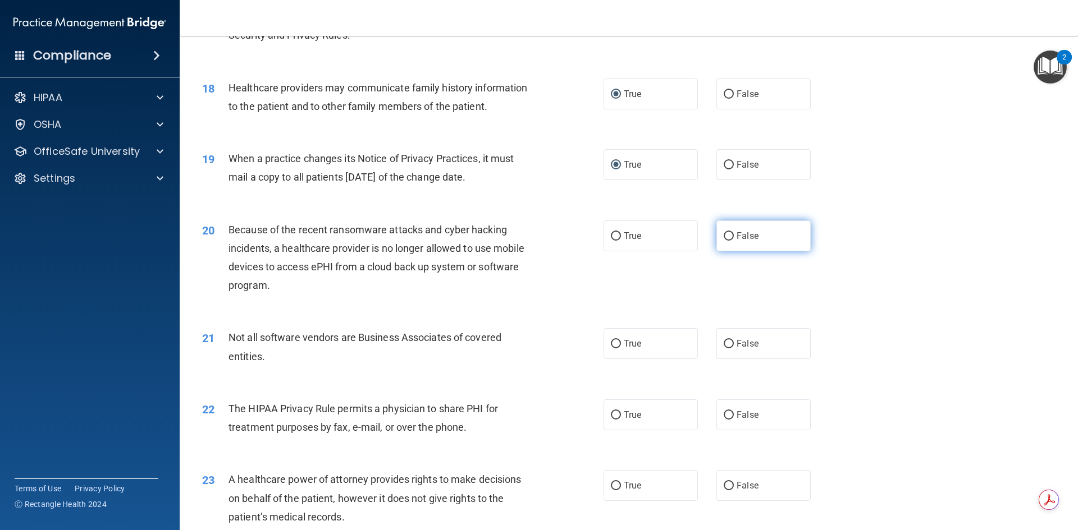
click at [724, 236] on input "False" at bounding box center [729, 236] width 10 height 8
radio input "true"
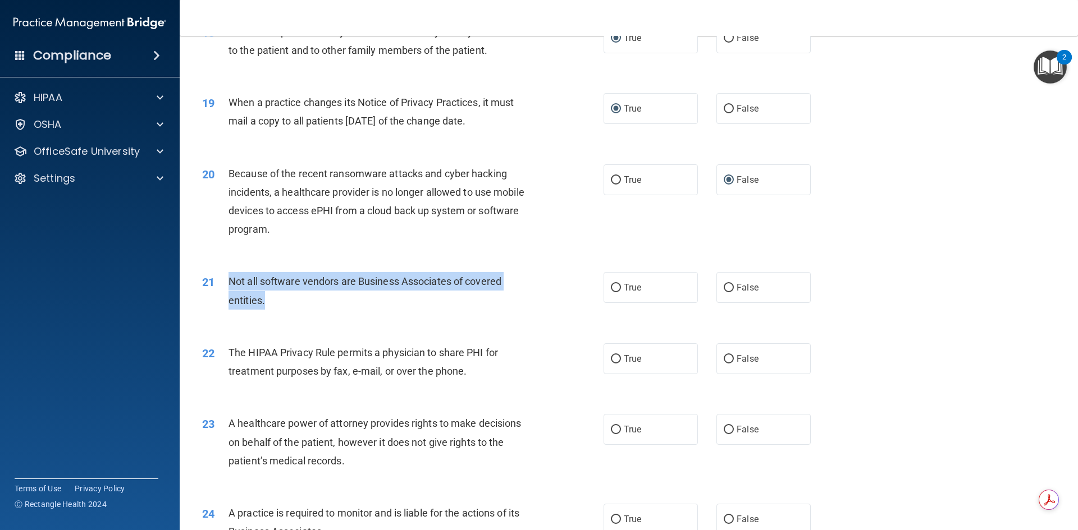
drag, startPoint x: 266, startPoint y: 300, endPoint x: 226, endPoint y: 283, distance: 43.0
click at [226, 283] on div "21 Not all software vendors are Business Associates of covered entities." at bounding box center [402, 293] width 435 height 43
click at [611, 289] on input "True" at bounding box center [616, 288] width 10 height 8
radio input "true"
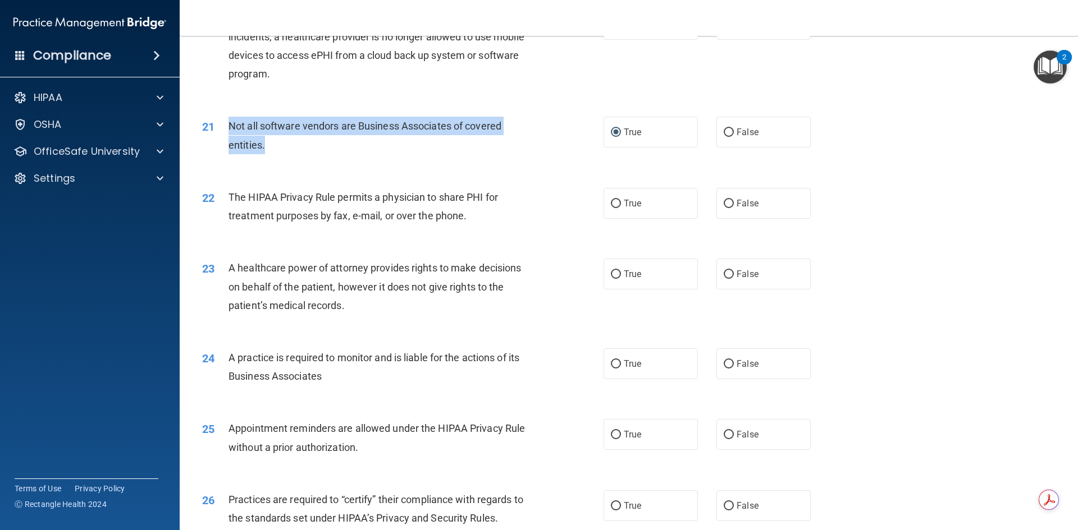
scroll to position [1684, 0]
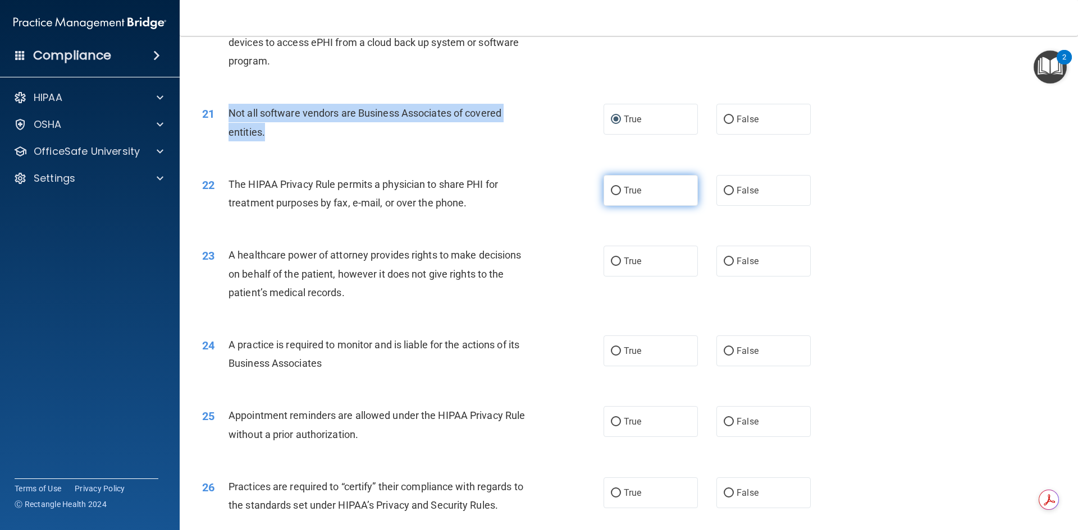
click at [611, 190] on input "True" at bounding box center [616, 191] width 10 height 8
radio input "true"
click at [612, 261] on input "True" at bounding box center [616, 262] width 10 height 8
radio input "true"
click at [611, 355] on input "True" at bounding box center [616, 351] width 10 height 8
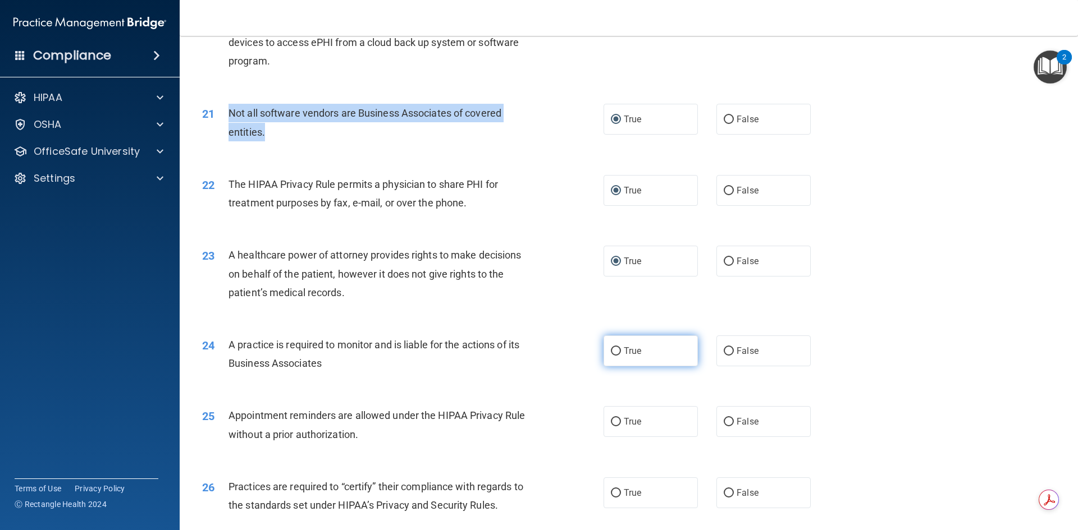
radio input "true"
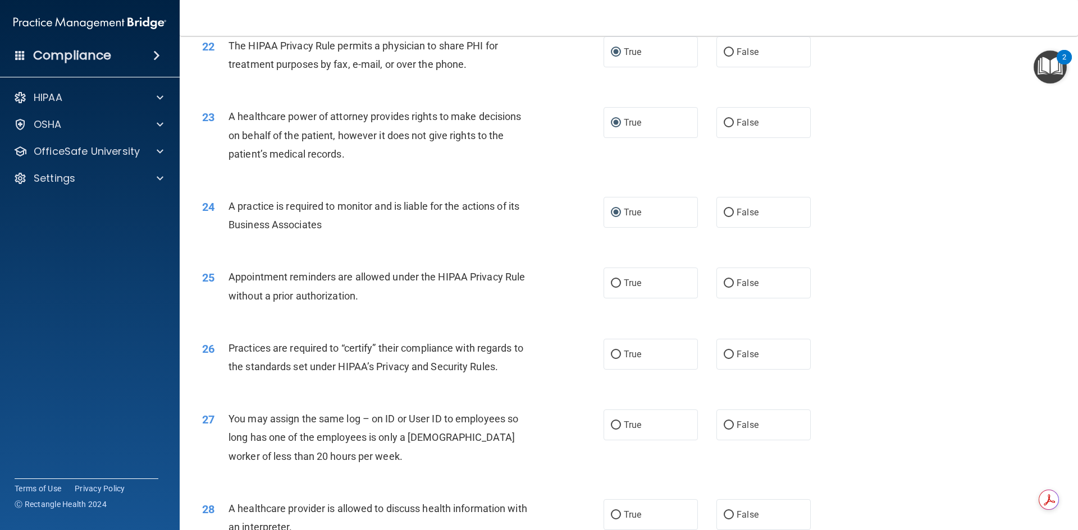
scroll to position [1852, 0]
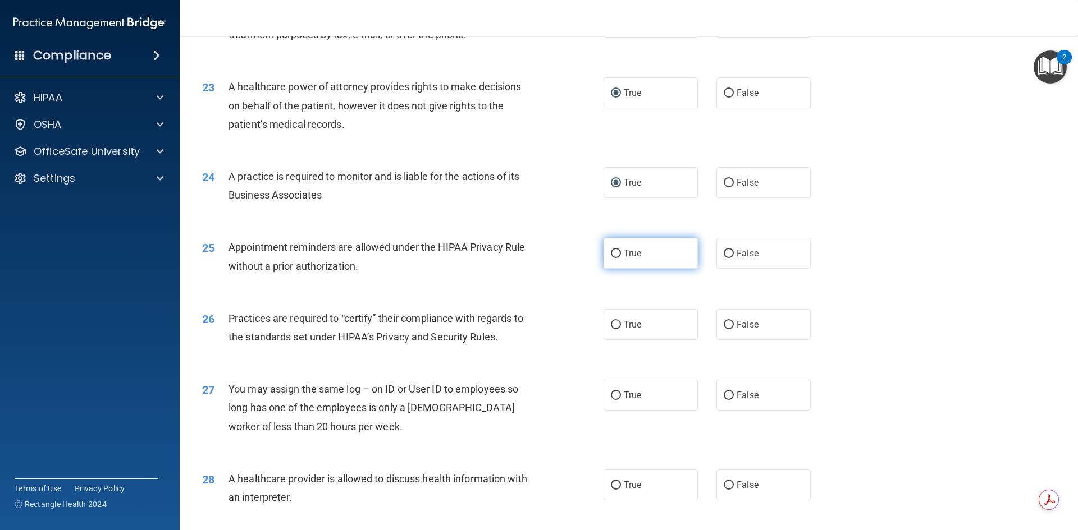
click at [611, 253] on input "True" at bounding box center [616, 254] width 10 height 8
radio input "true"
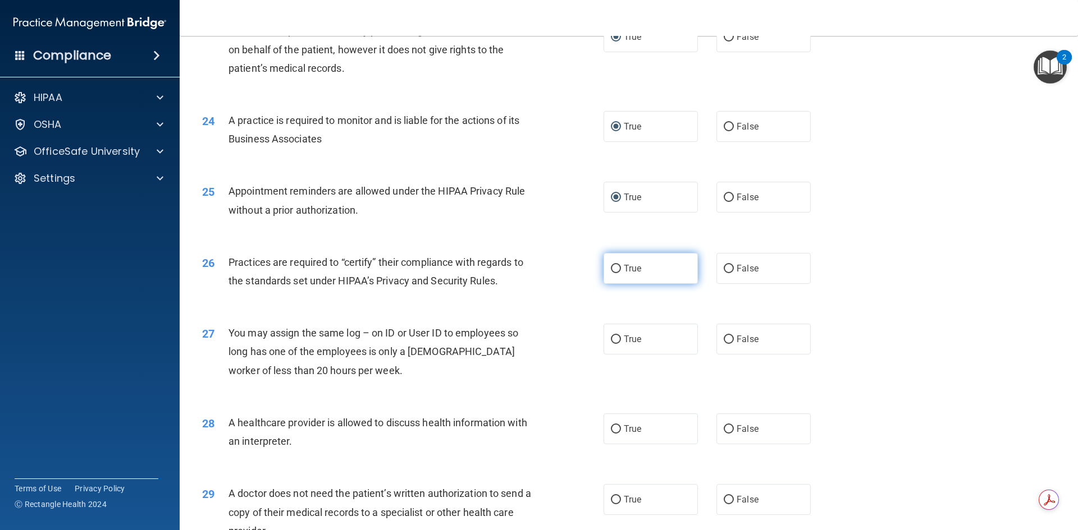
click at [612, 269] on input "True" at bounding box center [616, 269] width 10 height 8
radio input "true"
click at [725, 336] on input "False" at bounding box center [729, 340] width 10 height 8
radio input "true"
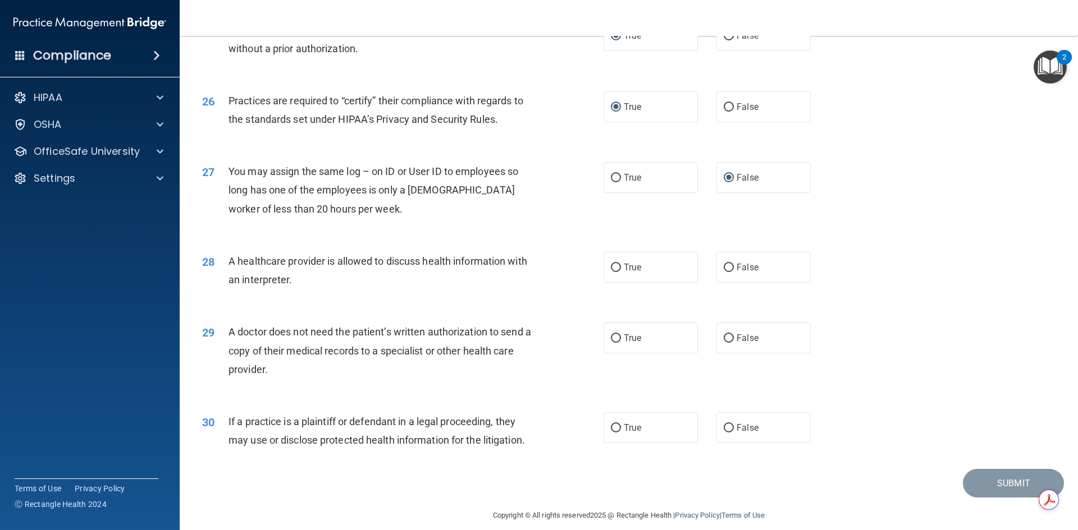
scroll to position [2077, 0]
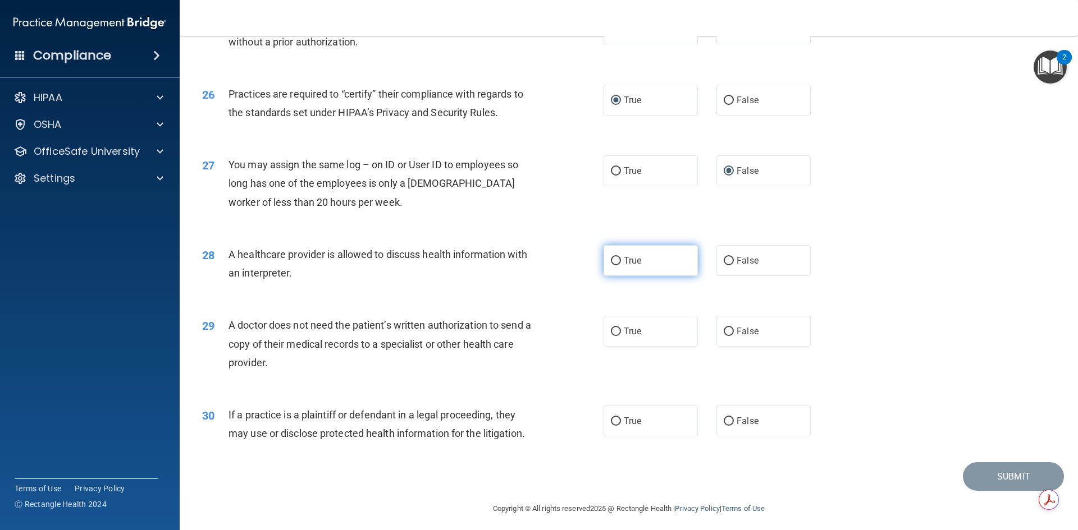
click at [611, 262] on input "True" at bounding box center [616, 261] width 10 height 8
radio input "true"
click at [615, 328] on input "True" at bounding box center [616, 332] width 10 height 8
radio input "true"
click at [724, 329] on input "False" at bounding box center [729, 332] width 10 height 8
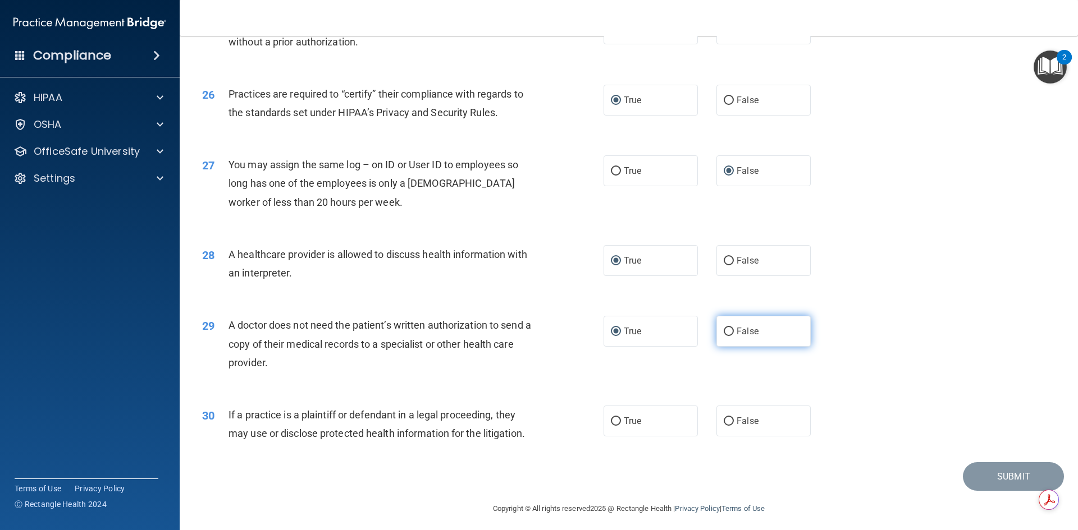
radio input "true"
radio input "false"
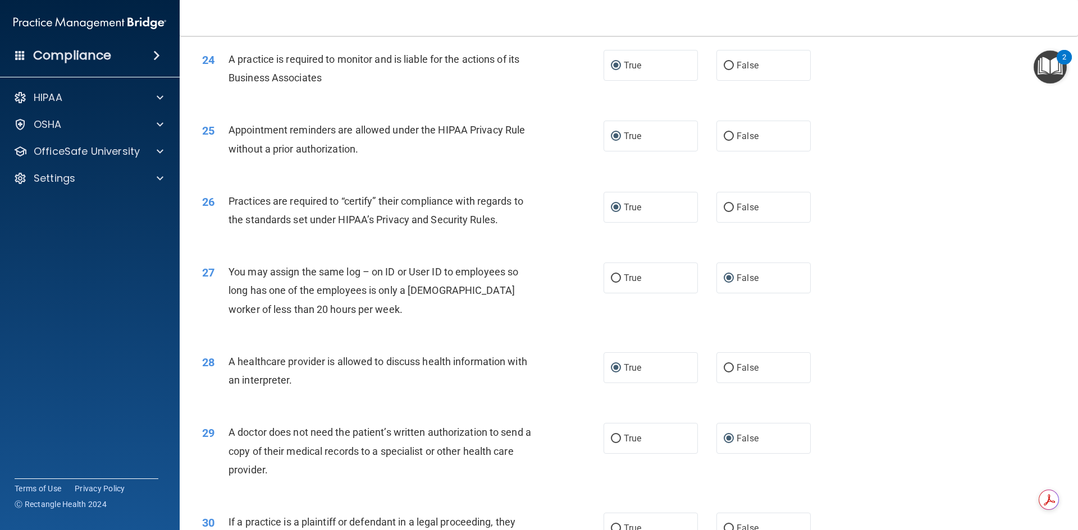
scroll to position [2083, 0]
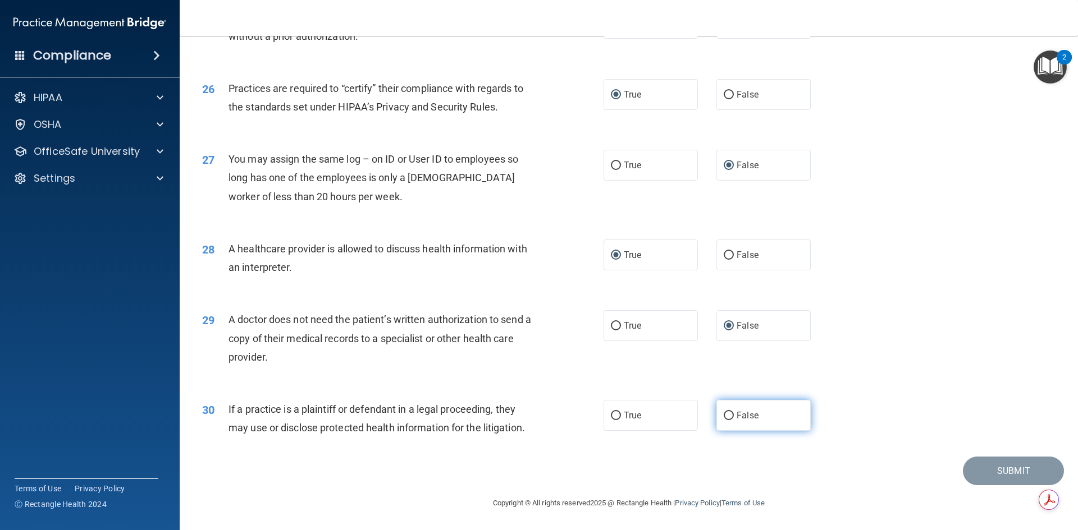
click at [725, 413] on input "False" at bounding box center [729, 416] width 10 height 8
radio input "true"
click at [999, 480] on button "Submit" at bounding box center [1013, 471] width 101 height 29
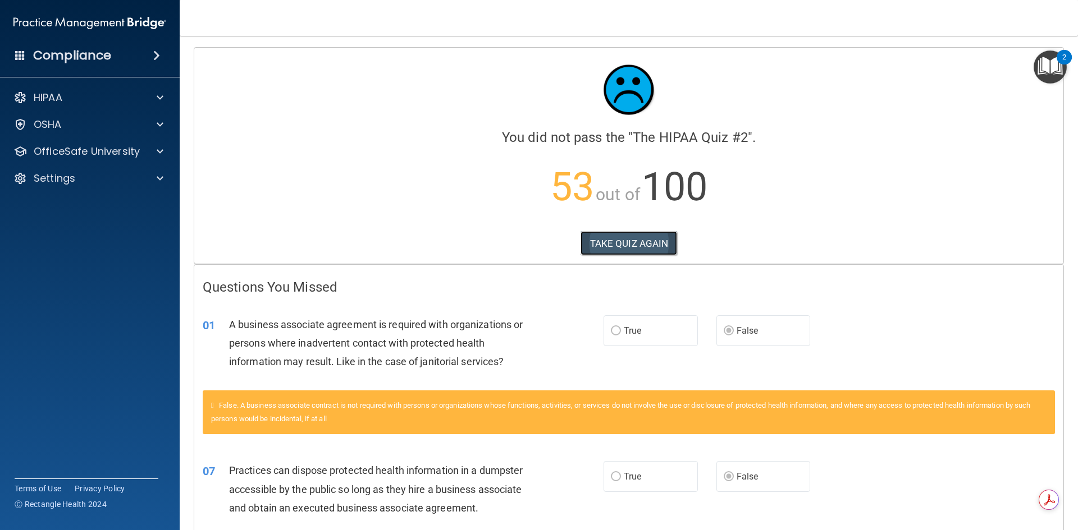
click at [620, 245] on button "TAKE QUIZ AGAIN" at bounding box center [628, 243] width 97 height 25
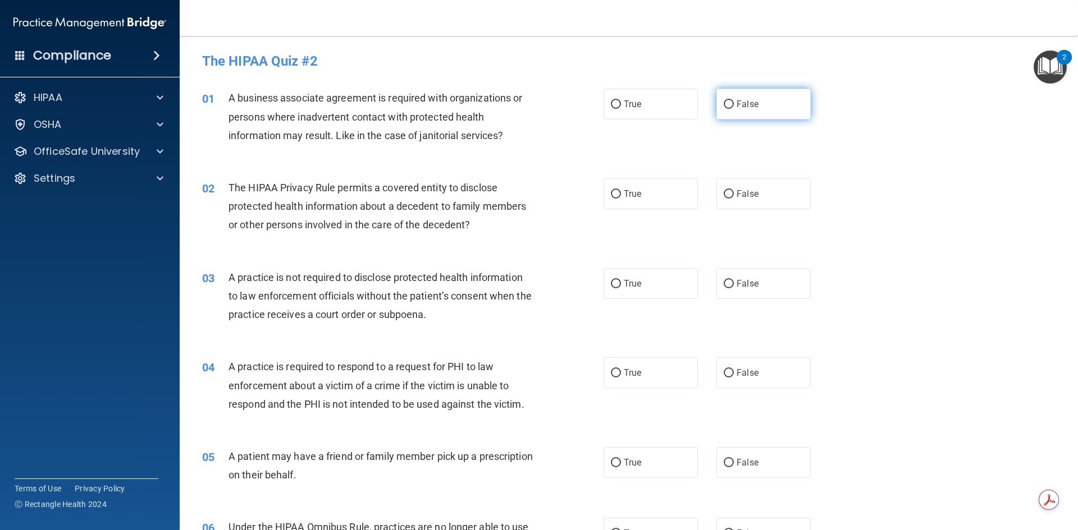
click at [724, 103] on input "False" at bounding box center [729, 104] width 10 height 8
radio input "true"
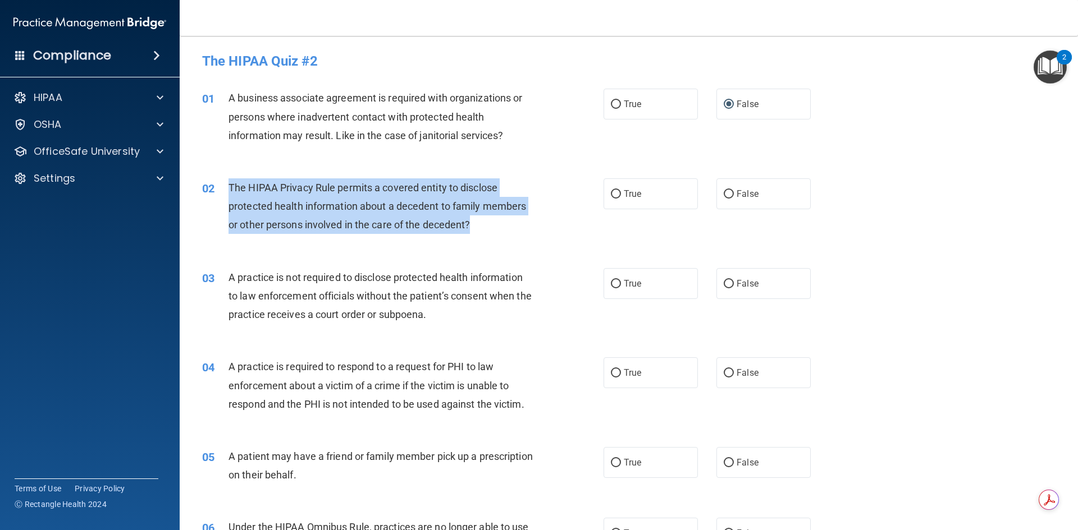
drag, startPoint x: 469, startPoint y: 226, endPoint x: 225, endPoint y: 188, distance: 247.1
click at [225, 188] on div "02 The HIPAA Privacy Rule permits a covered entity to disclose protected health…" at bounding box center [402, 210] width 435 height 62
click at [611, 191] on input "True" at bounding box center [616, 194] width 10 height 8
radio input "true"
click at [724, 282] on input "False" at bounding box center [729, 284] width 10 height 8
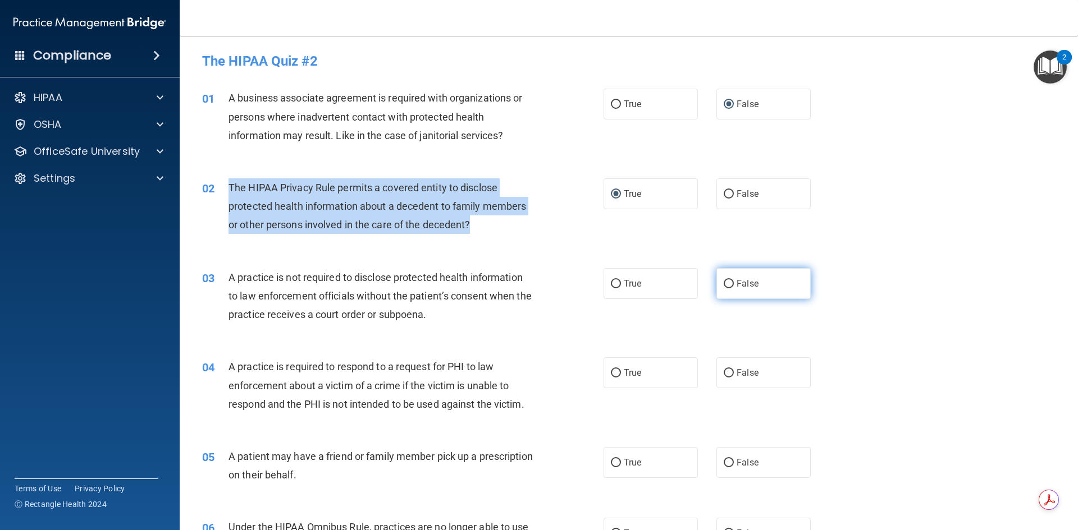
radio input "true"
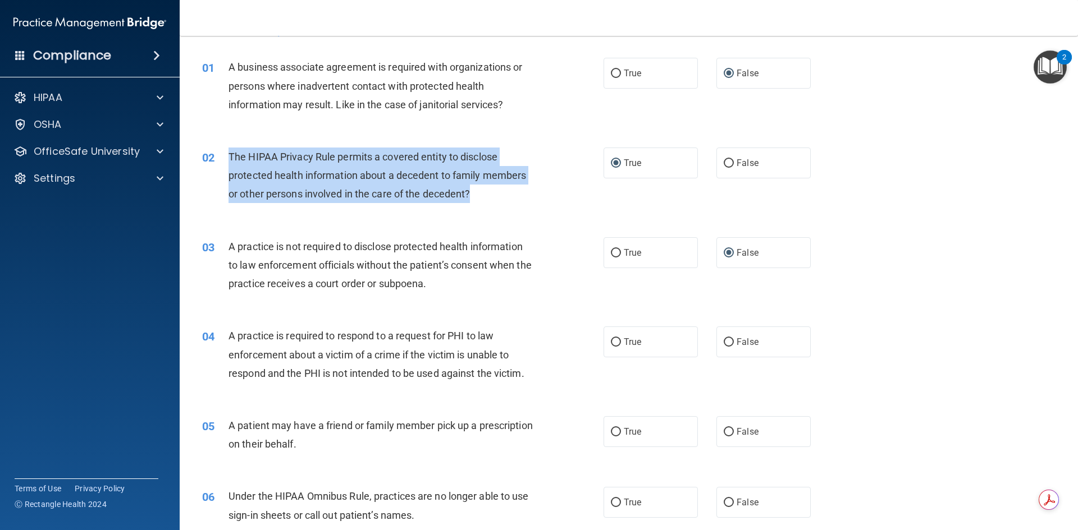
scroll to position [56, 0]
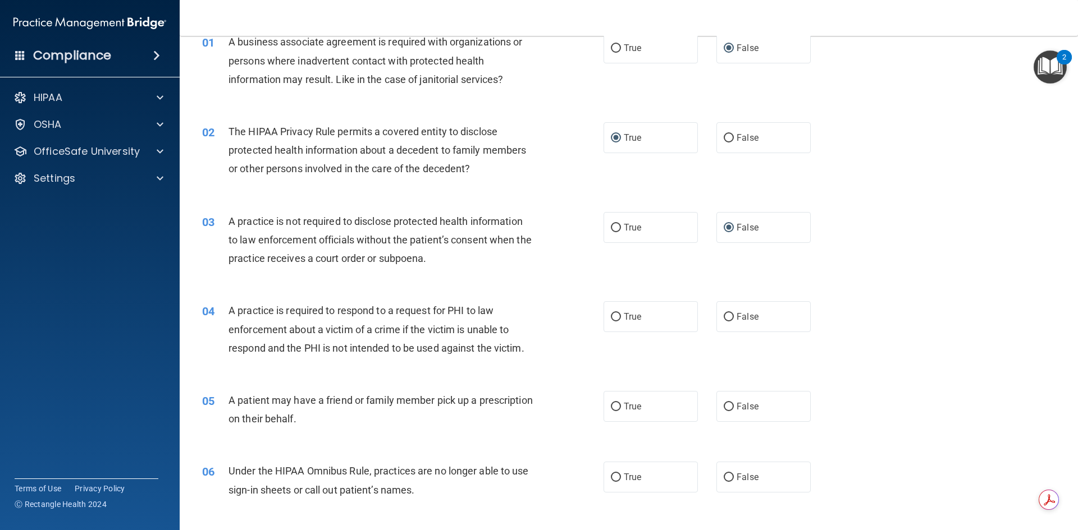
click at [580, 294] on div "04 A practice is required to respond to a request for PHI to law enforcement ab…" at bounding box center [629, 332] width 870 height 90
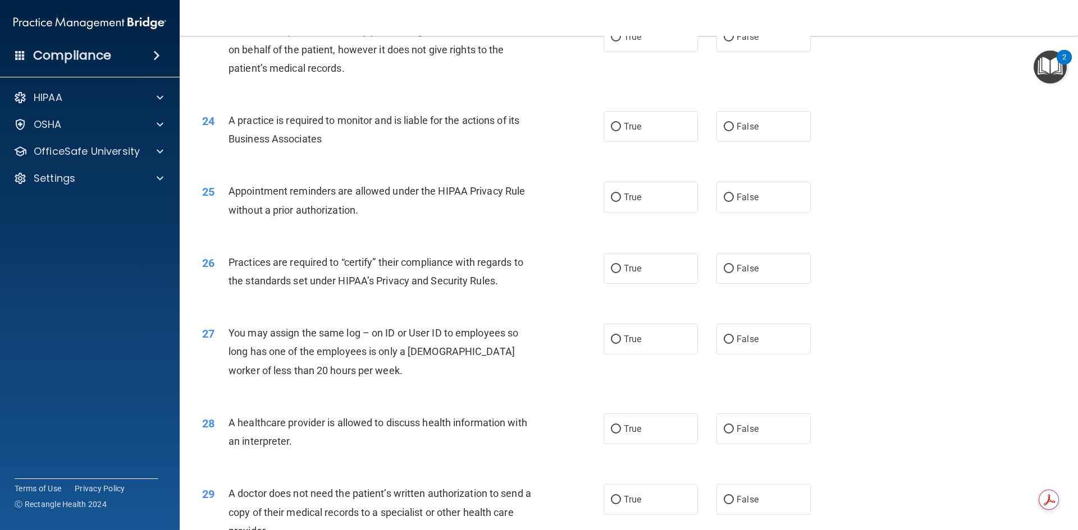
scroll to position [2083, 0]
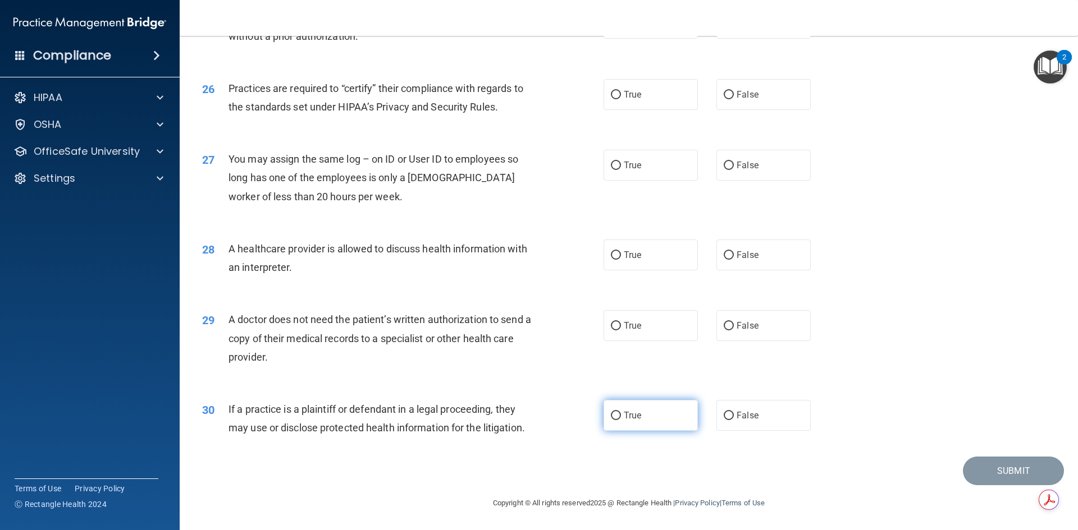
click at [611, 417] on input "True" at bounding box center [616, 416] width 10 height 8
radio input "true"
click at [614, 327] on input "True" at bounding box center [616, 326] width 10 height 8
radio input "true"
click at [613, 251] on input "True" at bounding box center [616, 255] width 10 height 8
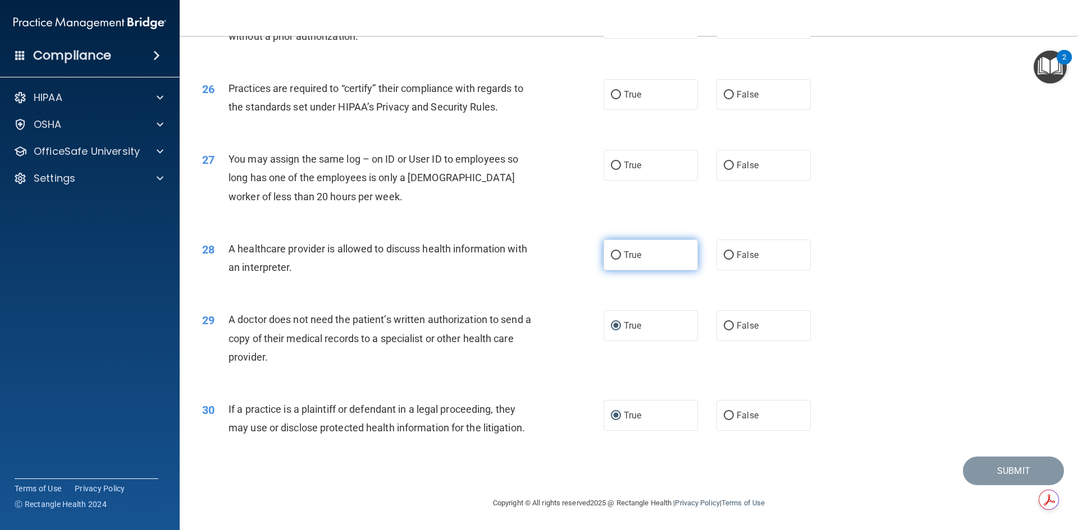
radio input "true"
click at [724, 163] on input "False" at bounding box center [729, 166] width 10 height 8
radio input "true"
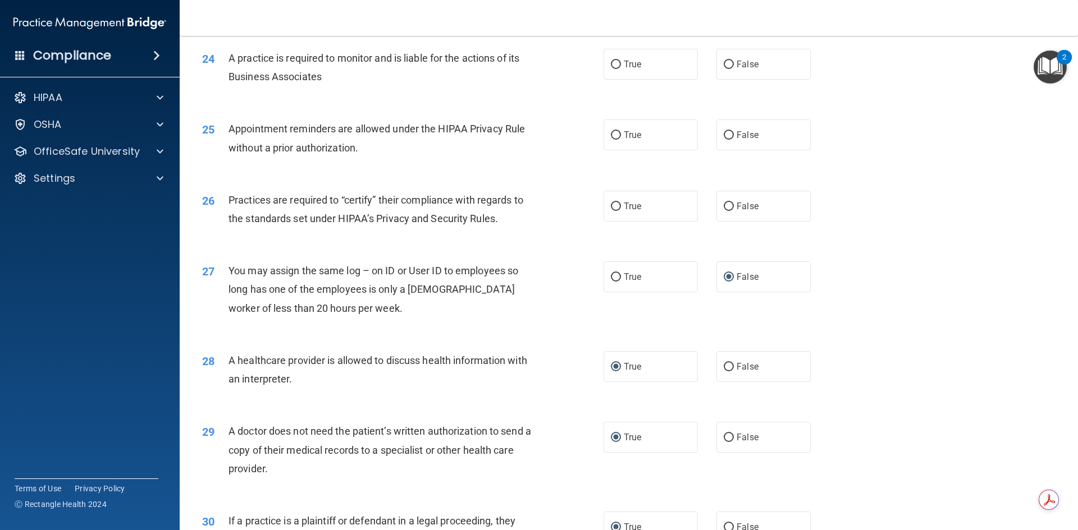
scroll to position [1970, 0]
click at [724, 203] on input "False" at bounding box center [729, 207] width 10 height 8
radio input "true"
click at [613, 132] on input "True" at bounding box center [616, 136] width 10 height 8
radio input "true"
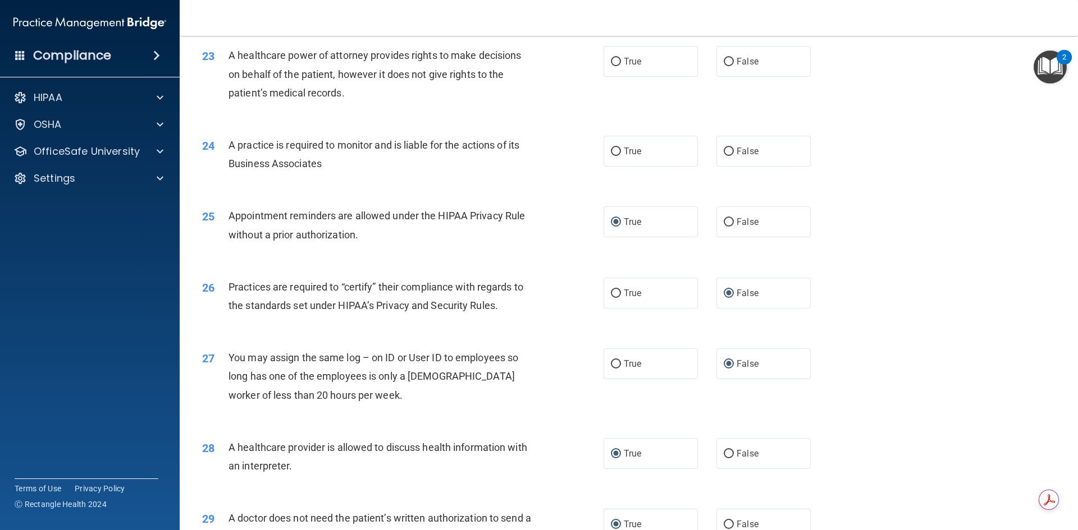
scroll to position [1858, 0]
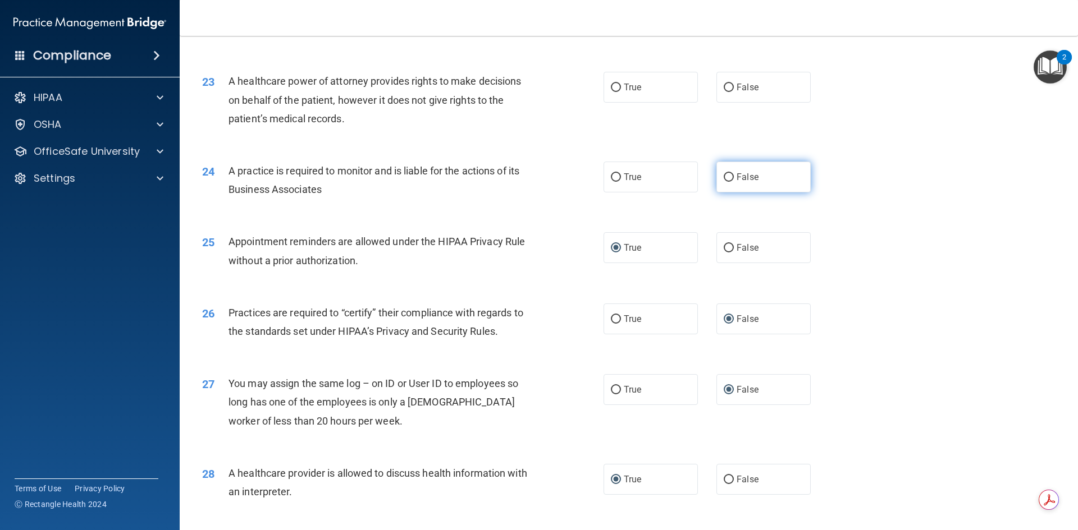
click at [724, 176] on input "False" at bounding box center [729, 177] width 10 height 8
radio input "true"
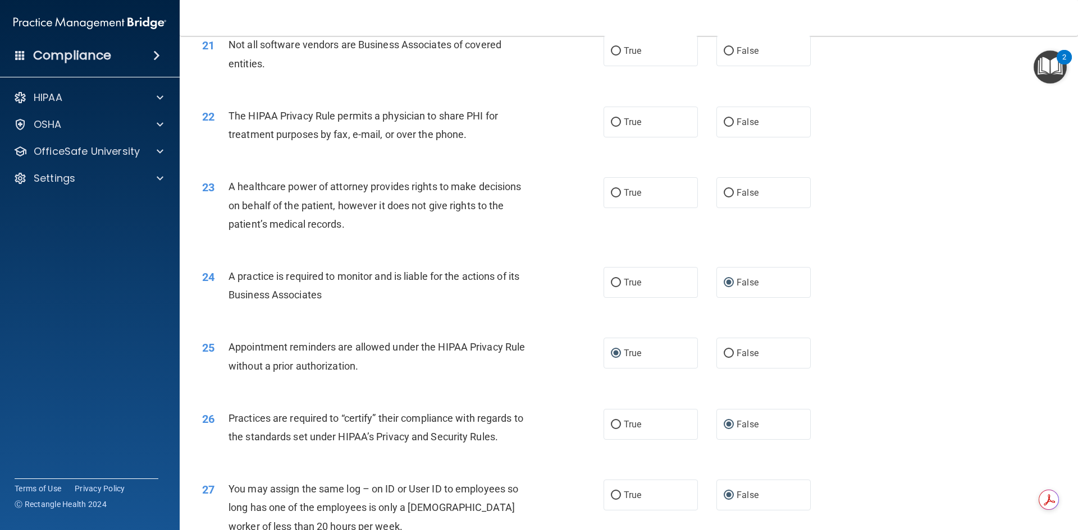
scroll to position [1746, 0]
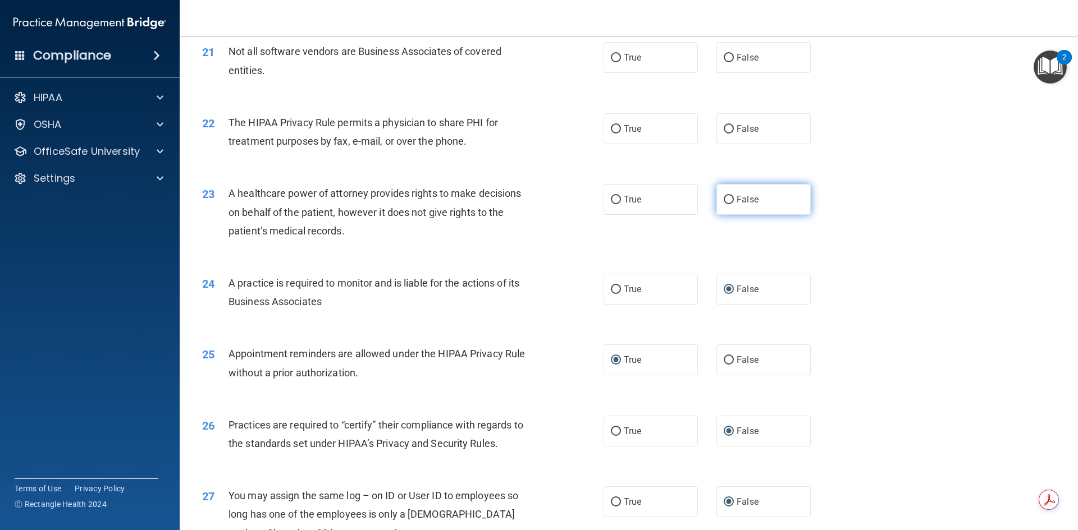
click at [725, 196] on input "False" at bounding box center [729, 200] width 10 height 8
radio input "true"
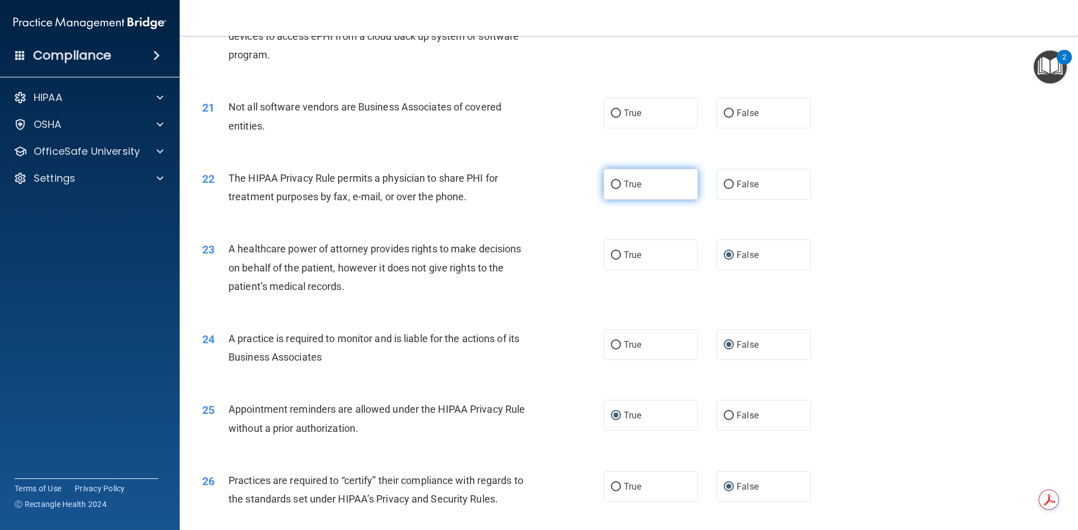
scroll to position [1690, 0]
click at [611, 182] on input "True" at bounding box center [616, 185] width 10 height 8
radio input "true"
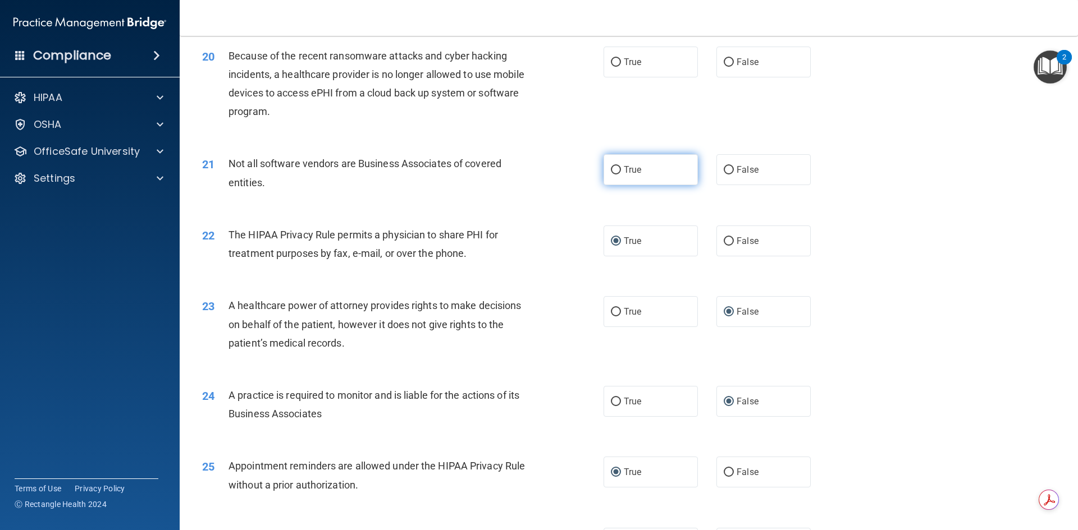
click at [611, 166] on input "True" at bounding box center [616, 170] width 10 height 8
radio input "true"
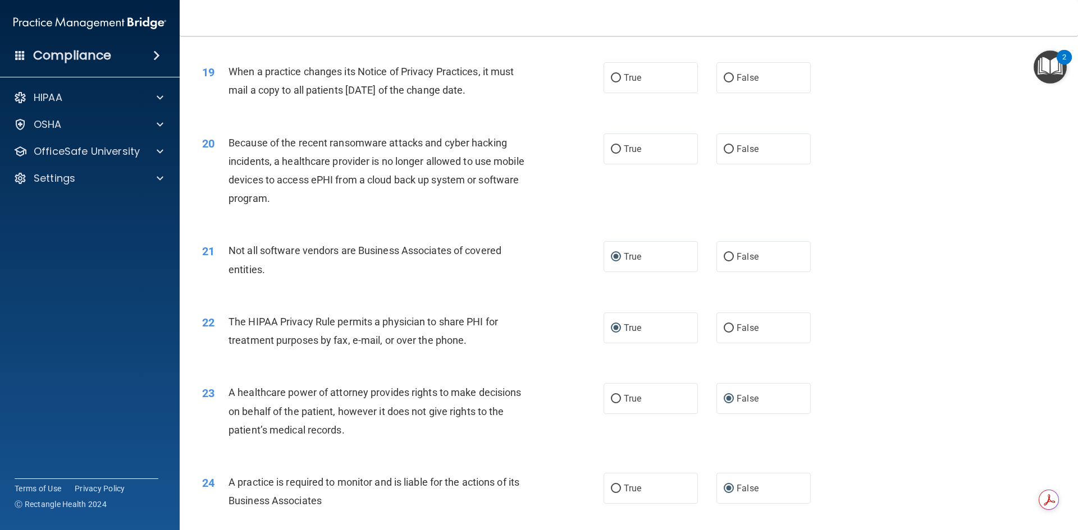
scroll to position [1521, 0]
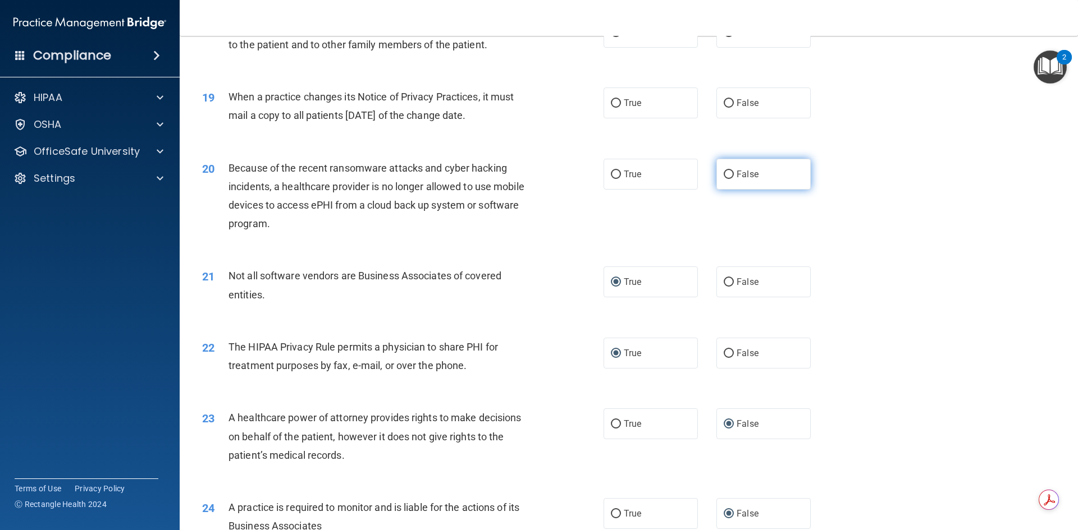
click at [724, 172] on input "False" at bounding box center [729, 175] width 10 height 8
radio input "true"
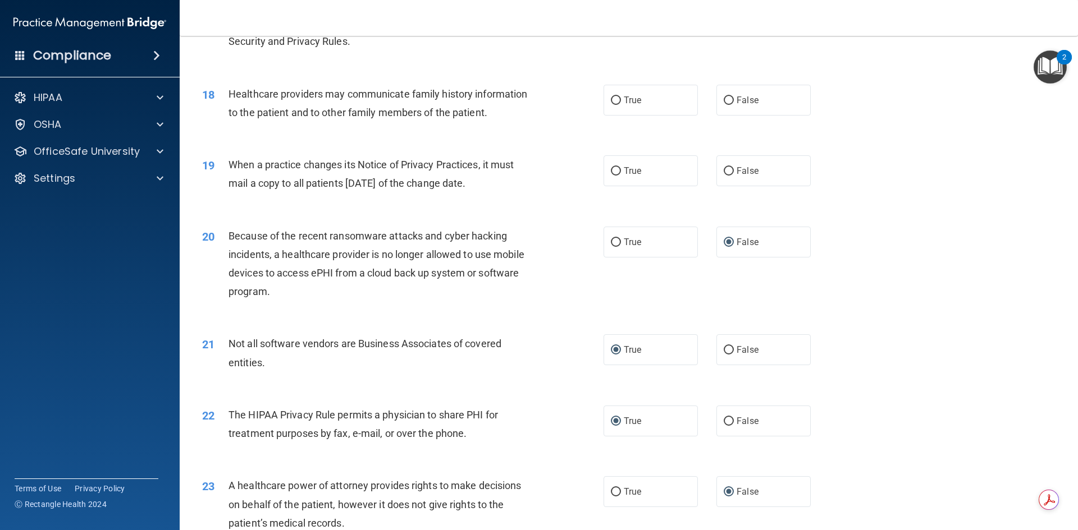
scroll to position [1409, 0]
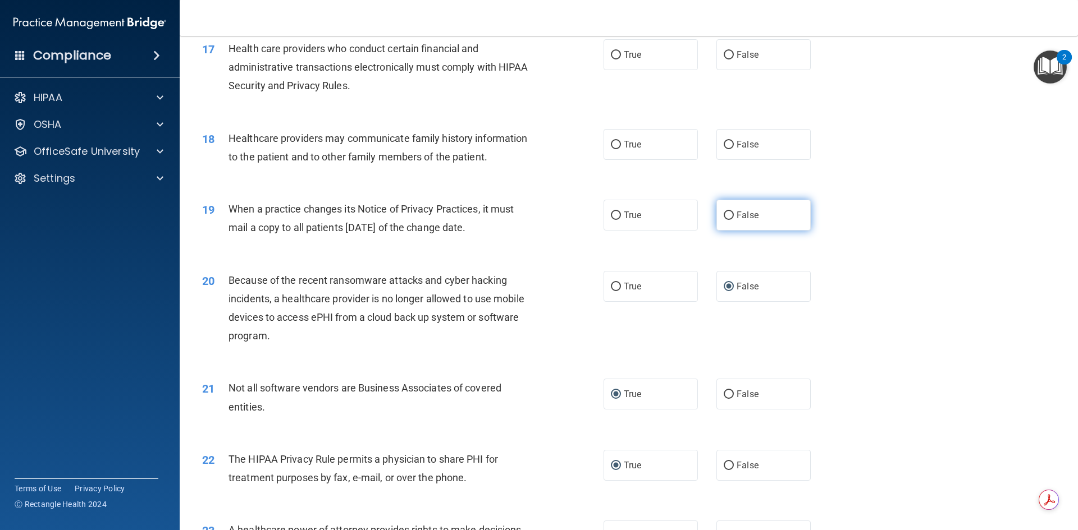
click at [724, 214] on input "False" at bounding box center [729, 216] width 10 height 8
radio input "true"
click at [724, 147] on input "False" at bounding box center [729, 145] width 10 height 8
radio input "true"
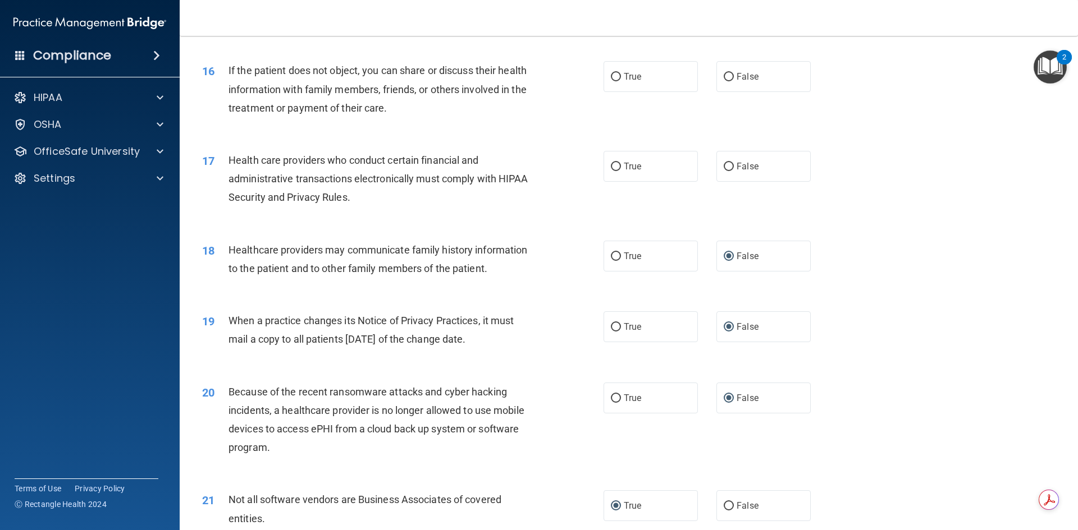
scroll to position [1297, 0]
click at [612, 167] on input "True" at bounding box center [616, 167] width 10 height 8
radio input "true"
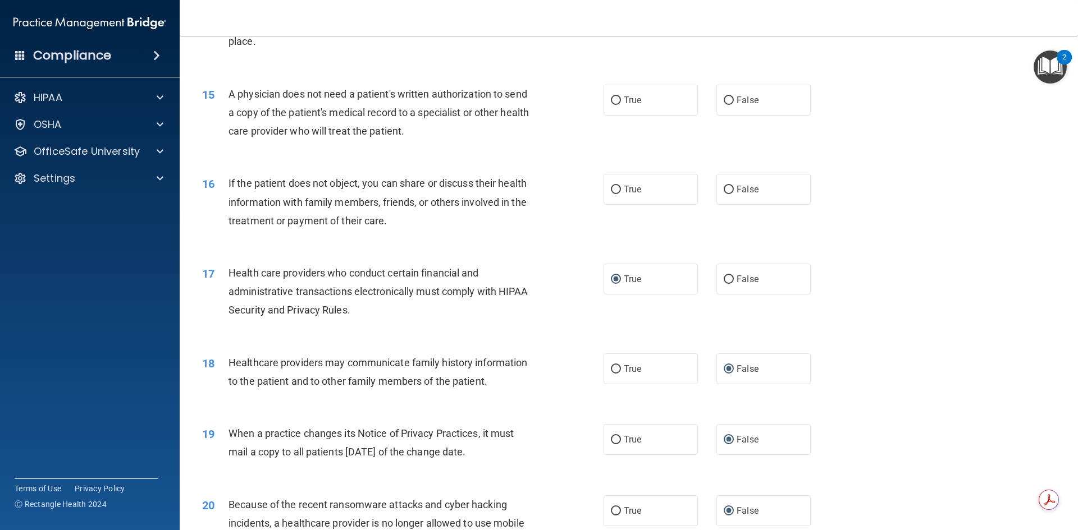
scroll to position [1128, 0]
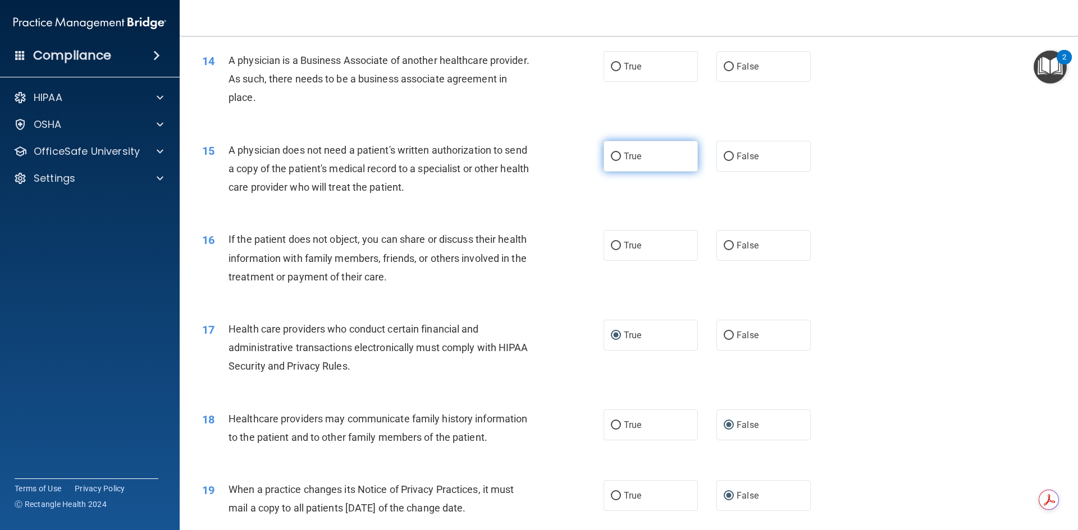
click at [611, 153] on input "True" at bounding box center [616, 157] width 10 height 8
radio input "true"
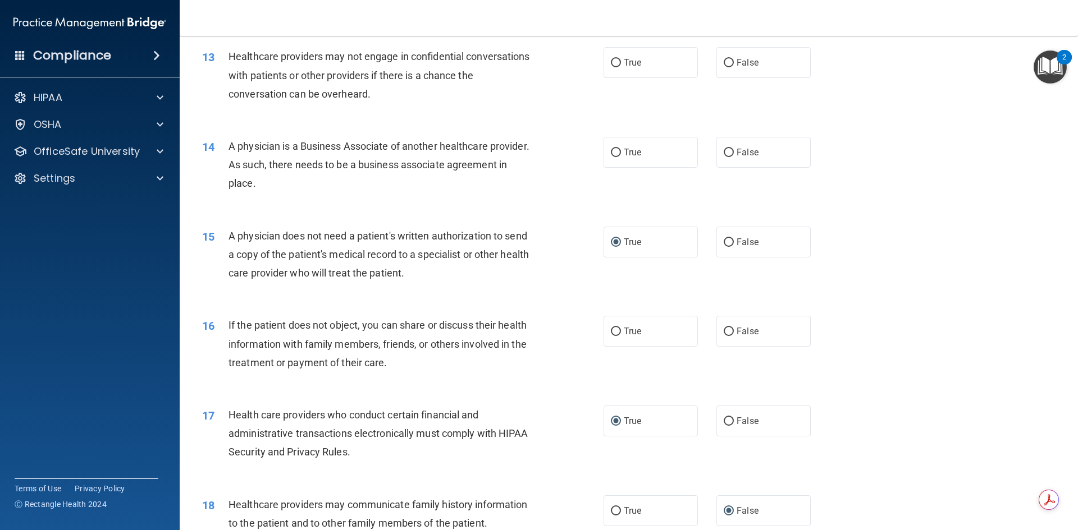
scroll to position [1016, 0]
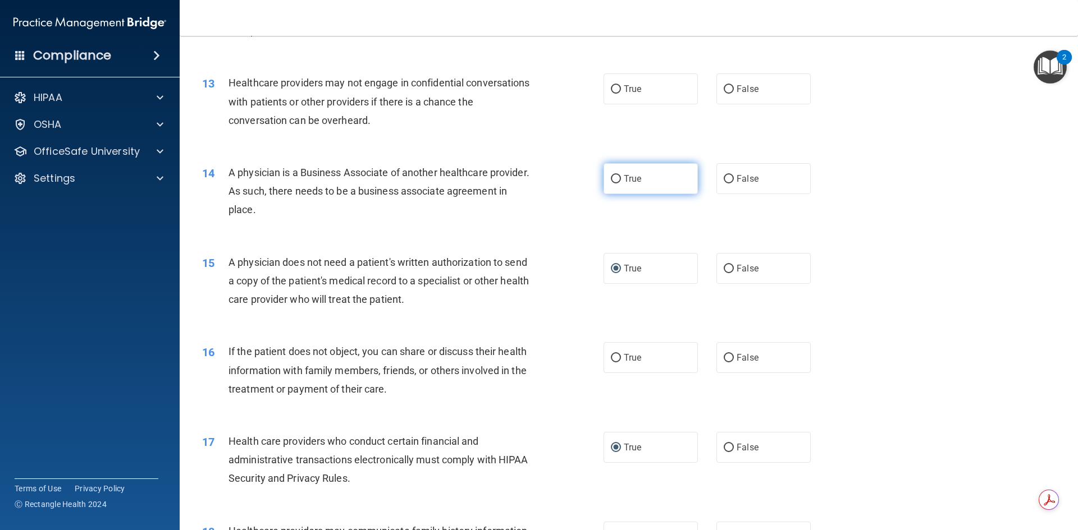
click at [608, 174] on label "True" at bounding box center [650, 178] width 94 height 31
click at [611, 175] on input "True" at bounding box center [616, 179] width 10 height 8
radio input "true"
click at [724, 175] on input "False" at bounding box center [729, 179] width 10 height 8
radio input "true"
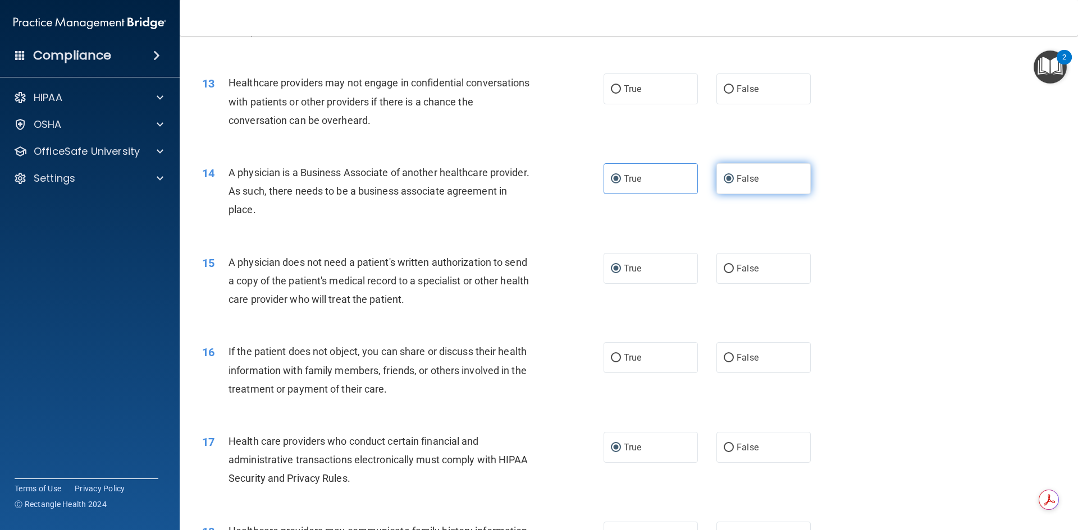
radio input "false"
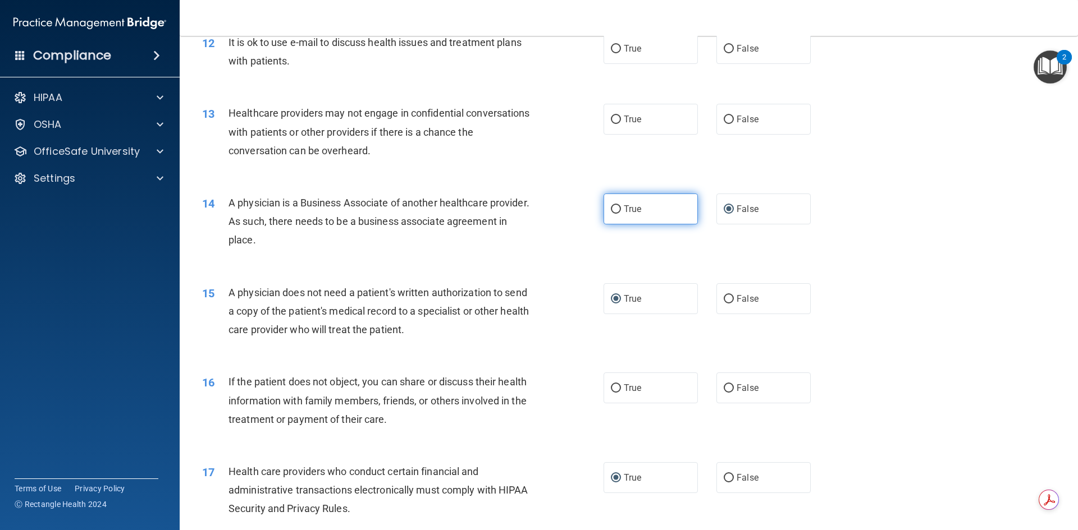
scroll to position [960, 0]
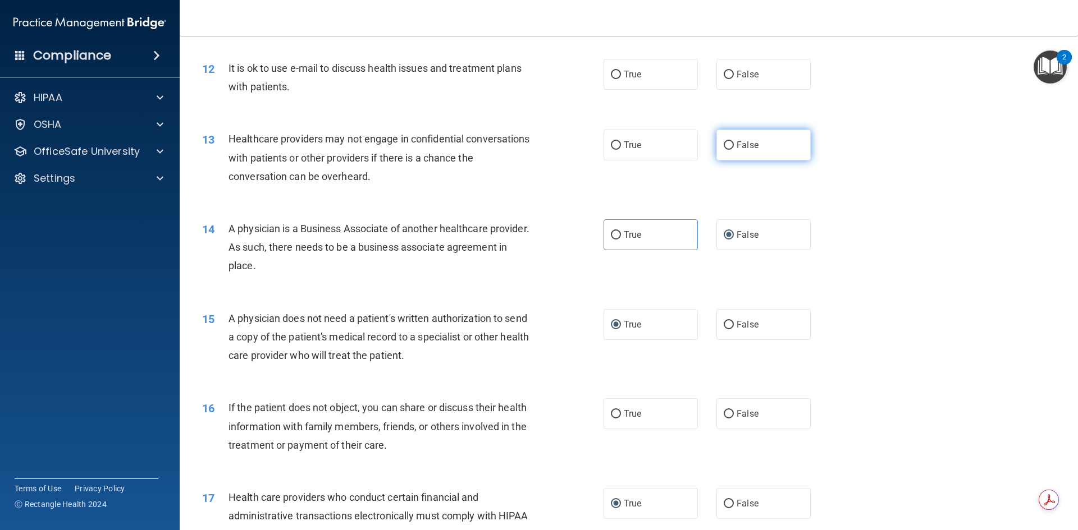
click at [724, 143] on input "False" at bounding box center [729, 145] width 10 height 8
radio input "true"
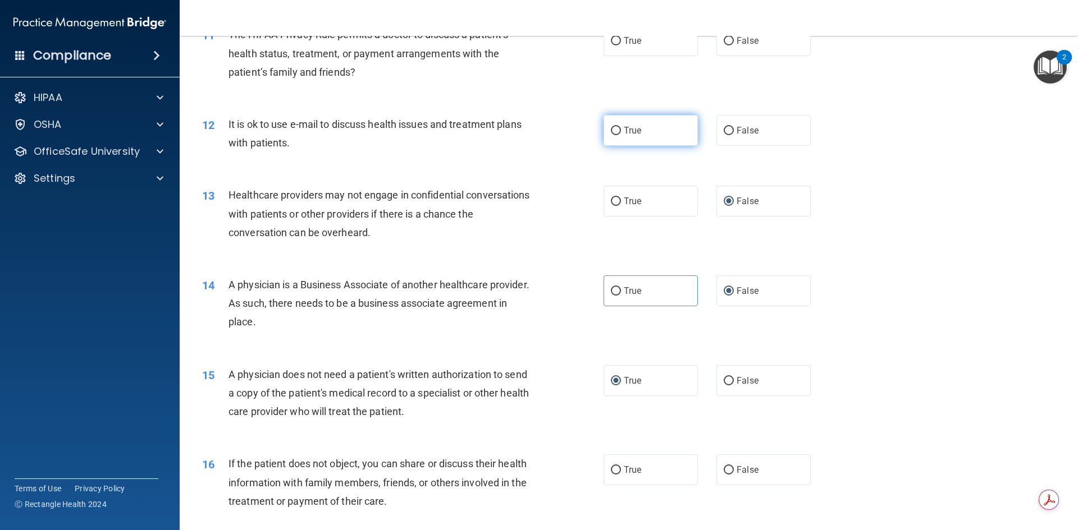
click at [611, 129] on input "True" at bounding box center [616, 131] width 10 height 8
radio input "true"
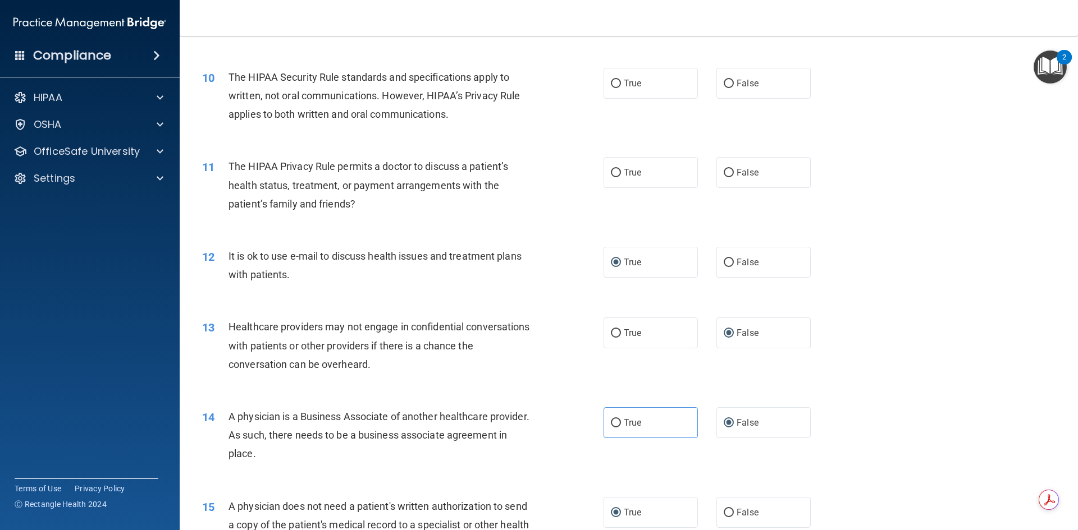
scroll to position [735, 0]
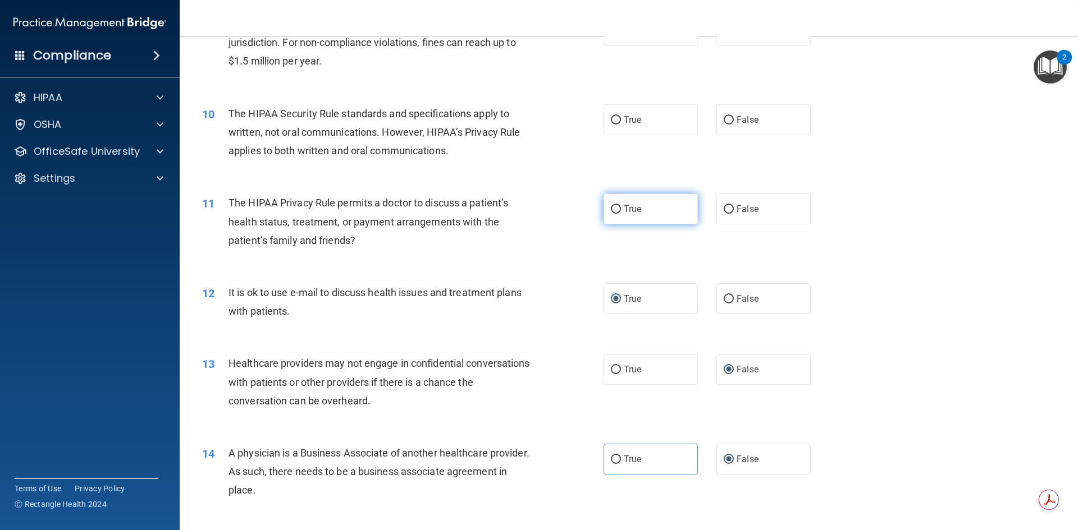
click at [611, 205] on input "True" at bounding box center [616, 209] width 10 height 8
radio input "true"
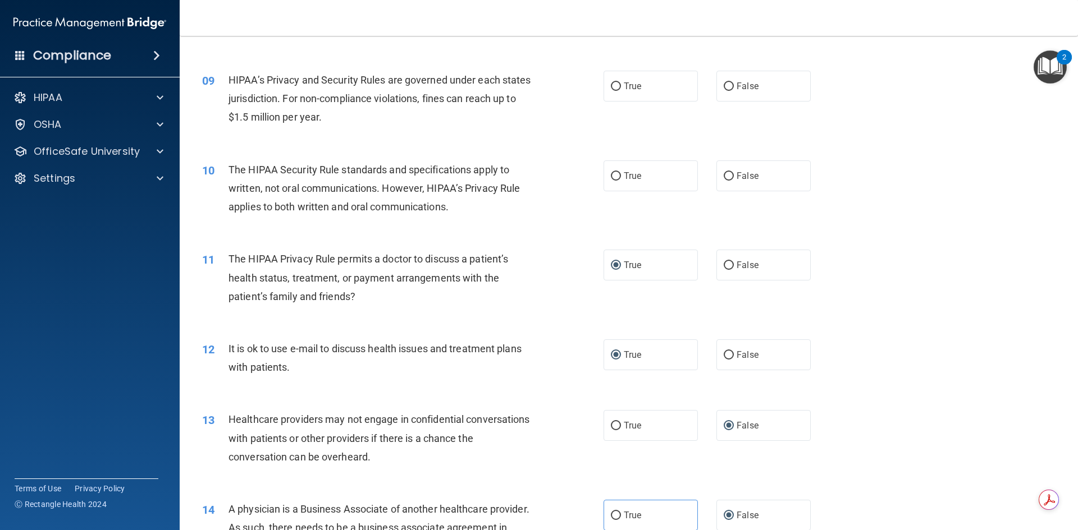
scroll to position [623, 0]
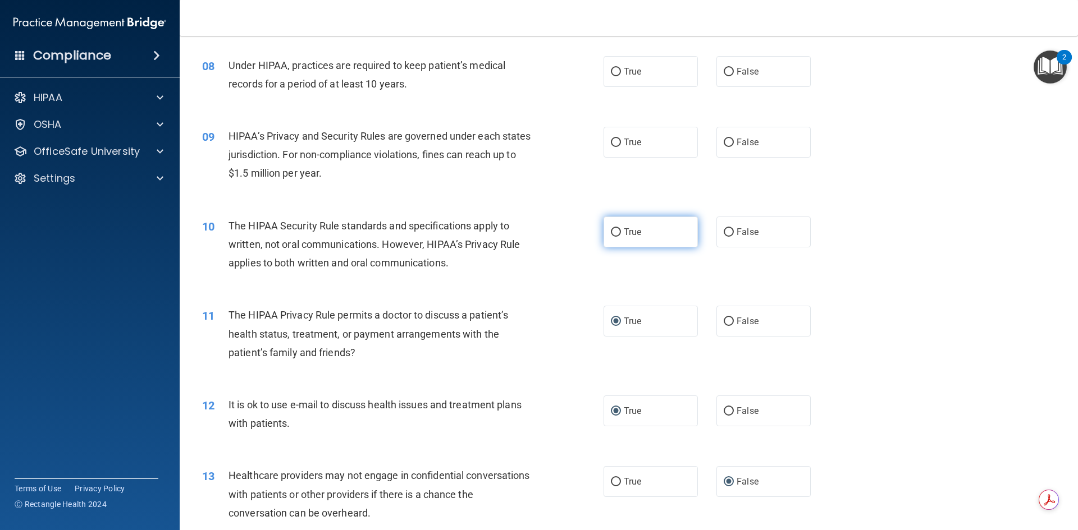
click at [612, 231] on input "True" at bounding box center [616, 232] width 10 height 8
radio input "true"
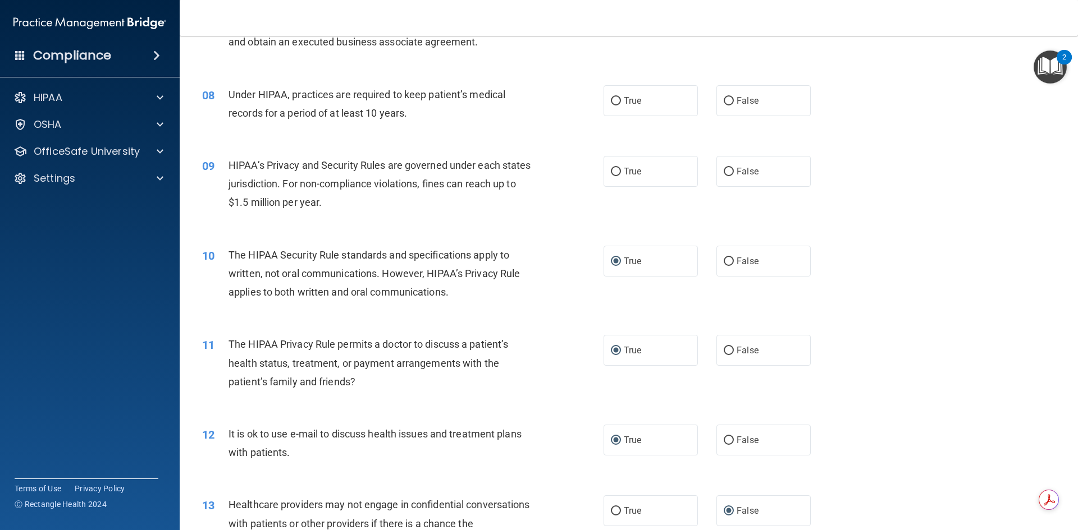
scroll to position [567, 0]
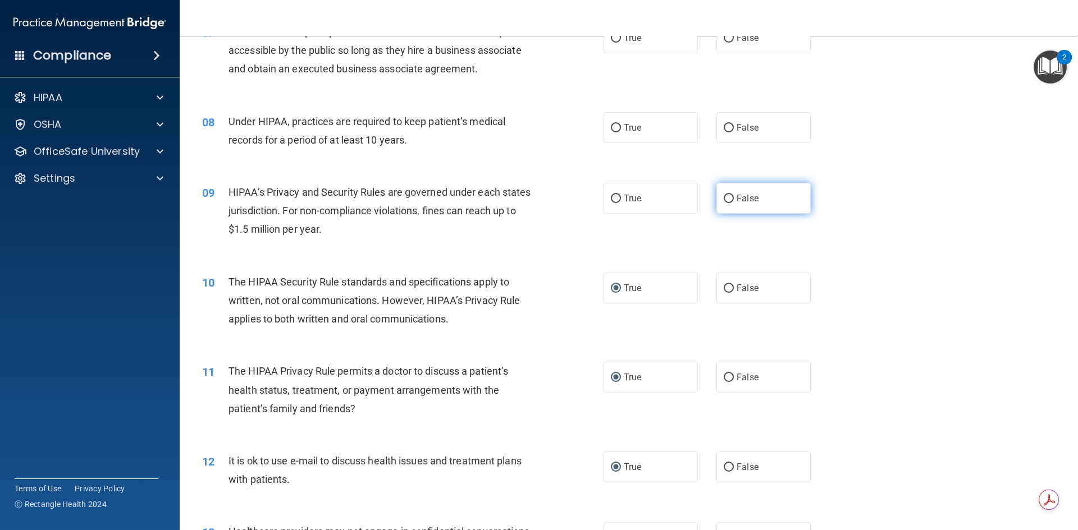
click at [724, 202] on input "False" at bounding box center [729, 199] width 10 height 8
radio input "true"
click at [717, 128] on label "False" at bounding box center [763, 127] width 94 height 31
click at [724, 128] on input "False" at bounding box center [729, 128] width 10 height 8
radio input "true"
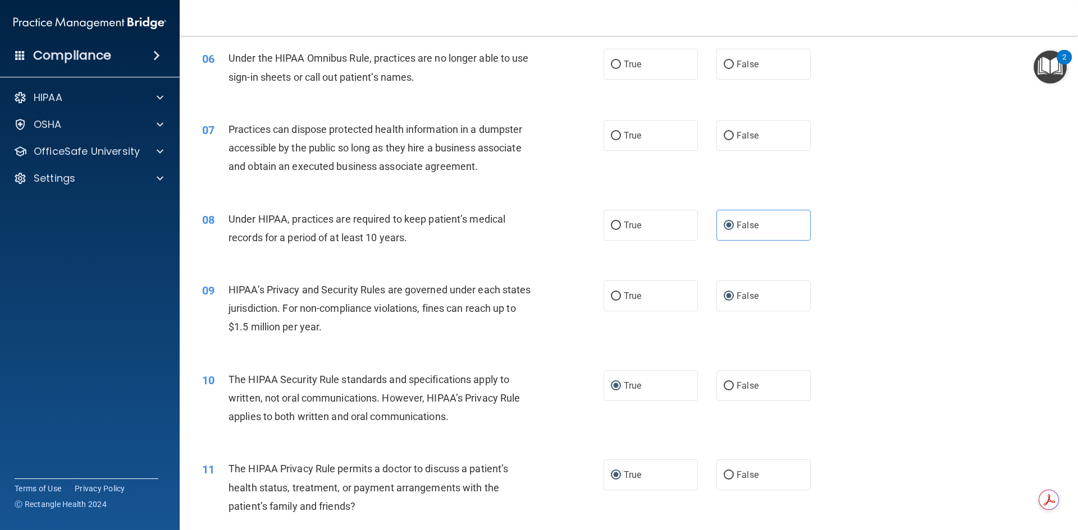
scroll to position [455, 0]
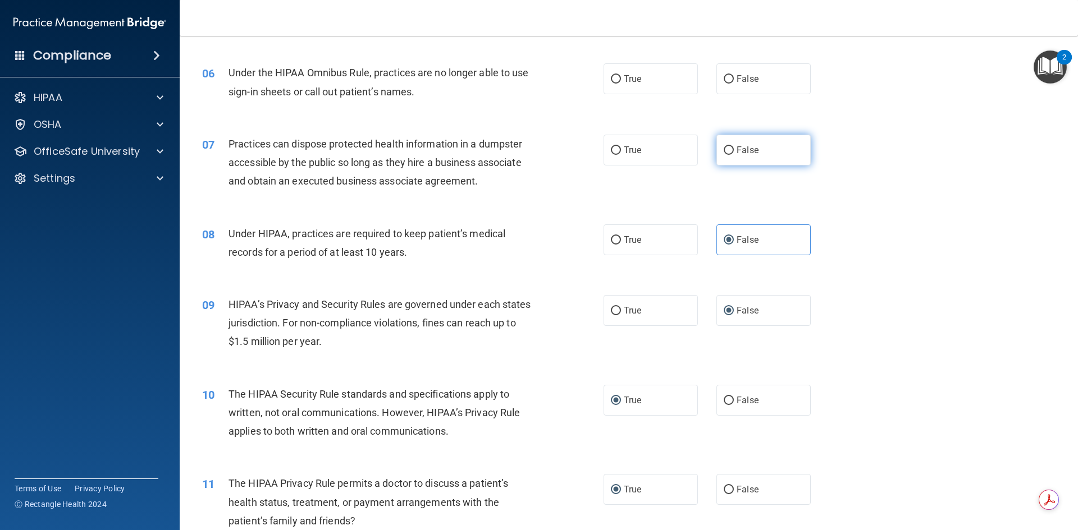
click at [724, 148] on input "False" at bounding box center [729, 151] width 10 height 8
radio input "true"
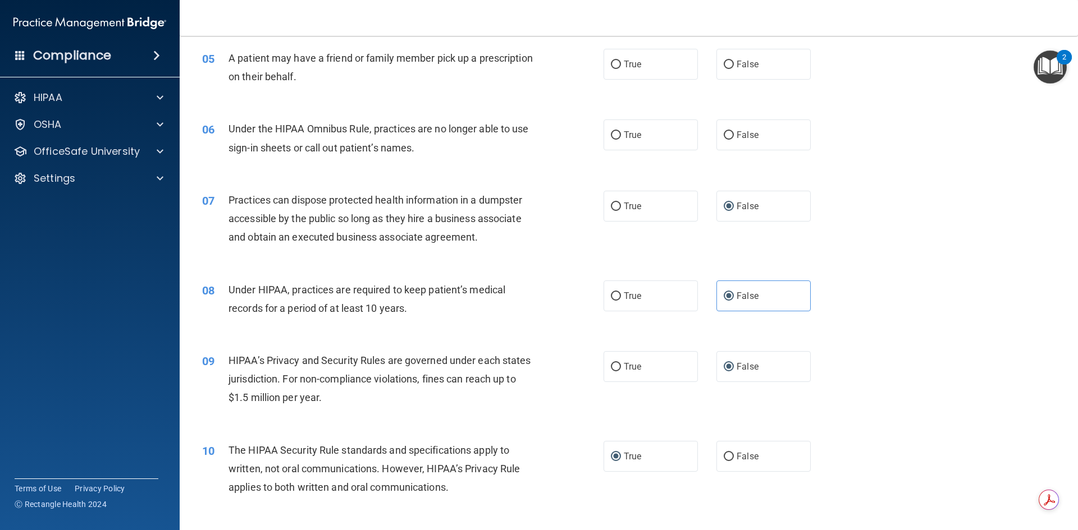
scroll to position [342, 0]
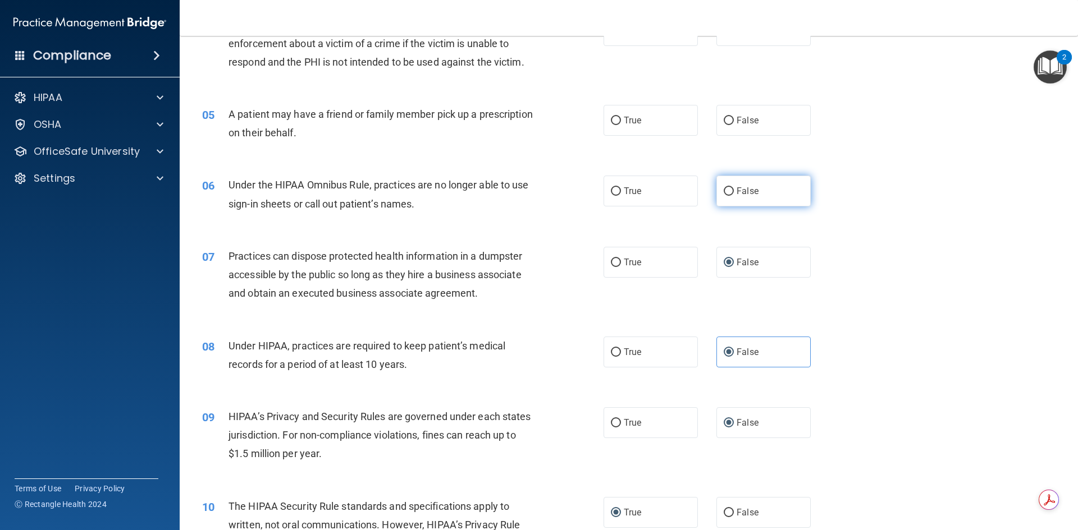
click at [725, 188] on input "False" at bounding box center [729, 191] width 10 height 8
radio input "true"
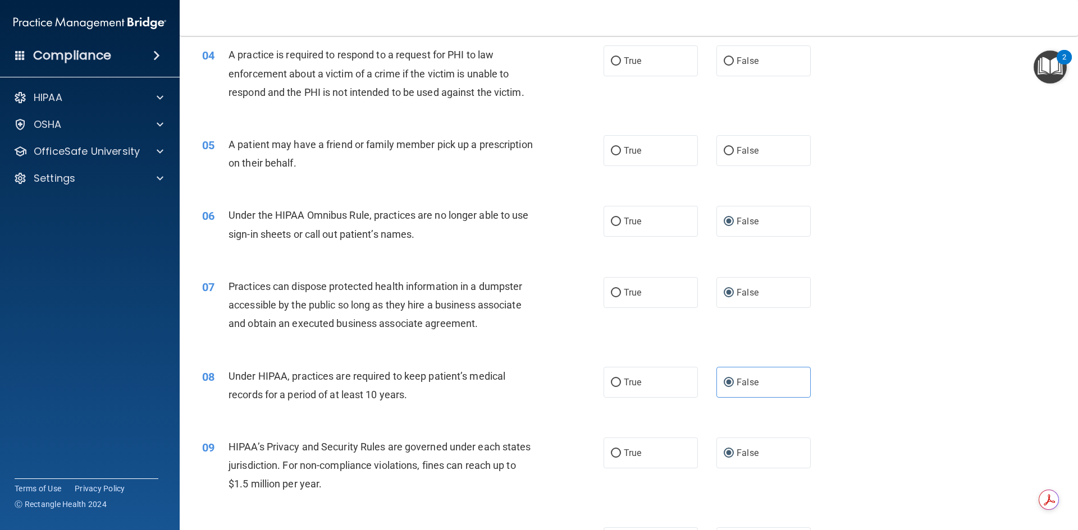
scroll to position [286, 0]
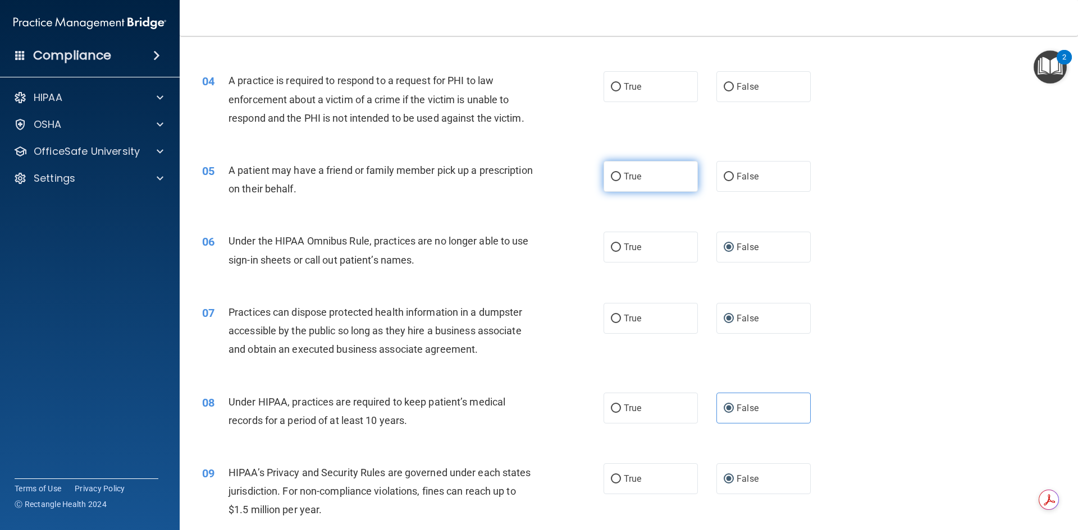
click at [611, 175] on input "True" at bounding box center [616, 177] width 10 height 8
radio input "true"
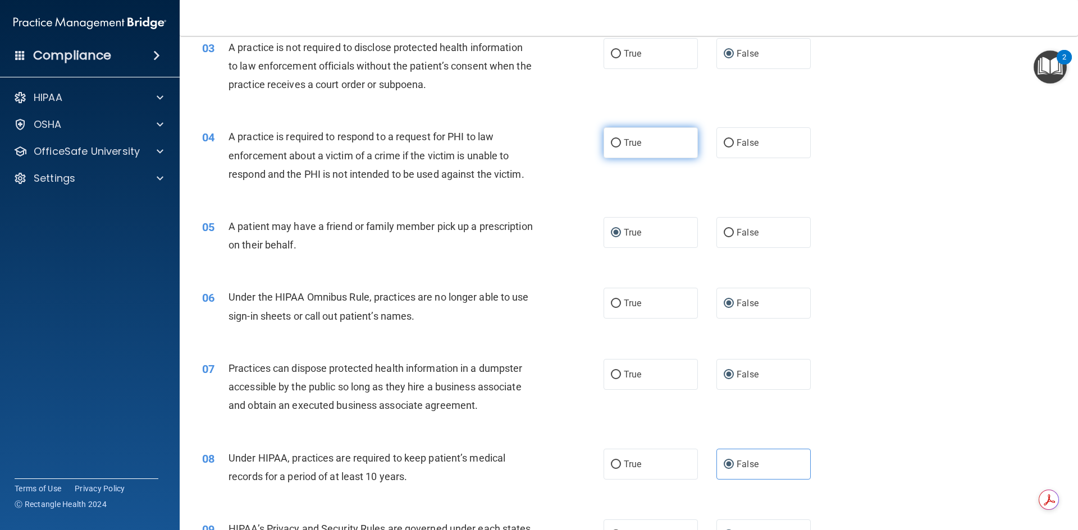
click at [611, 140] on input "True" at bounding box center [616, 143] width 10 height 8
radio input "true"
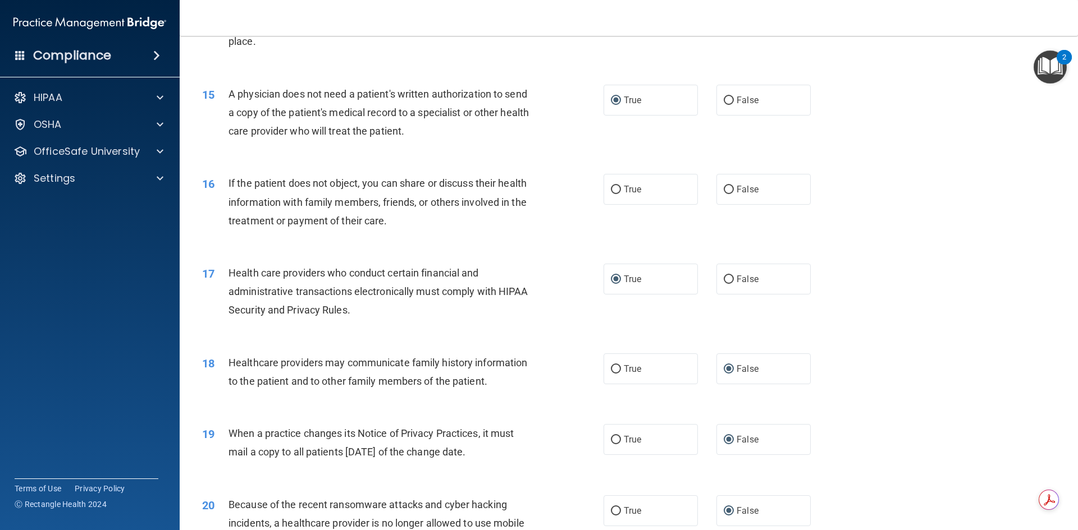
scroll to position [1128, 0]
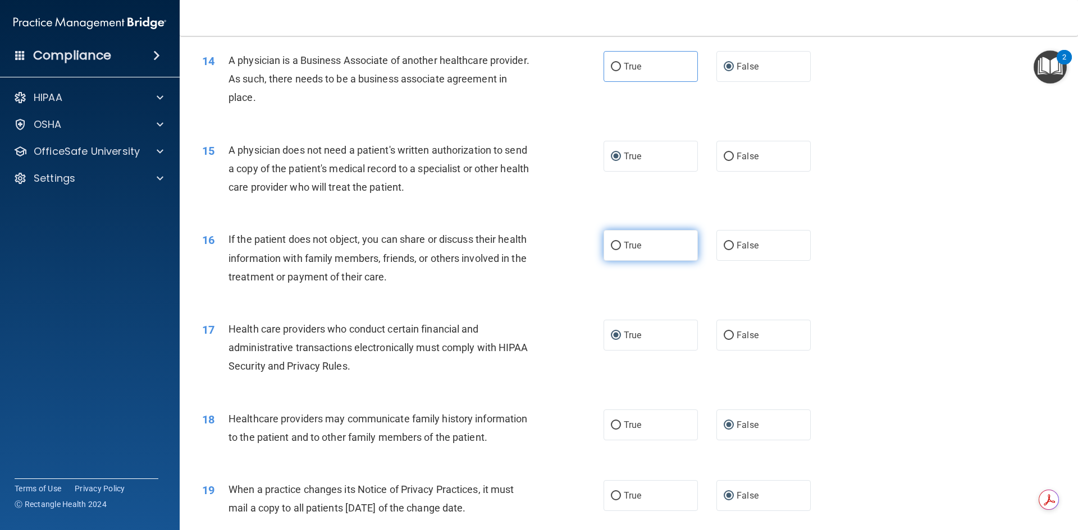
click at [606, 244] on label "True" at bounding box center [650, 245] width 94 height 31
click at [611, 244] on input "True" at bounding box center [616, 246] width 10 height 8
radio input "true"
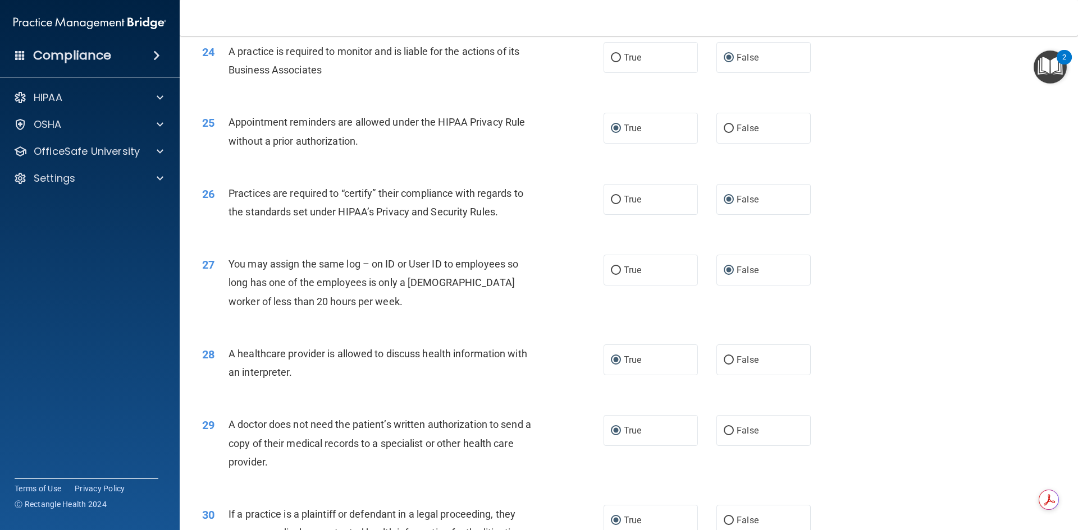
scroll to position [2083, 0]
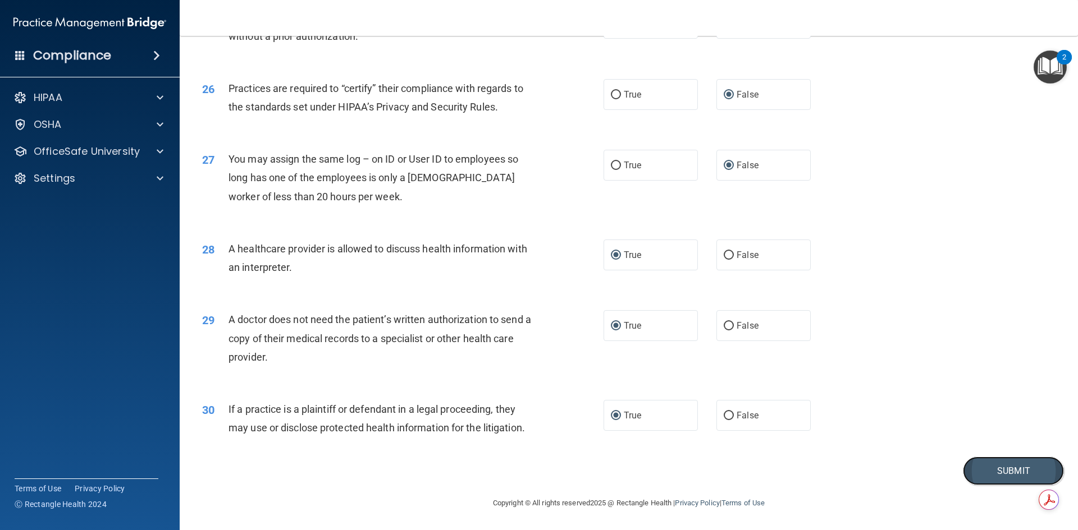
click at [980, 461] on button "Submit" at bounding box center [1013, 471] width 101 height 29
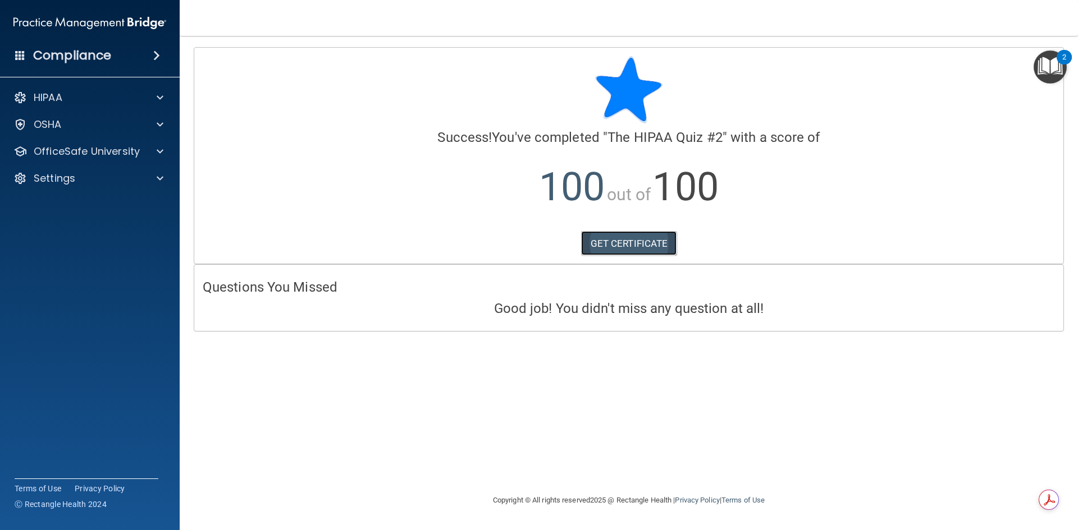
click at [604, 243] on link "GET CERTIFICATE" at bounding box center [629, 243] width 96 height 25
click at [88, 148] on p "OfficeSafe University" at bounding box center [87, 151] width 106 height 13
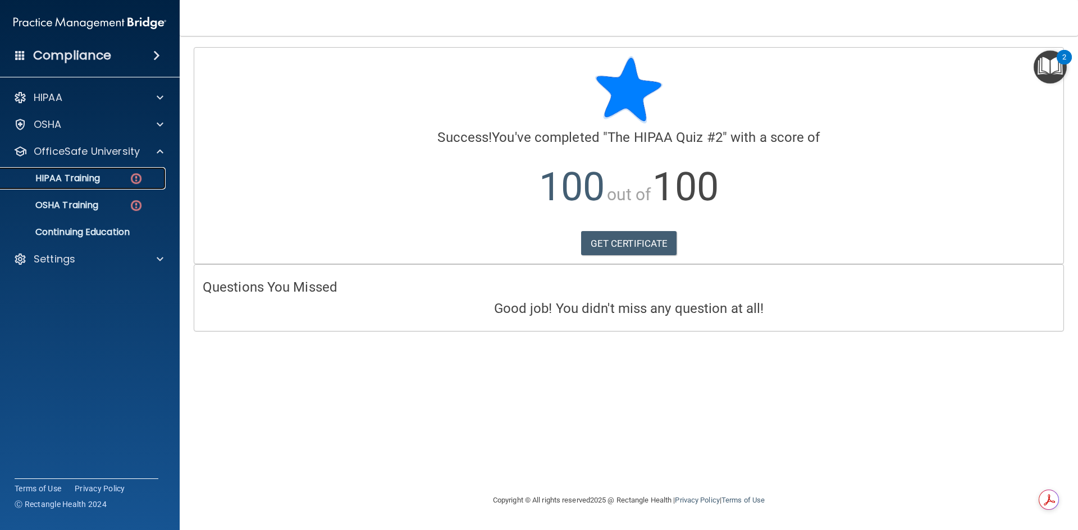
click at [40, 180] on p "HIPAA Training" at bounding box center [53, 178] width 93 height 11
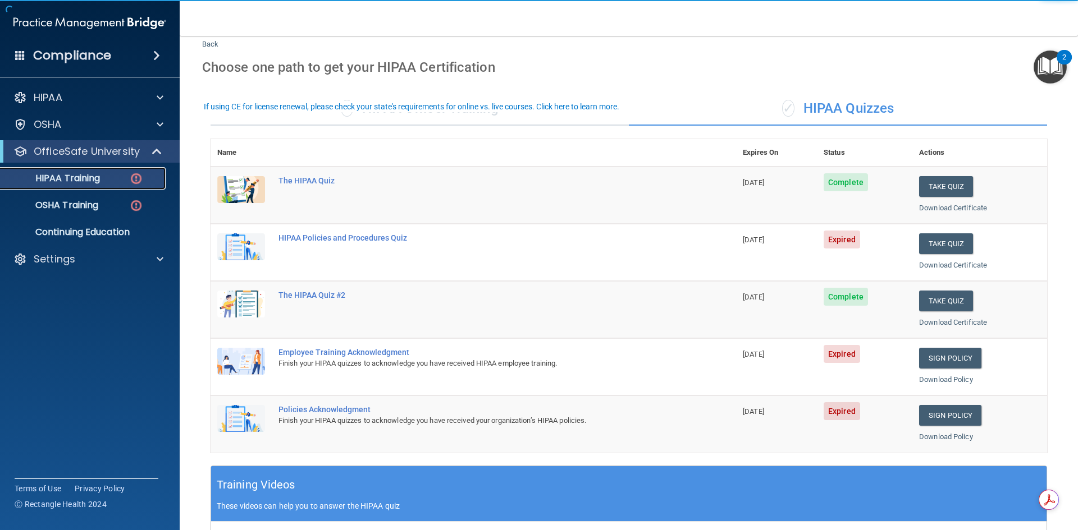
scroll to position [56, 0]
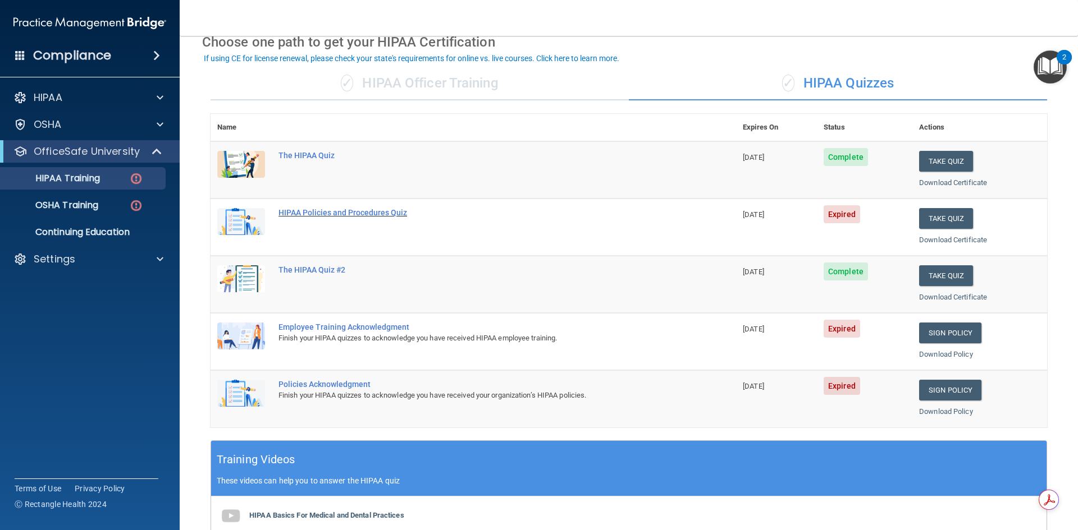
click at [360, 213] on div "HIPAA Policies and Procedures Quiz" at bounding box center [478, 212] width 401 height 9
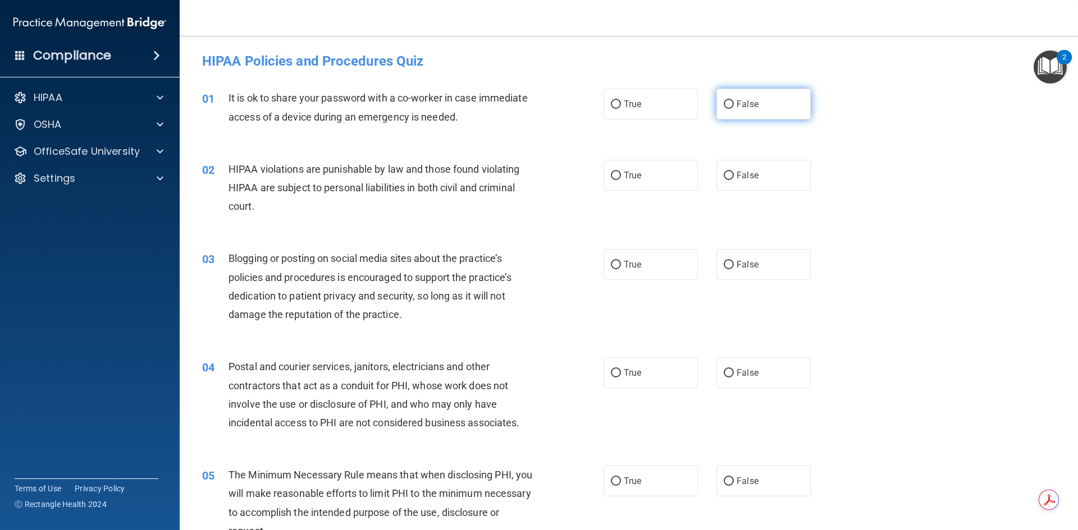
click at [724, 103] on input "False" at bounding box center [729, 104] width 10 height 8
radio input "true"
click at [611, 174] on input "True" at bounding box center [616, 176] width 10 height 8
radio input "true"
click at [611, 267] on input "True" at bounding box center [616, 265] width 10 height 8
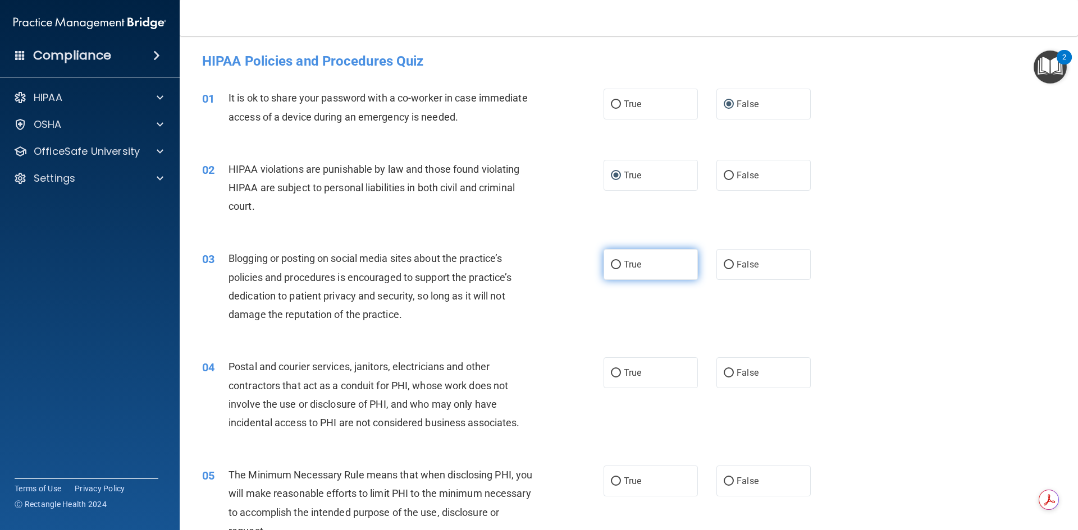
radio input "true"
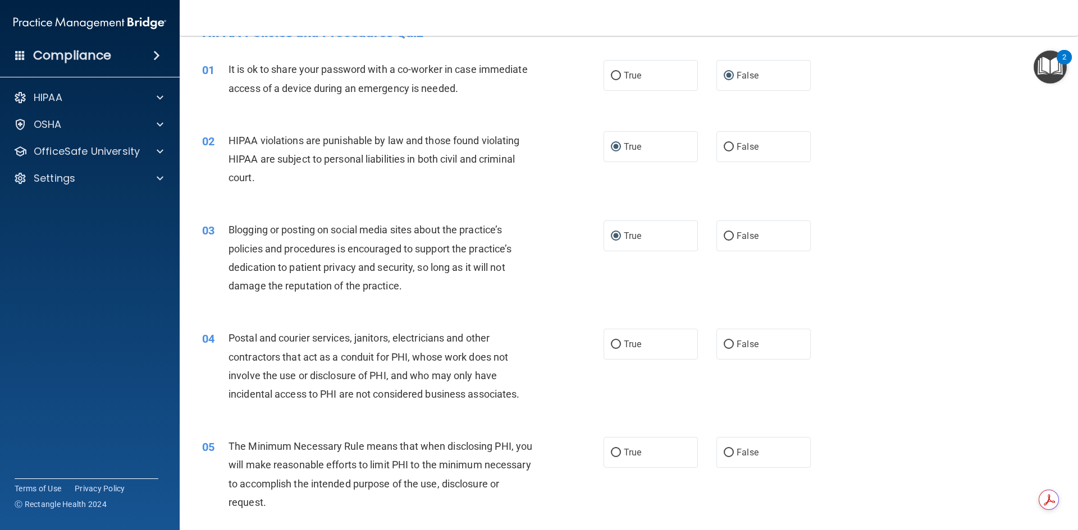
scroll to position [56, 0]
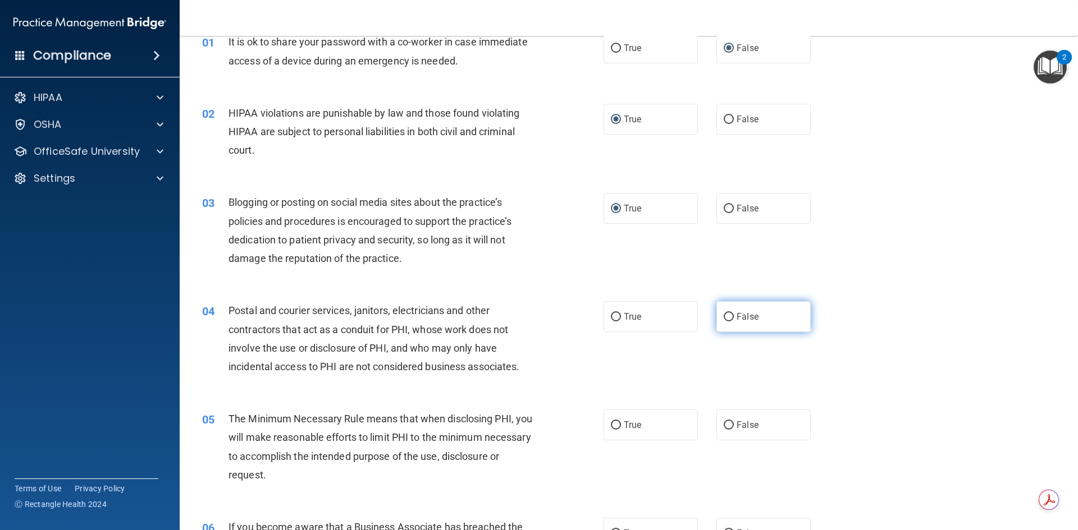
click at [726, 317] on input "False" at bounding box center [729, 317] width 10 height 8
radio input "true"
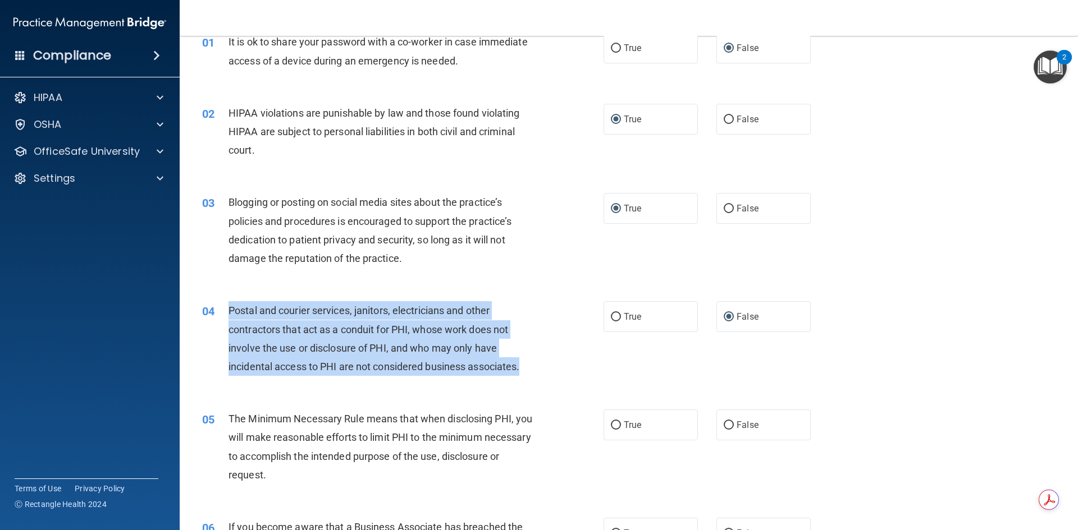
drag, startPoint x: 531, startPoint y: 369, endPoint x: 222, endPoint y: 301, distance: 316.7
click at [222, 301] on div "04 Postal and courier services, janitors, electricians and other contractors th…" at bounding box center [402, 341] width 435 height 80
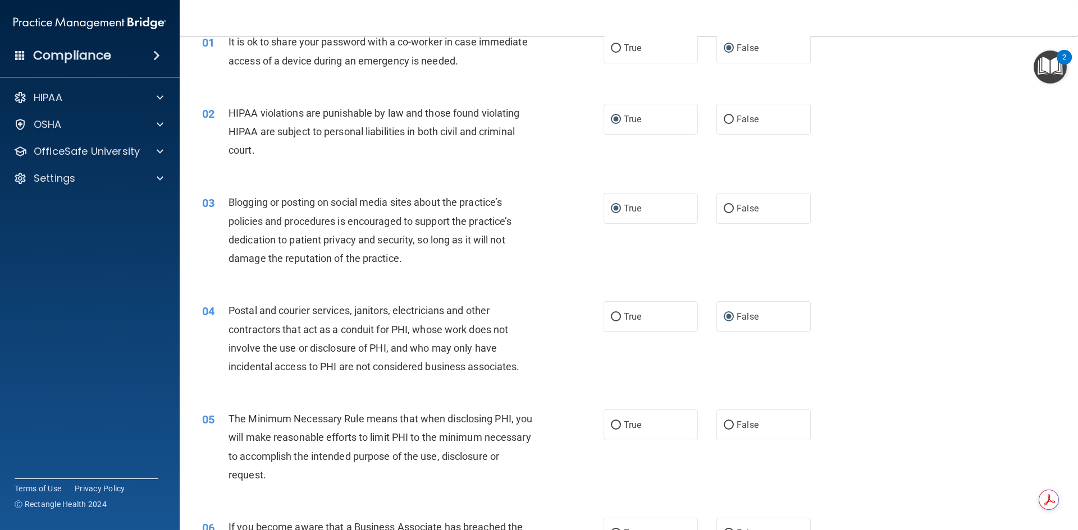
click at [545, 273] on div "03 Blogging or posting on social media sites about the practice’s policies and …" at bounding box center [402, 233] width 435 height 80
click at [615, 315] on input "True" at bounding box center [616, 317] width 10 height 8
radio input "true"
radio input "false"
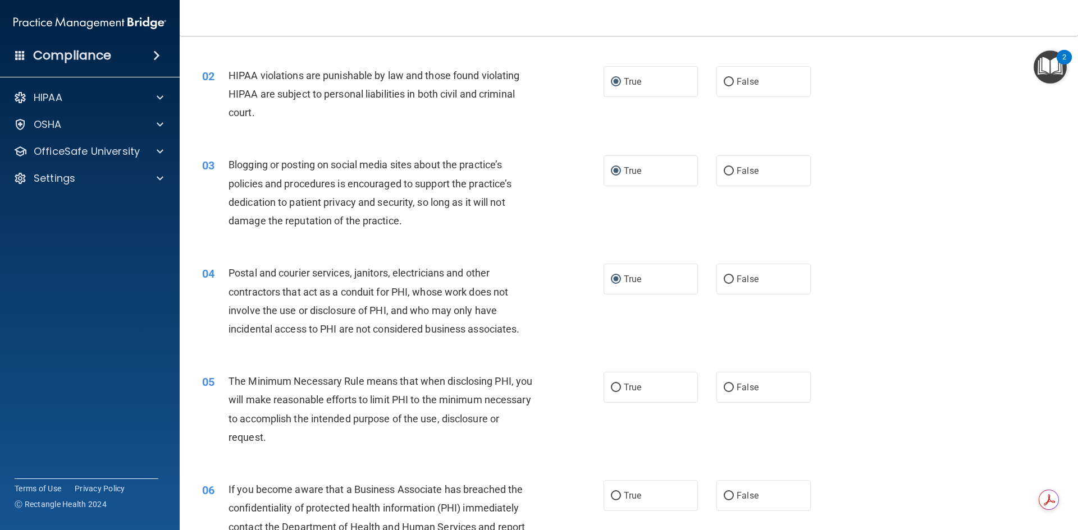
scroll to position [281, 0]
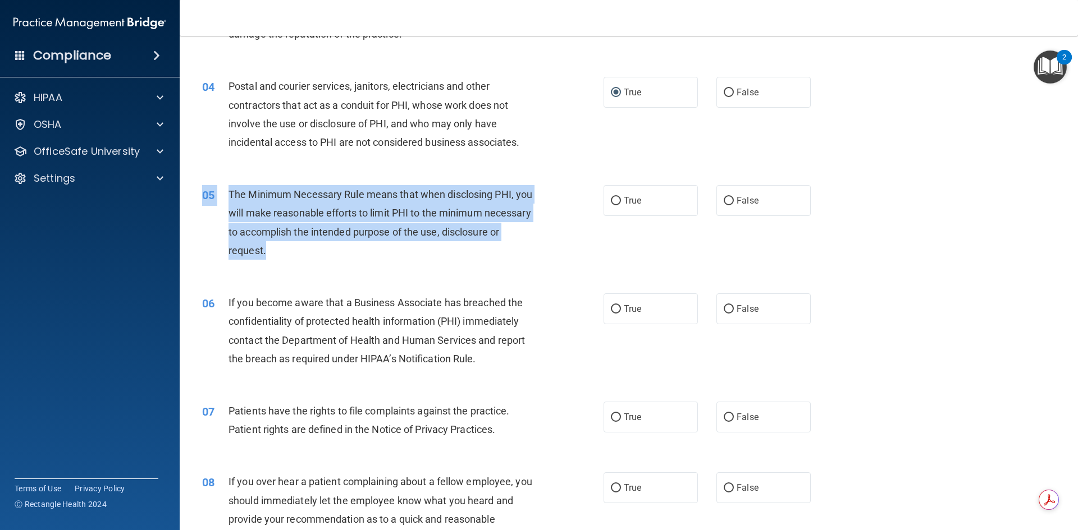
drag, startPoint x: 332, startPoint y: 251, endPoint x: 231, endPoint y: 182, distance: 122.2
click at [231, 182] on div "05 The Minimum Necessary Rule means that when disclosing PHI, you will make rea…" at bounding box center [629, 225] width 870 height 108
click at [615, 202] on input "True" at bounding box center [616, 201] width 10 height 8
radio input "true"
click at [536, 244] on div "The Minimum Necessary Rule means that when disclosing PHI, you will make reason…" at bounding box center [385, 222] width 314 height 75
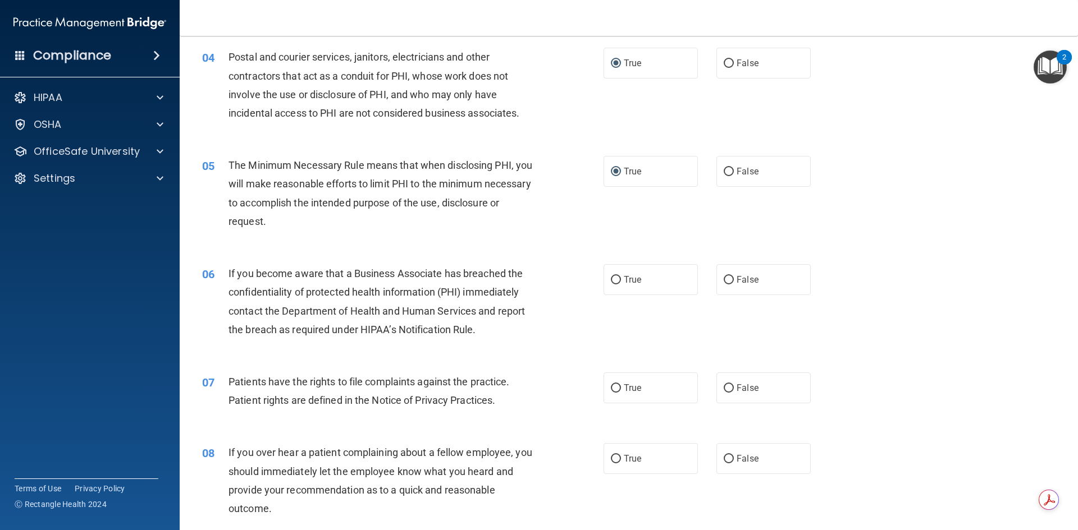
scroll to position [337, 0]
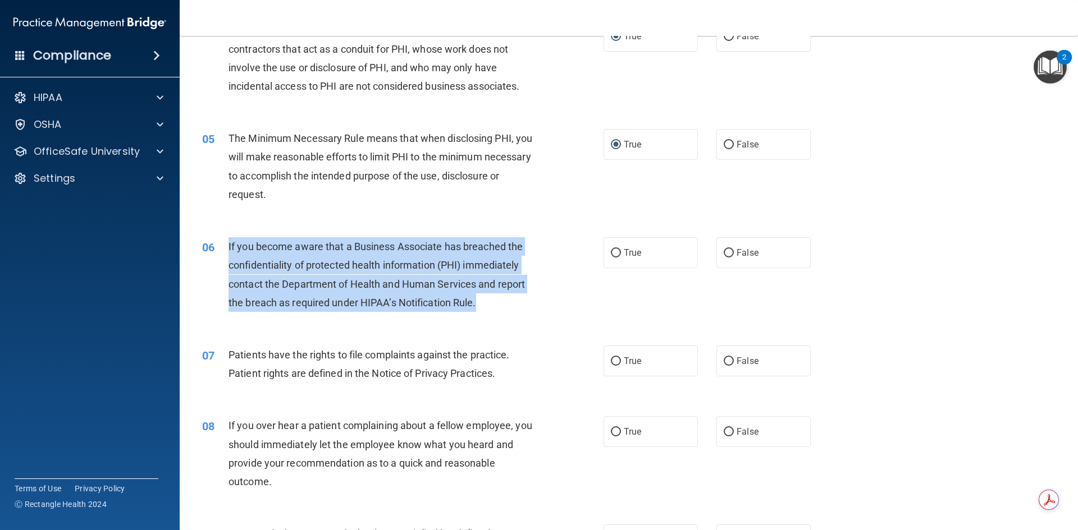
drag, startPoint x: 478, startPoint y: 301, endPoint x: 222, endPoint y: 237, distance: 264.4
click at [222, 237] on div "06 If you become aware that a Business Associate has breached the confidentiali…" at bounding box center [402, 277] width 435 height 80
drag, startPoint x: 612, startPoint y: 250, endPoint x: 613, endPoint y: 262, distance: 12.4
click at [612, 249] on input "True" at bounding box center [616, 253] width 10 height 8
radio input "true"
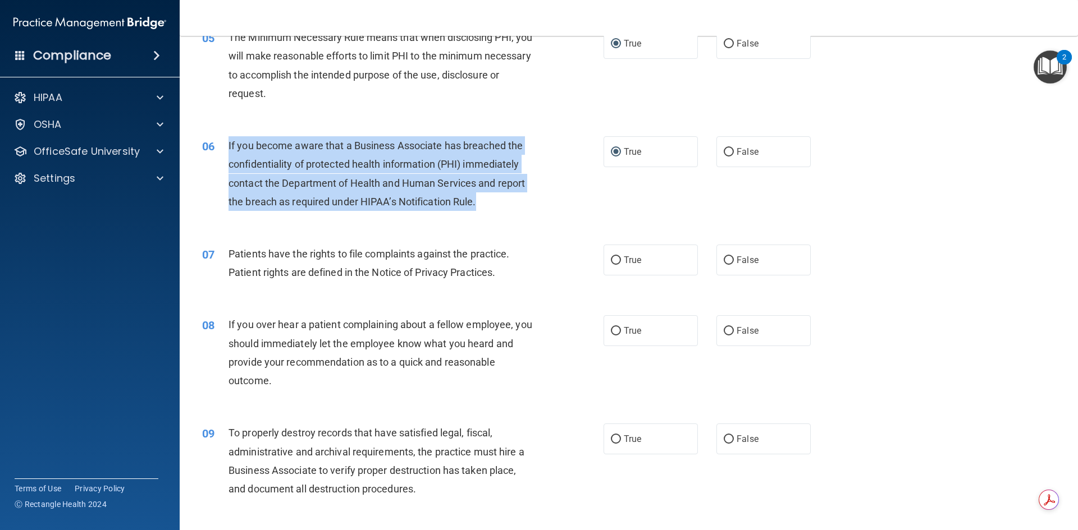
scroll to position [449, 0]
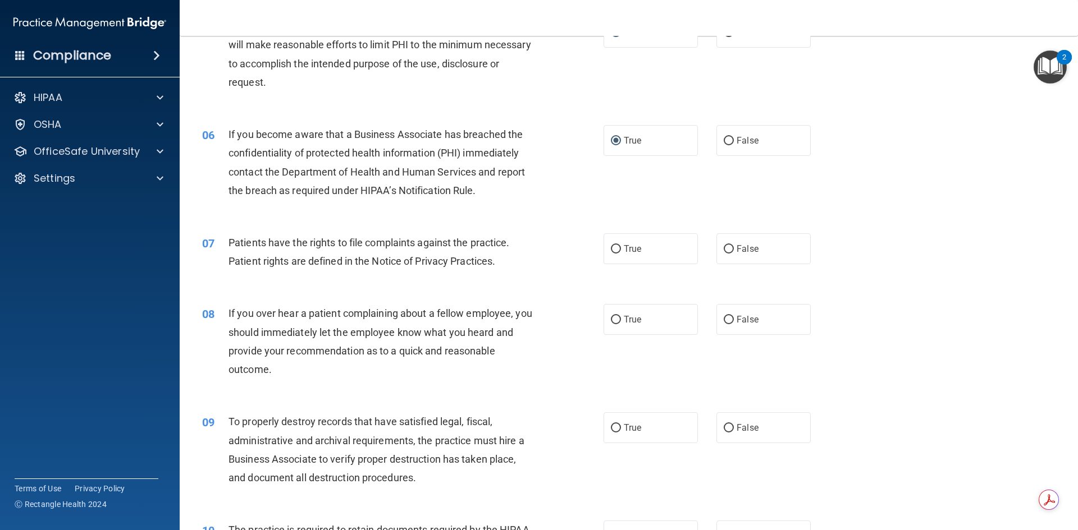
click at [567, 301] on div "08 If you over hear a patient complaining about a fellow employee, you should i…" at bounding box center [629, 344] width 870 height 108
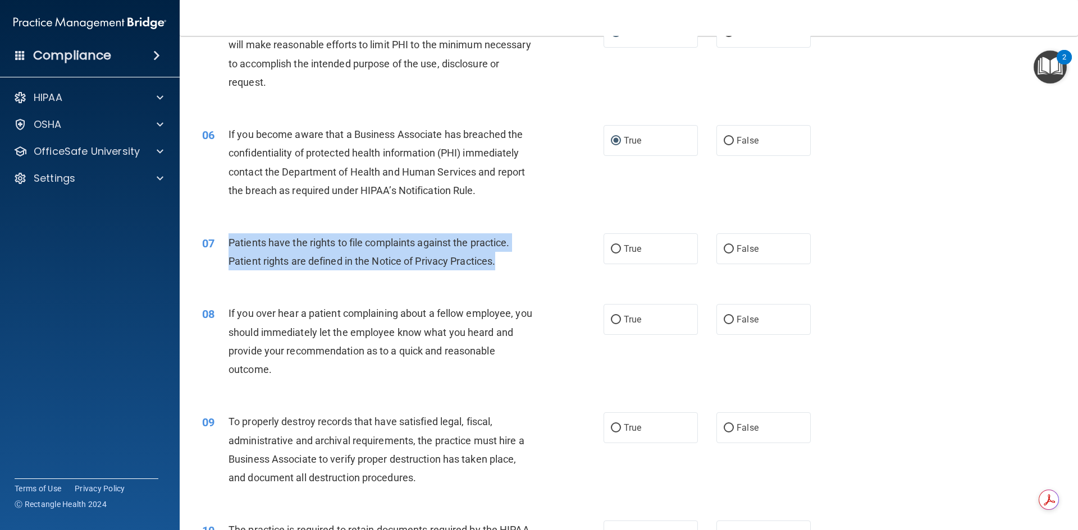
drag, startPoint x: 510, startPoint y: 261, endPoint x: 228, endPoint y: 242, distance: 282.4
click at [228, 242] on div "Patients have the rights to file complaints against the practice. Patient right…" at bounding box center [385, 252] width 314 height 37
click at [611, 245] on input "True" at bounding box center [616, 249] width 10 height 8
radio input "true"
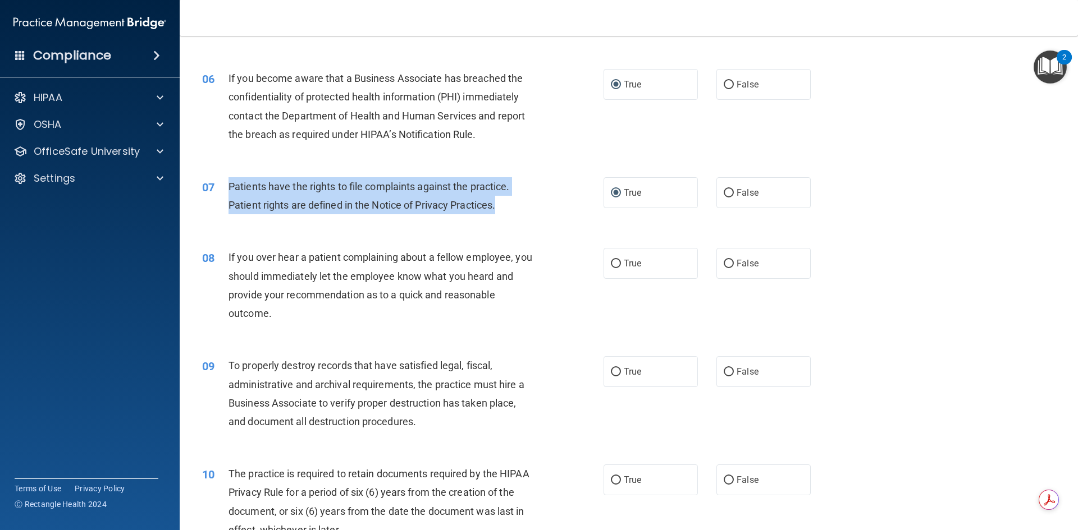
scroll to position [561, 0]
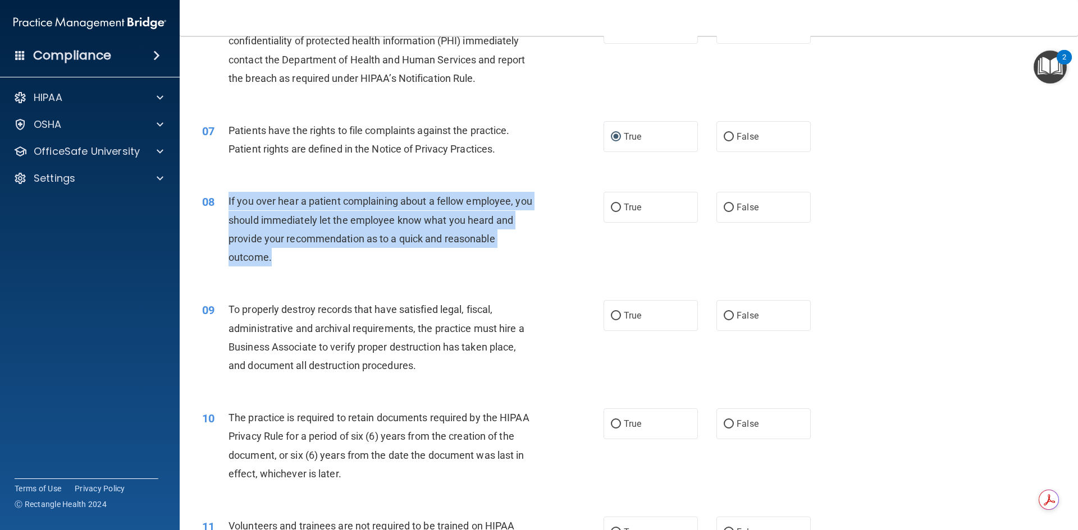
drag, startPoint x: 286, startPoint y: 260, endPoint x: 219, endPoint y: 192, distance: 95.7
click at [219, 192] on div "08 If you over hear a patient complaining about a fellow employee, you should i…" at bounding box center [402, 232] width 435 height 80
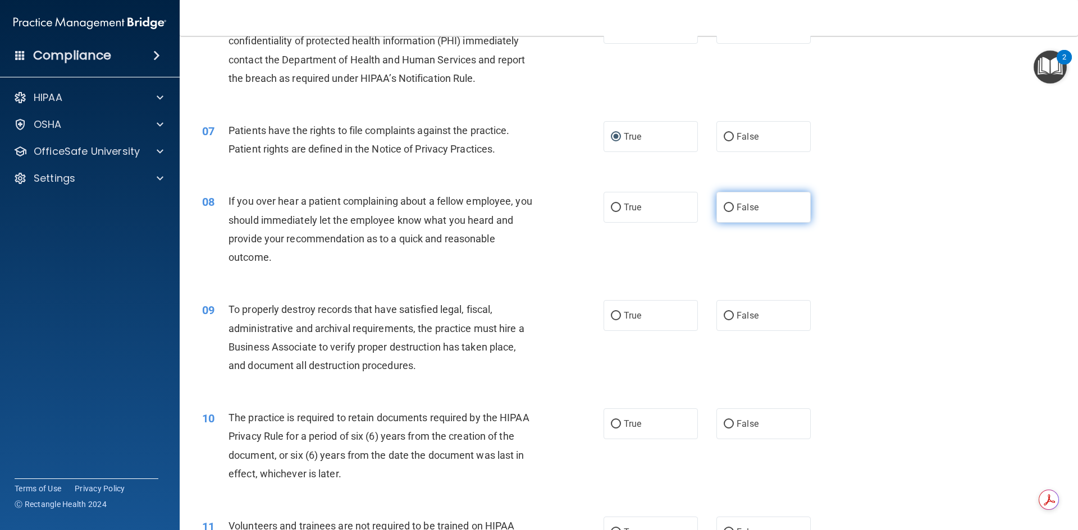
click at [729, 208] on label "False" at bounding box center [763, 207] width 94 height 31
click at [729, 208] on input "False" at bounding box center [729, 208] width 10 height 8
radio input "true"
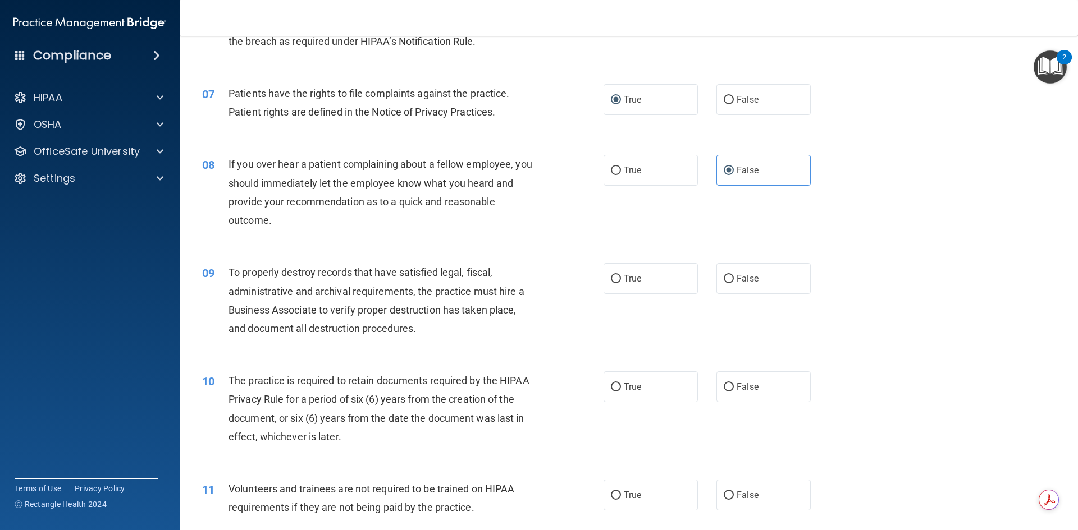
scroll to position [617, 0]
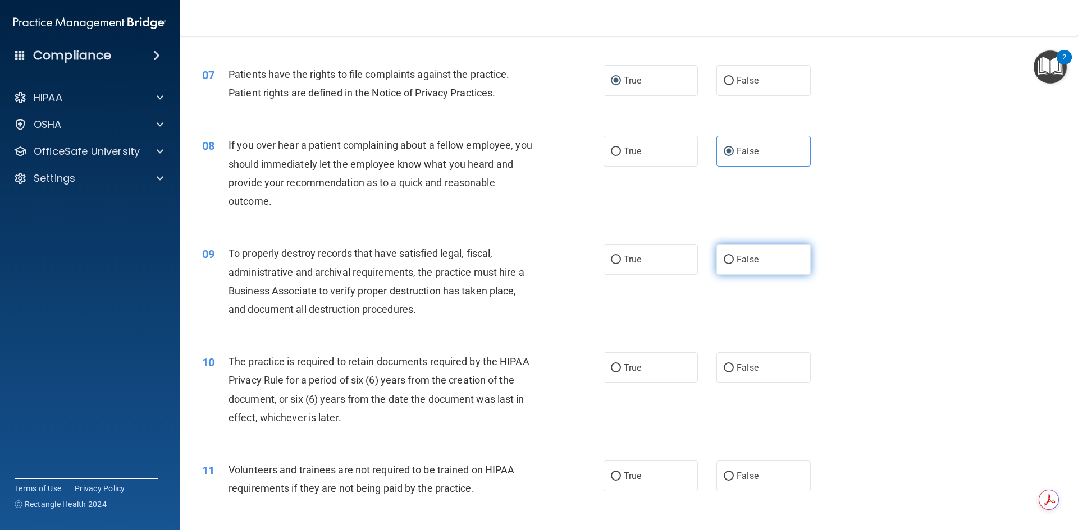
click at [724, 260] on input "False" at bounding box center [729, 260] width 10 height 8
radio input "true"
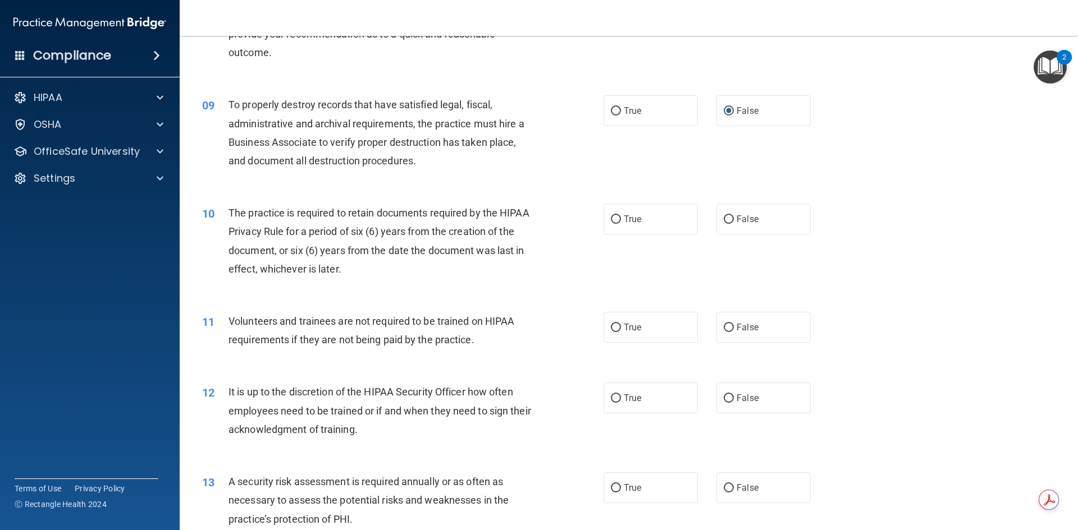
scroll to position [786, 0]
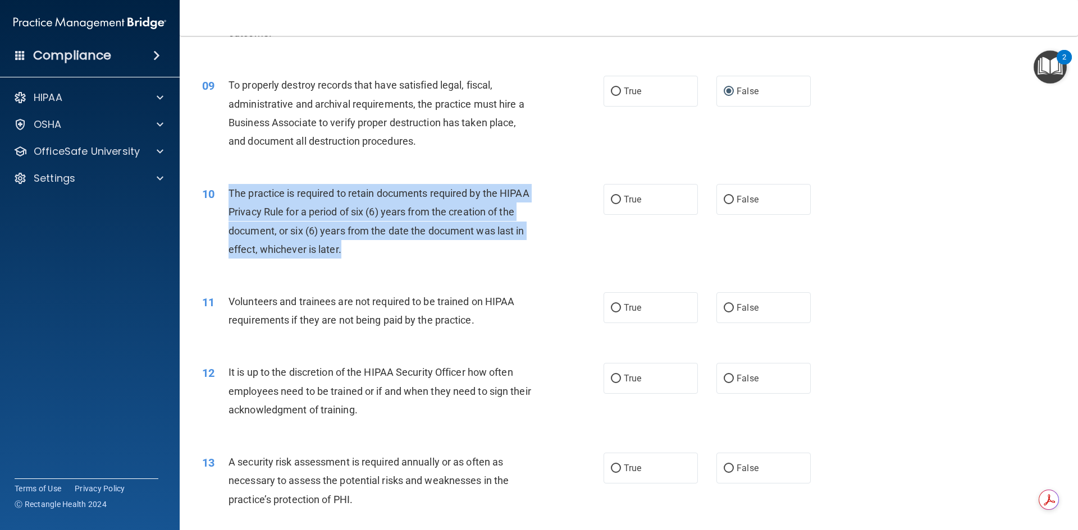
drag, startPoint x: 353, startPoint y: 249, endPoint x: 220, endPoint y: 196, distance: 142.8
click at [220, 196] on div "10 The practice is required to retain documents required by the HIPAA Privacy R…" at bounding box center [402, 224] width 435 height 80
click at [611, 199] on input "True" at bounding box center [616, 200] width 10 height 8
radio input "true"
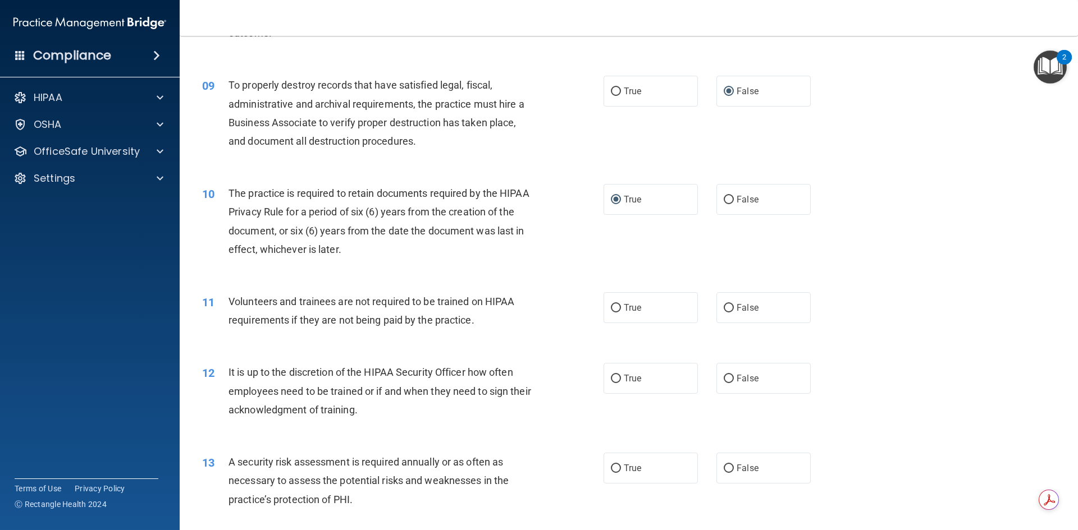
click at [542, 269] on div "10 The practice is required to retain documents required by the HIPAA Privacy R…" at bounding box center [629, 224] width 870 height 108
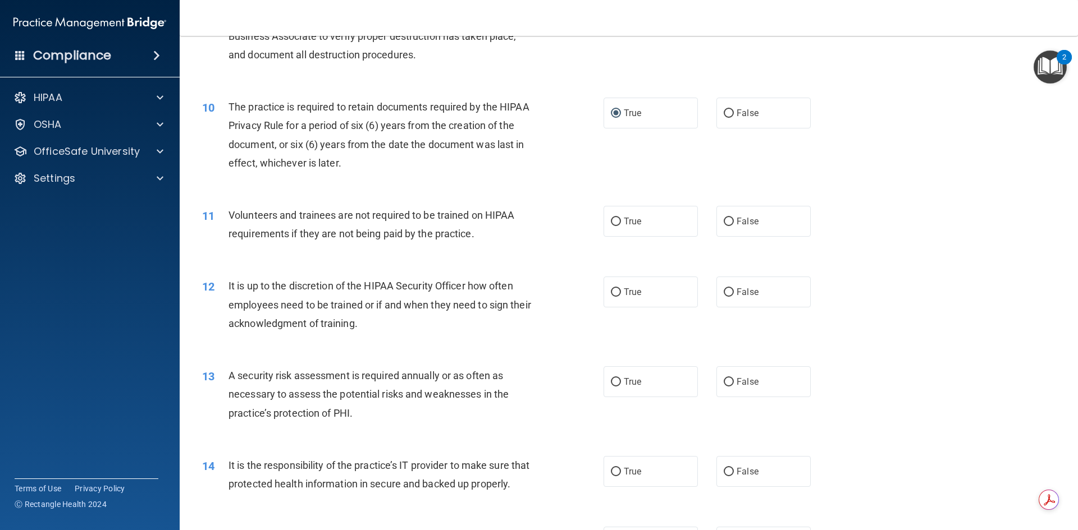
scroll to position [898, 0]
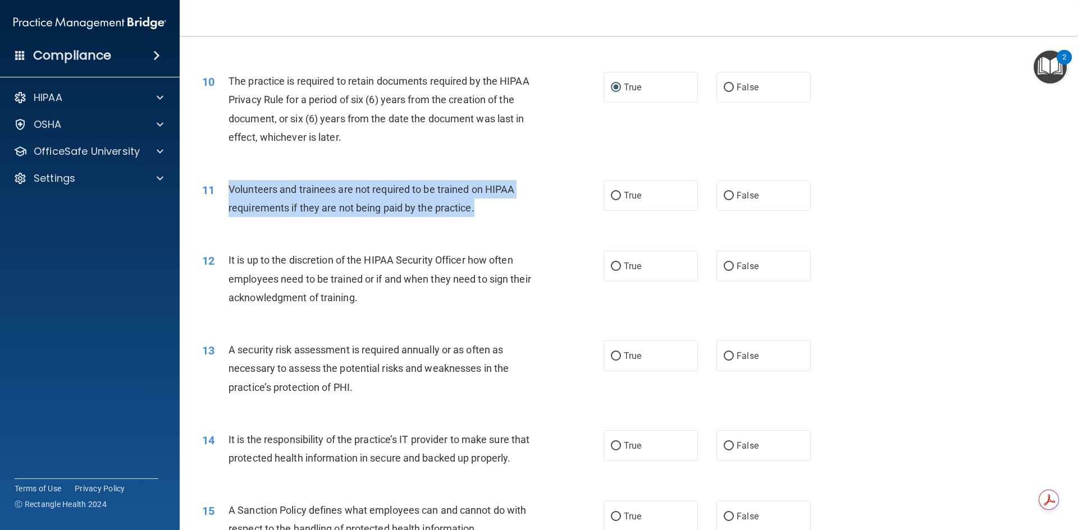
drag, startPoint x: 482, startPoint y: 203, endPoint x: 216, endPoint y: 190, distance: 266.4
click at [216, 190] on div "11 Volunteers and trainees are not required to be trained on HIPAA requirements…" at bounding box center [402, 201] width 435 height 43
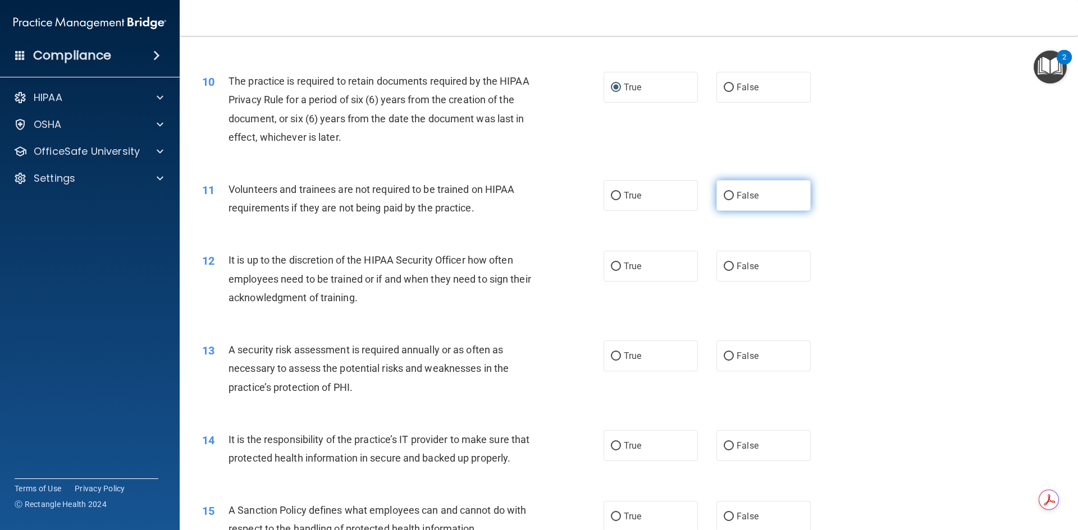
click at [719, 191] on label "False" at bounding box center [763, 195] width 94 height 31
click at [724, 192] on input "False" at bounding box center [729, 196] width 10 height 8
radio input "true"
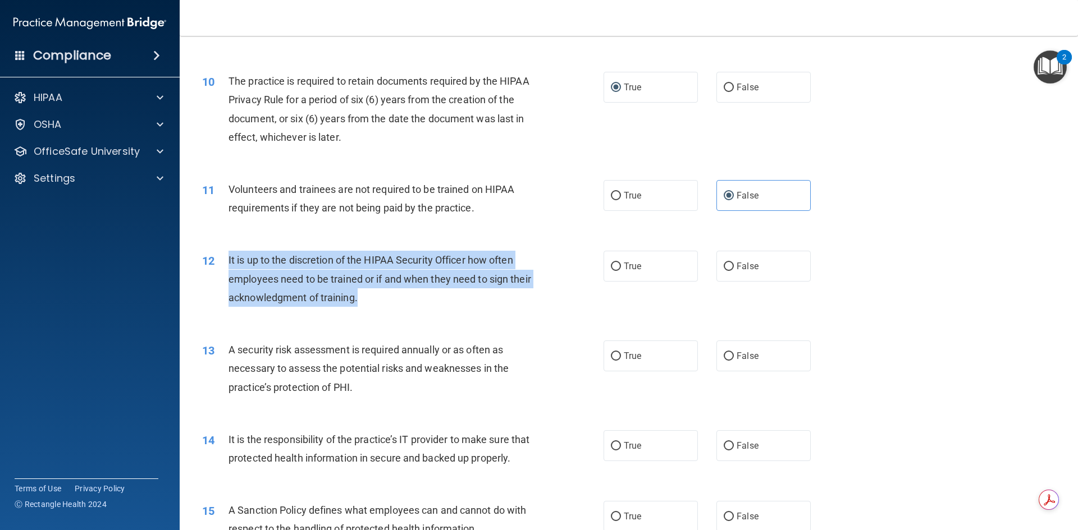
drag, startPoint x: 386, startPoint y: 298, endPoint x: 227, endPoint y: 260, distance: 163.8
click at [227, 260] on div "12 It is up to the discretion of the HIPAA Security Officer how often employees…" at bounding box center [402, 282] width 435 height 62
click at [611, 267] on input "True" at bounding box center [616, 267] width 10 height 8
radio input "true"
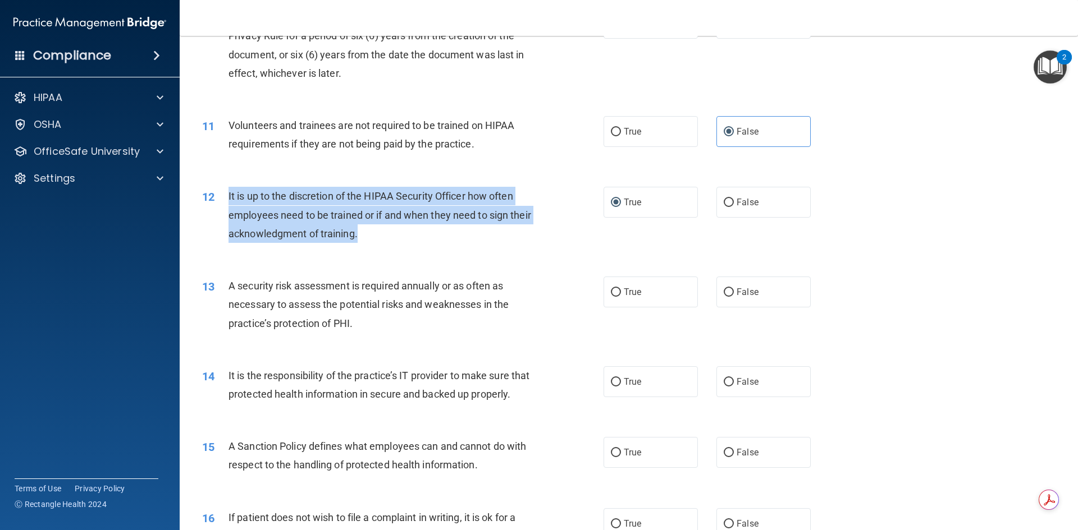
scroll to position [1010, 0]
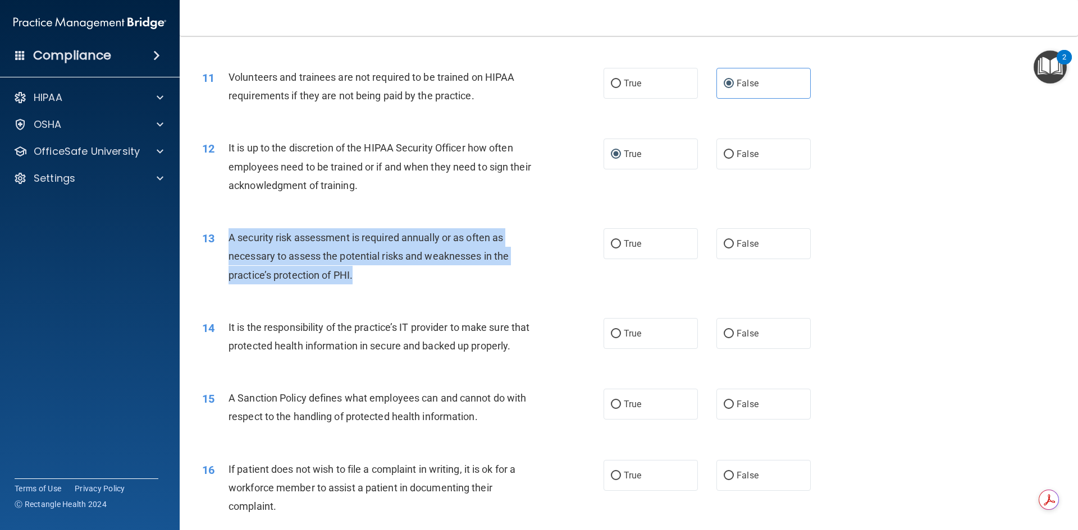
drag, startPoint x: 365, startPoint y: 269, endPoint x: 228, endPoint y: 236, distance: 140.9
click at [228, 236] on div "A security risk assessment is required annually or as often as necessary to ass…" at bounding box center [385, 256] width 314 height 56
click at [611, 244] on input "True" at bounding box center [616, 244] width 10 height 8
radio input "true"
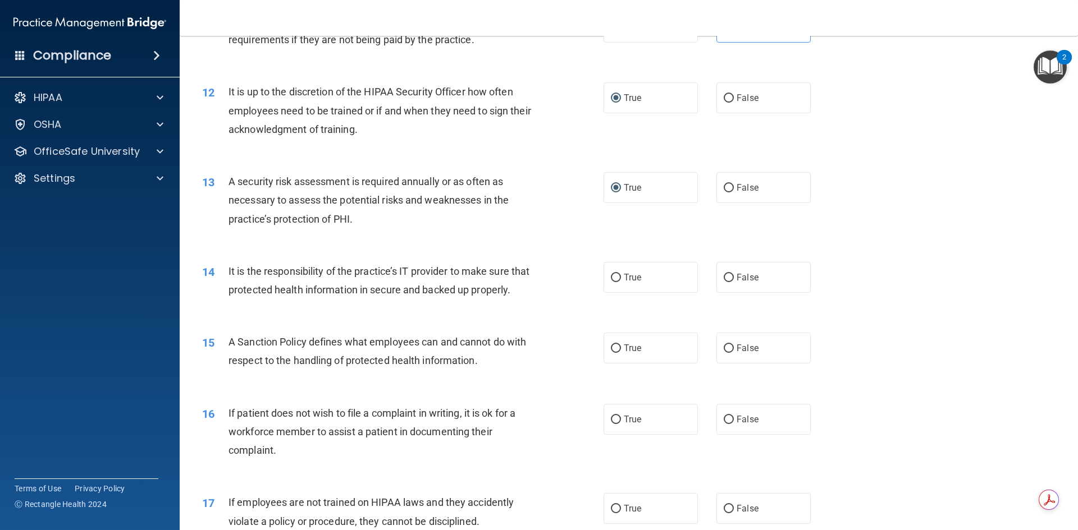
click at [401, 293] on span "It is the responsibility of the practice’s IT provider to make sure that protec…" at bounding box center [378, 281] width 301 height 30
click at [615, 276] on input "True" at bounding box center [616, 278] width 10 height 8
radio input "true"
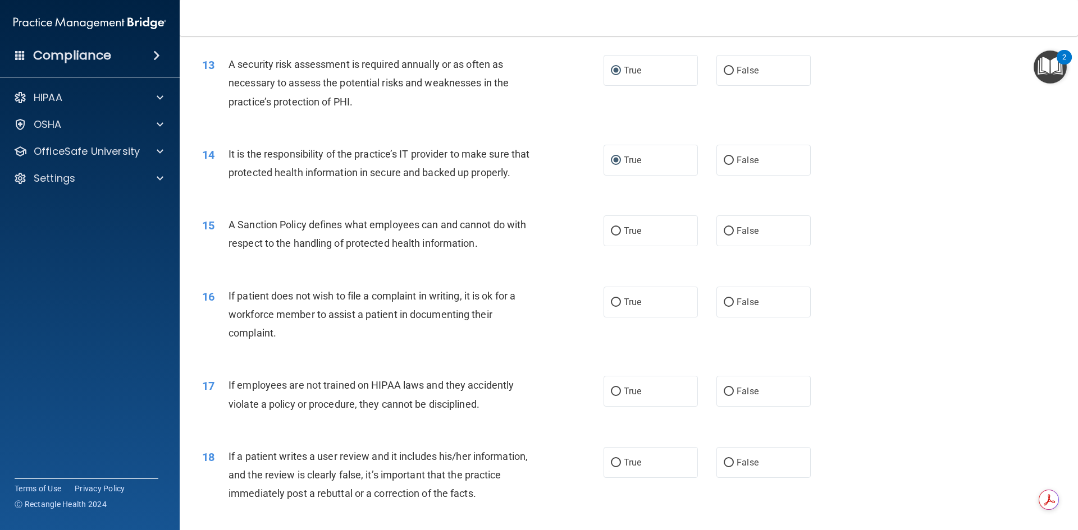
scroll to position [1235, 0]
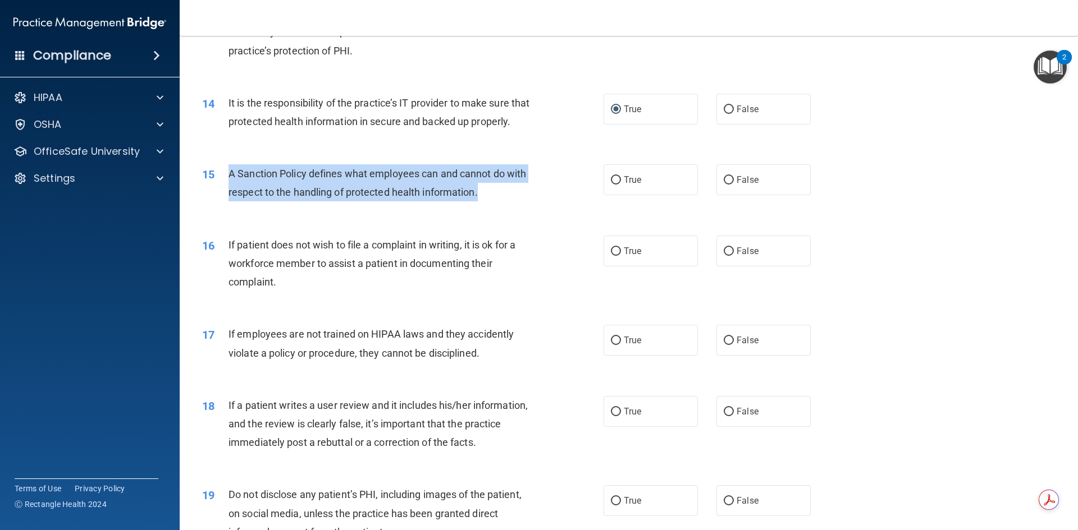
drag, startPoint x: 487, startPoint y: 204, endPoint x: 229, endPoint y: 191, distance: 258.0
click at [229, 191] on div "A Sanction Policy defines what employees can and cannot do with respect to the …" at bounding box center [385, 182] width 314 height 37
click at [345, 198] on span "A Sanction Policy defines what employees can and cannot do with respect to the …" at bounding box center [377, 183] width 298 height 30
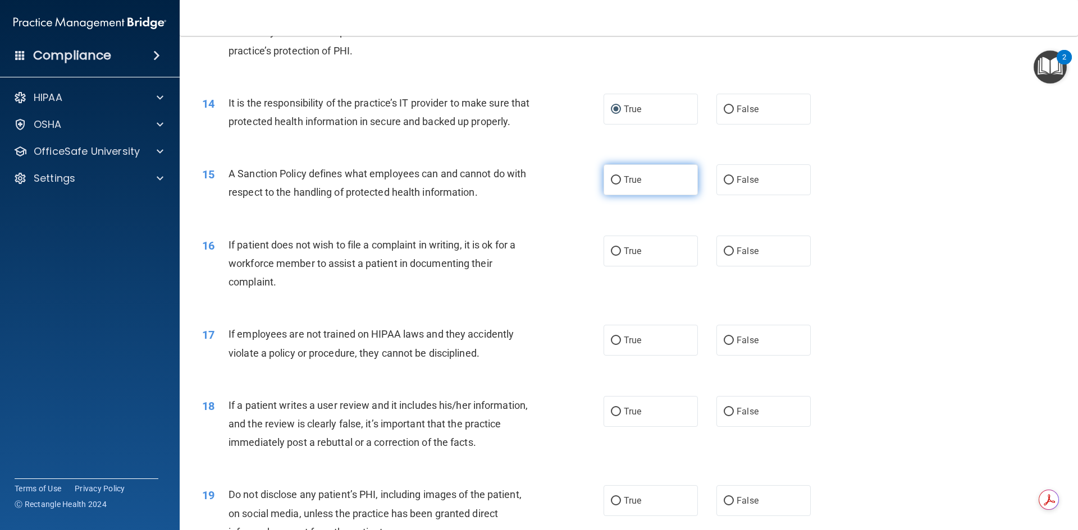
click at [616, 185] on input "True" at bounding box center [616, 180] width 10 height 8
radio input "true"
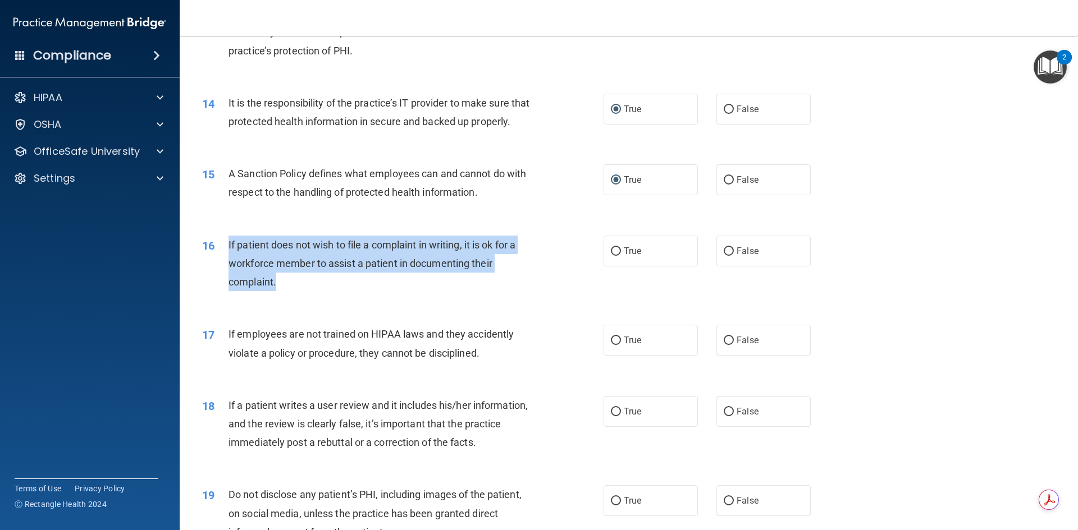
drag, startPoint x: 280, startPoint y: 296, endPoint x: 225, endPoint y: 254, distance: 68.9
click at [225, 254] on div "16 If patient does not wish to file a complaint in writing, it is ok for a work…" at bounding box center [402, 267] width 435 height 62
click at [614, 256] on input "True" at bounding box center [616, 252] width 10 height 8
radio input "true"
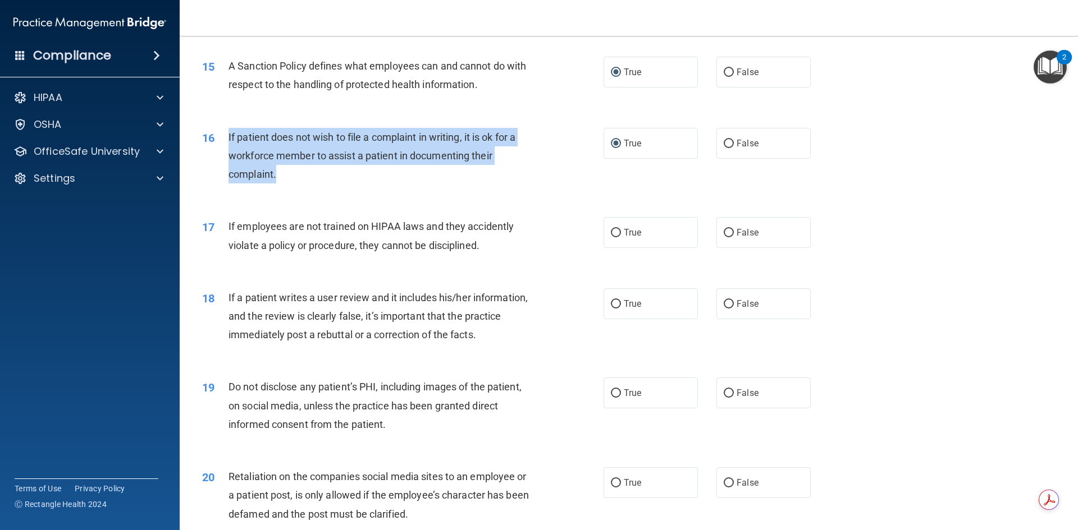
scroll to position [1347, 0]
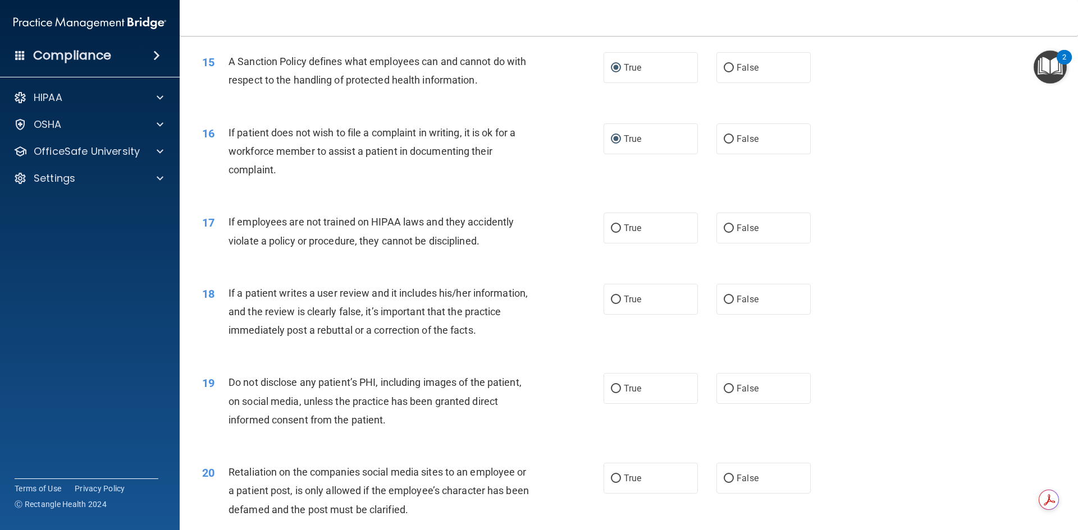
click at [543, 288] on div "18 If a patient writes a user review and it includes his/her information, and t…" at bounding box center [629, 315] width 870 height 90
click at [728, 233] on input "False" at bounding box center [729, 229] width 10 height 8
radio input "true"
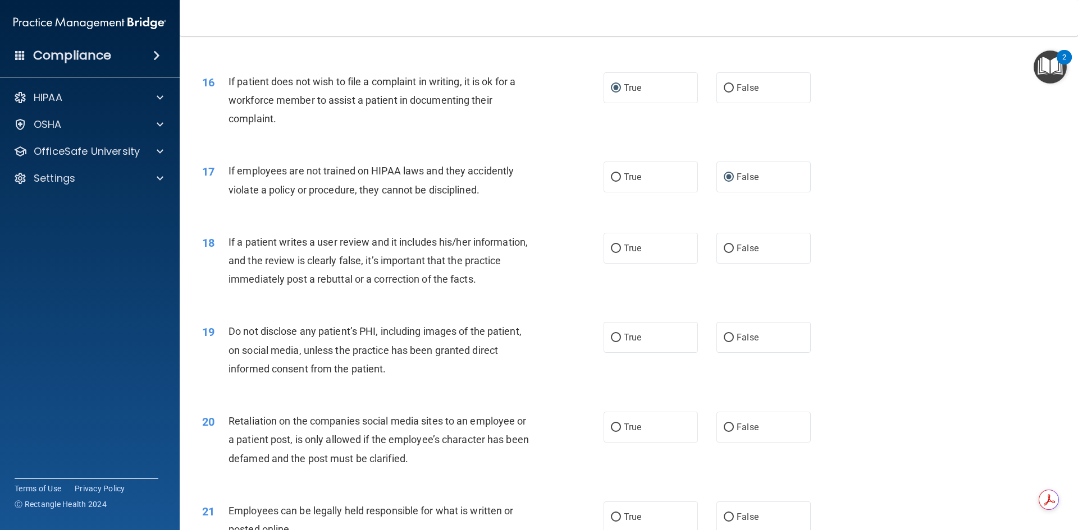
scroll to position [1459, 0]
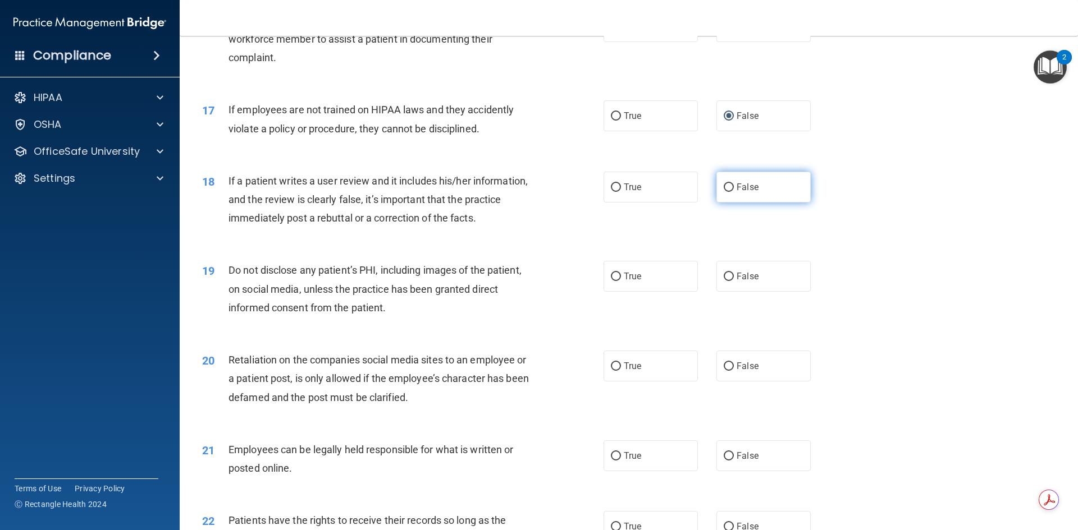
click at [724, 192] on input "False" at bounding box center [729, 188] width 10 height 8
radio input "true"
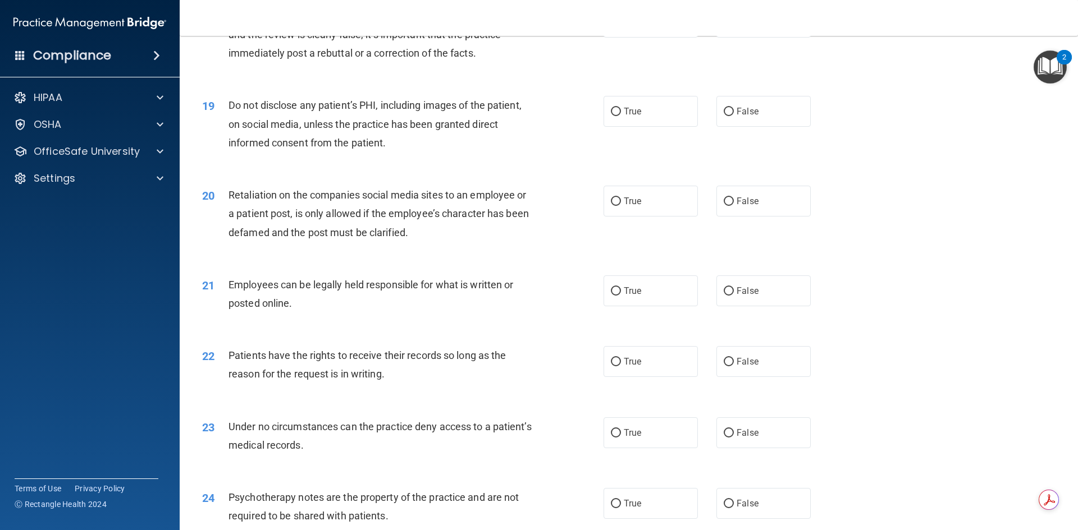
scroll to position [1628, 0]
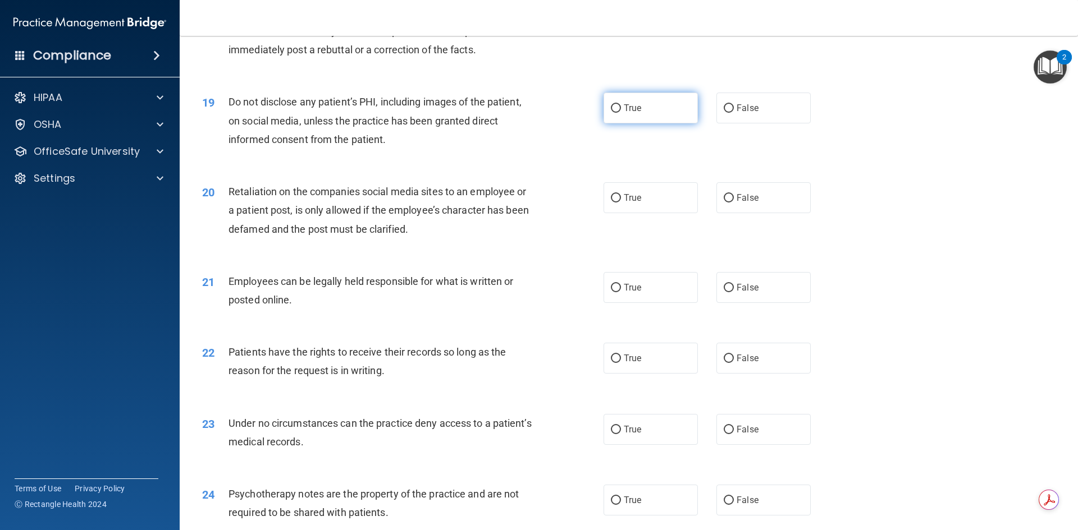
click at [614, 113] on input "True" at bounding box center [616, 108] width 10 height 8
radio input "true"
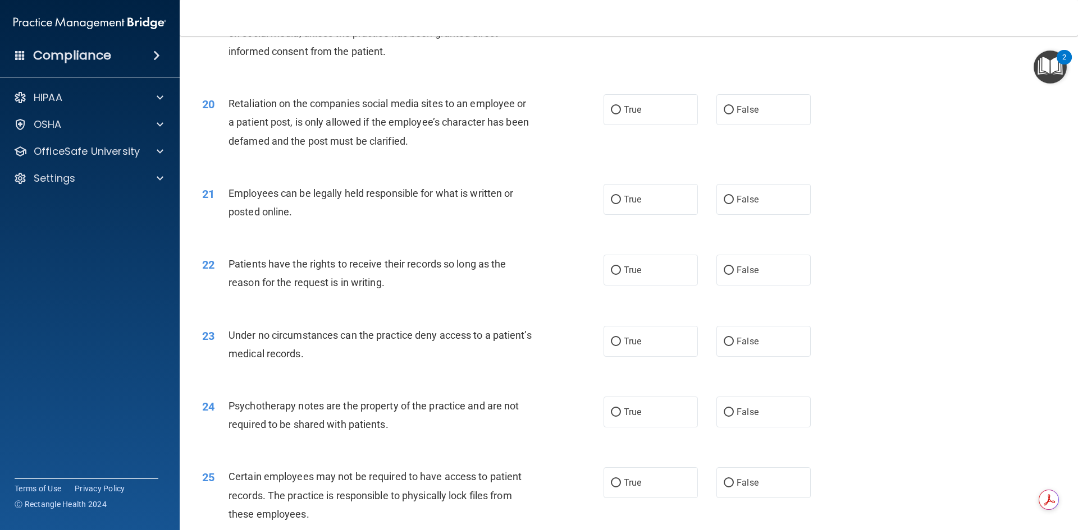
scroll to position [1740, 0]
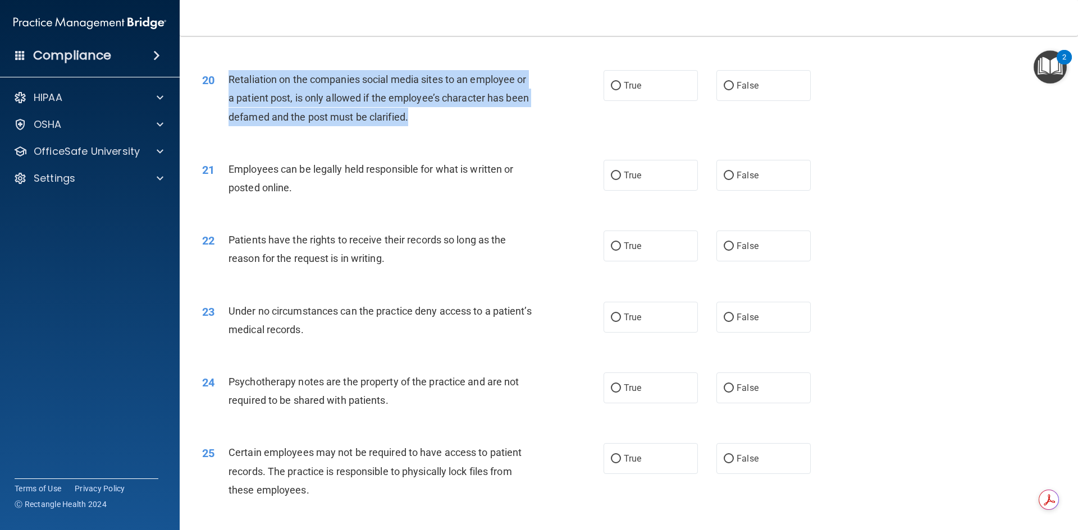
drag, startPoint x: 417, startPoint y: 136, endPoint x: 227, endPoint y: 99, distance: 193.3
click at [227, 99] on div "20 Retaliation on the companies social media sites to an employee or a patient …" at bounding box center [402, 101] width 435 height 62
click at [724, 90] on input "False" at bounding box center [729, 86] width 10 height 8
radio input "true"
click at [562, 132] on div "20 Retaliation on the companies social media sites to an employee or a patient …" at bounding box center [402, 101] width 435 height 62
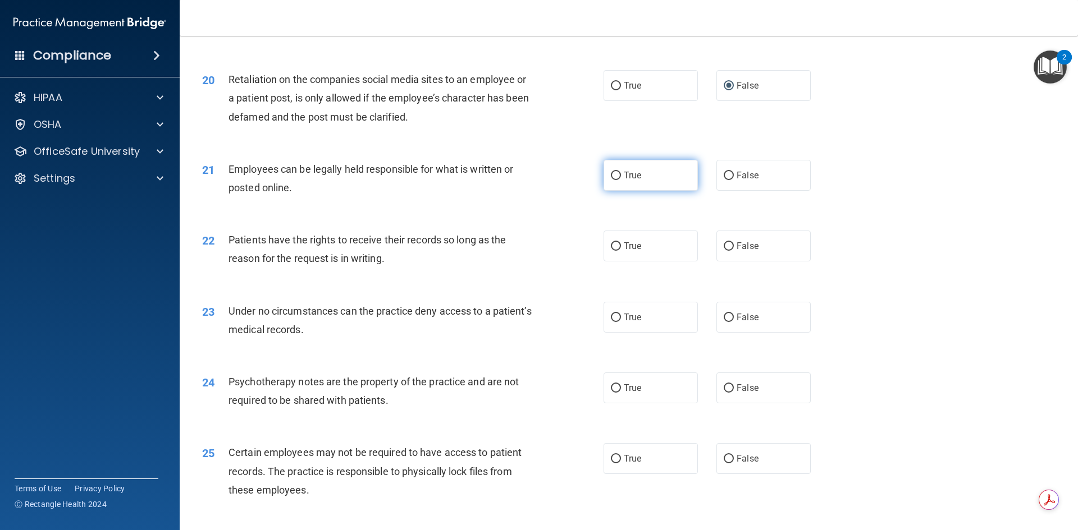
click at [611, 180] on input "True" at bounding box center [616, 176] width 10 height 8
radio input "true"
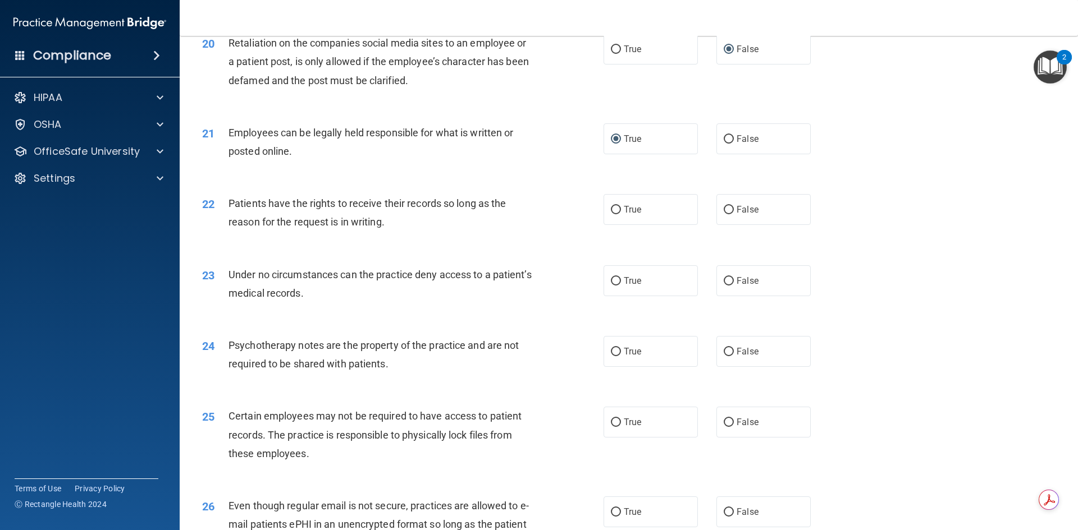
scroll to position [1796, 0]
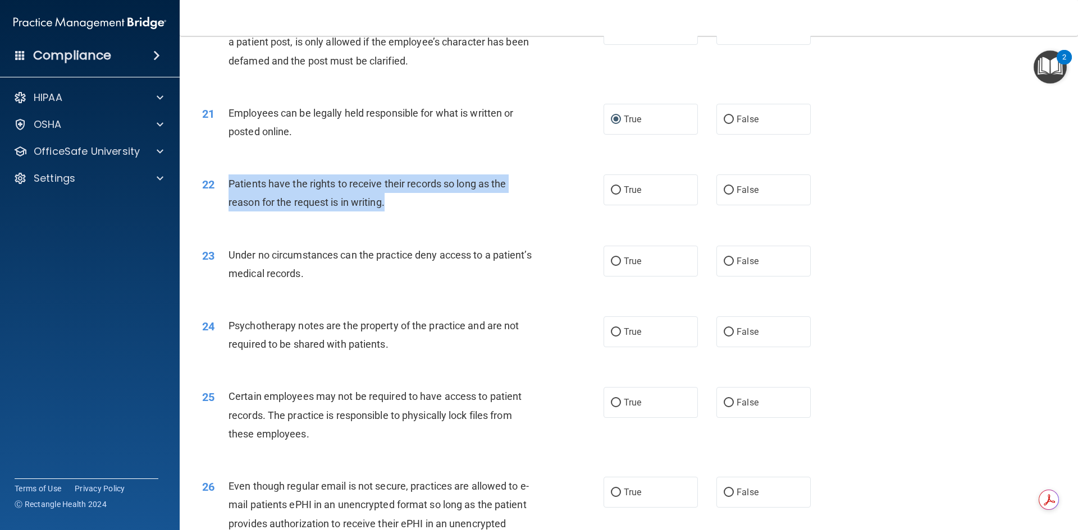
drag, startPoint x: 389, startPoint y: 223, endPoint x: 228, endPoint y: 195, distance: 163.5
click at [228, 194] on div "Patients have the rights to receive their records so long as the reason for the…" at bounding box center [385, 193] width 314 height 37
click at [724, 195] on input "False" at bounding box center [729, 190] width 10 height 8
radio input "true"
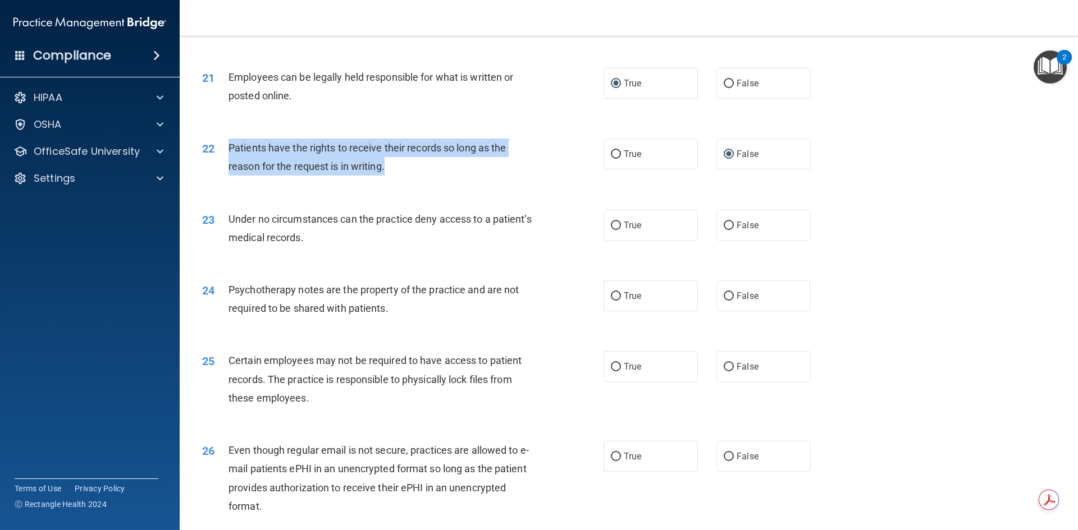
scroll to position [1852, 0]
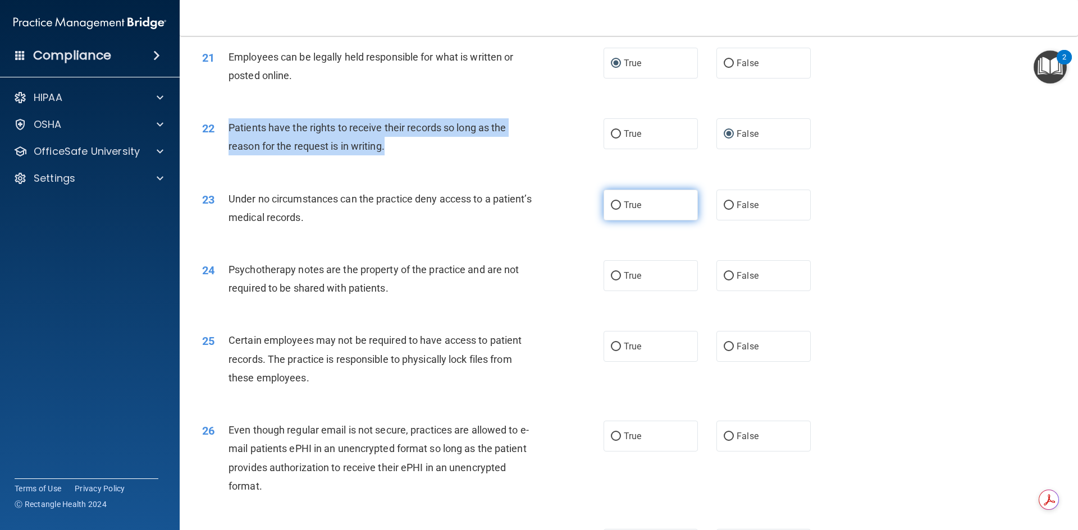
click at [611, 210] on input "True" at bounding box center [616, 206] width 10 height 8
radio input "true"
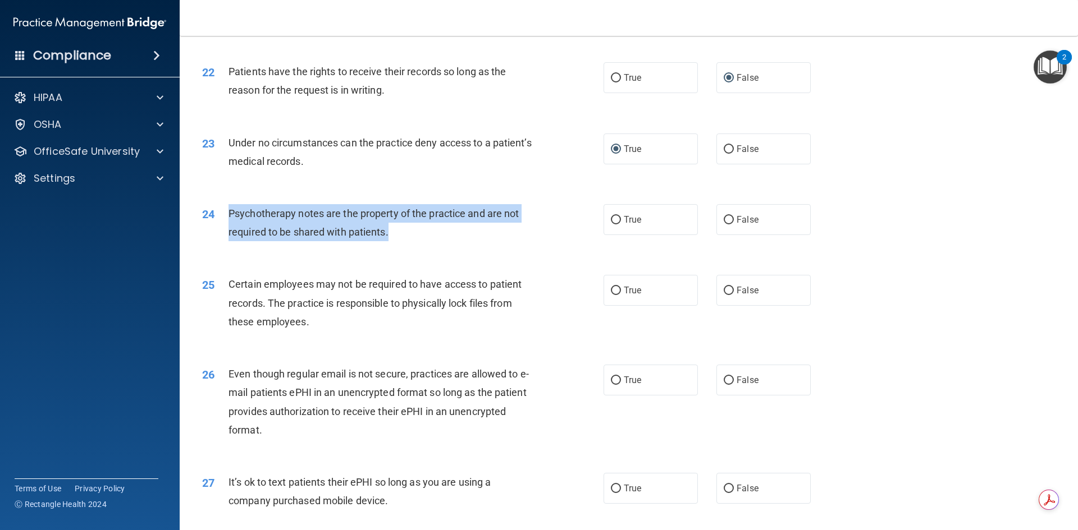
drag, startPoint x: 409, startPoint y: 253, endPoint x: 230, endPoint y: 234, distance: 180.1
click at [230, 234] on div "Psychotherapy notes are the property of the practice and are not required to be…" at bounding box center [385, 222] width 314 height 37
click at [418, 241] on div "Psychotherapy notes are the property of the practice and are not required to be…" at bounding box center [385, 222] width 314 height 37
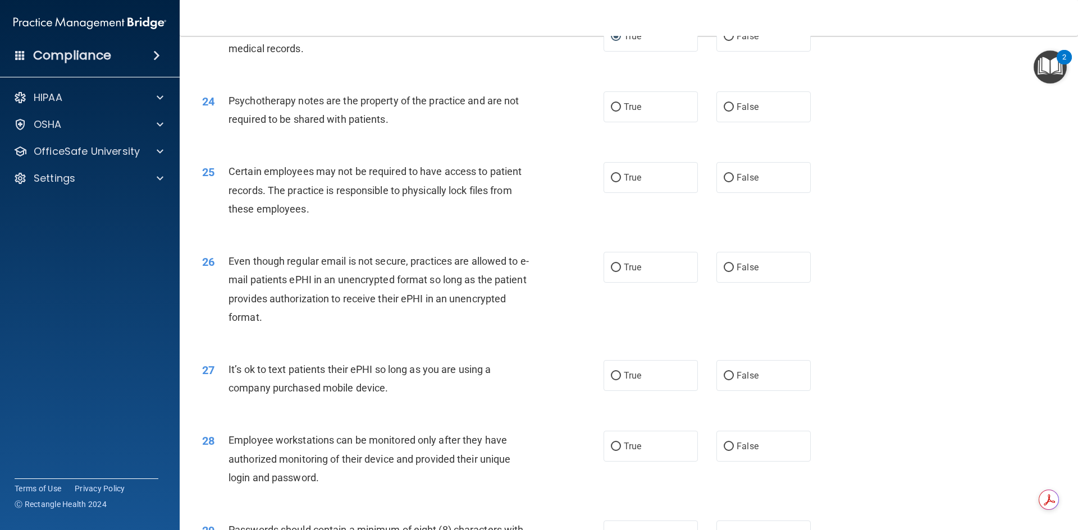
scroll to position [2021, 0]
click at [611, 112] on input "True" at bounding box center [616, 108] width 10 height 8
radio input "true"
click at [611, 183] on input "True" at bounding box center [616, 179] width 10 height 8
radio input "true"
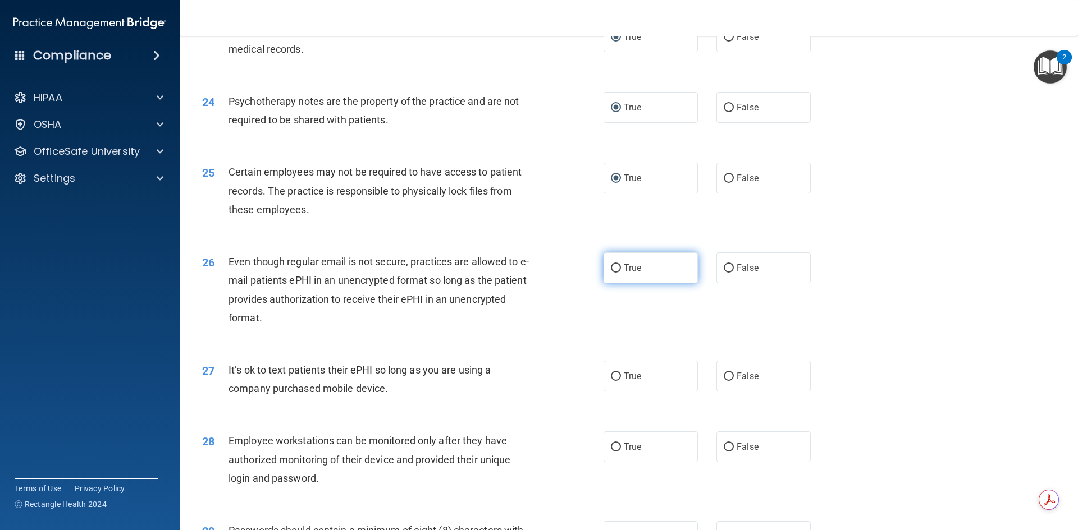
click at [612, 273] on input "True" at bounding box center [616, 268] width 10 height 8
radio input "true"
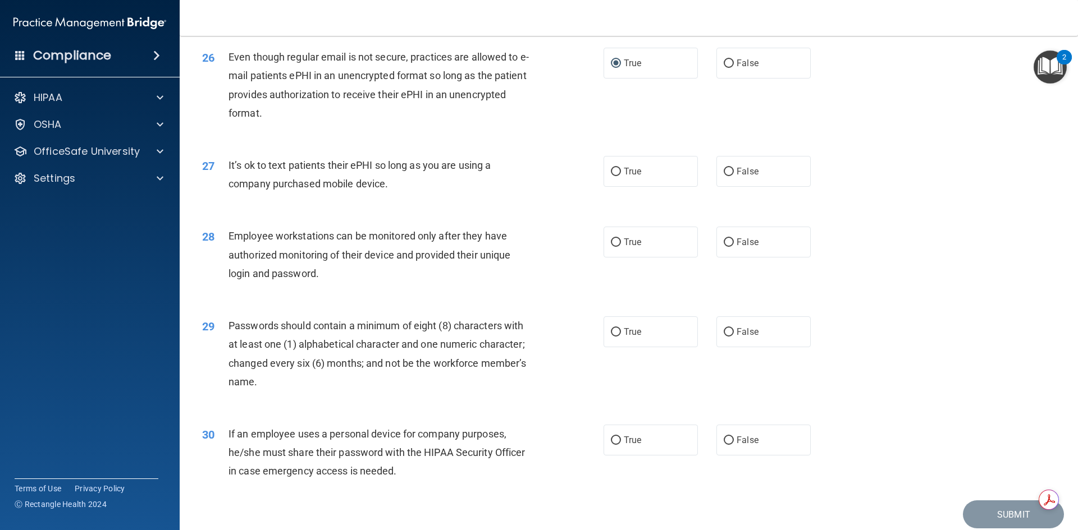
scroll to position [2245, 0]
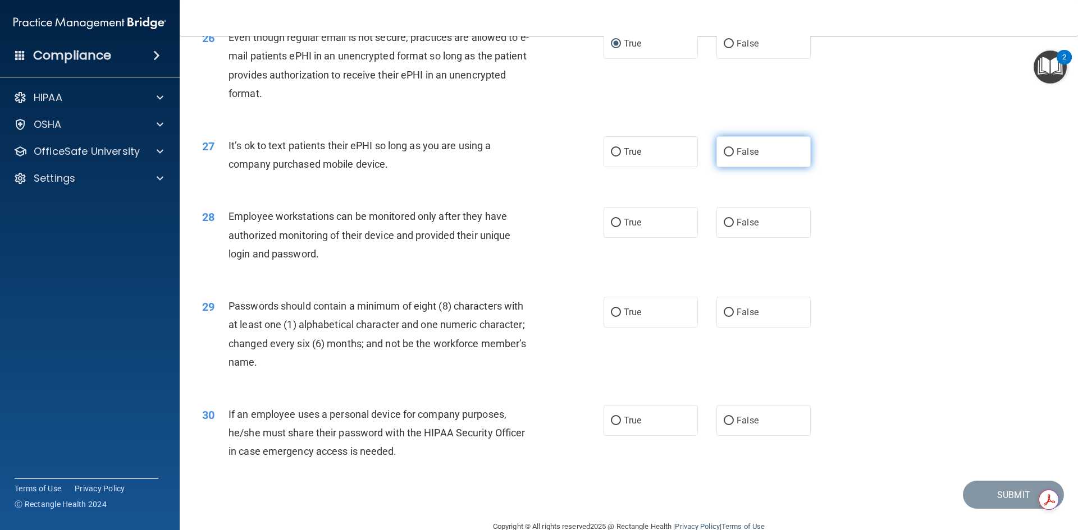
click at [724, 157] on input "False" at bounding box center [729, 152] width 10 height 8
radio input "true"
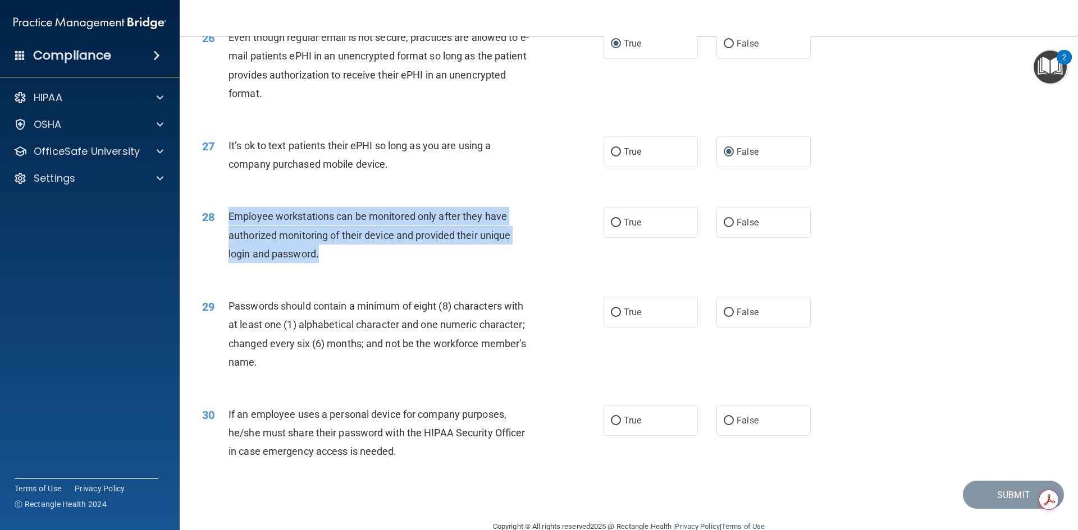
drag, startPoint x: 337, startPoint y: 274, endPoint x: 227, endPoint y: 235, distance: 116.3
click at [227, 235] on div "28 Employee workstations can be monitored only after they have authorized monit…" at bounding box center [402, 238] width 435 height 62
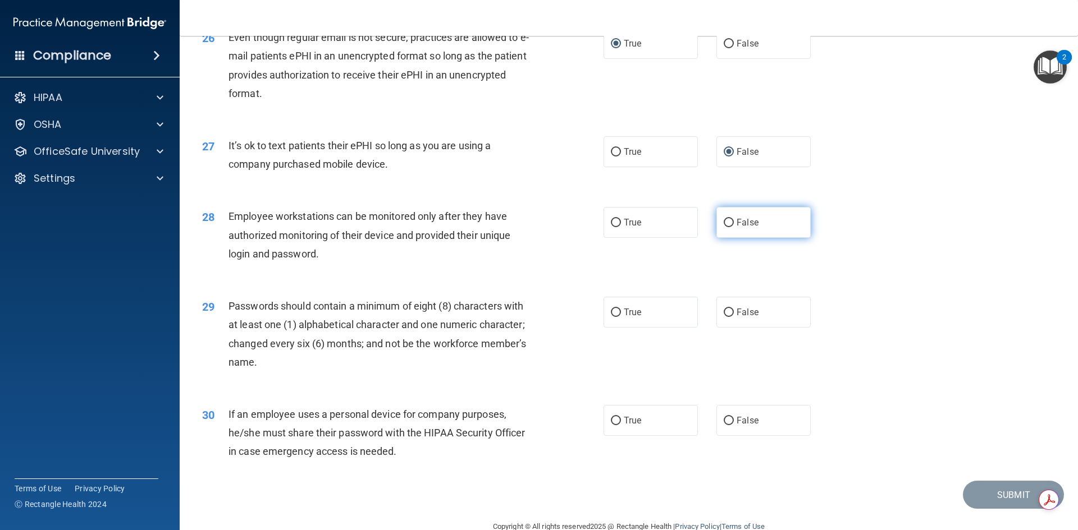
click at [725, 235] on label "False" at bounding box center [763, 222] width 94 height 31
click at [725, 227] on input "False" at bounding box center [729, 223] width 10 height 8
radio input "true"
click at [612, 317] on input "True" at bounding box center [616, 313] width 10 height 8
radio input "true"
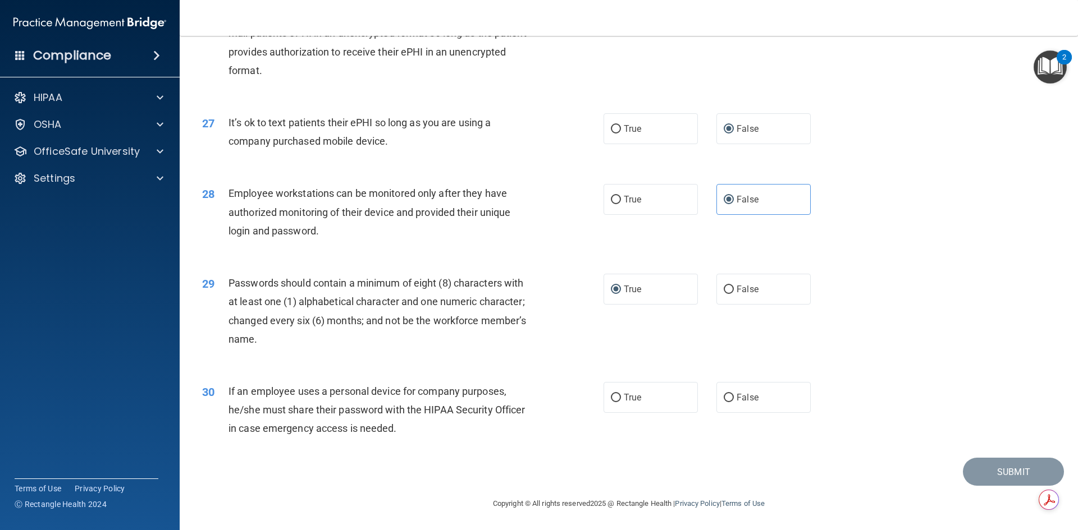
scroll to position [2287, 0]
click at [724, 395] on input "False" at bounding box center [729, 397] width 10 height 8
click at [979, 473] on button "Submit" at bounding box center [1013, 471] width 101 height 29
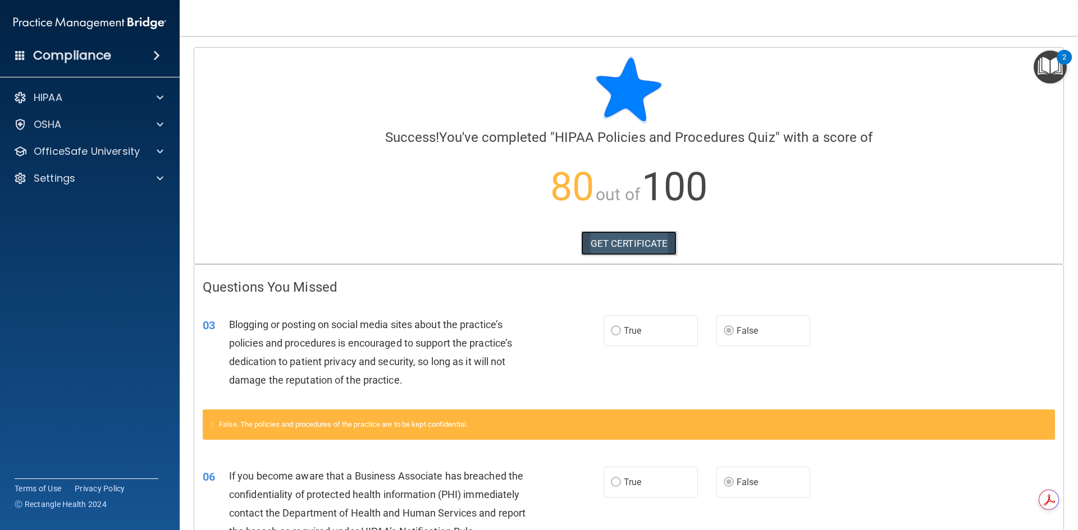
click at [630, 243] on link "GET CERTIFICATE" at bounding box center [629, 243] width 96 height 25
click at [58, 181] on p "Settings" at bounding box center [55, 178] width 42 height 13
click at [57, 204] on p "My Account" at bounding box center [83, 205] width 153 height 11
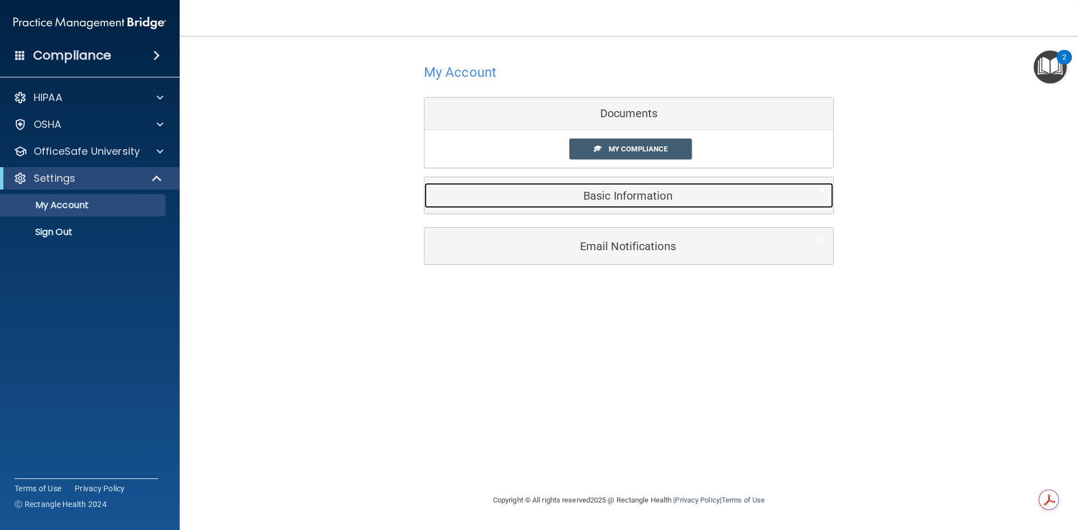
click at [634, 194] on h5 "Basic Information" at bounding box center [612, 196] width 358 height 12
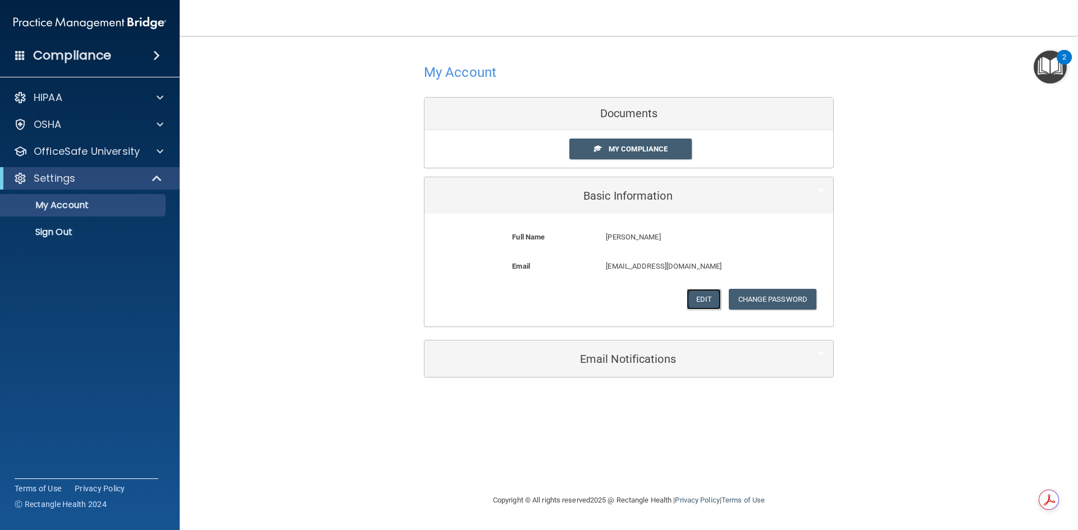
click at [695, 297] on button "Edit" at bounding box center [703, 299] width 34 height 21
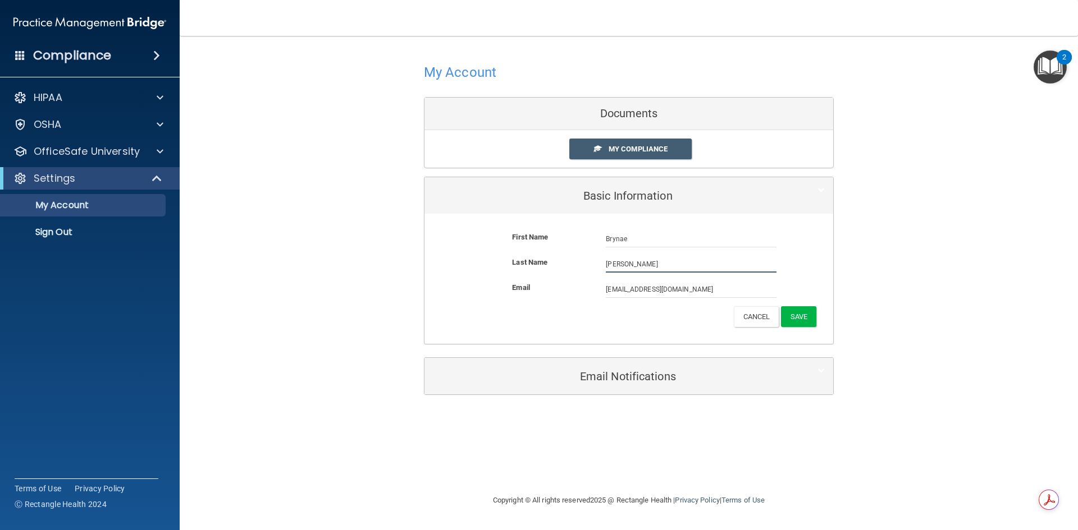
click at [634, 262] on input "Mitchell" at bounding box center [691, 264] width 171 height 17
click at [807, 315] on button "Save" at bounding box center [798, 316] width 35 height 21
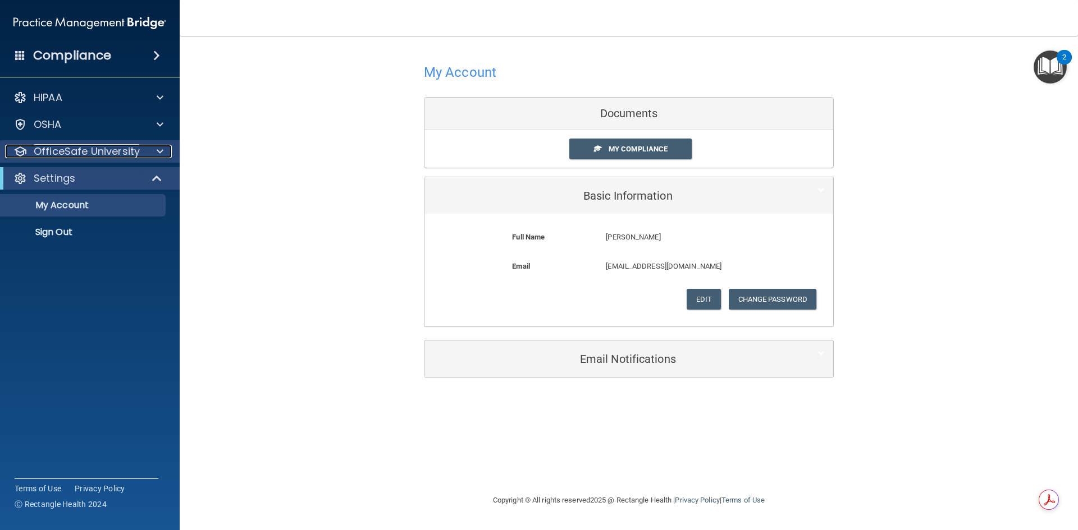
click at [95, 153] on p "OfficeSafe University" at bounding box center [87, 151] width 106 height 13
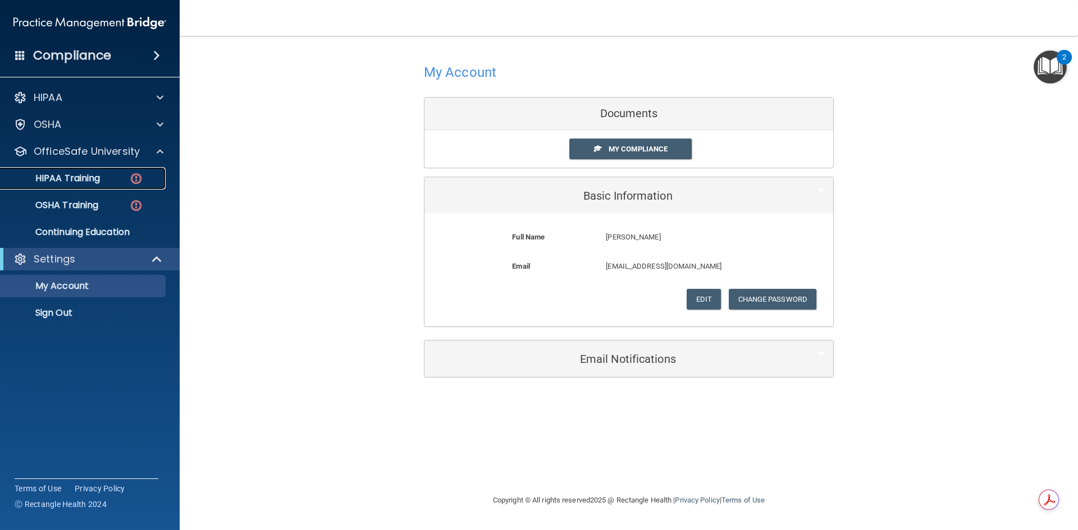
click at [83, 178] on p "HIPAA Training" at bounding box center [53, 178] width 93 height 11
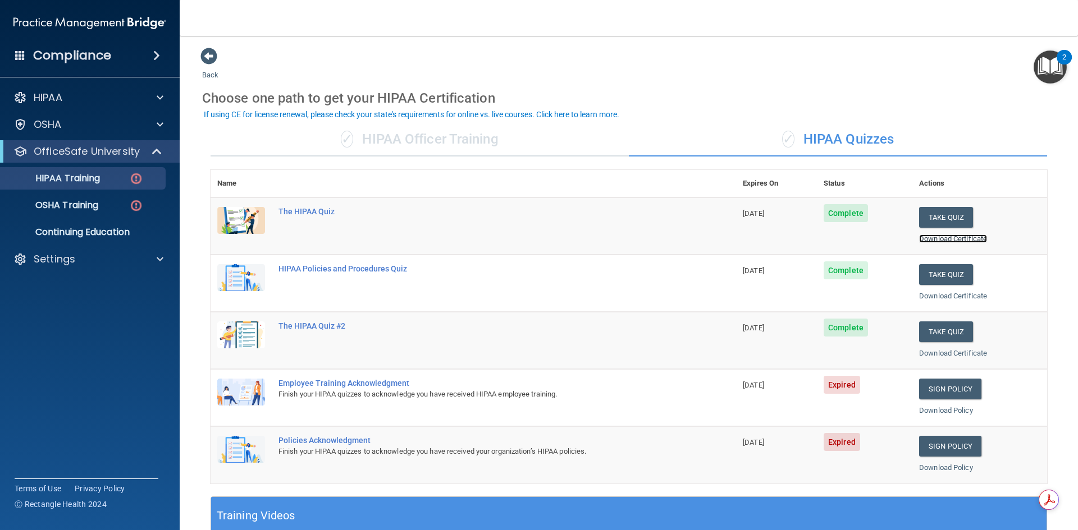
click at [951, 239] on link "Download Certificate" at bounding box center [953, 239] width 68 height 8
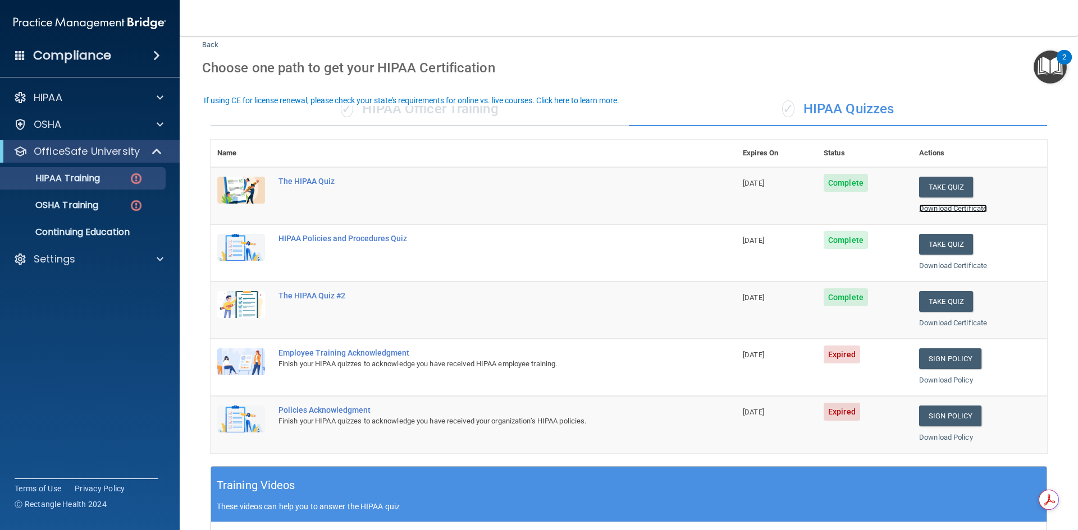
scroll to position [56, 0]
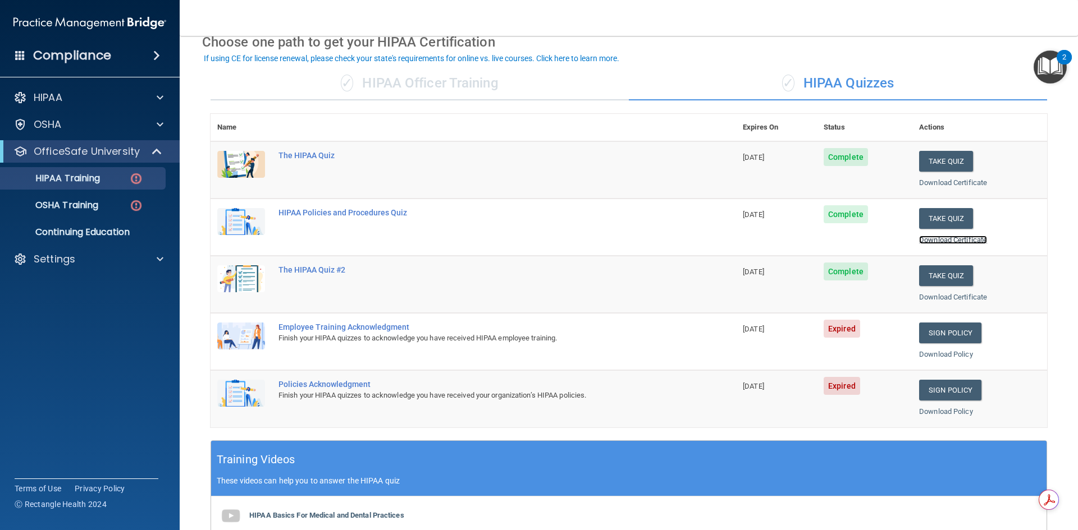
click at [932, 241] on link "Download Certificate" at bounding box center [953, 240] width 68 height 8
click at [938, 299] on link "Download Certificate" at bounding box center [953, 297] width 68 height 8
click at [48, 208] on p "OSHA Training" at bounding box center [52, 205] width 91 height 11
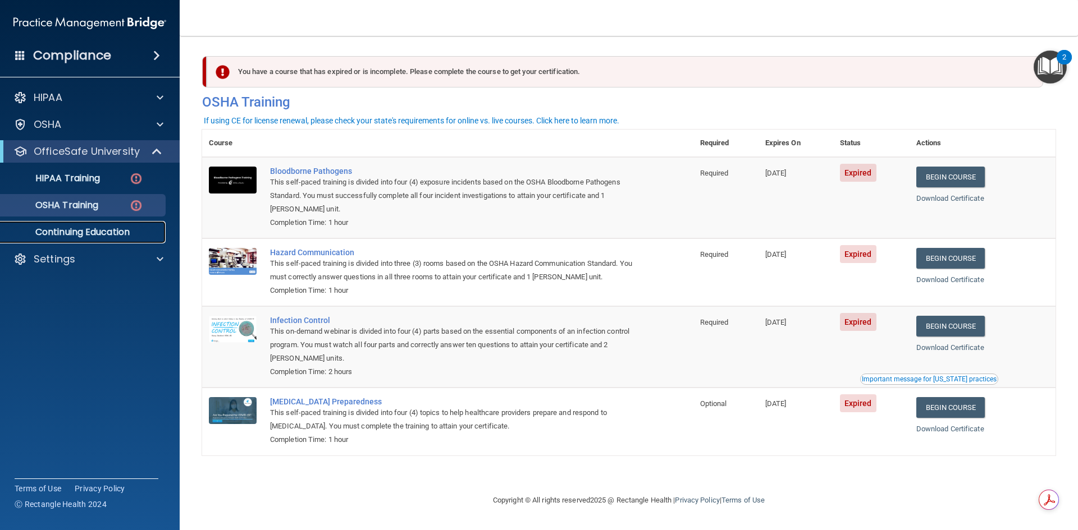
click at [80, 231] on p "Continuing Education" at bounding box center [83, 232] width 153 height 11
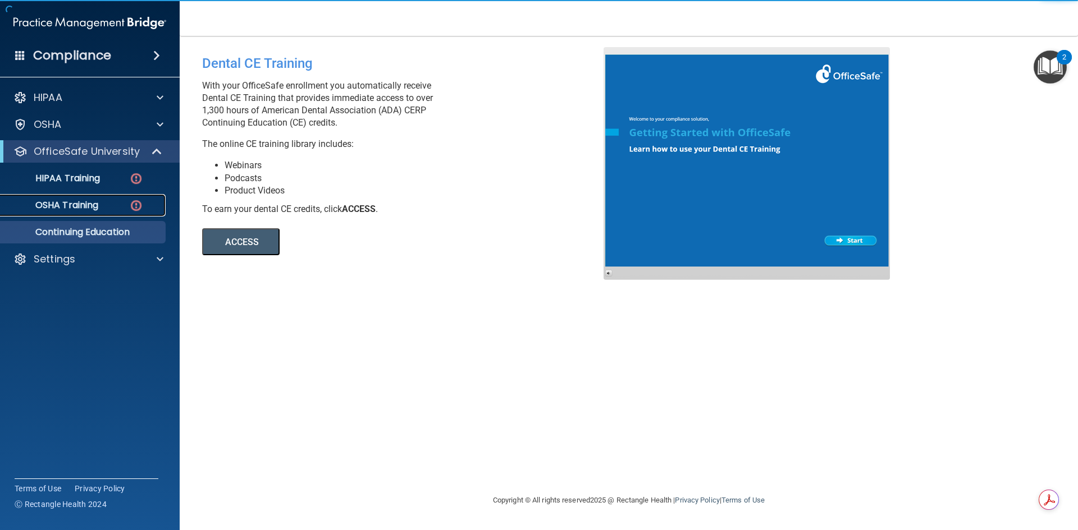
click at [40, 207] on p "OSHA Training" at bounding box center [52, 205] width 91 height 11
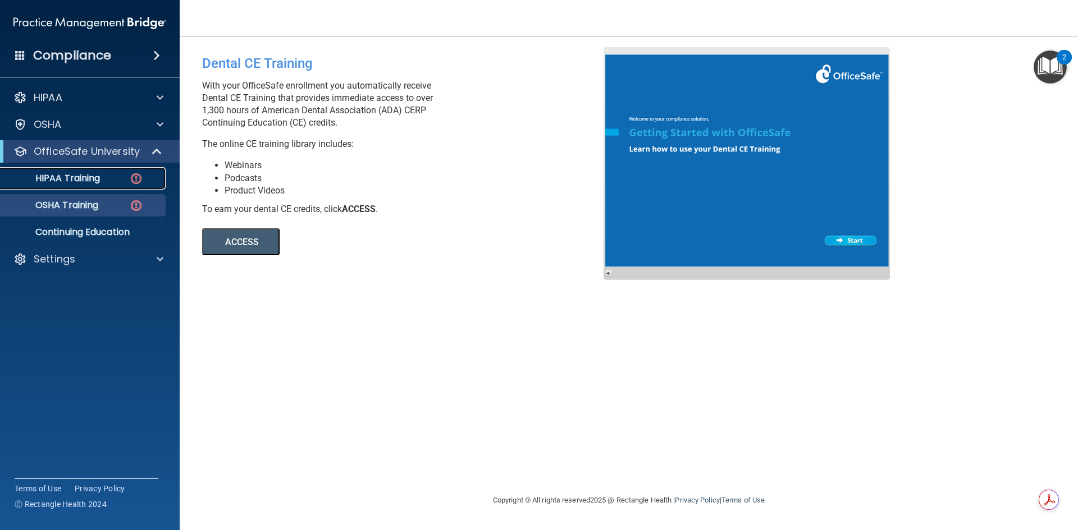
click at [88, 175] on p "HIPAA Training" at bounding box center [53, 178] width 93 height 11
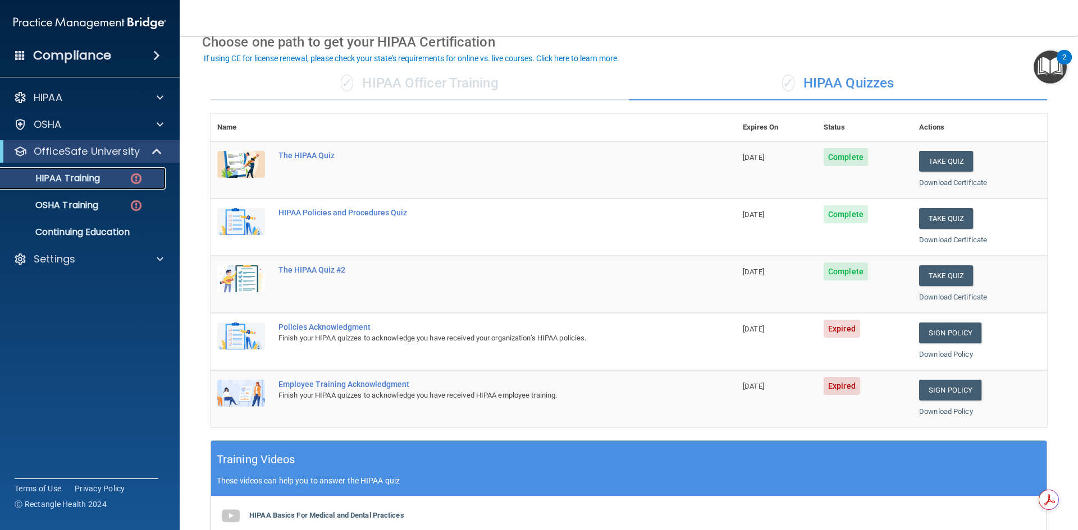
scroll to position [112, 0]
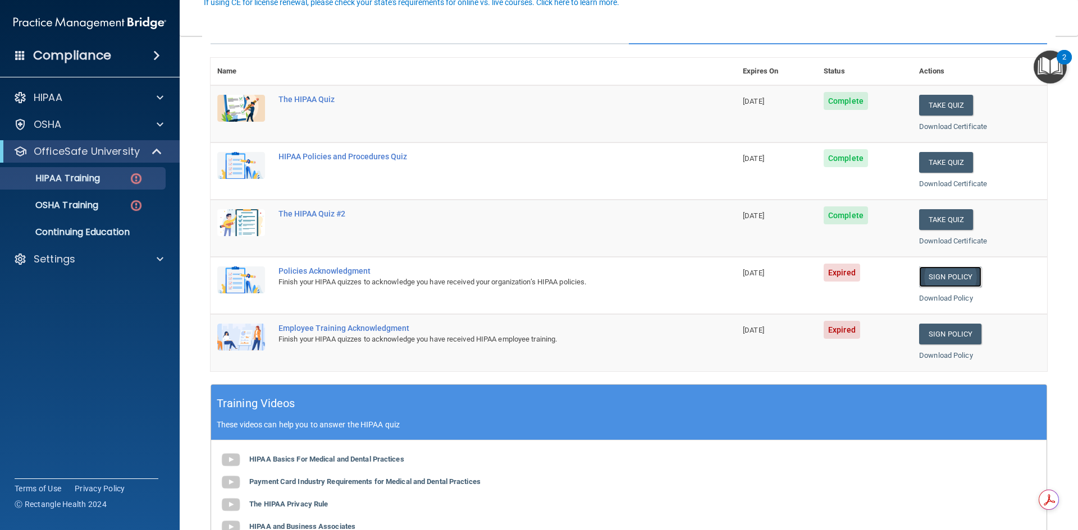
click at [948, 277] on link "Sign Policy" at bounding box center [950, 277] width 62 height 21
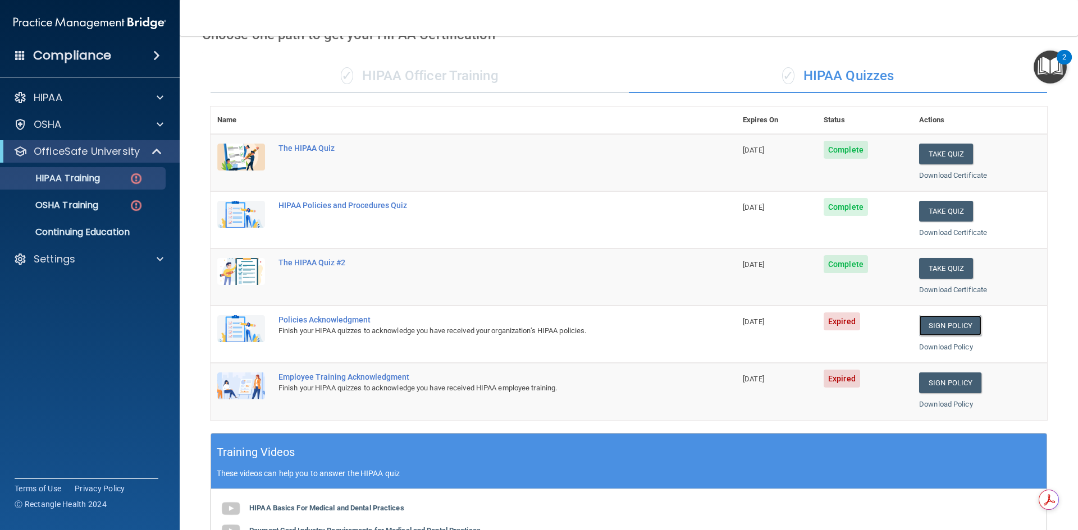
scroll to position [0, 0]
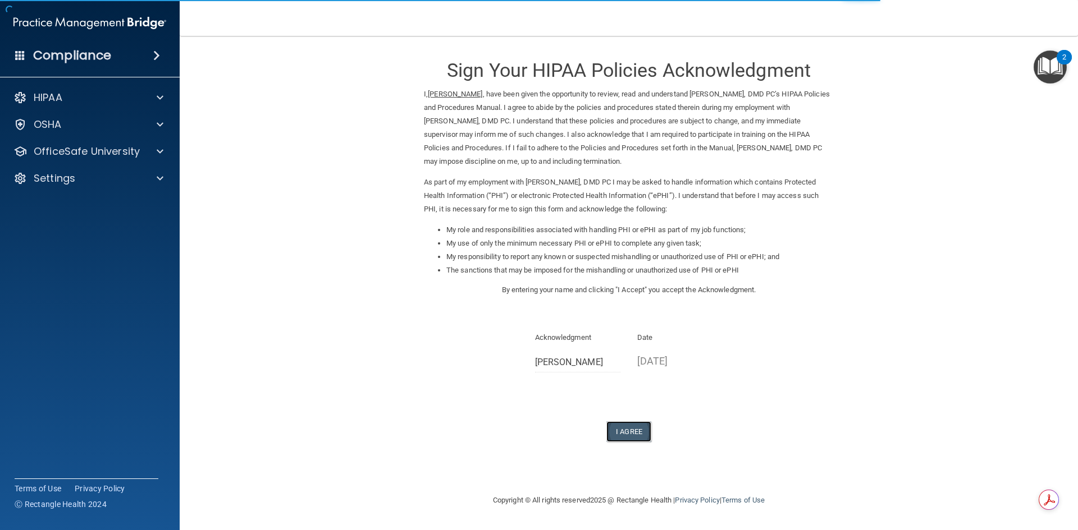
click at [619, 436] on button "I Agree" at bounding box center [628, 432] width 45 height 21
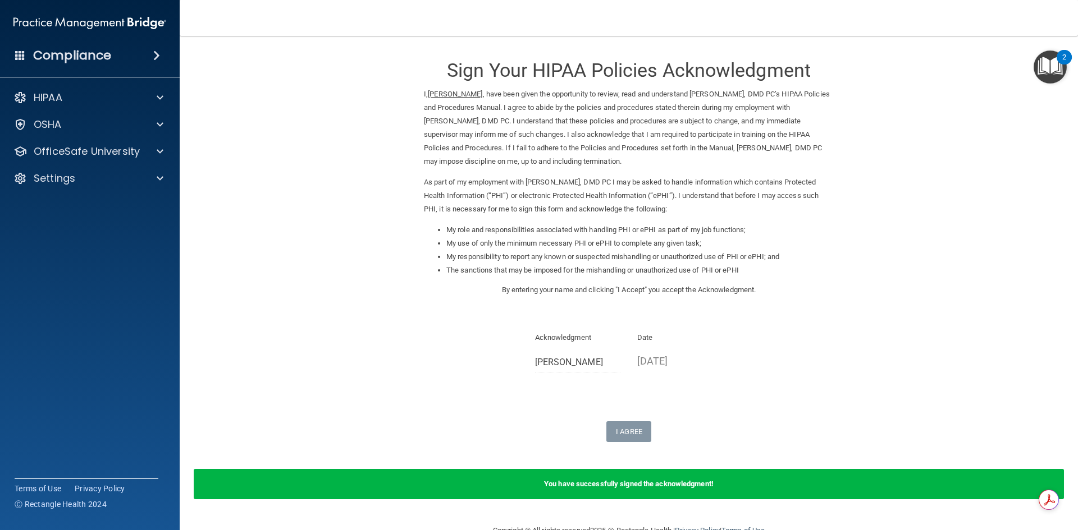
scroll to position [28, 0]
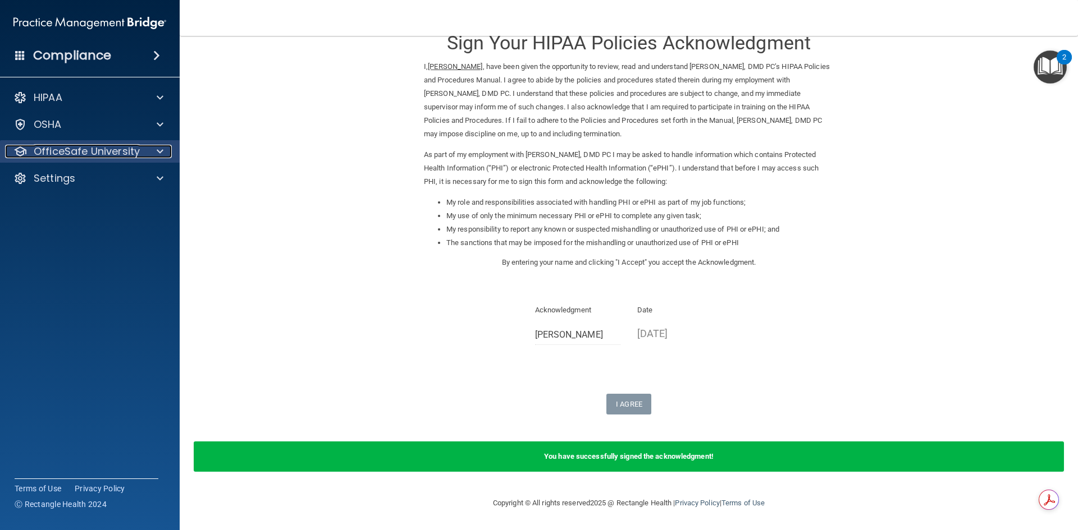
click at [130, 154] on p "OfficeSafe University" at bounding box center [87, 151] width 106 height 13
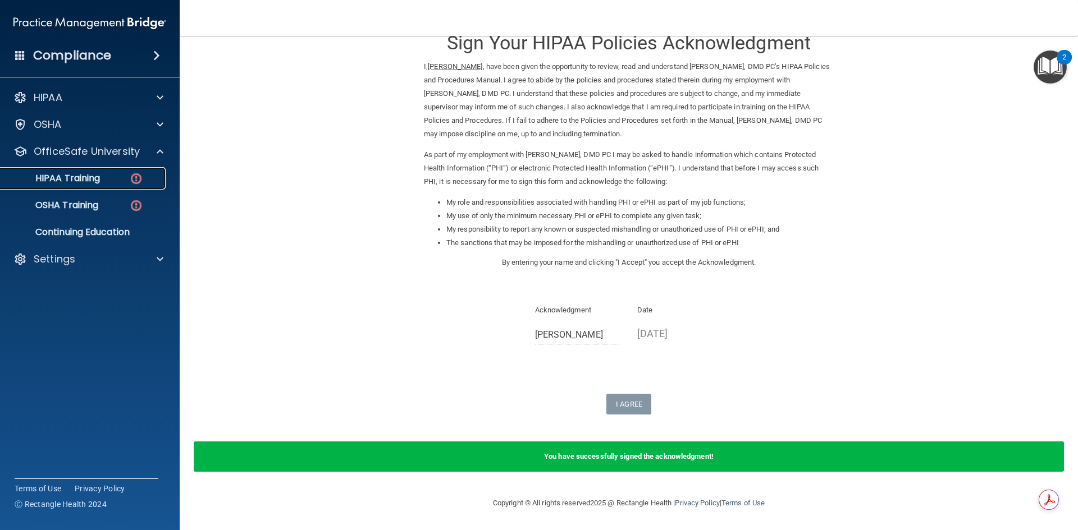
click at [94, 176] on p "HIPAA Training" at bounding box center [53, 178] width 93 height 11
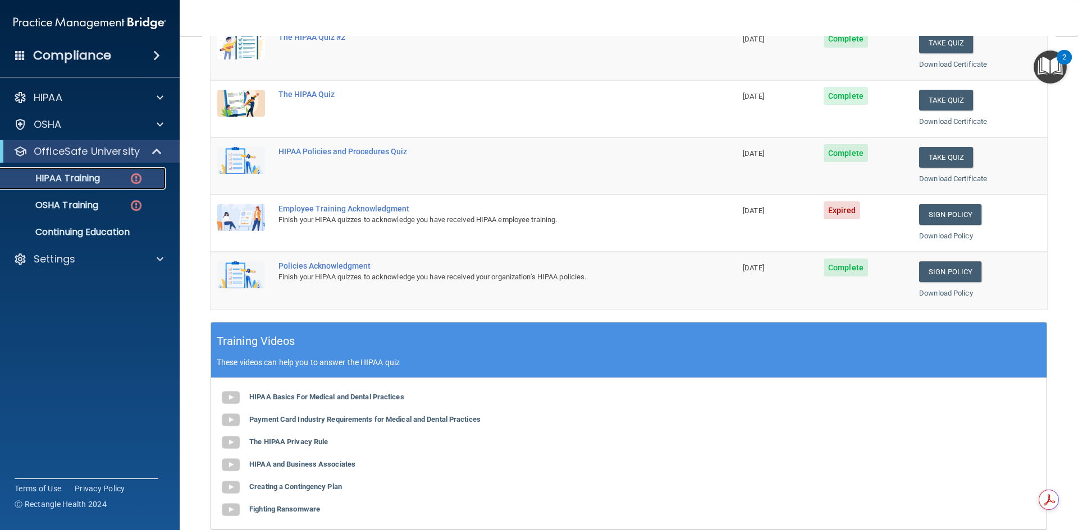
scroll to position [147, 0]
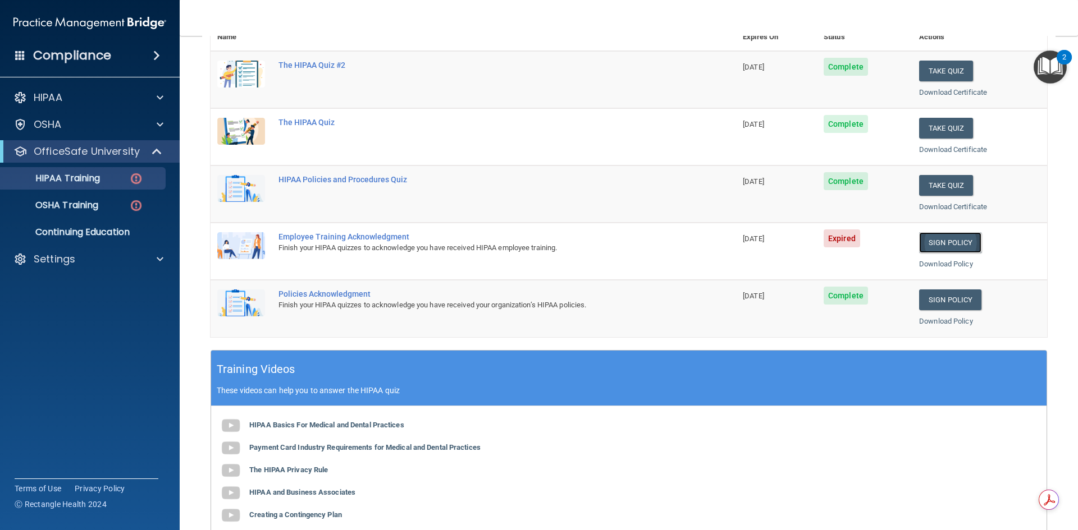
click at [928, 237] on link "Sign Policy" at bounding box center [950, 242] width 62 height 21
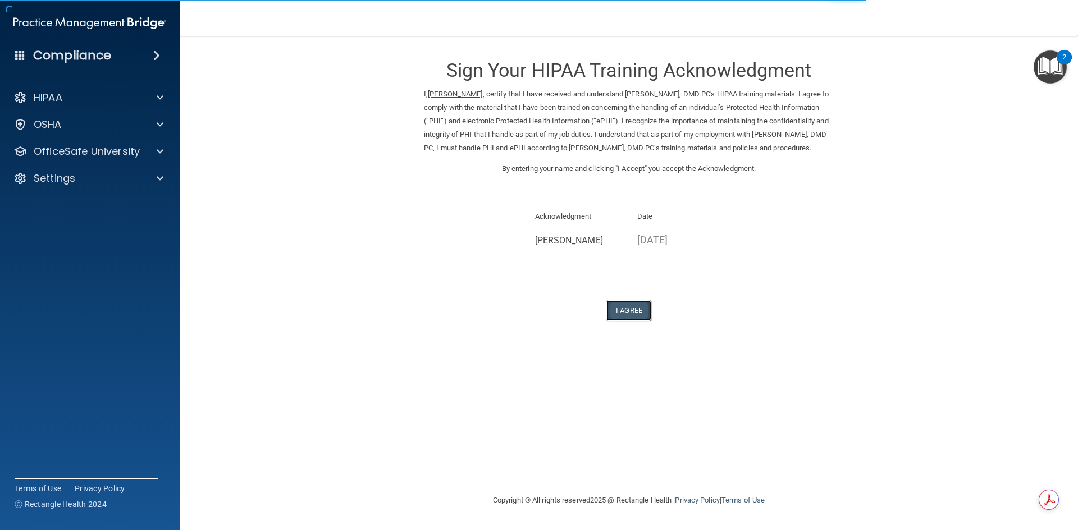
click at [630, 321] on button "I Agree" at bounding box center [628, 310] width 45 height 21
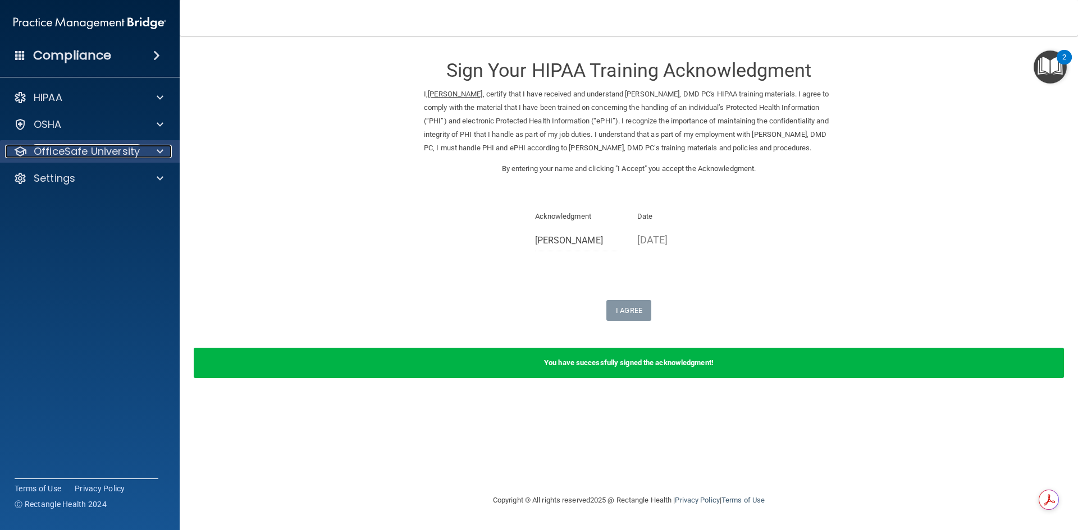
click at [65, 150] on p "OfficeSafe University" at bounding box center [87, 151] width 106 height 13
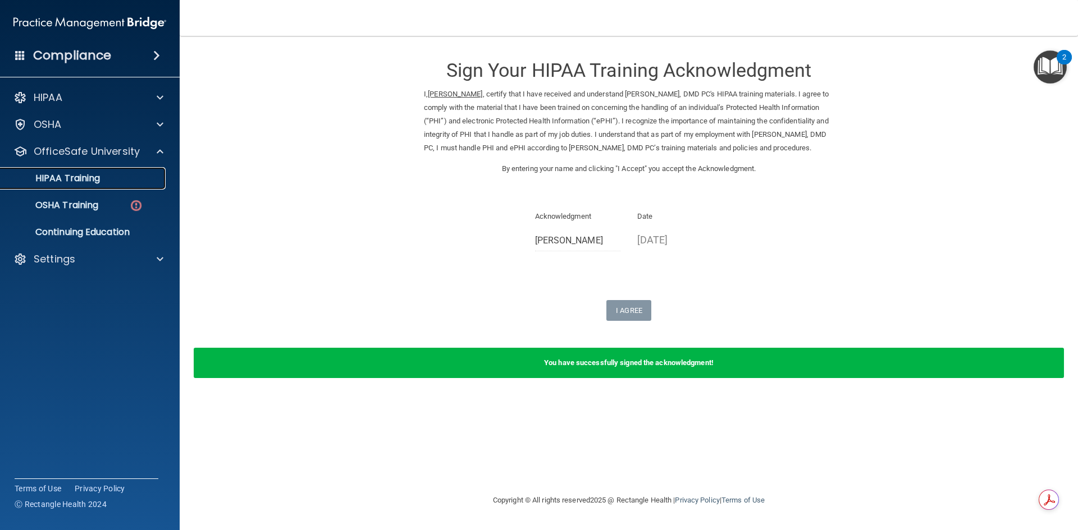
click at [63, 180] on p "HIPAA Training" at bounding box center [53, 178] width 93 height 11
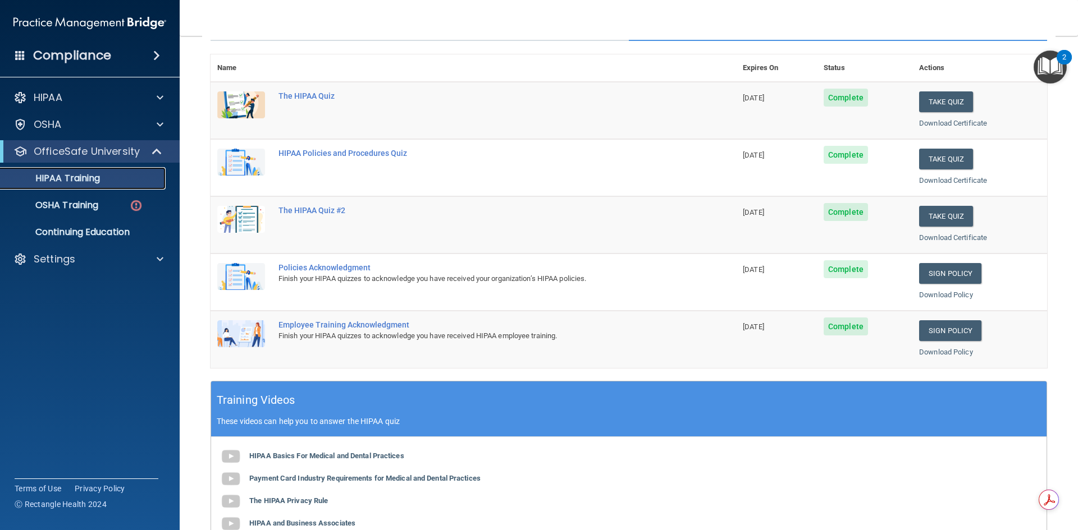
scroll to position [56, 0]
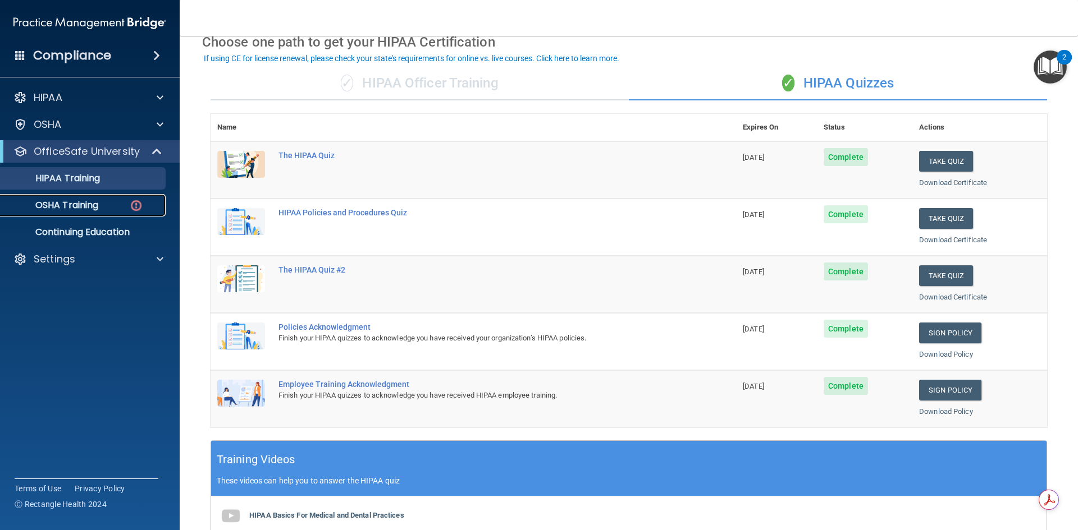
click at [68, 206] on p "OSHA Training" at bounding box center [52, 205] width 91 height 11
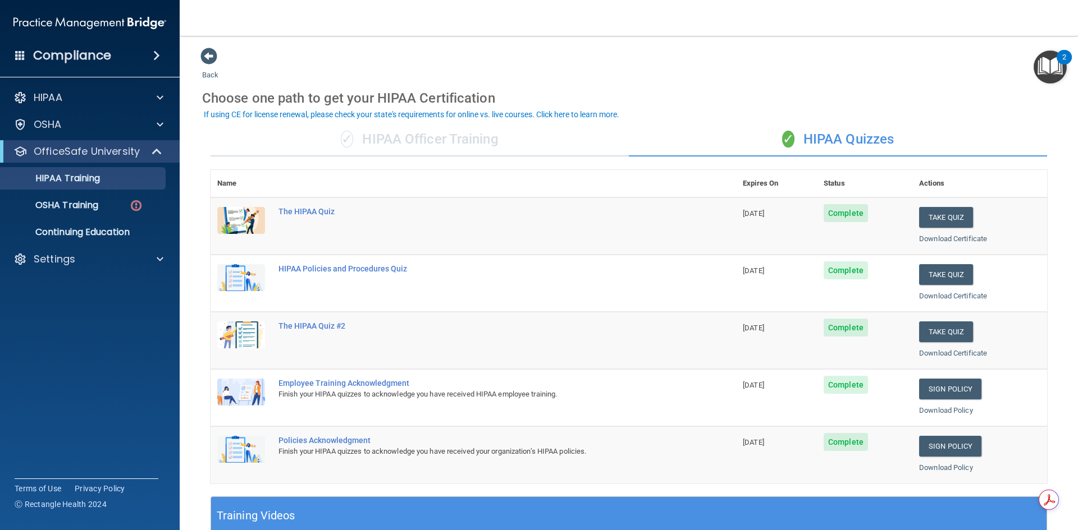
click at [358, 145] on div "✓ HIPAA Officer Training" at bounding box center [419, 140] width 418 height 34
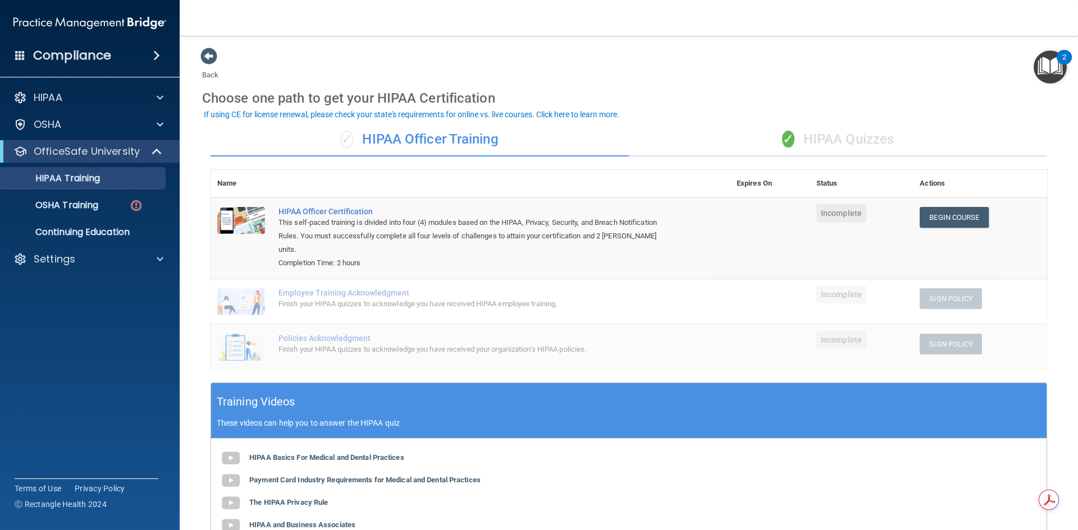
click at [862, 131] on div "✓ HIPAA Quizzes" at bounding box center [838, 140] width 418 height 34
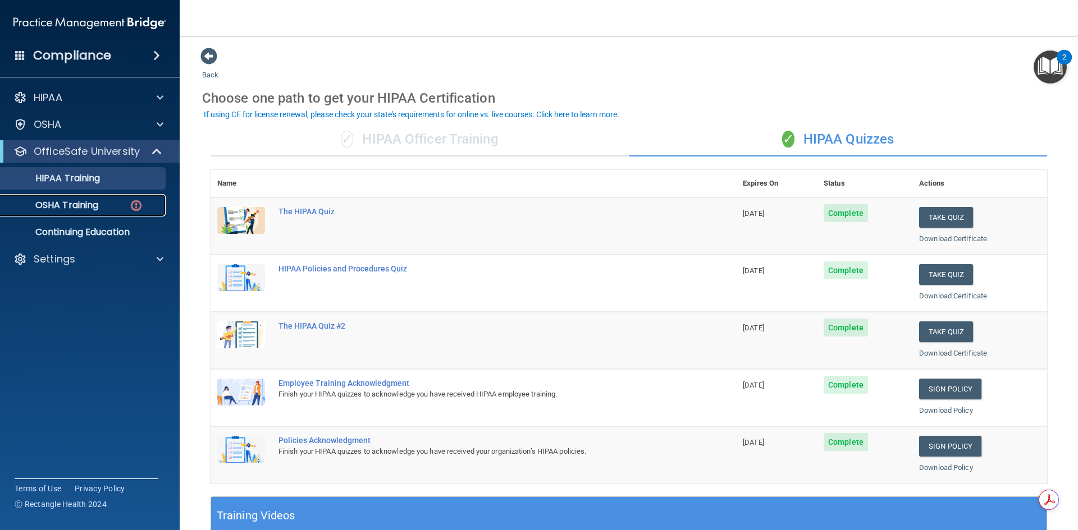
click at [68, 206] on p "OSHA Training" at bounding box center [52, 205] width 91 height 11
